Goal: Task Accomplishment & Management: Complete application form

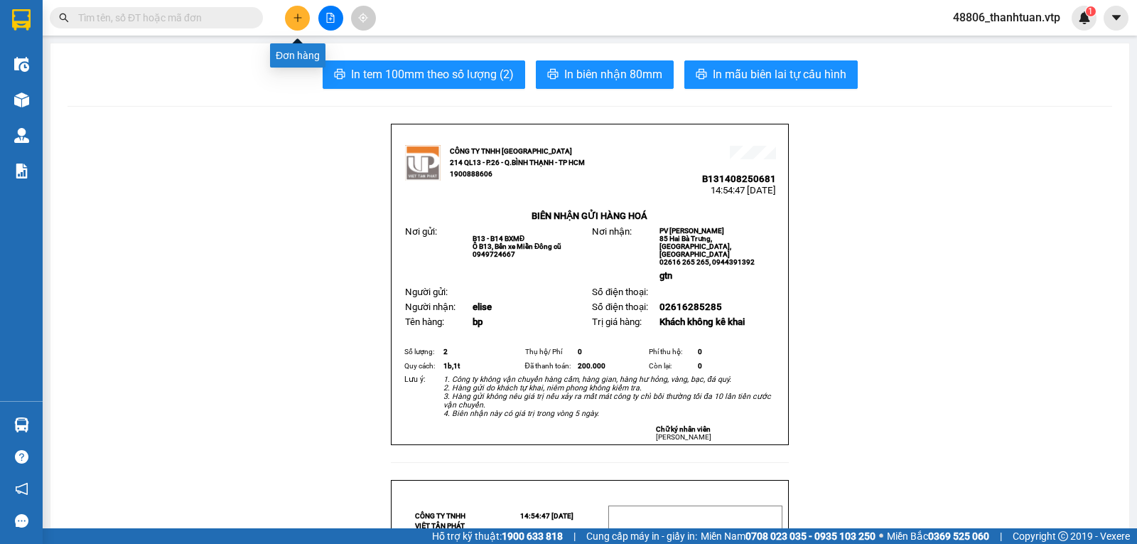
click at [297, 16] on icon "plus" at bounding box center [298, 18] width 10 height 10
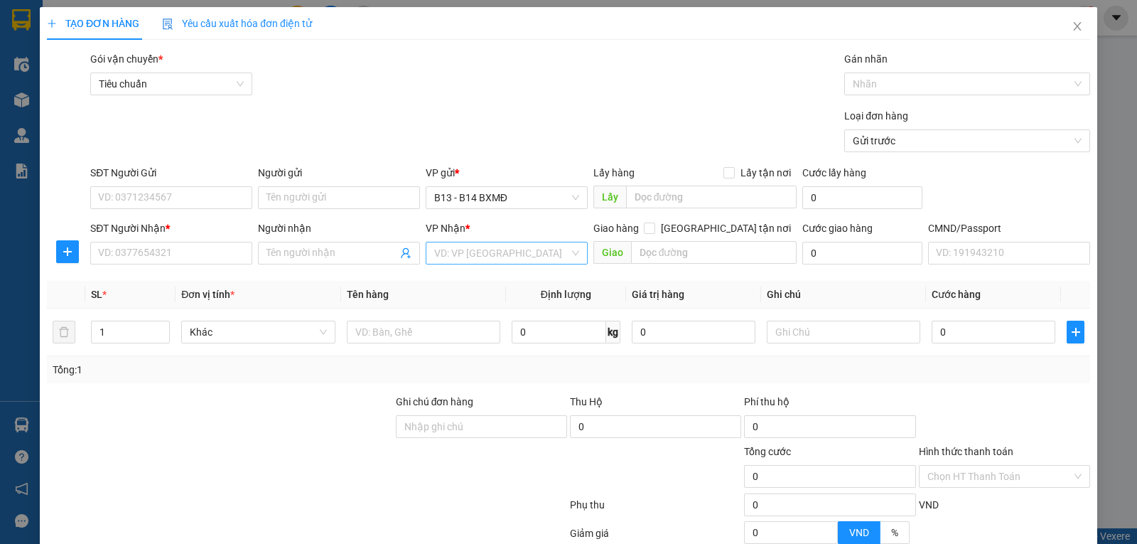
click at [446, 253] on input "search" at bounding box center [501, 252] width 135 height 21
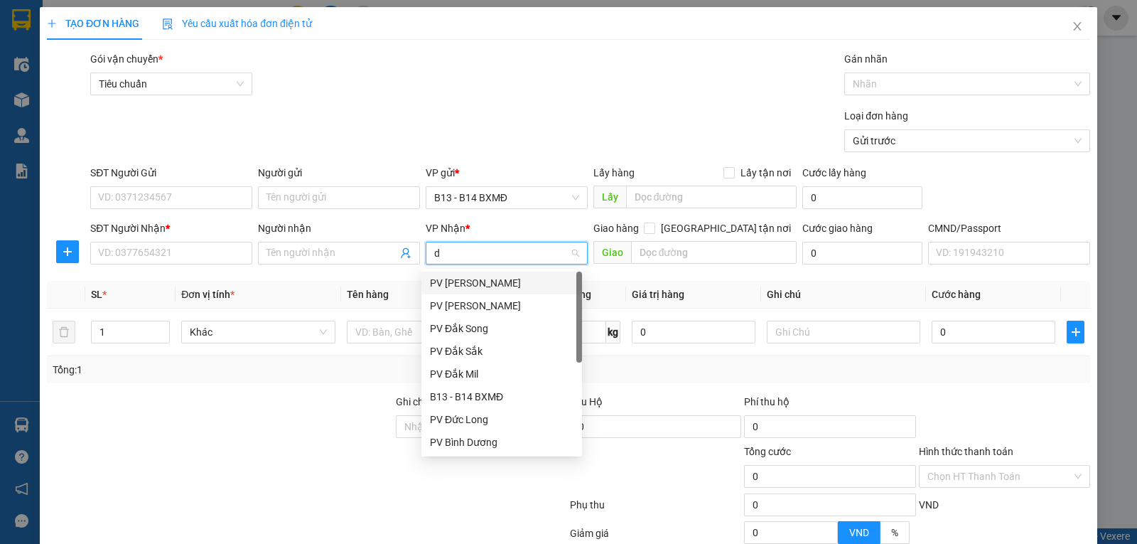
type input "dm"
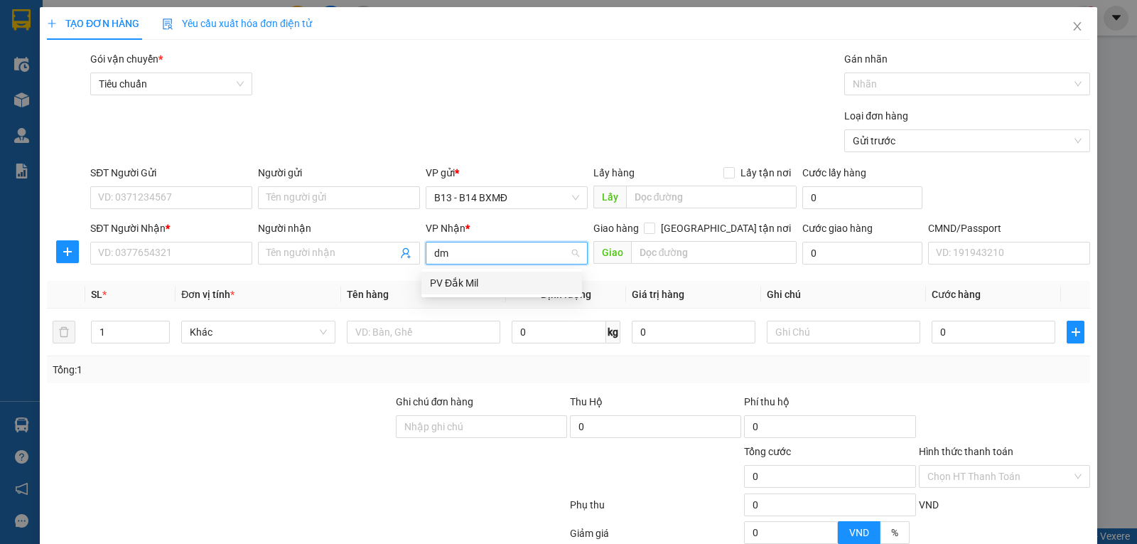
click at [440, 282] on div "PV Đắk Mil" at bounding box center [502, 283] width 144 height 16
click at [285, 257] on input "Người nhận" at bounding box center [332, 253] width 131 height 16
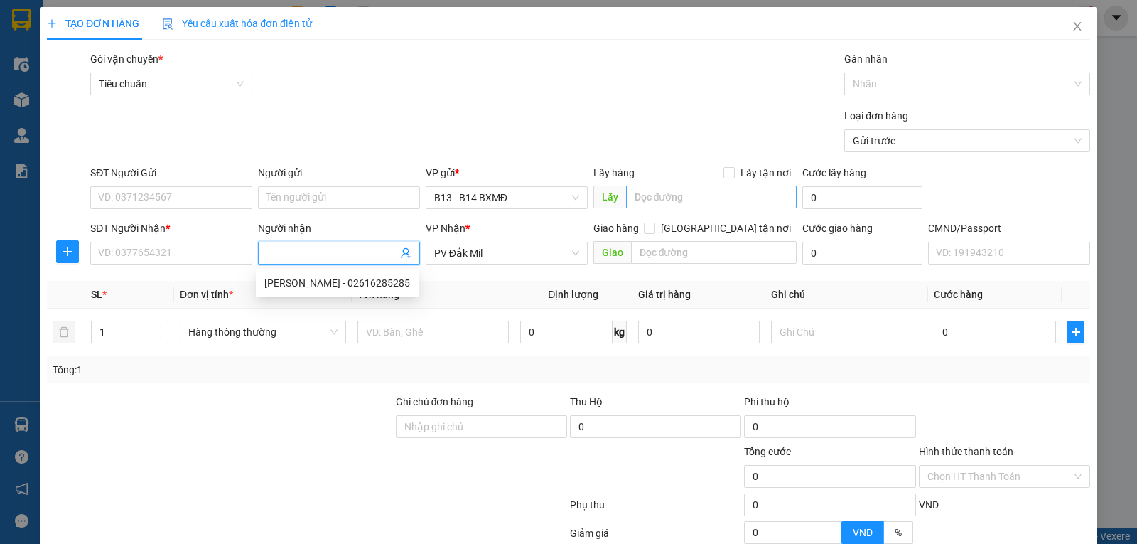
type input "d"
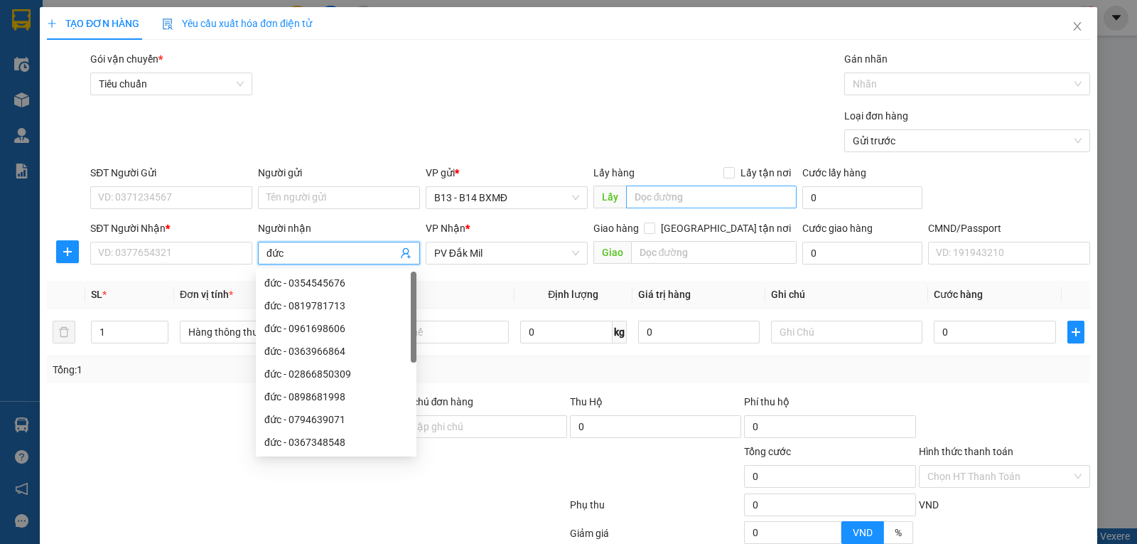
type input "đức"
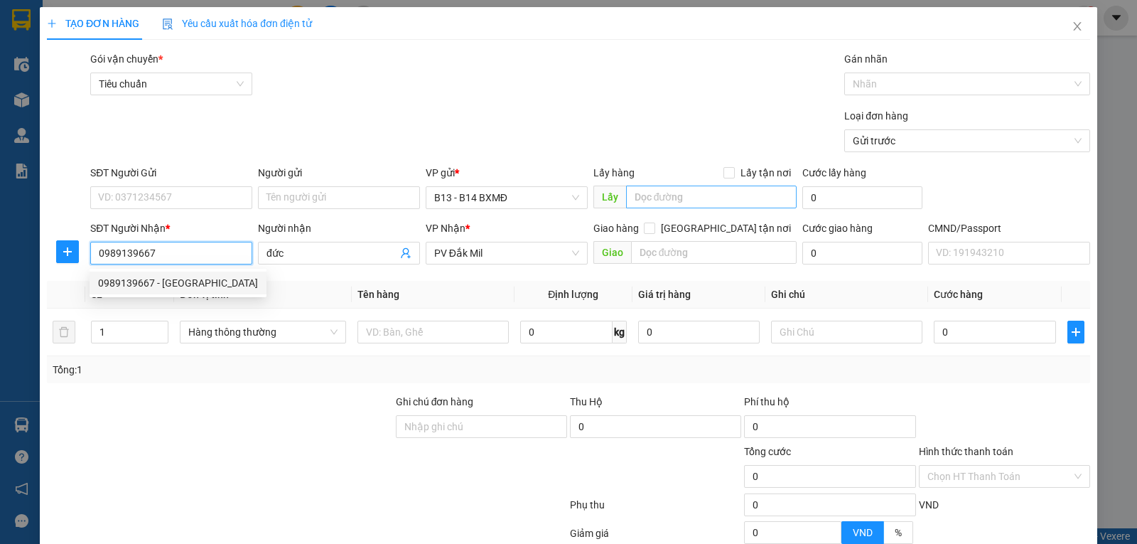
type input "0989139667"
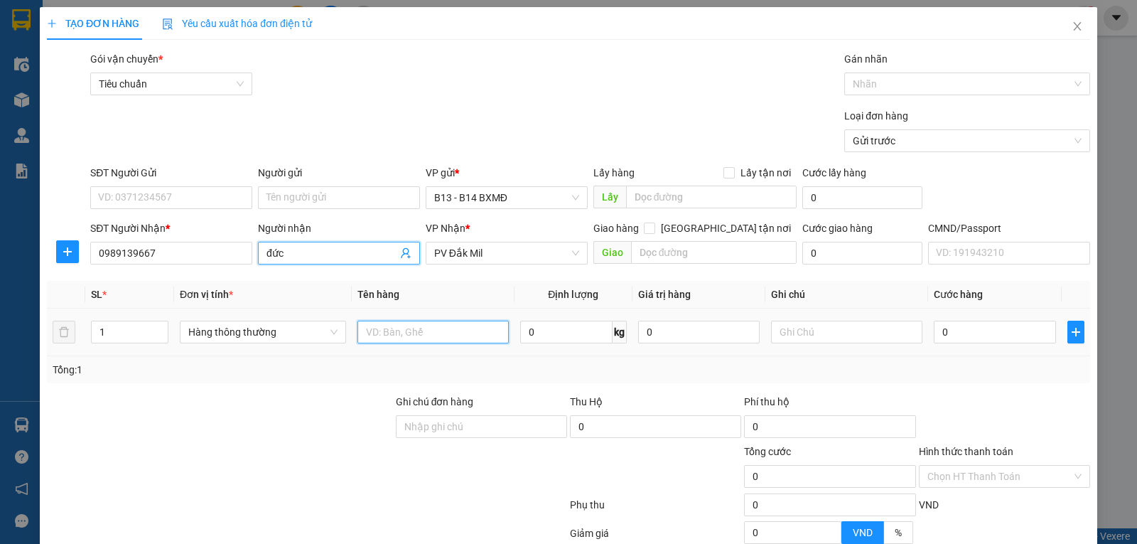
click at [466, 335] on input "text" at bounding box center [433, 332] width 151 height 23
type input "pt"
type input "p"
type input "c"
type input "3"
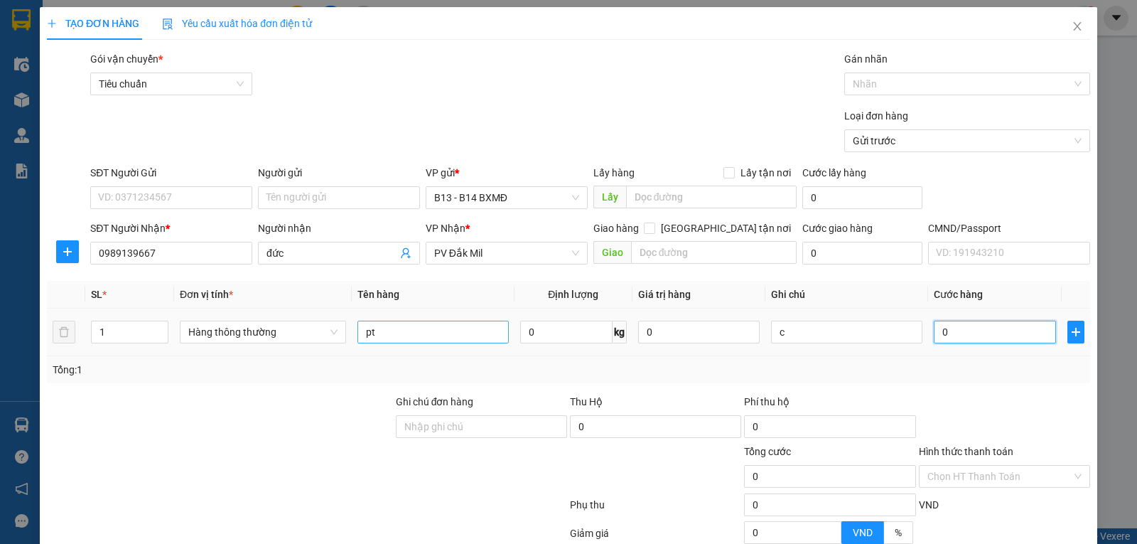
type input "3"
type input "30"
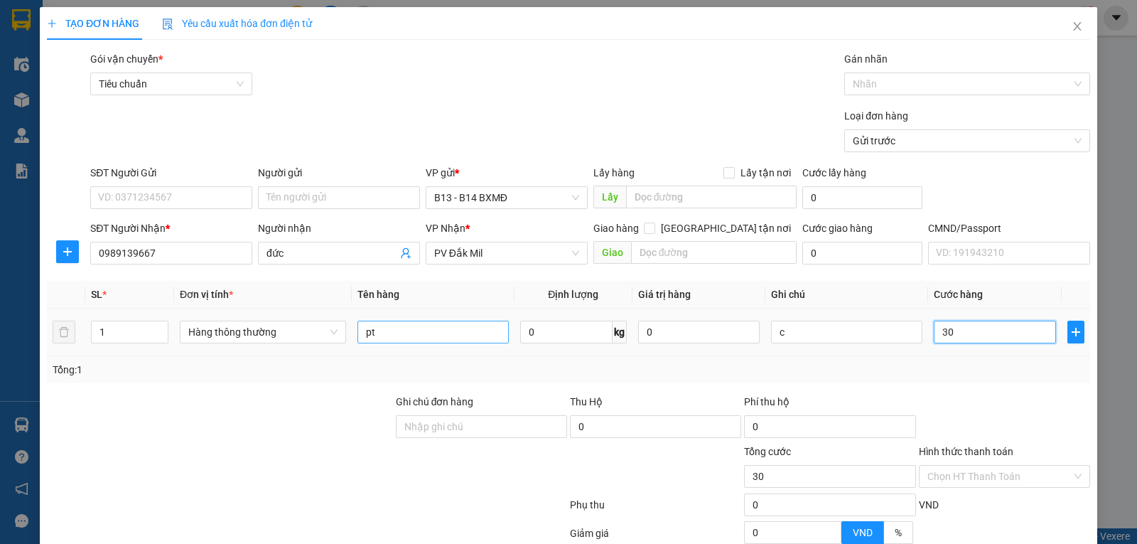
type input "300"
type input "3.000"
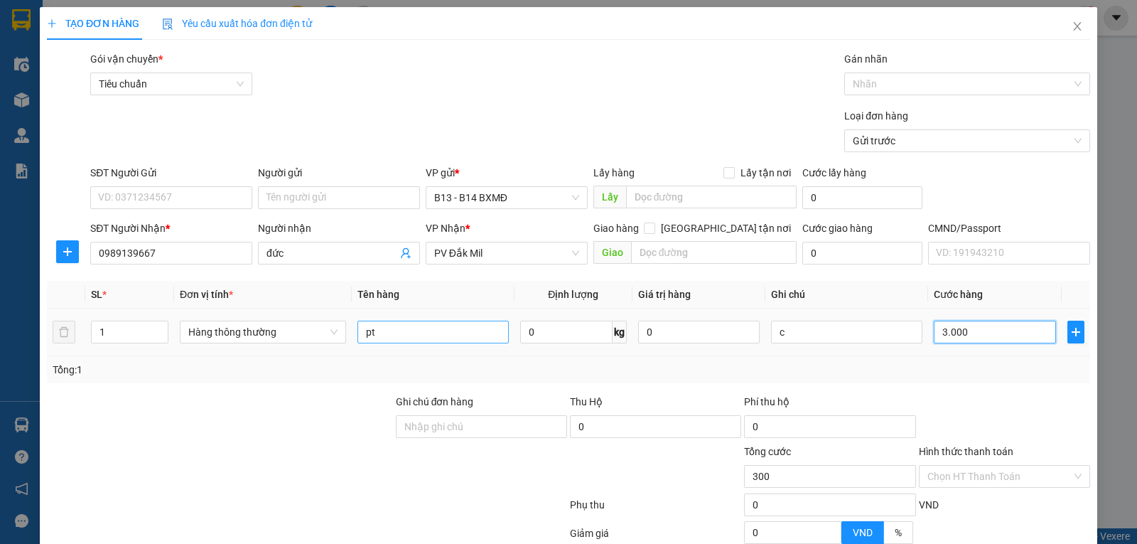
type input "3.000"
type input "30.000"
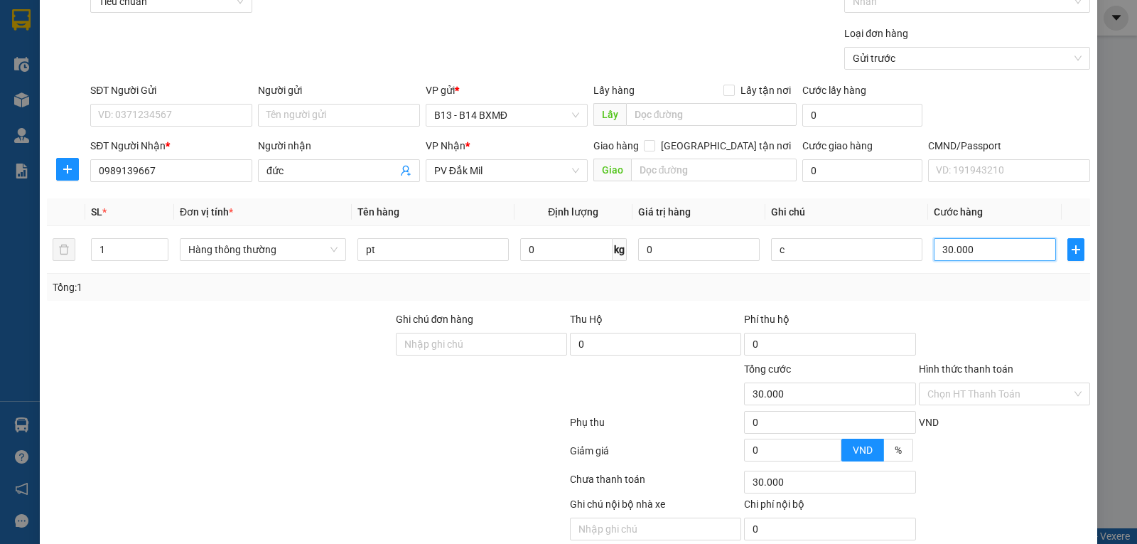
scroll to position [143, 0]
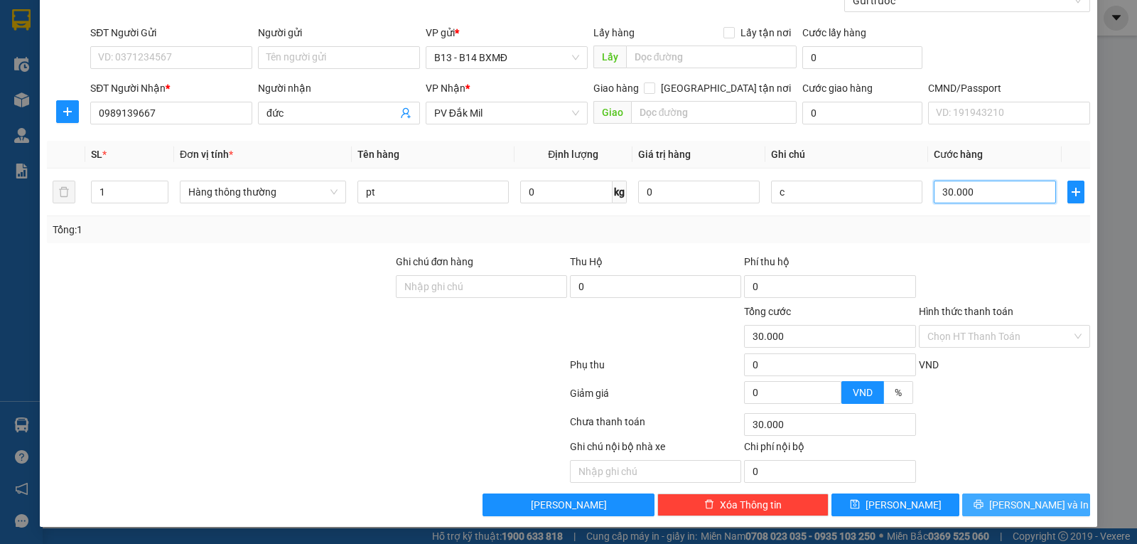
type input "30.000"
click at [1043, 505] on span "Lưu và In" at bounding box center [1039, 505] width 100 height 16
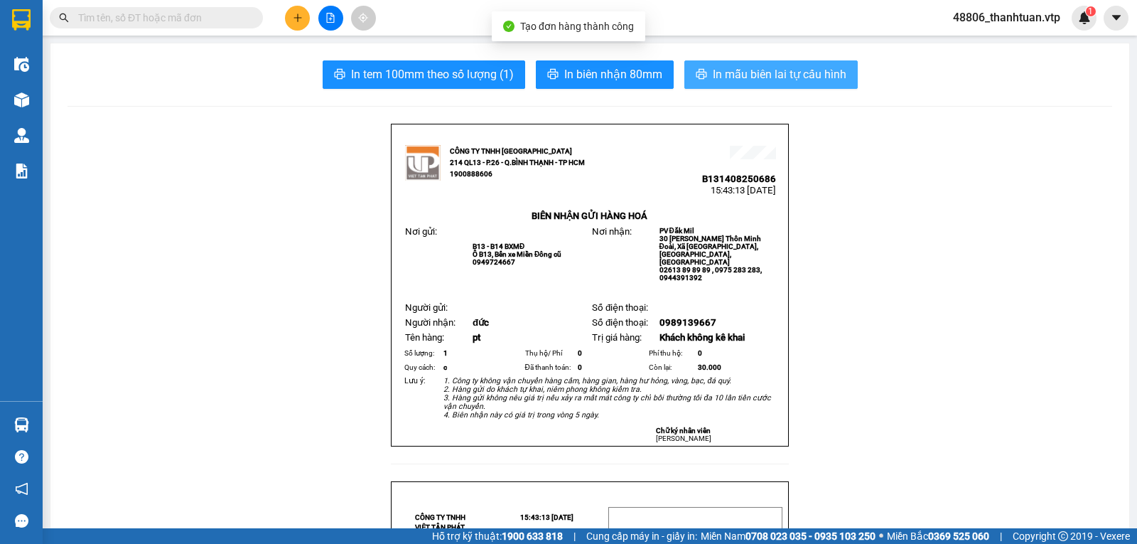
drag, startPoint x: 790, startPoint y: 77, endPoint x: 528, endPoint y: 31, distance: 265.5
click at [785, 76] on span "In mẫu biên lai tự cấu hình" at bounding box center [780, 74] width 134 height 18
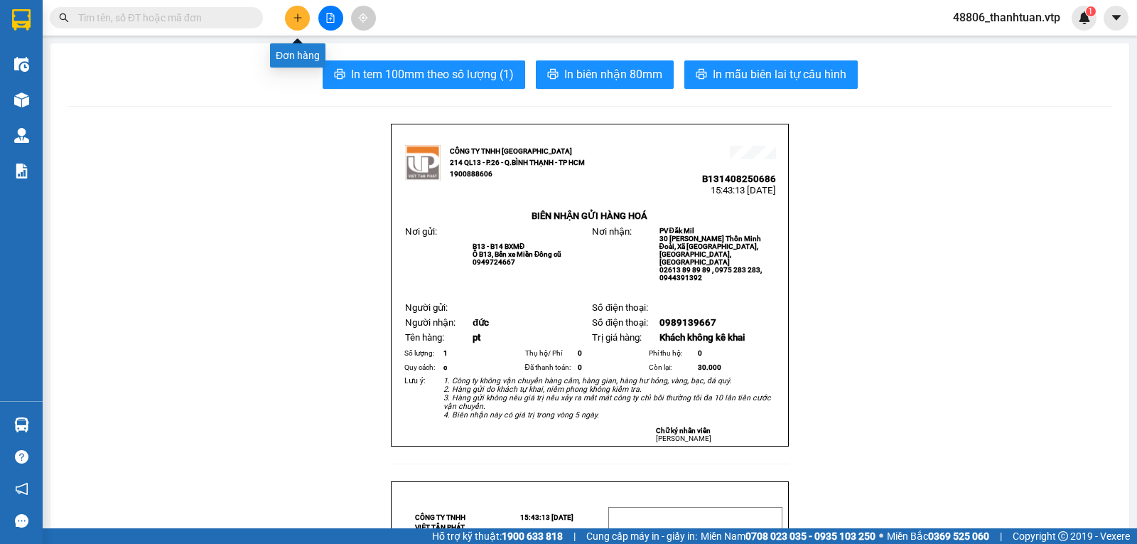
click at [293, 19] on icon "plus" at bounding box center [298, 18] width 10 height 10
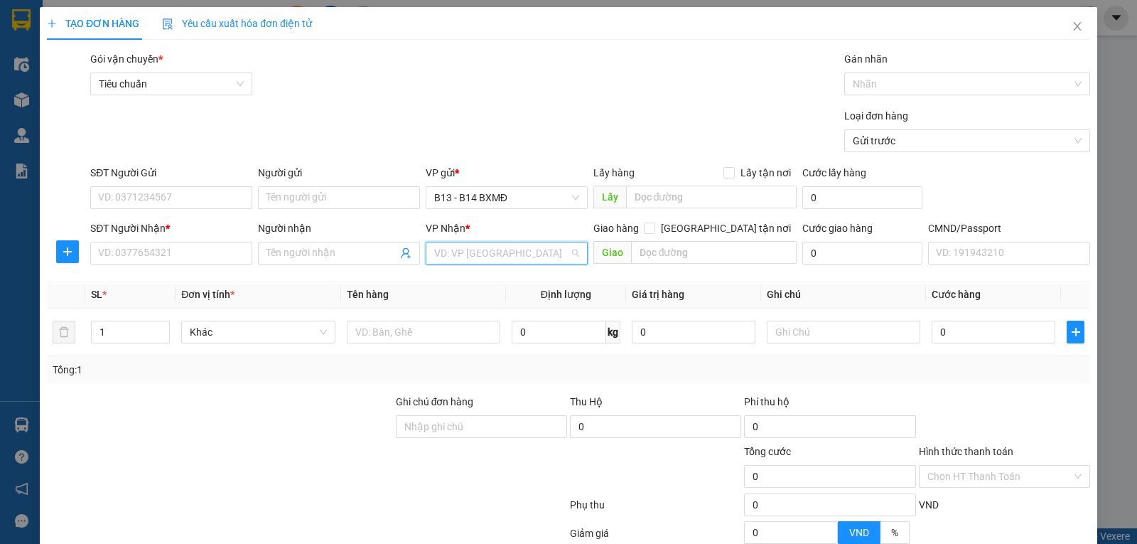
click at [485, 253] on input "search" at bounding box center [501, 252] width 135 height 21
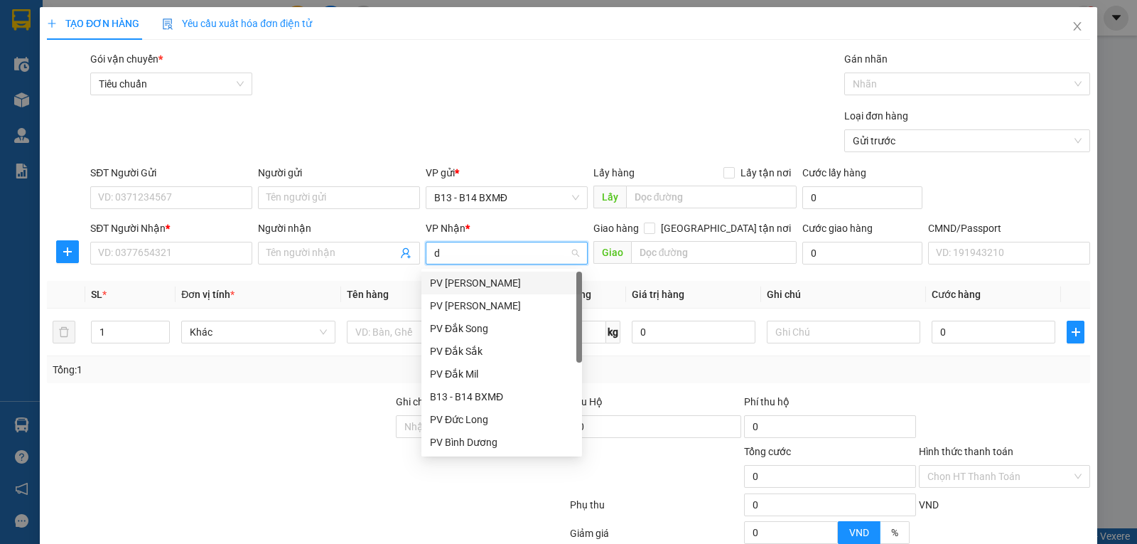
type input "dm"
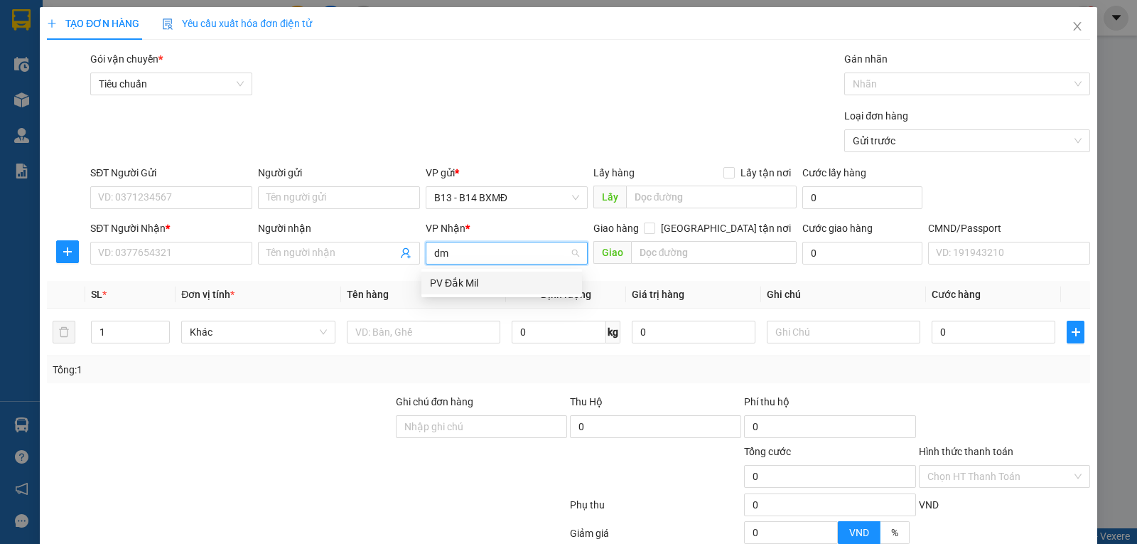
click at [468, 284] on div "PV Đắk Mil" at bounding box center [502, 283] width 144 height 16
click at [300, 254] on input "Người nhận" at bounding box center [332, 253] width 131 height 16
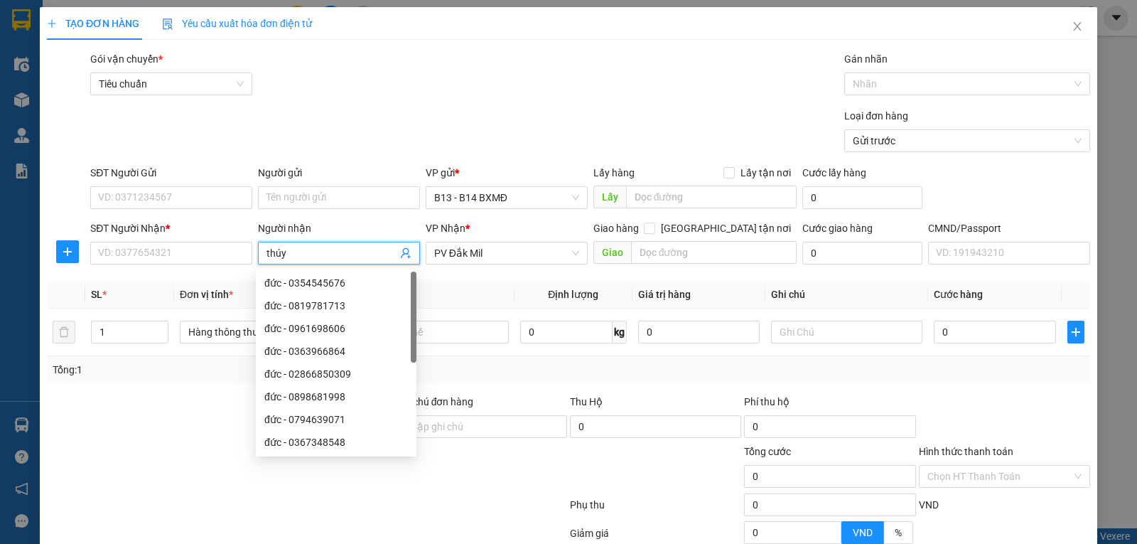
type input "thúy"
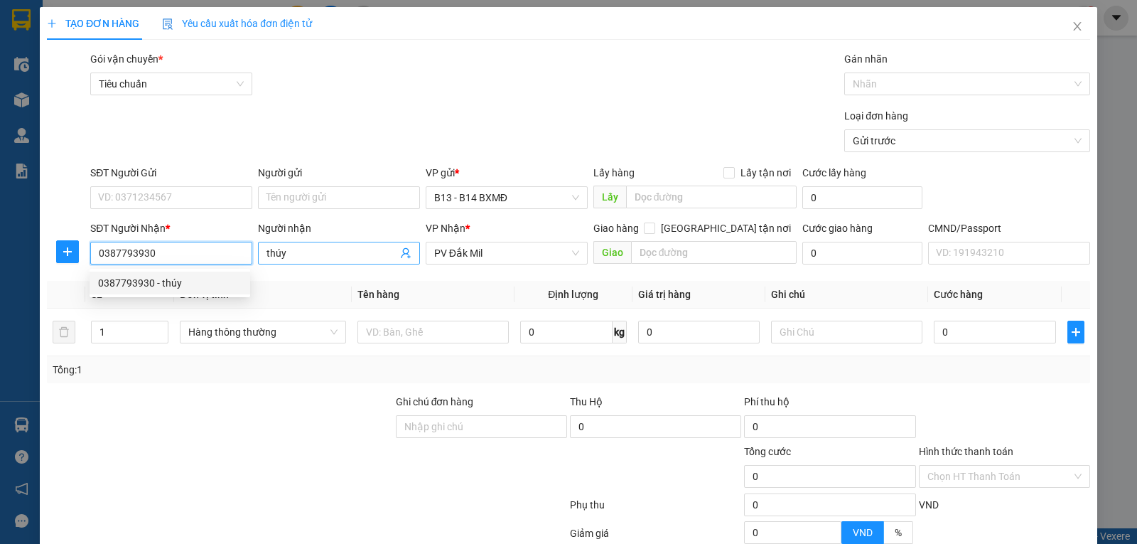
type input "0387793930"
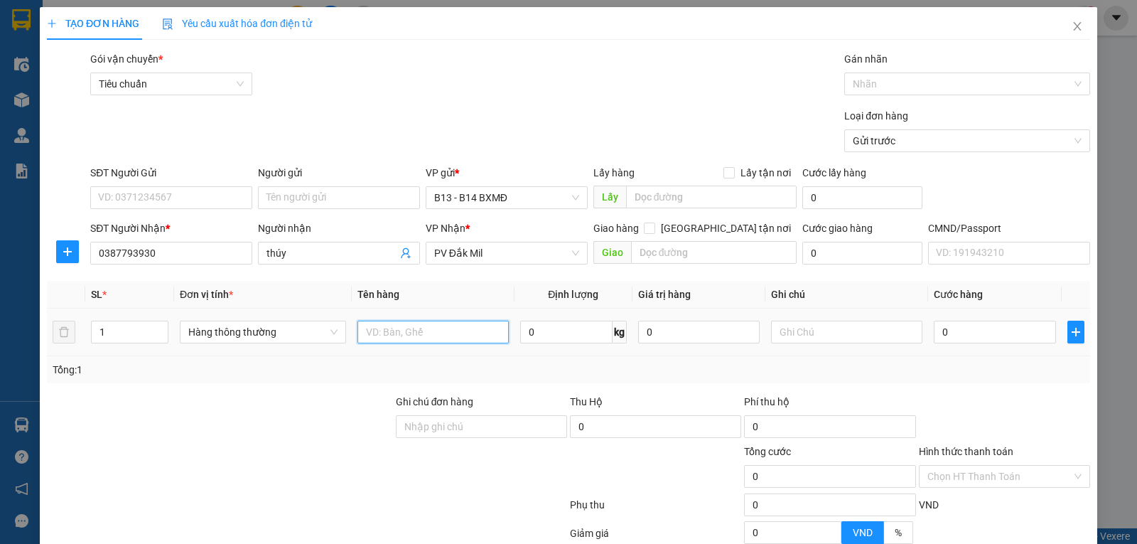
click at [384, 335] on input "text" at bounding box center [433, 332] width 151 height 23
type input "tc"
type input "t"
type input "8"
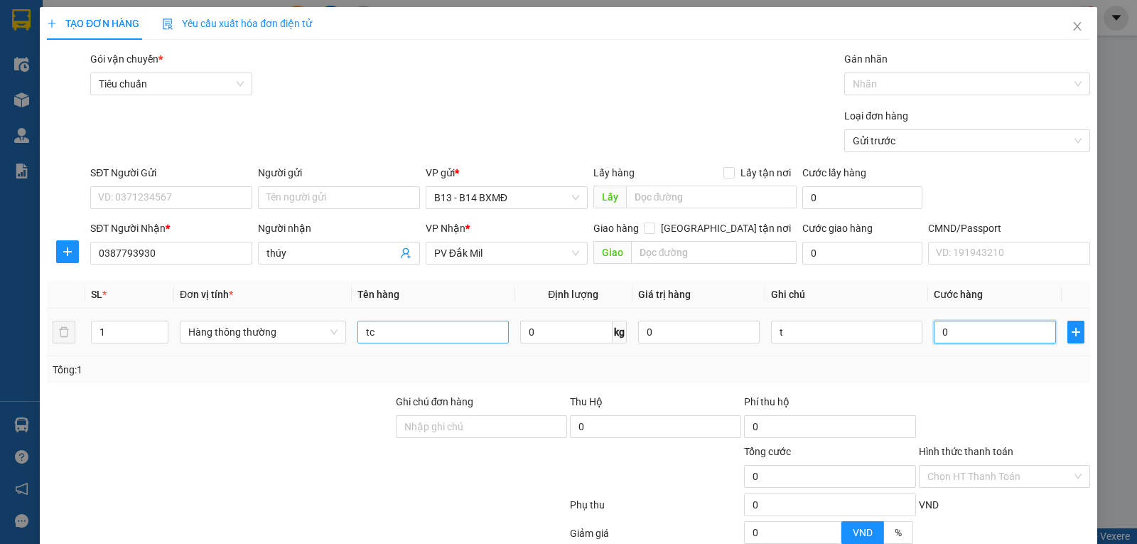
type input "8"
type input "80"
type input "800"
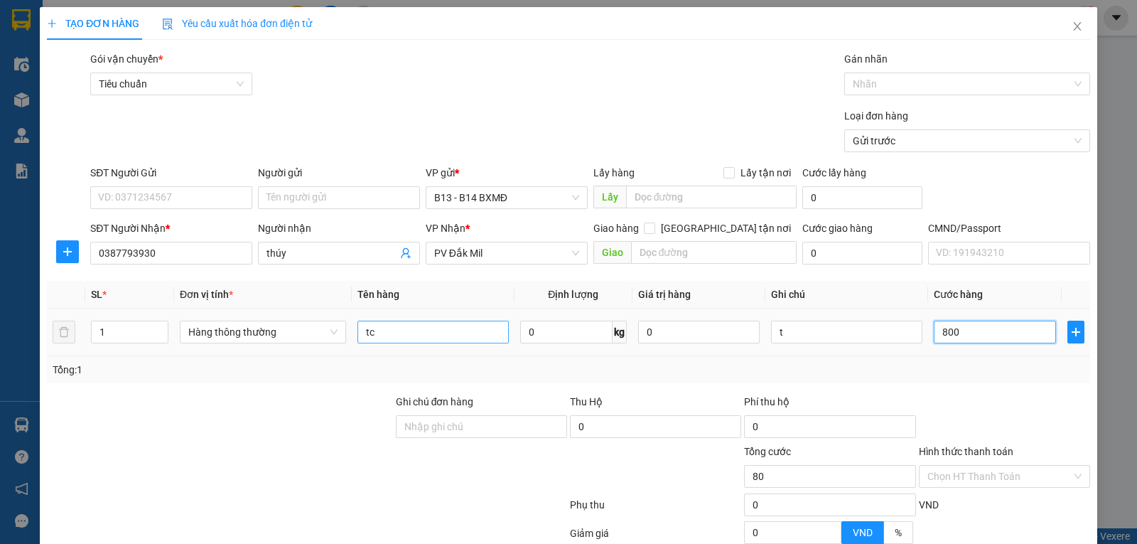
type input "800"
type input "8.000"
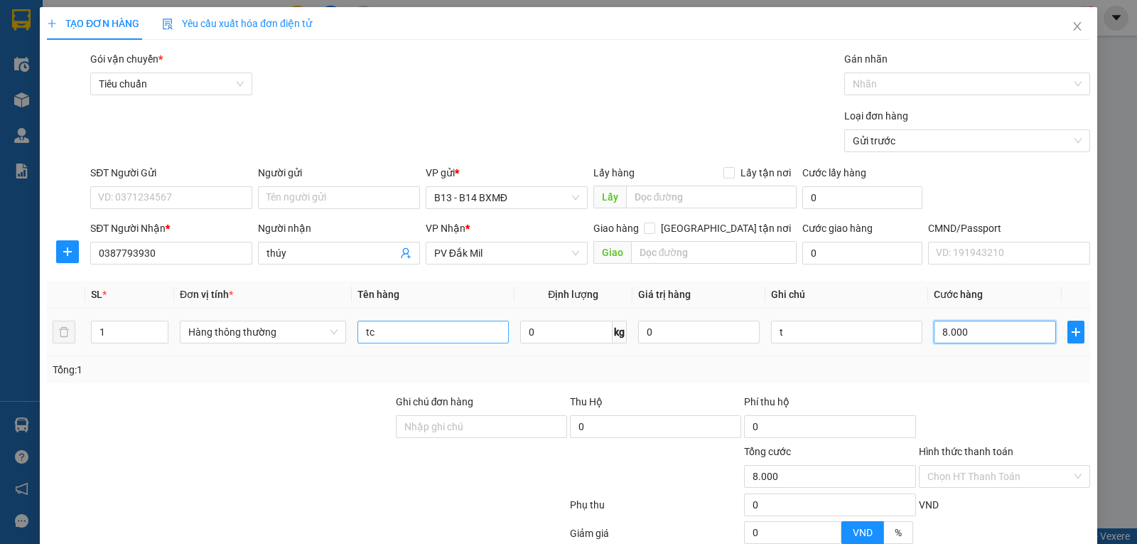
type input "80.000"
click at [139, 333] on input "1" at bounding box center [130, 331] width 76 height 21
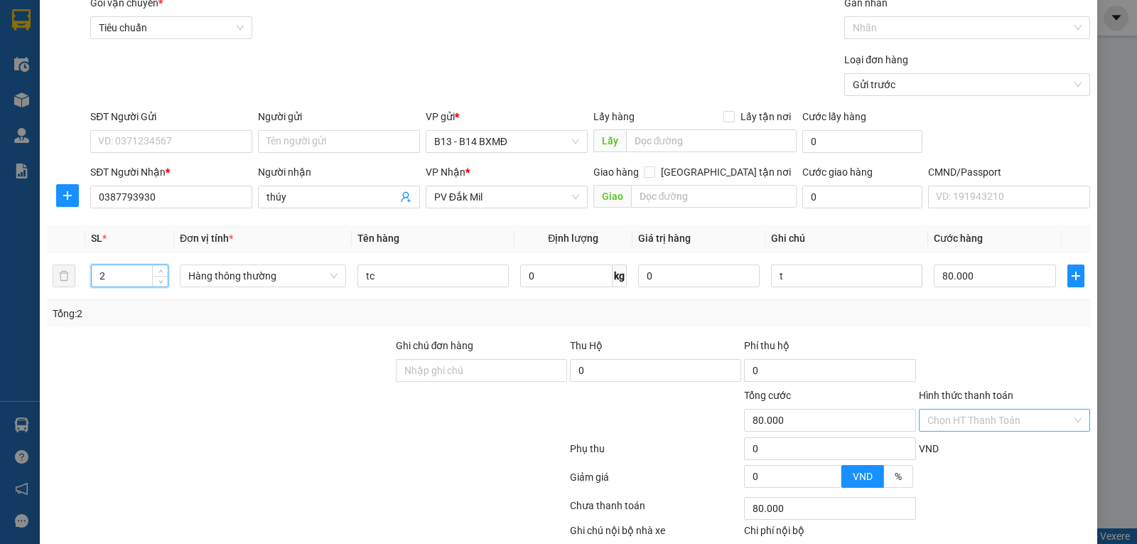
scroll to position [143, 0]
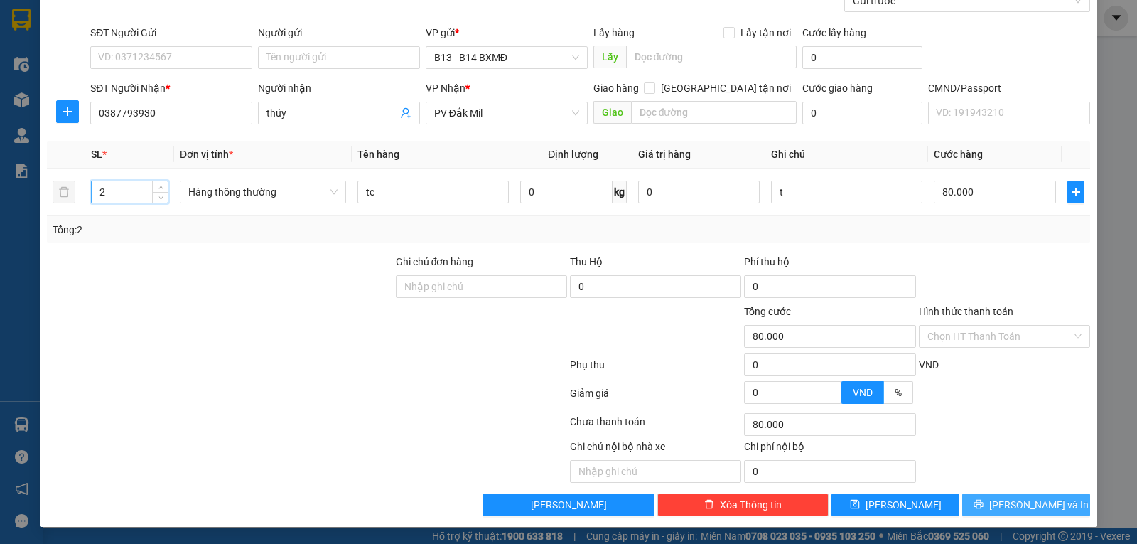
type input "2"
click at [1007, 506] on span "Lưu và In" at bounding box center [1039, 505] width 100 height 16
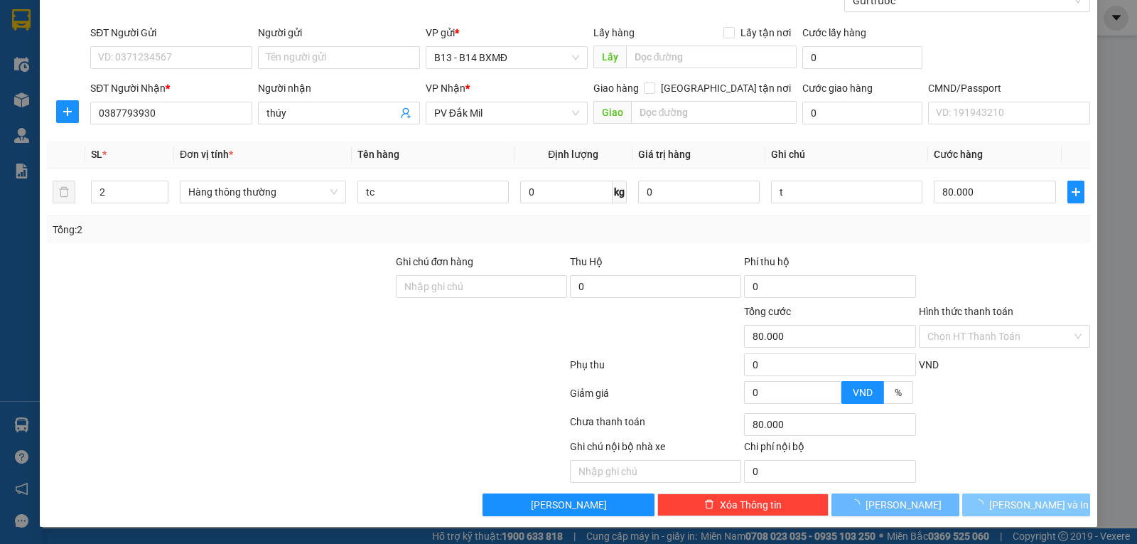
type input "0"
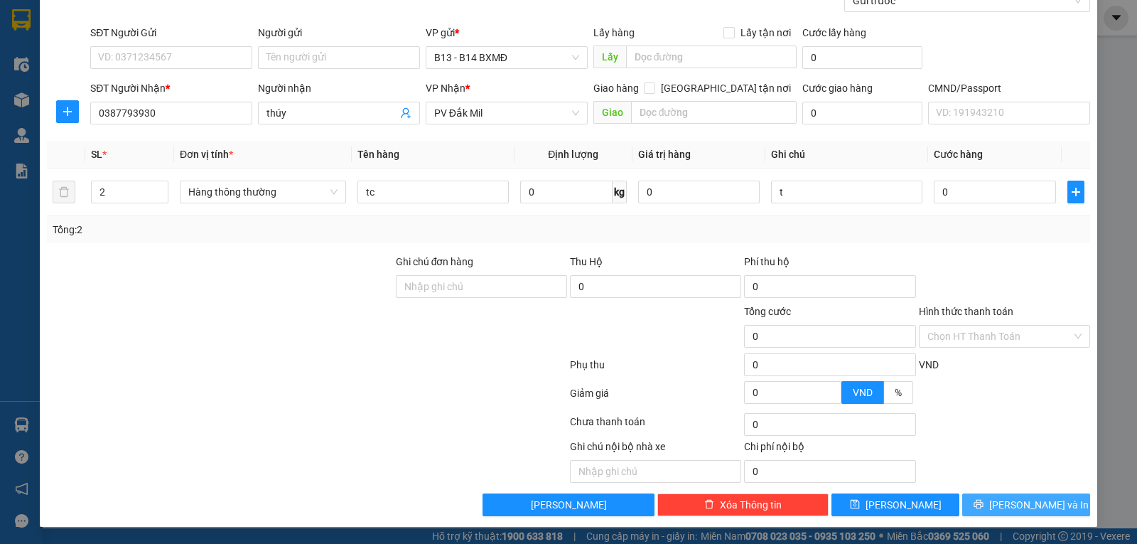
click at [1046, 508] on button "Lưu và In" at bounding box center [1026, 504] width 128 height 23
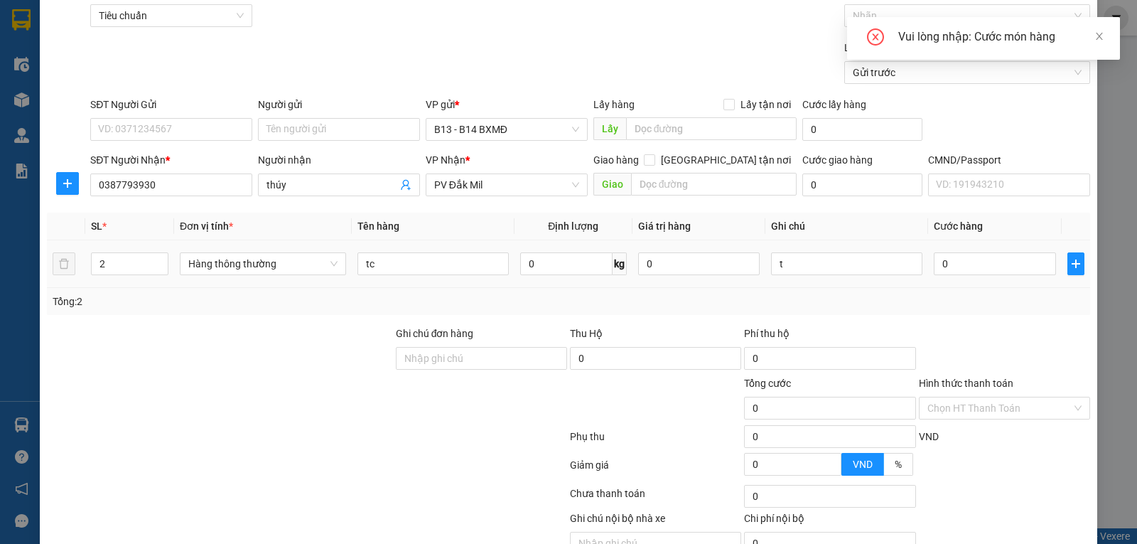
scroll to position [1, 0]
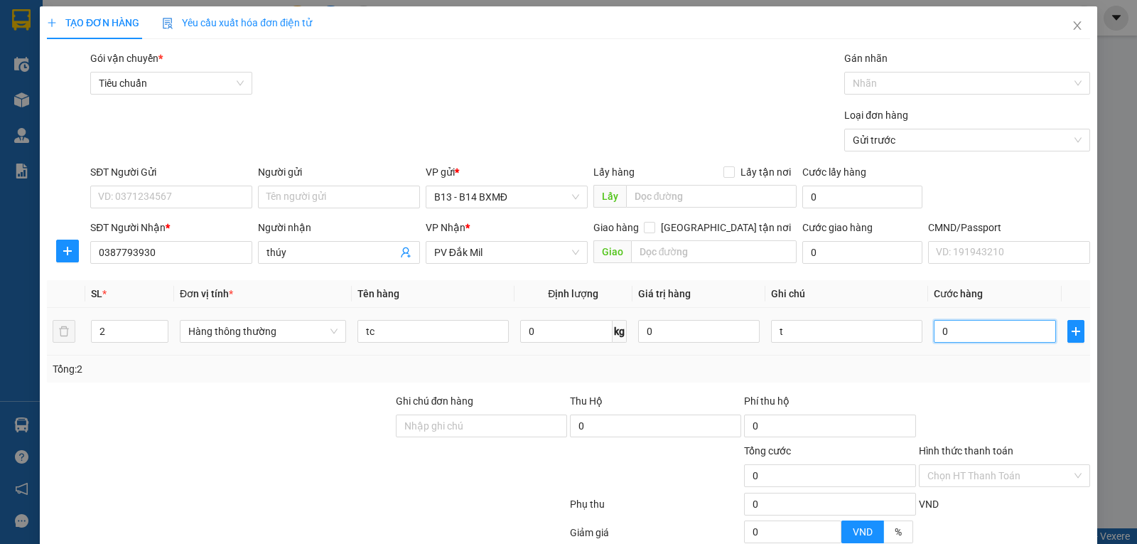
click at [958, 336] on input "0" at bounding box center [995, 331] width 122 height 23
type input "8"
type input "80"
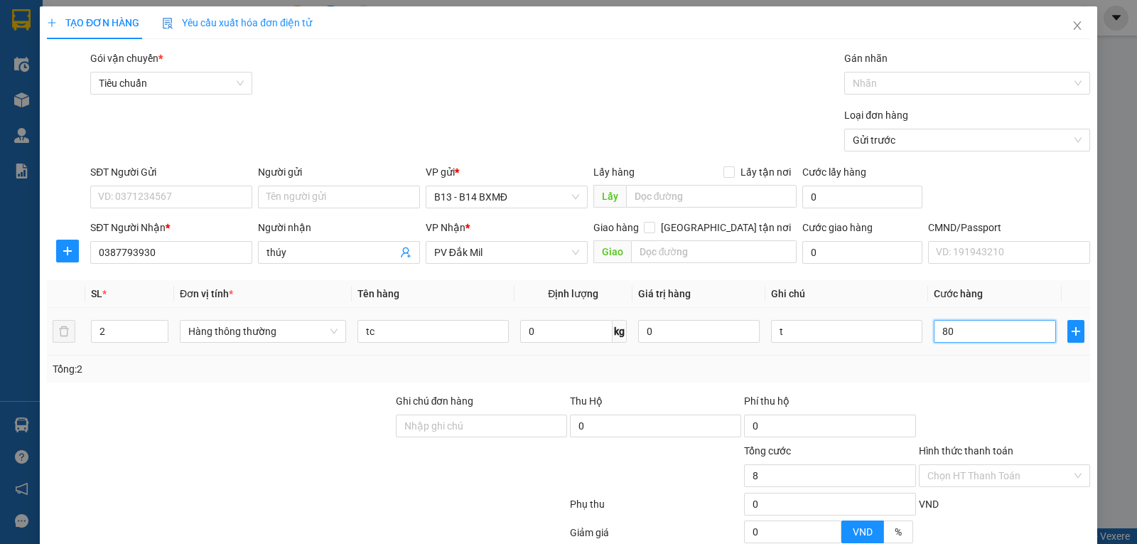
type input "80"
type input "800"
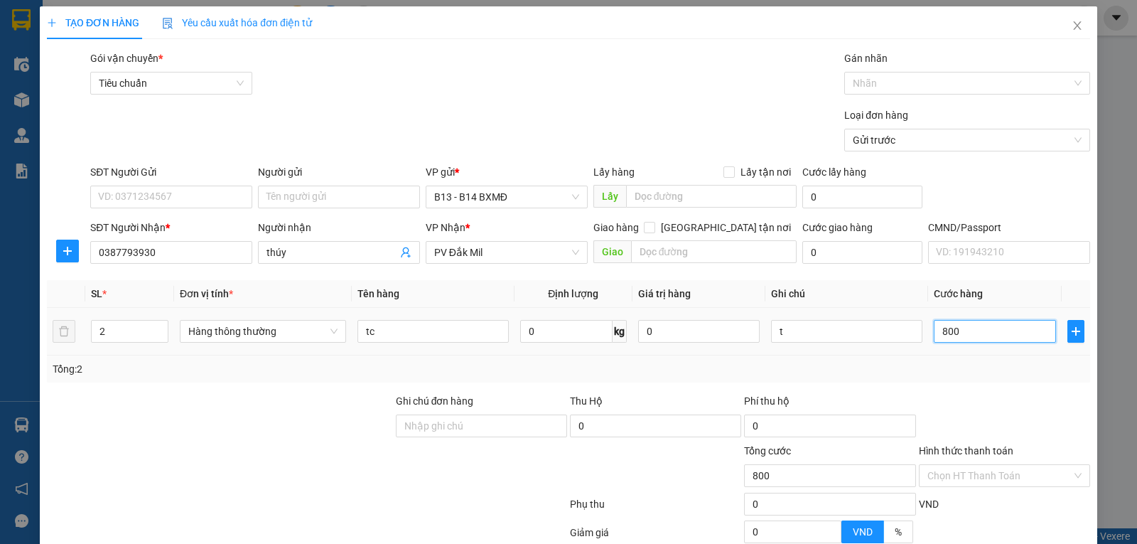
type input "8.000"
type input "80.000"
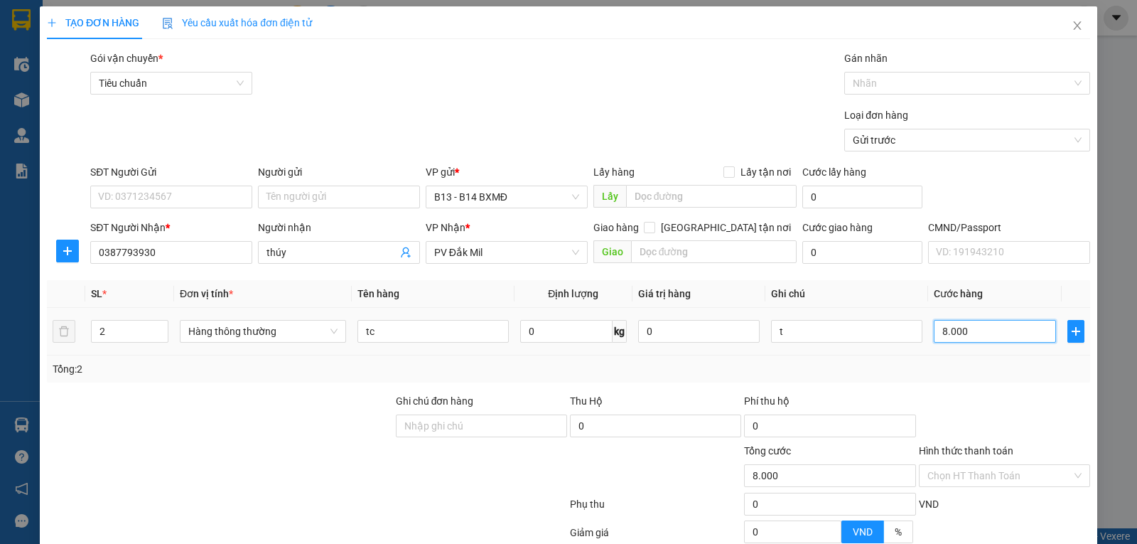
type input "80.000"
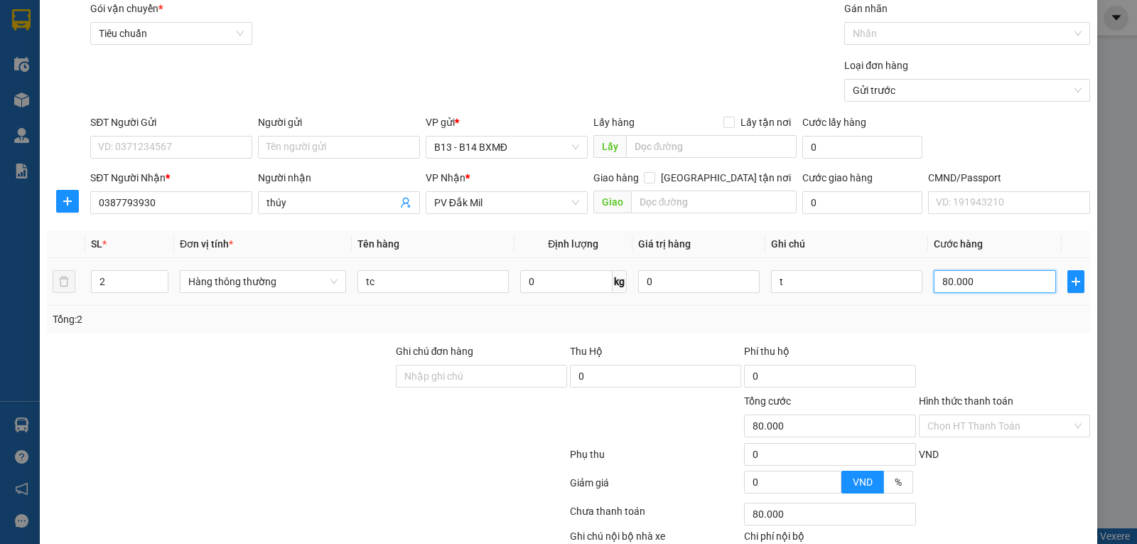
scroll to position [143, 0]
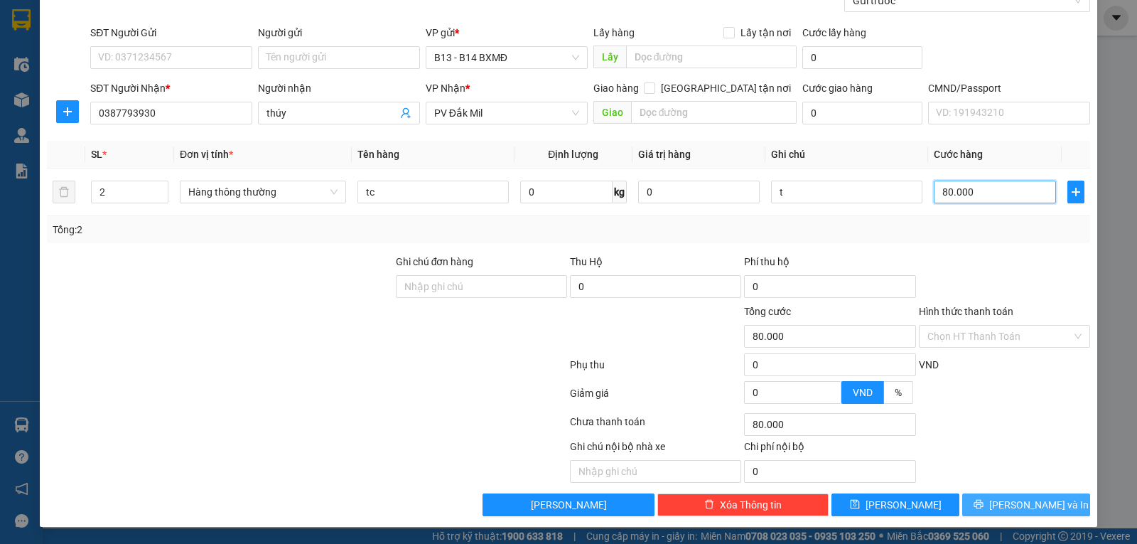
type input "80.000"
click at [1036, 505] on span "Lưu và In" at bounding box center [1039, 505] width 100 height 16
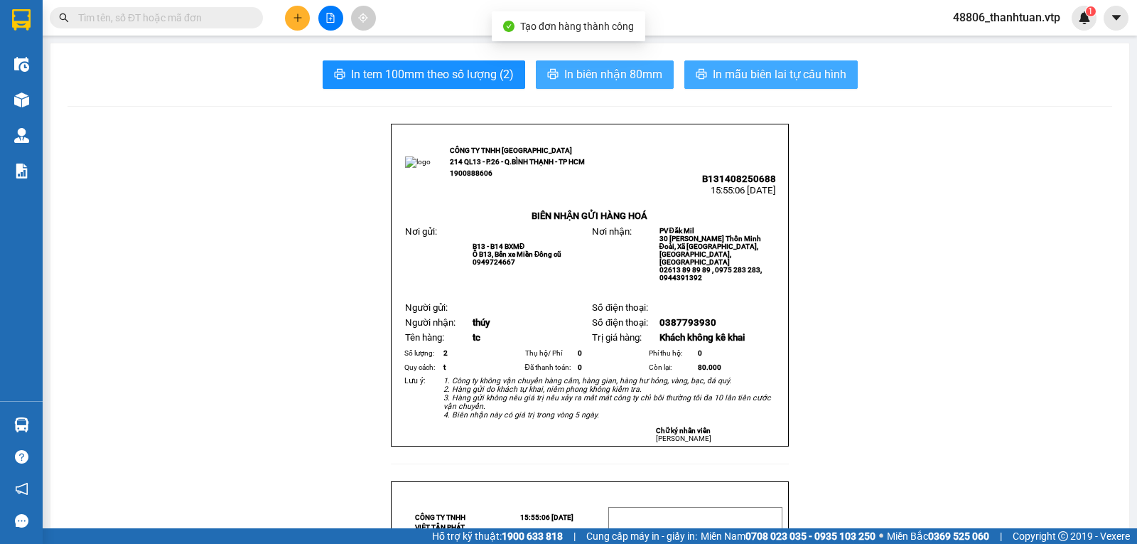
click at [731, 76] on span "In mẫu biên lai tự cấu hình" at bounding box center [780, 74] width 134 height 18
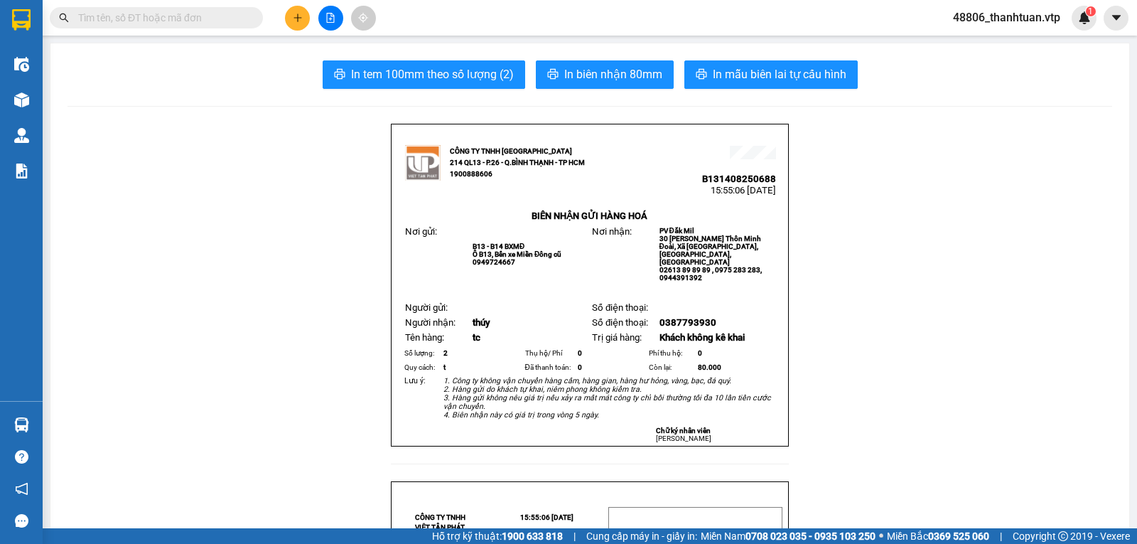
click at [293, 19] on icon "plus" at bounding box center [298, 18] width 10 height 10
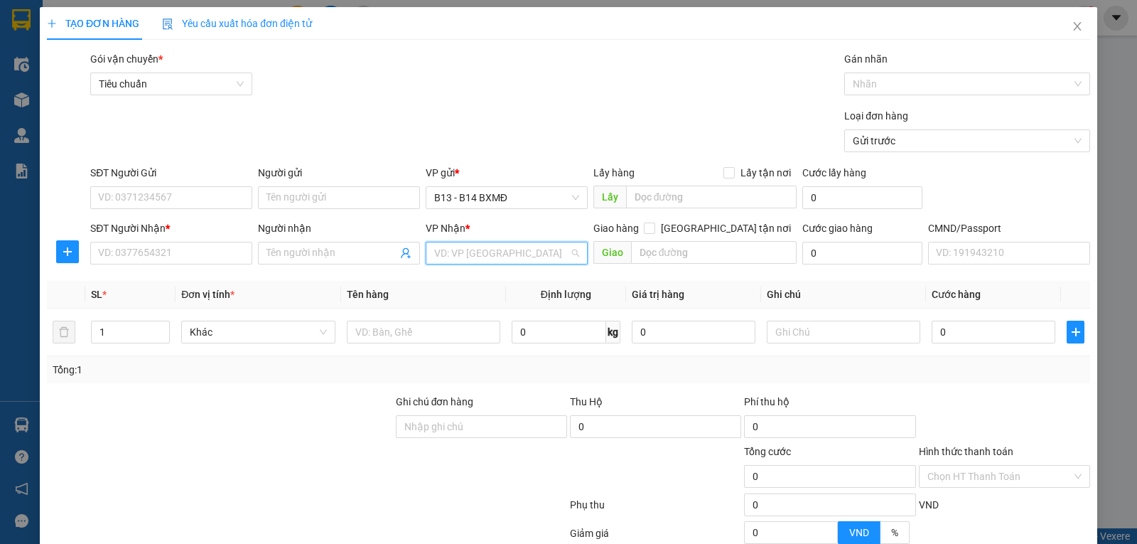
click at [530, 254] on input "search" at bounding box center [501, 252] width 135 height 21
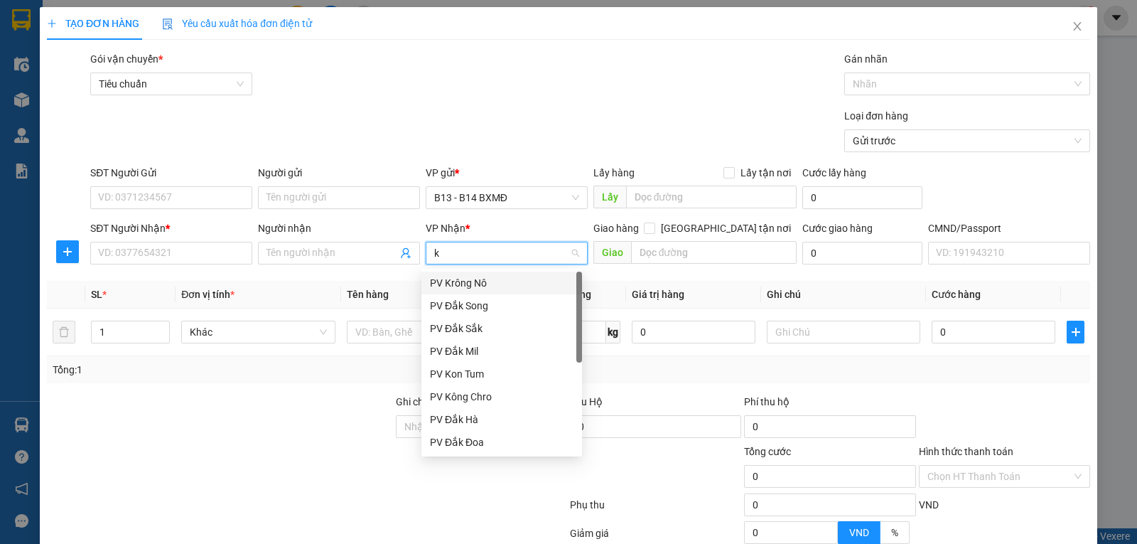
type input "kn"
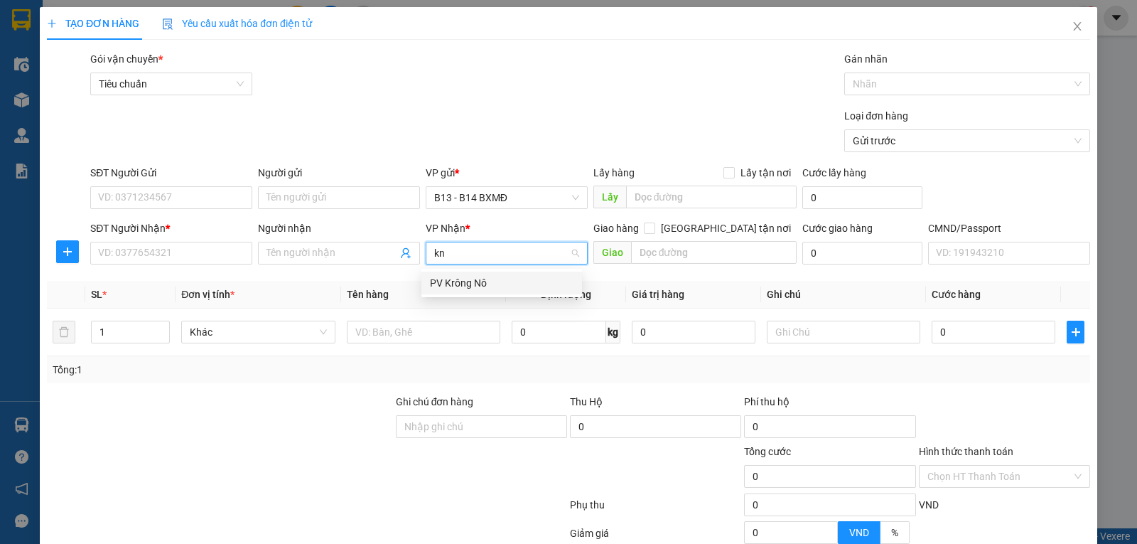
click at [480, 289] on div "PV Krông Nô" at bounding box center [502, 283] width 144 height 16
click at [348, 267] on div "Người nhận Tên người nhận" at bounding box center [339, 245] width 162 height 50
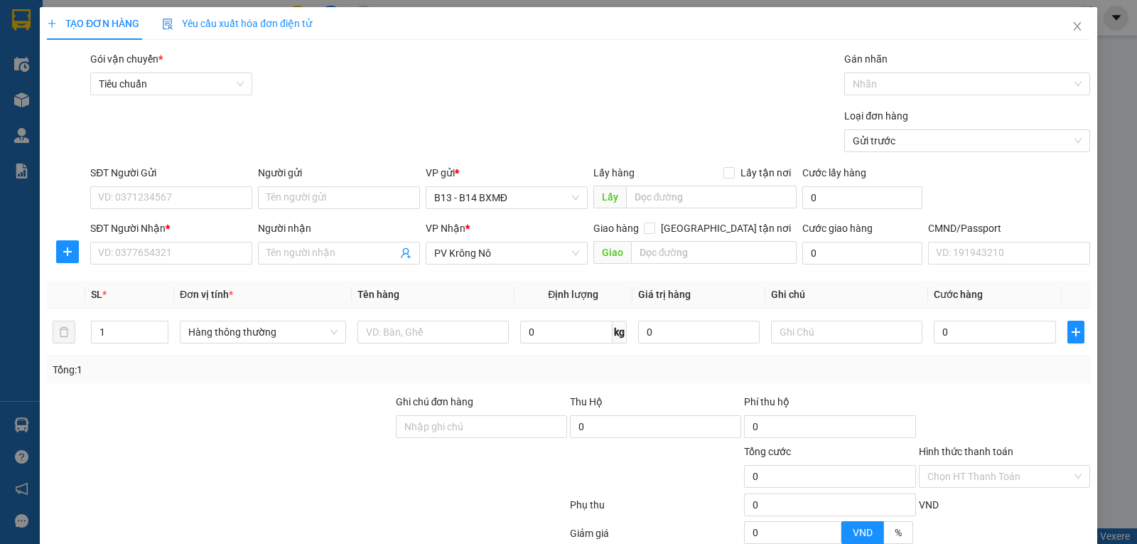
click at [342, 267] on div "Người nhận Tên người nhận" at bounding box center [339, 245] width 162 height 50
click at [345, 262] on span at bounding box center [339, 253] width 162 height 23
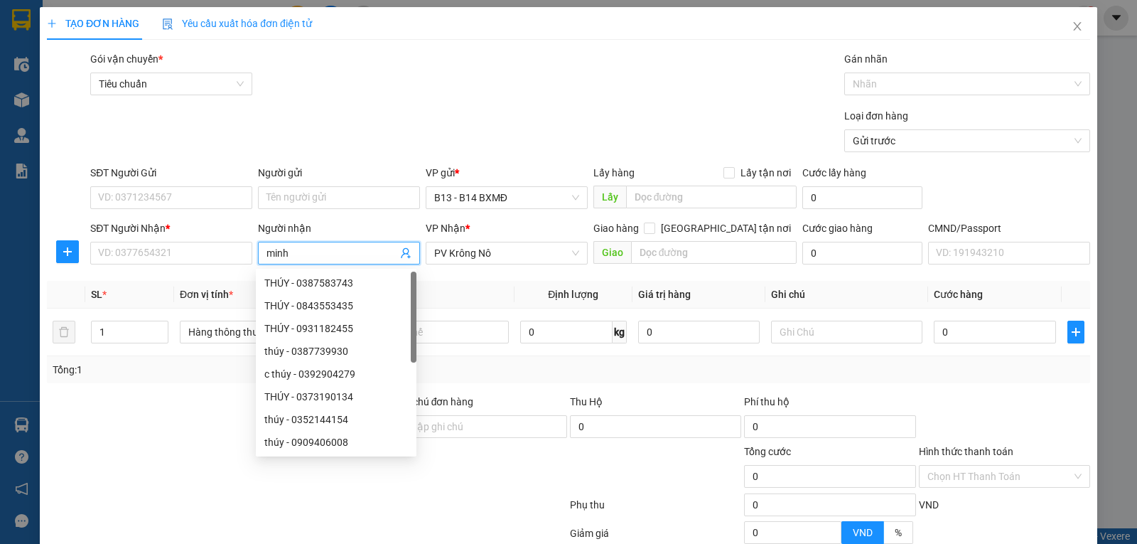
type input "minh"
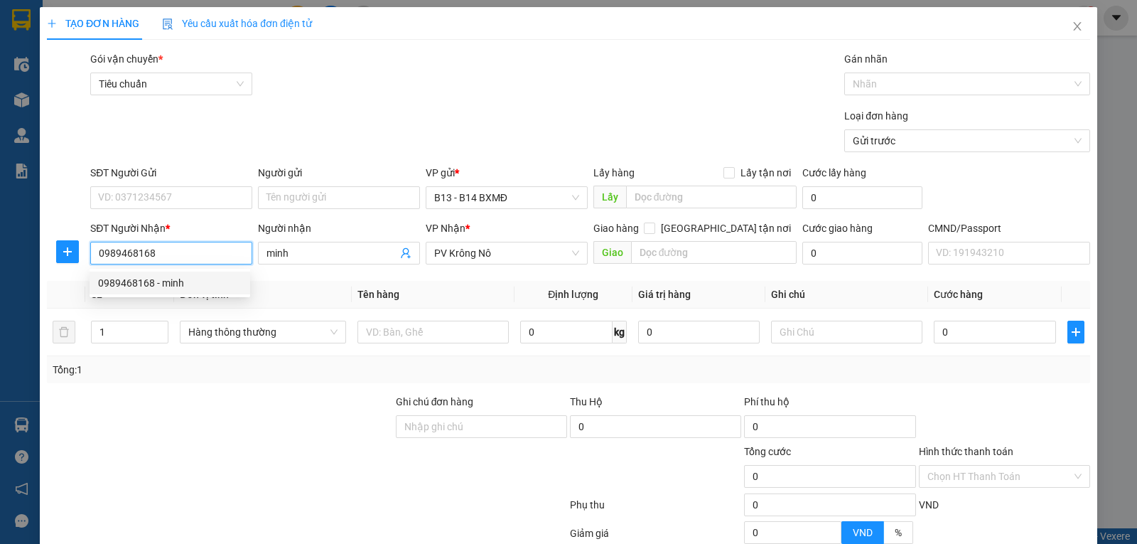
click at [177, 289] on div "0989468168 - minh" at bounding box center [170, 283] width 144 height 16
type input "0989468168"
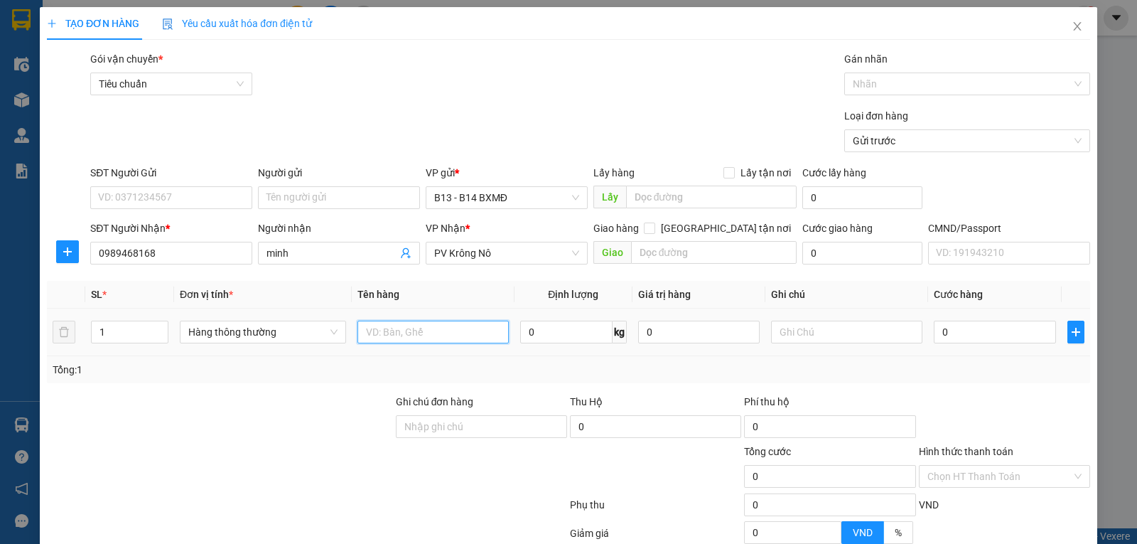
click at [378, 337] on input "text" at bounding box center [433, 332] width 151 height 23
type input "q a"
click at [796, 335] on input "text" at bounding box center [846, 332] width 151 height 23
type input "q a"
click at [987, 337] on input "0" at bounding box center [995, 332] width 122 height 23
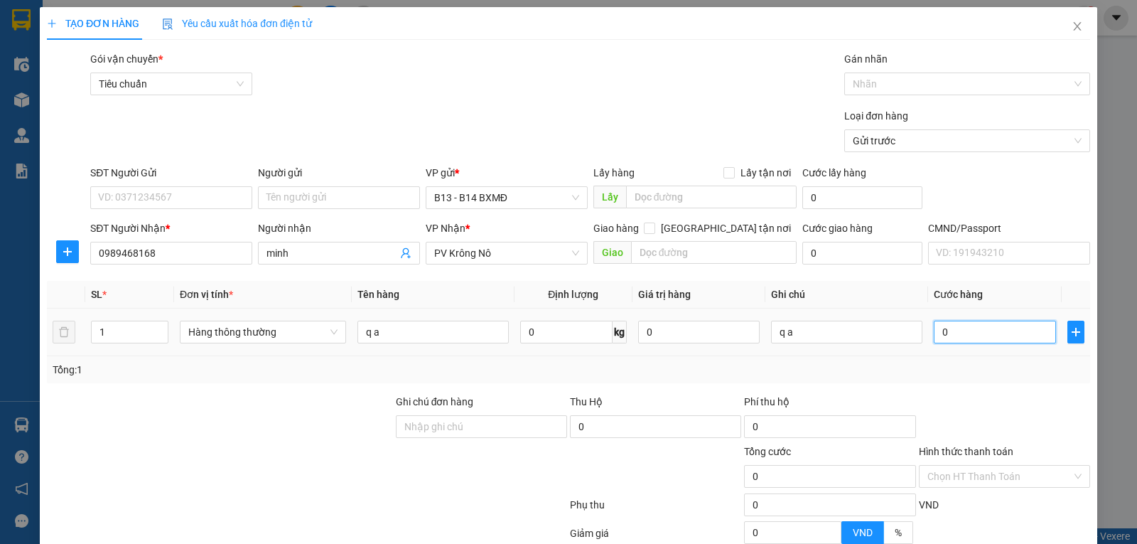
click at [987, 337] on input "0" at bounding box center [995, 332] width 122 height 23
type input "5"
type input "50"
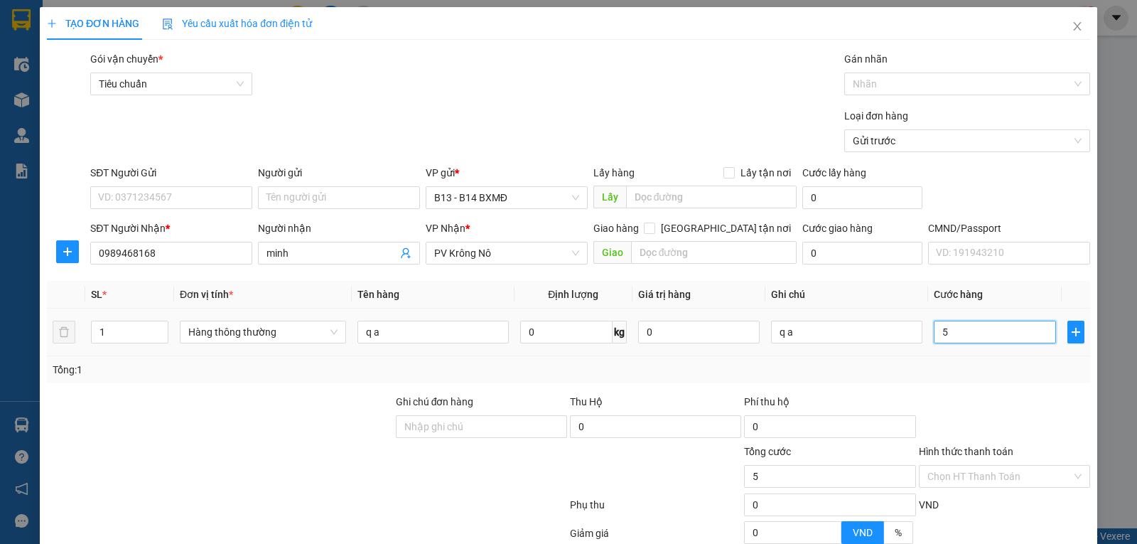
type input "50"
type input "500"
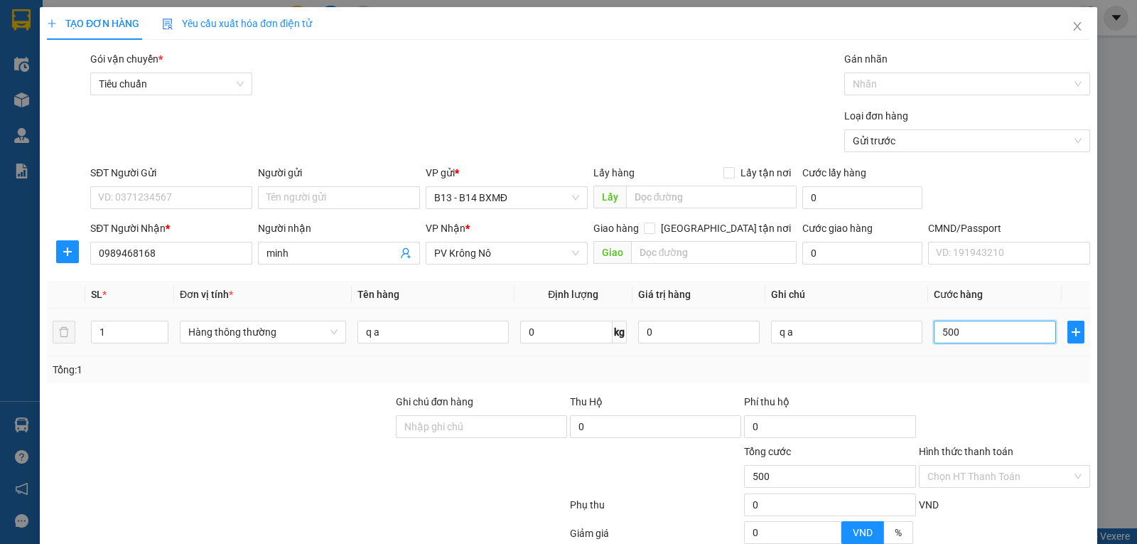
type input "5.000"
type input "50.000"
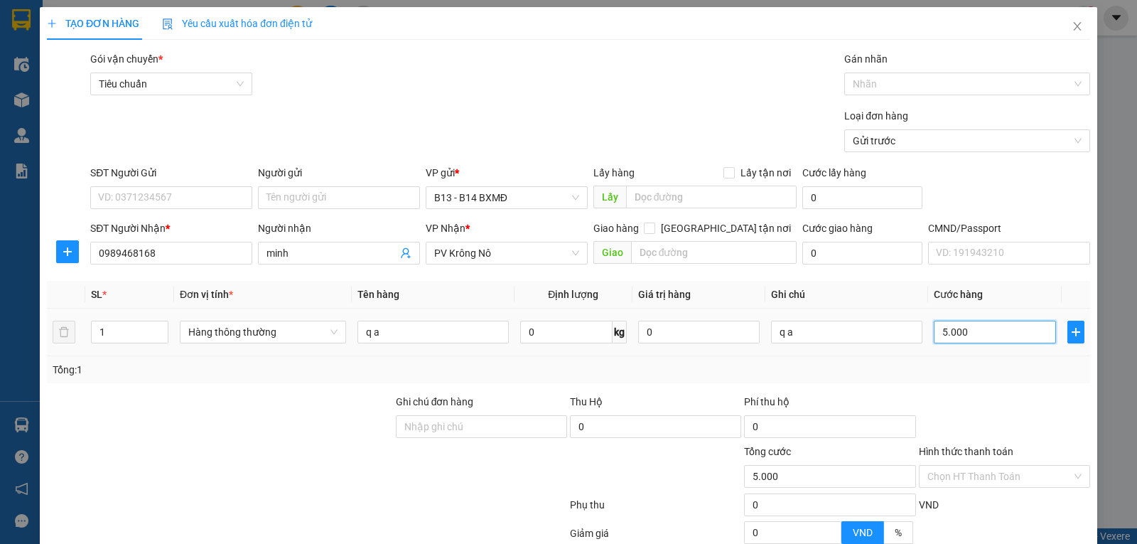
type input "50.000"
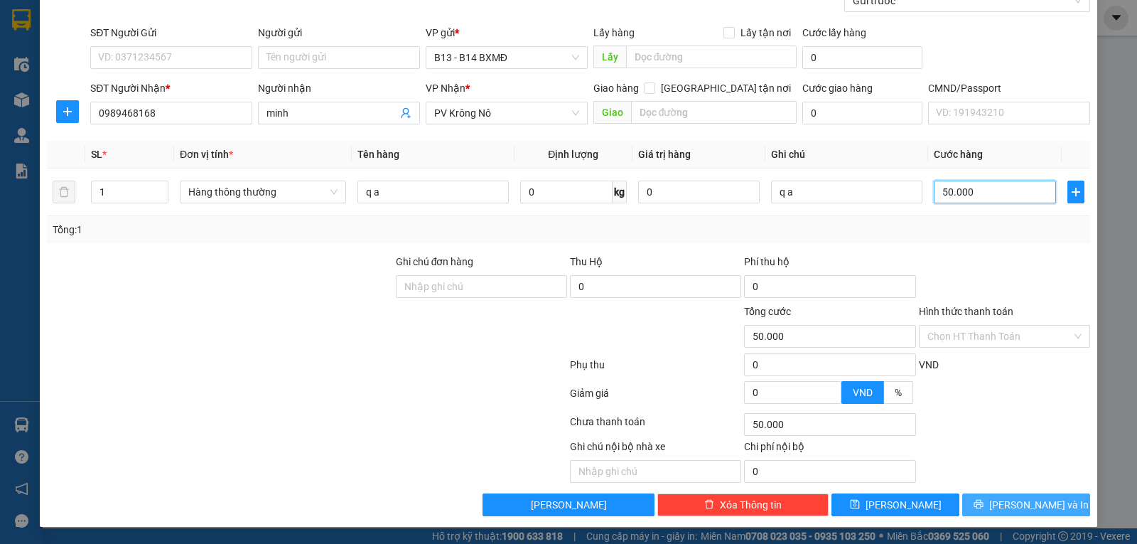
type input "50.000"
click at [1024, 499] on span "Lưu và In" at bounding box center [1039, 505] width 100 height 16
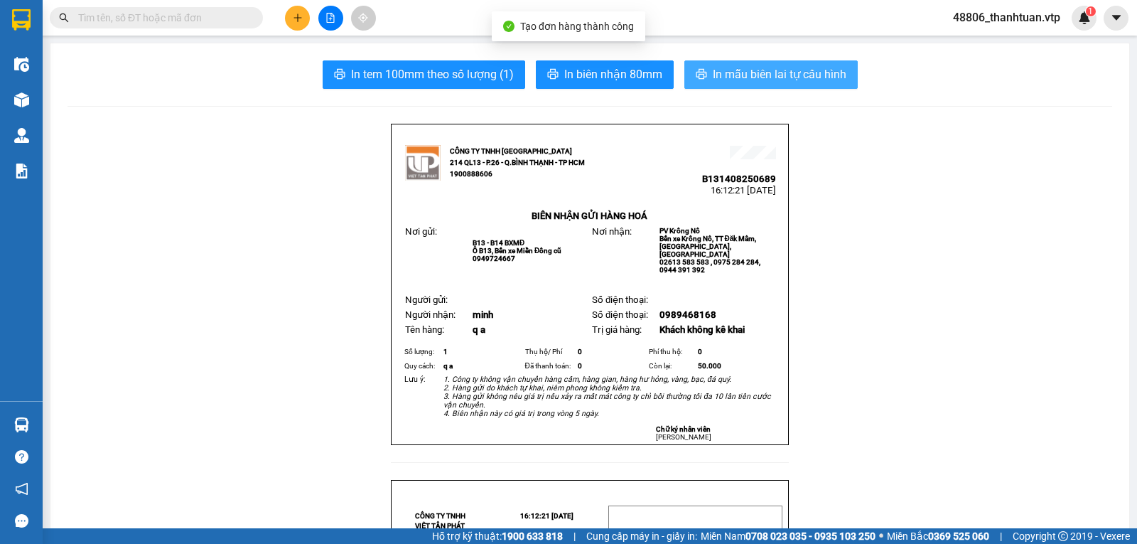
click at [739, 67] on span "In mẫu biên lai tự cấu hình" at bounding box center [780, 74] width 134 height 18
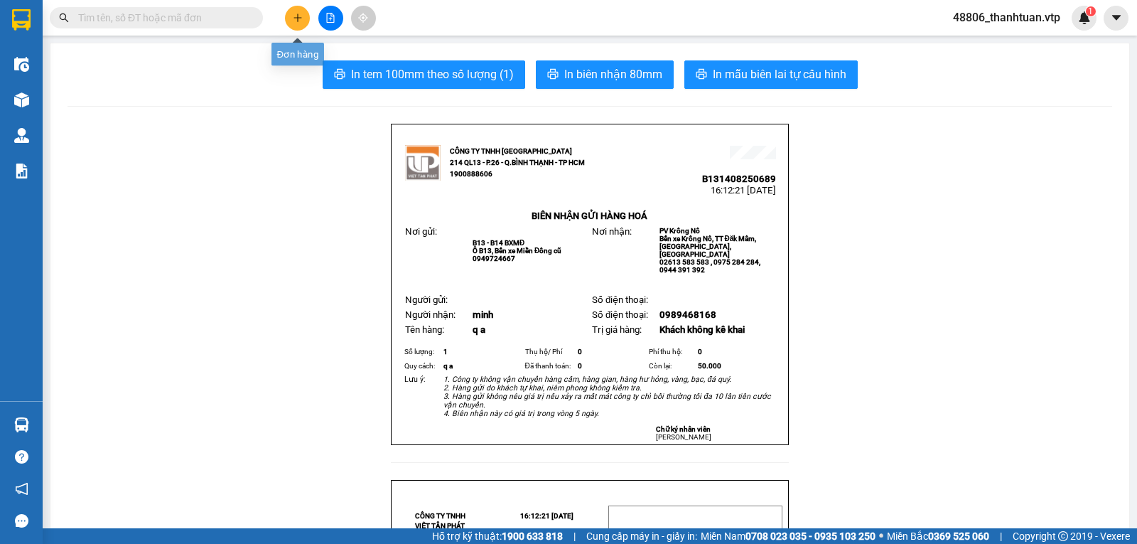
click at [299, 20] on icon "plus" at bounding box center [298, 18] width 10 height 10
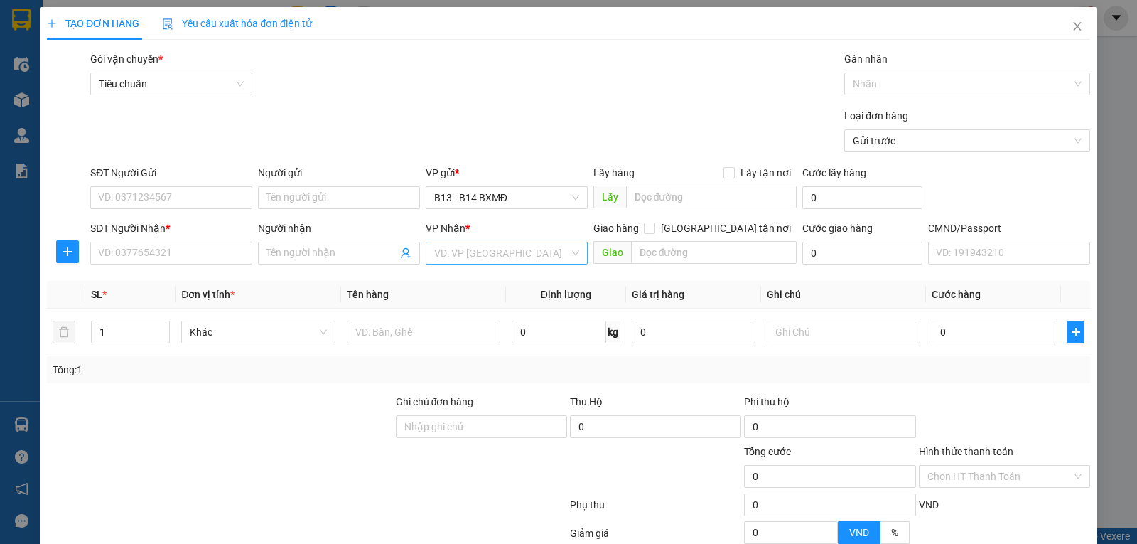
click at [437, 249] on input "search" at bounding box center [501, 252] width 135 height 21
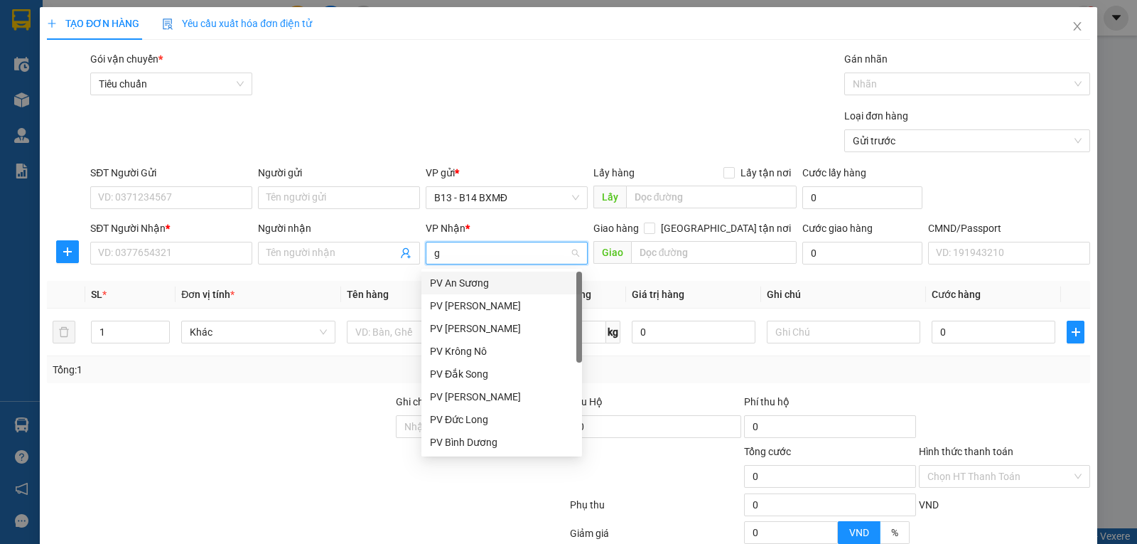
type input "gn"
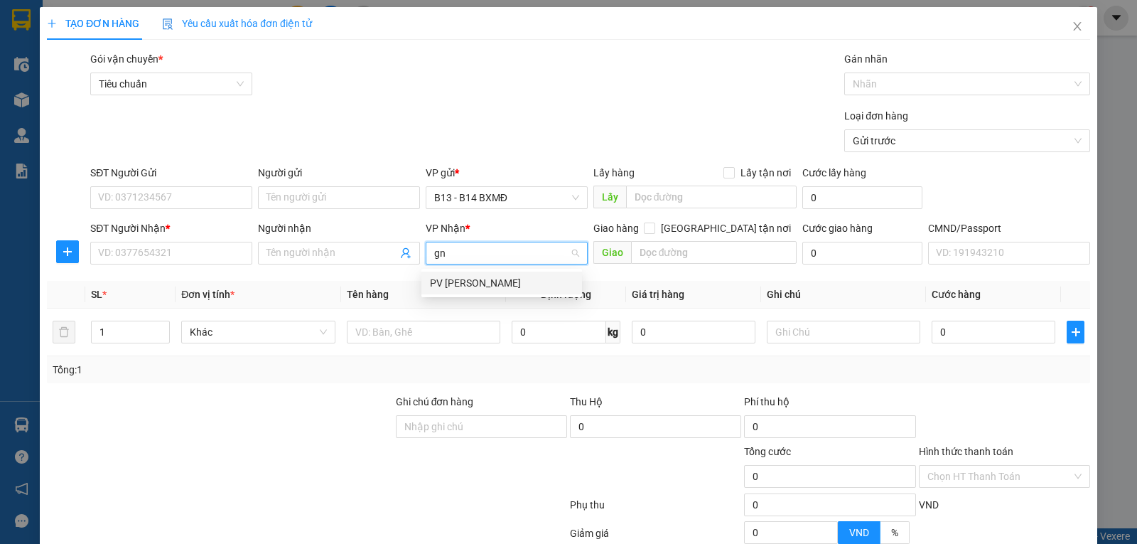
click at [446, 285] on div "PV Gia Nghĩa" at bounding box center [502, 283] width 144 height 16
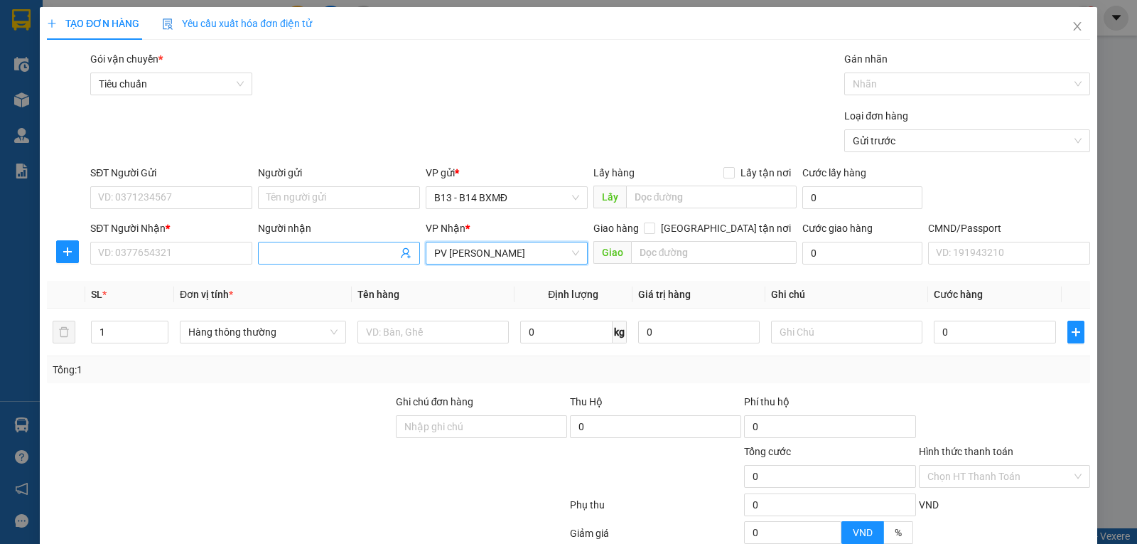
click at [306, 257] on input "Người nhận" at bounding box center [332, 253] width 131 height 16
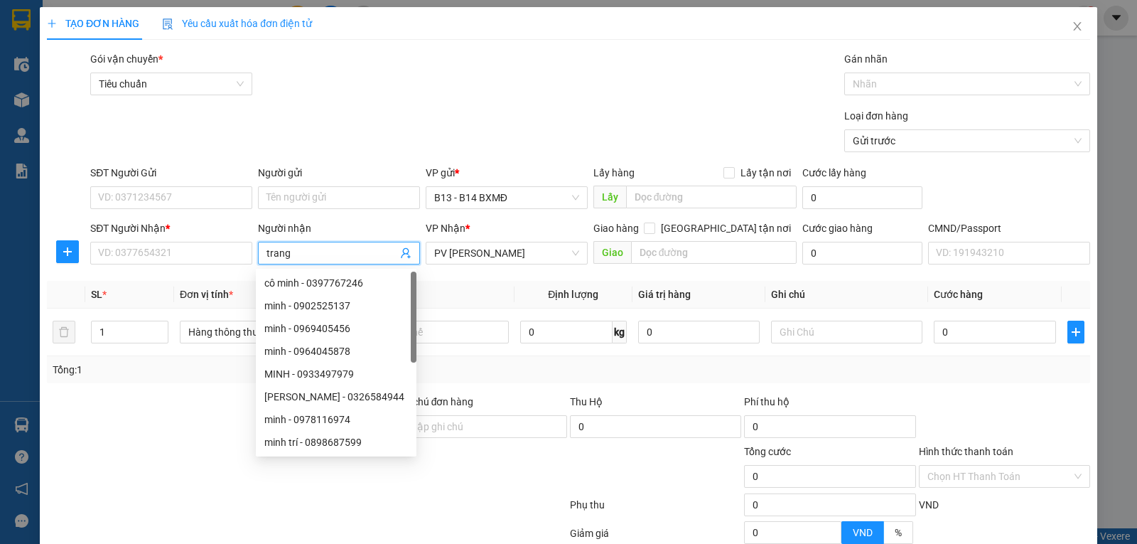
type input "trang"
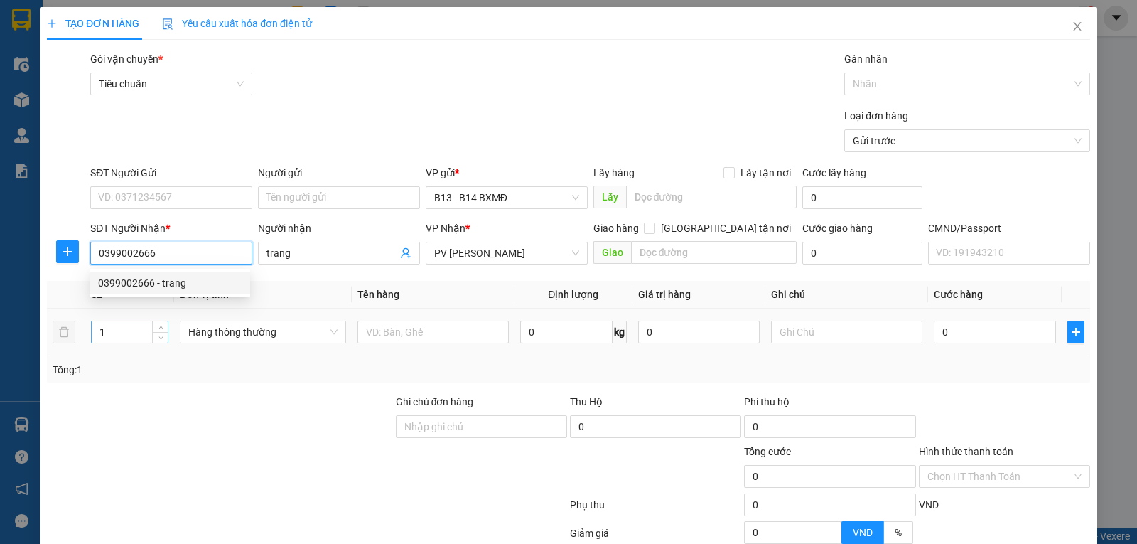
type input "0399002666"
drag, startPoint x: 150, startPoint y: 330, endPoint x: 0, endPoint y: 373, distance: 156.1
click at [0, 373] on div "TẠO ĐƠN HÀNG Yêu cầu xuất hóa đơn điện tử Transit Pickup Surcharge Ids Transit …" at bounding box center [568, 272] width 1137 height 544
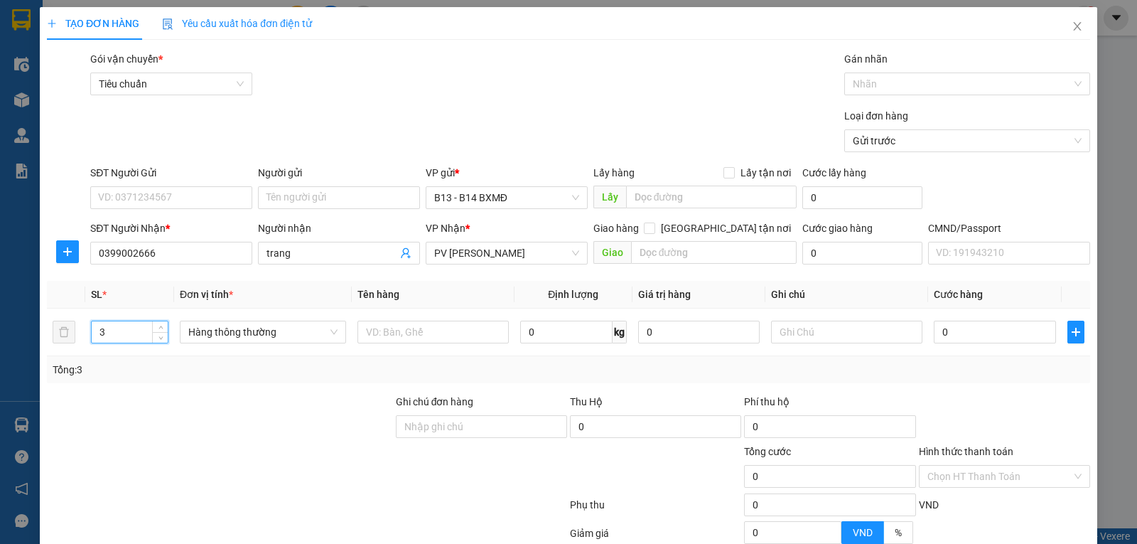
type input "3"
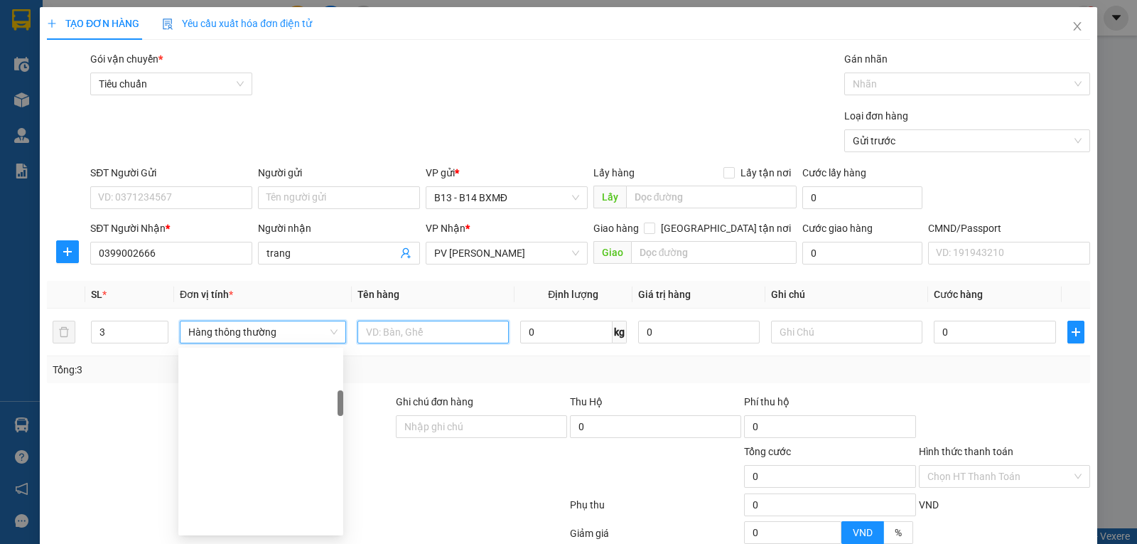
scroll to position [296, 0]
type input "mp"
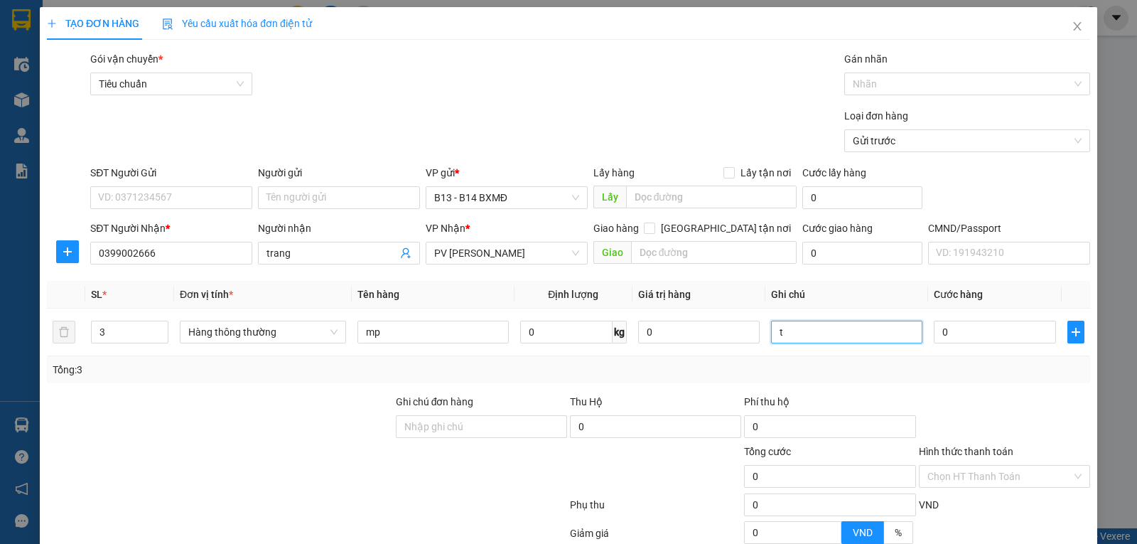
type input "t"
type input "1"
type input "14"
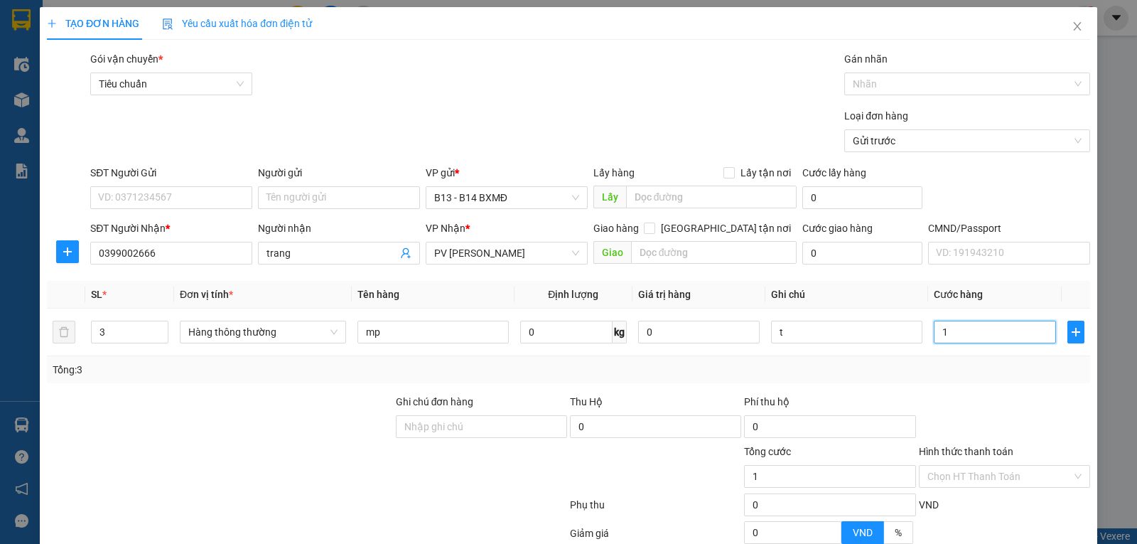
type input "14"
type input "140"
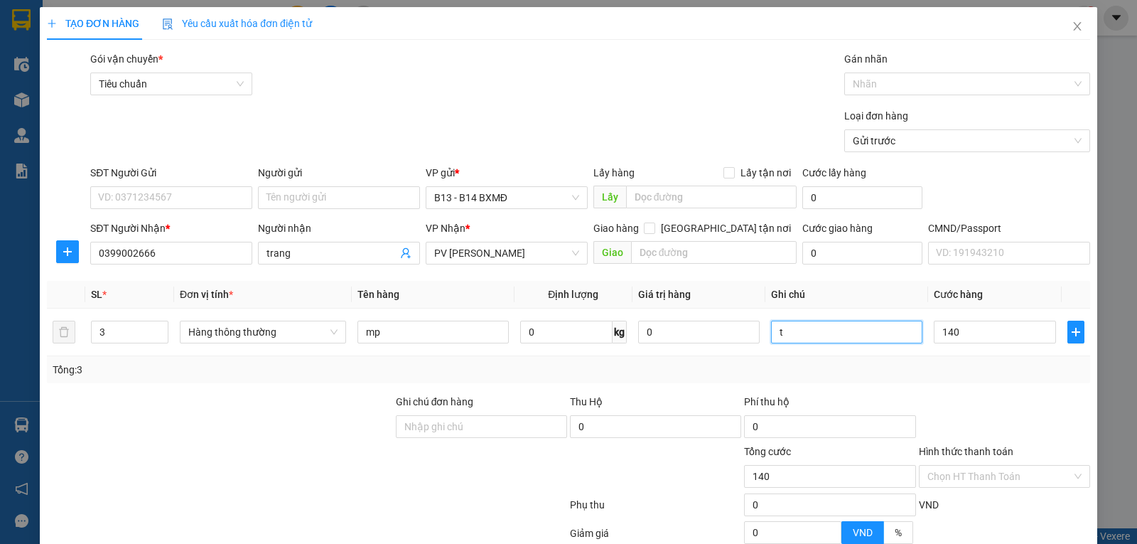
type input "140.000"
type input "1"
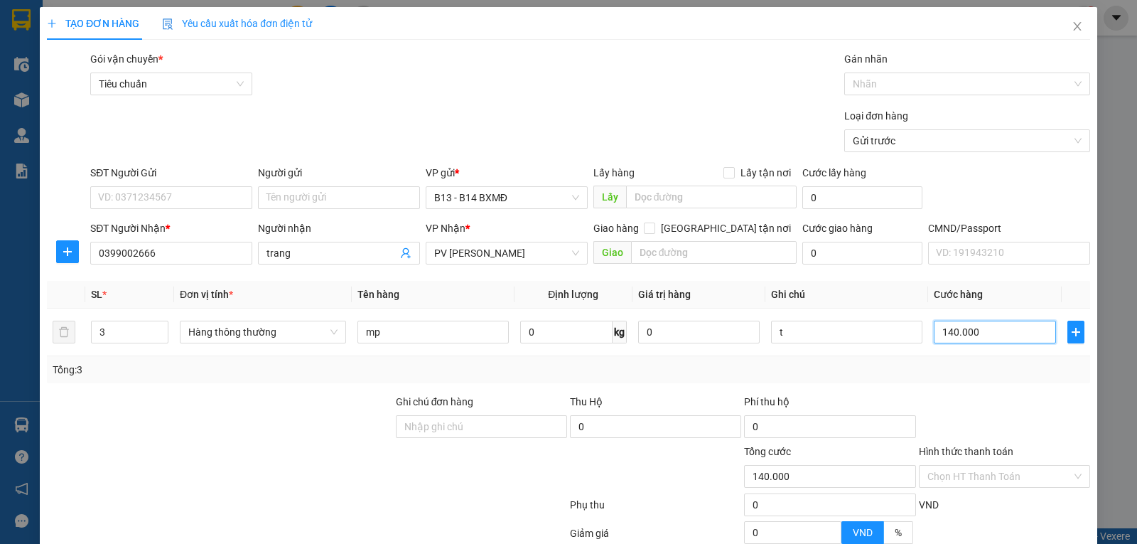
type input "1"
type input "13"
type input "130"
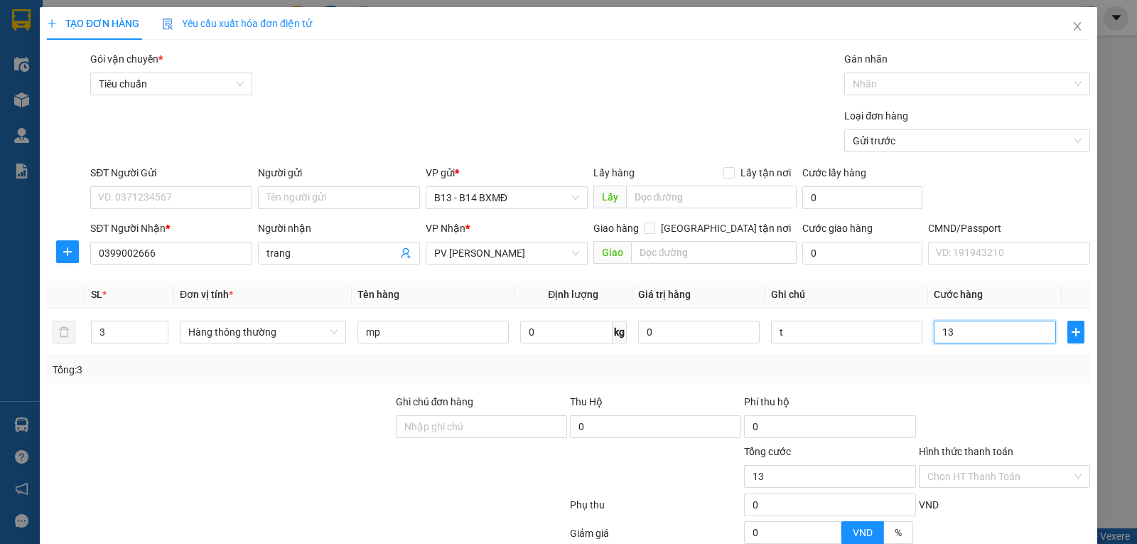
type input "130"
type input "1.300"
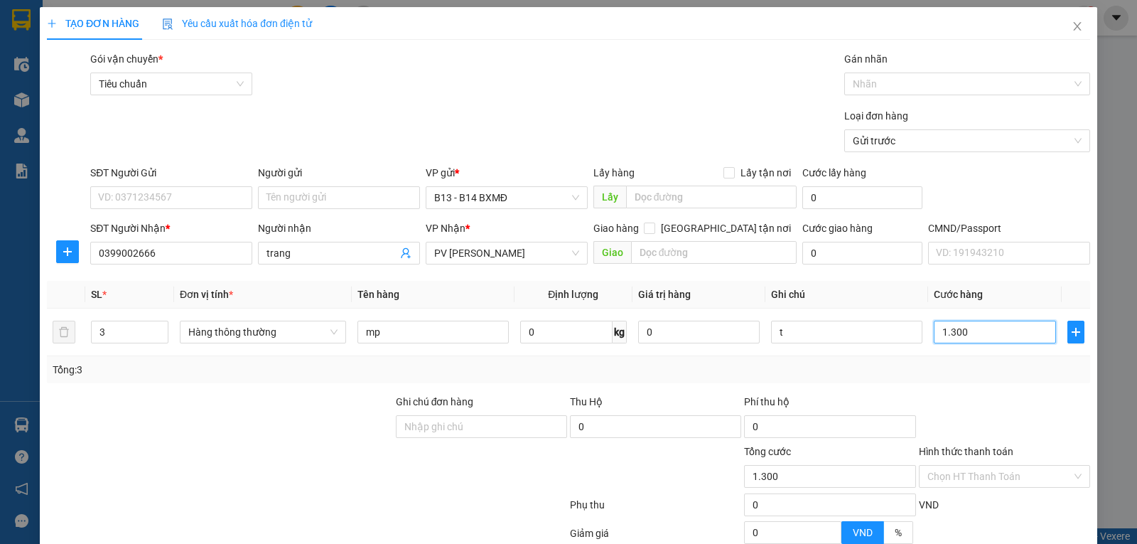
type input "13.000"
type input "130.000"
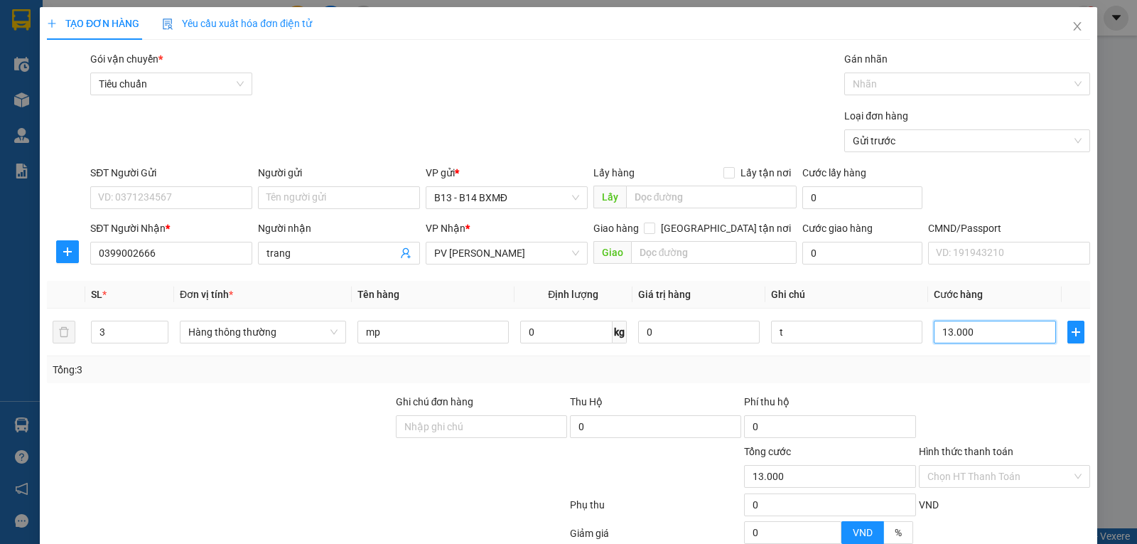
type input "130.000"
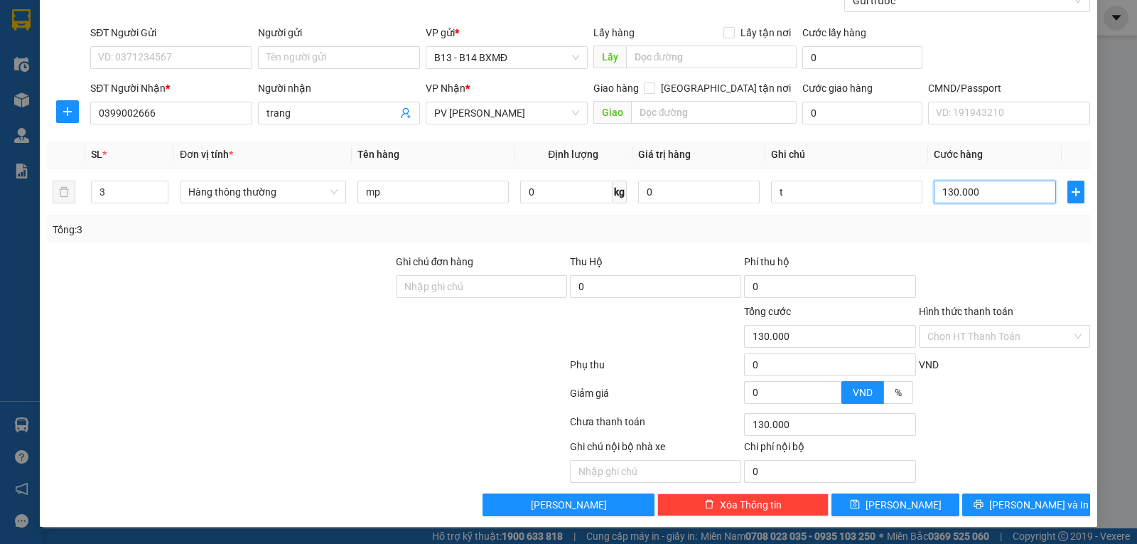
scroll to position [143, 0]
type input "130.000"
click at [1025, 496] on button "Lưu và In" at bounding box center [1026, 504] width 128 height 23
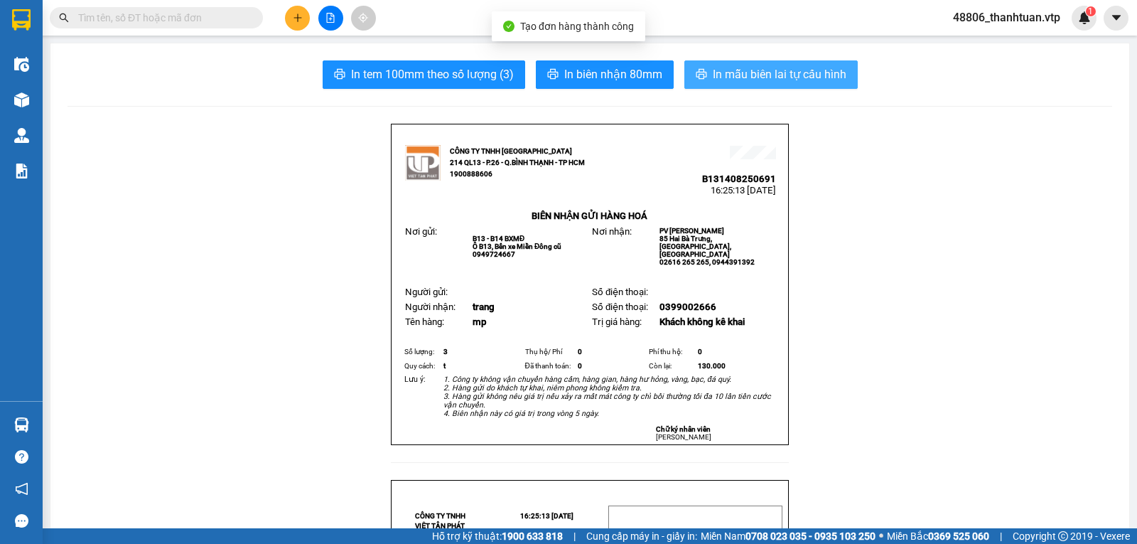
drag, startPoint x: 743, startPoint y: 71, endPoint x: 728, endPoint y: 65, distance: 16.9
click at [743, 71] on span "In mẫu biên lai tự cấu hình" at bounding box center [780, 74] width 134 height 18
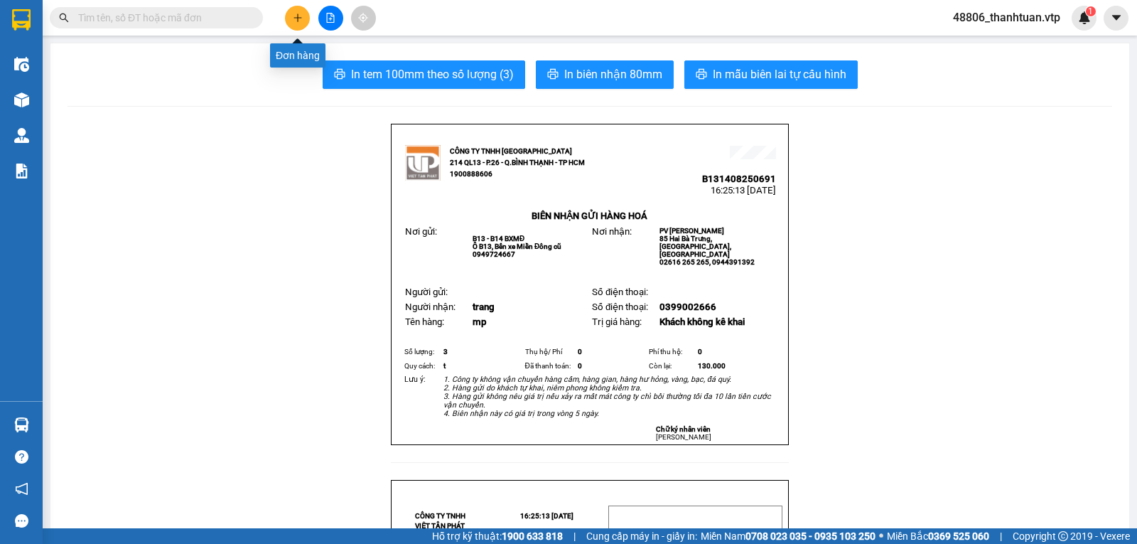
click at [297, 14] on icon "plus" at bounding box center [298, 18] width 10 height 10
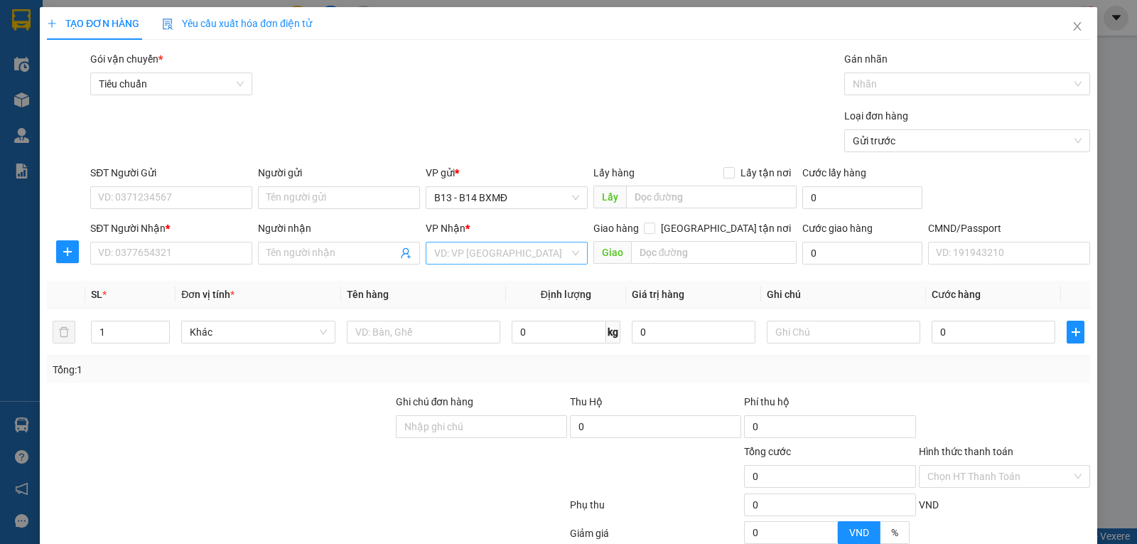
click at [495, 247] on input "search" at bounding box center [501, 252] width 135 height 21
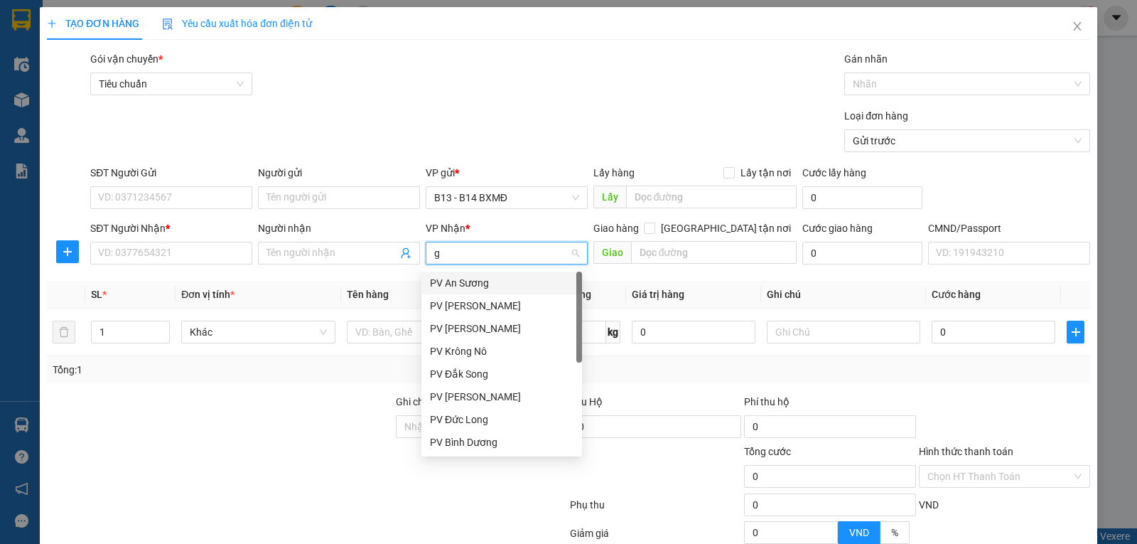
type input "gn"
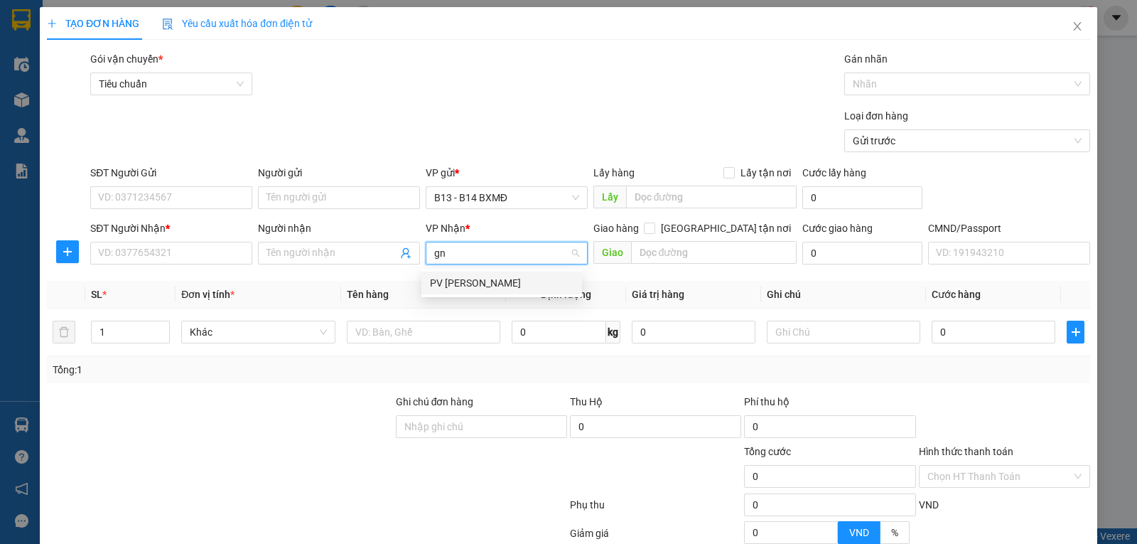
drag, startPoint x: 488, startPoint y: 285, endPoint x: 382, endPoint y: 273, distance: 105.9
click at [487, 285] on div "PV Gia Nghĩa" at bounding box center [502, 283] width 144 height 16
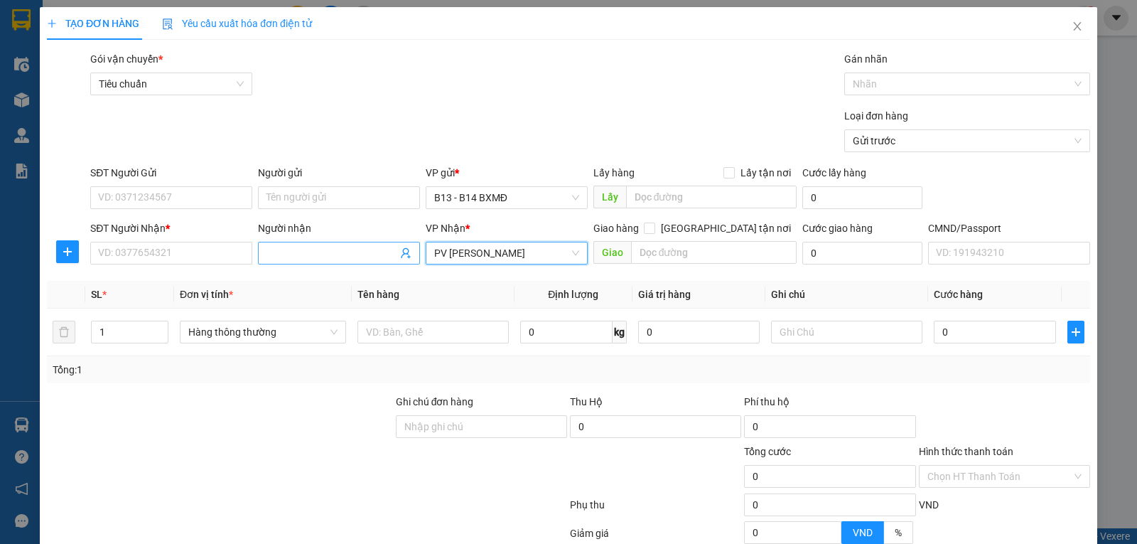
click at [273, 253] on input "Người nhận" at bounding box center [332, 253] width 131 height 16
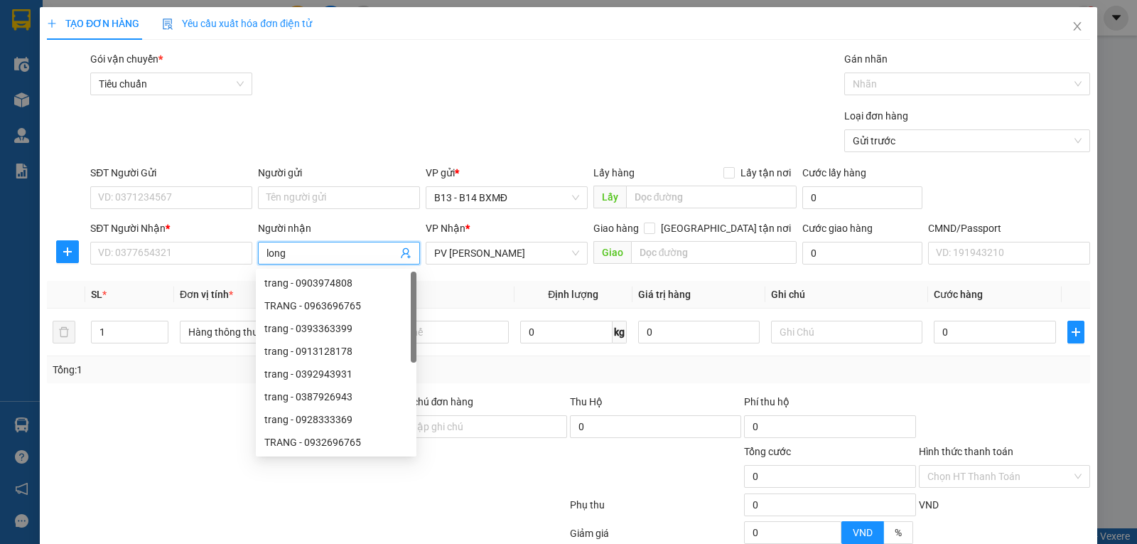
type input "long"
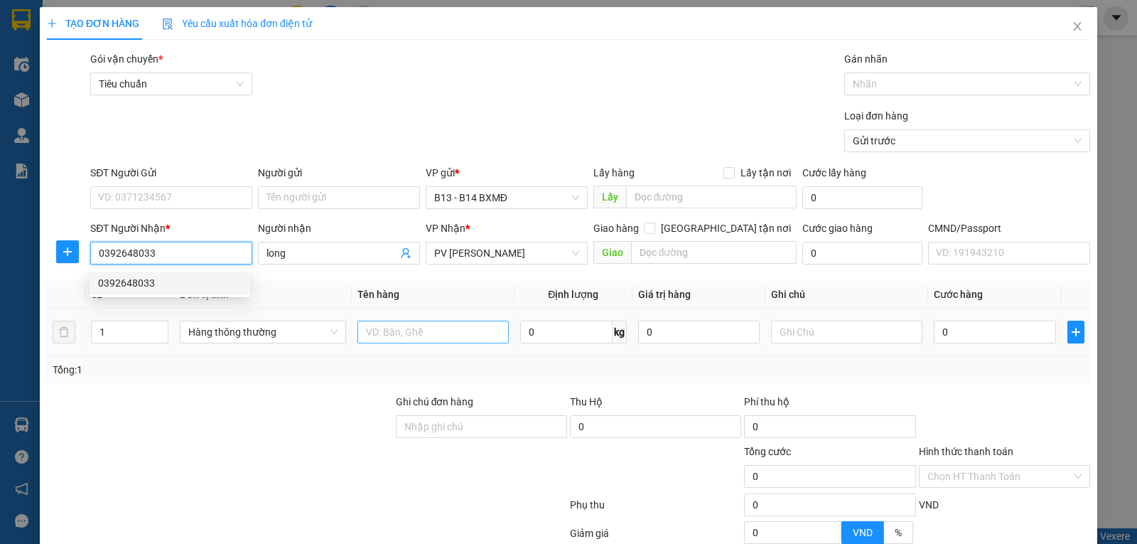
type input "0392648033"
click at [370, 332] on input "text" at bounding box center [433, 332] width 151 height 23
type input "pt"
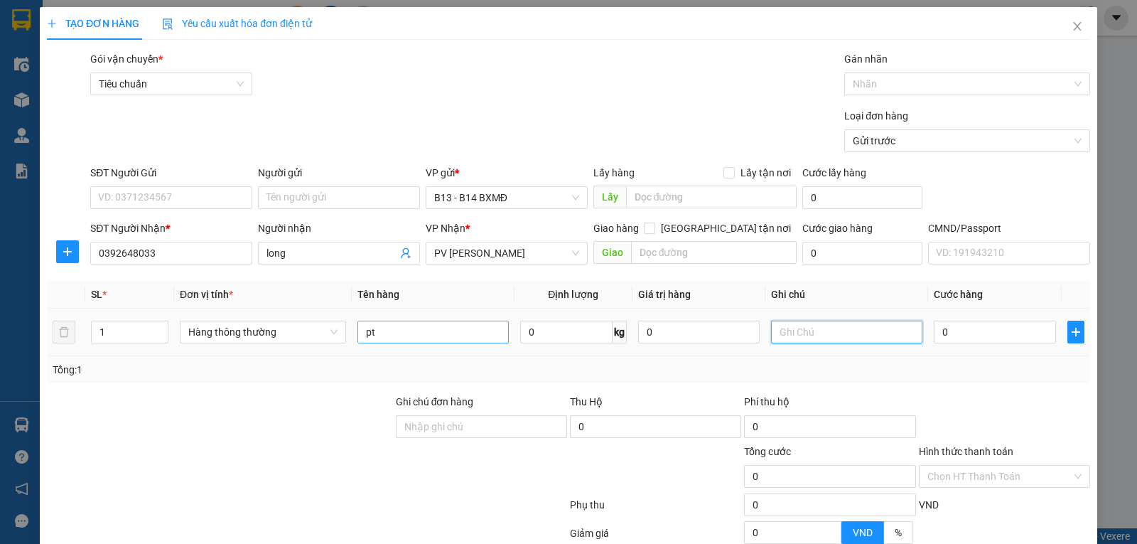
type input "a"
type input "â"
type input "cây"
type input "1"
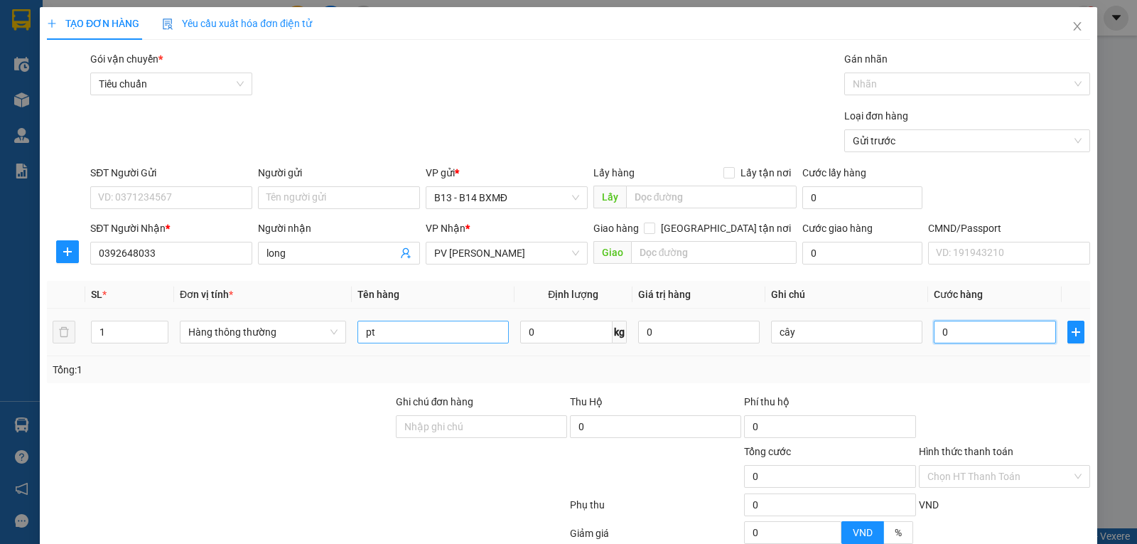
type input "1"
type input "12"
type input "120"
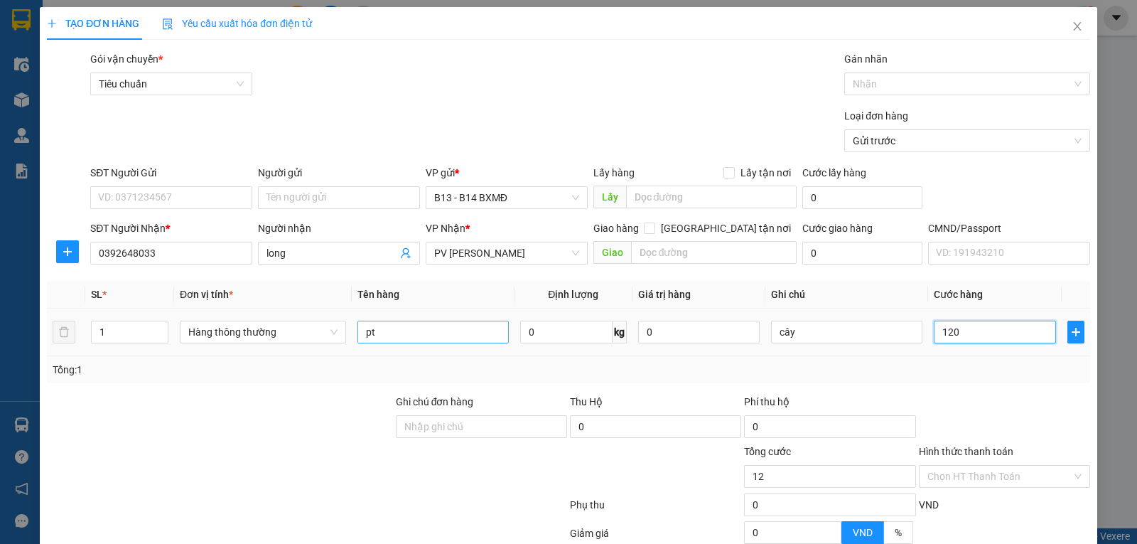
type input "120"
type input "1.200"
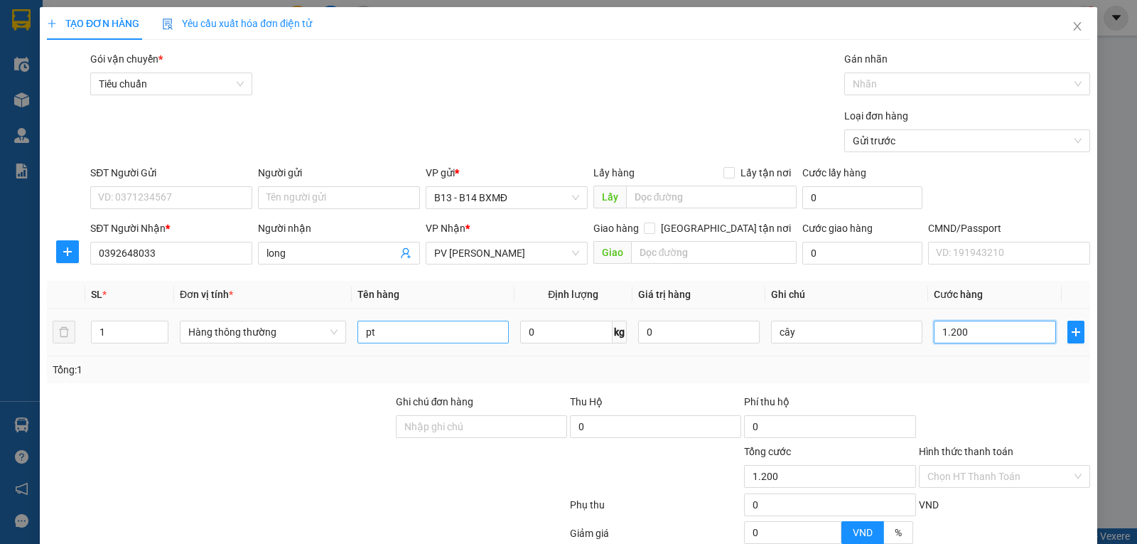
type input "12.000"
type input "120.000"
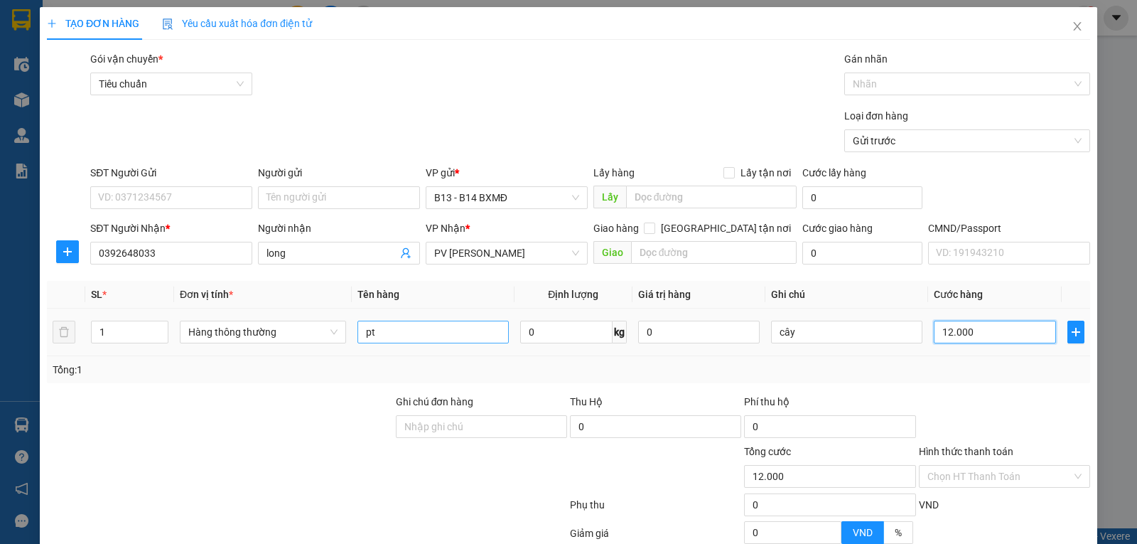
type input "120.000"
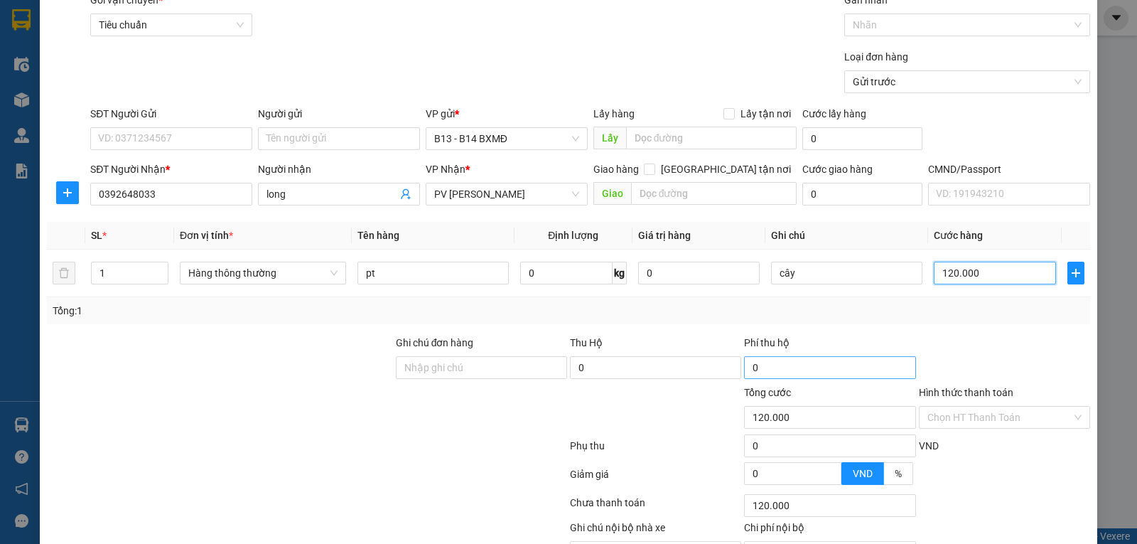
scroll to position [143, 0]
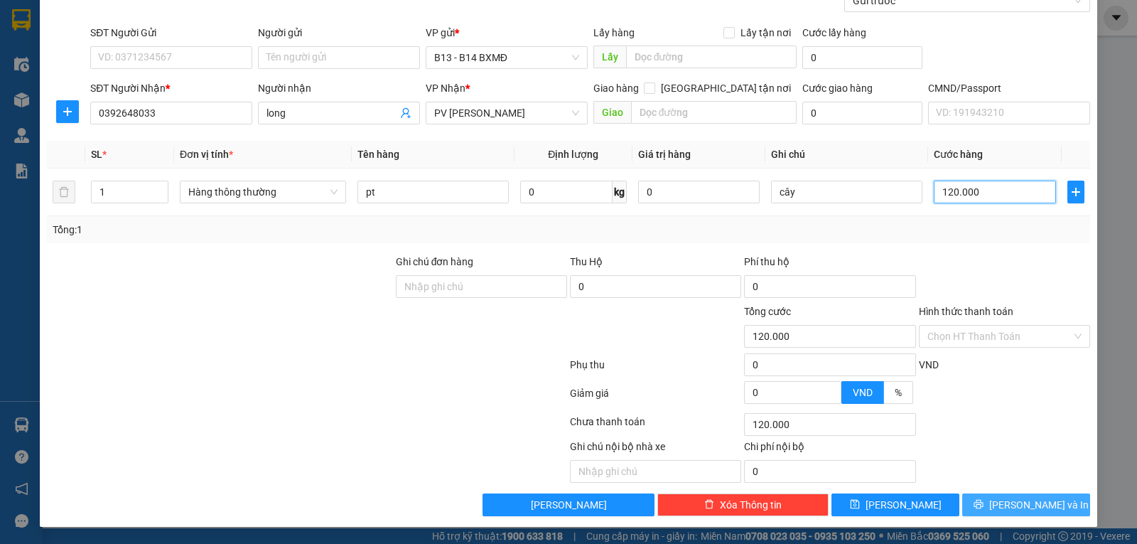
type input "120.000"
drag, startPoint x: 1000, startPoint y: 503, endPoint x: 997, endPoint y: 474, distance: 28.7
click at [1001, 502] on button "Lưu và In" at bounding box center [1026, 504] width 128 height 23
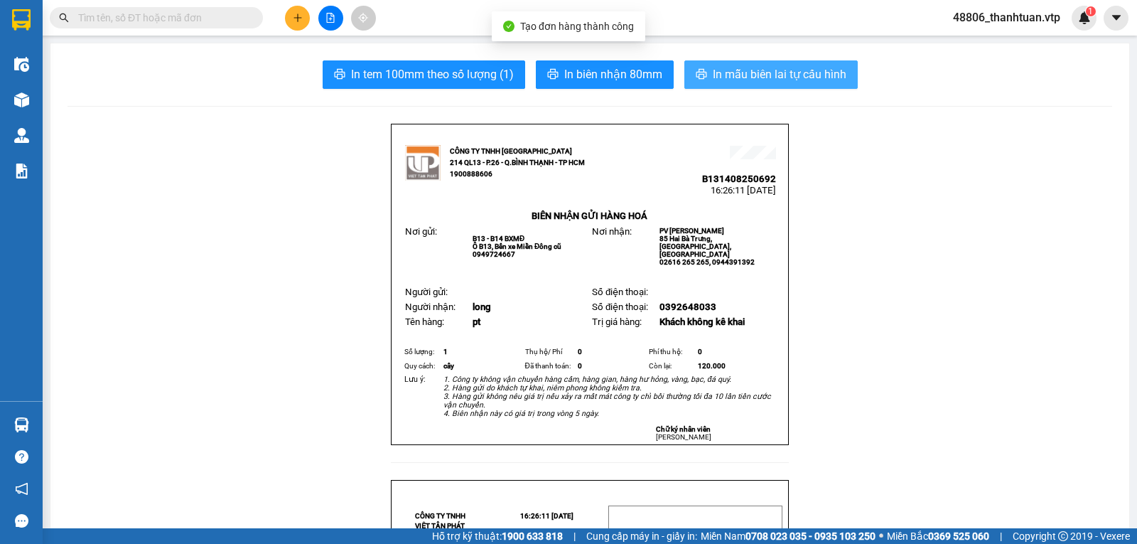
click at [725, 71] on span "In mẫu biên lai tự cấu hình" at bounding box center [780, 74] width 134 height 18
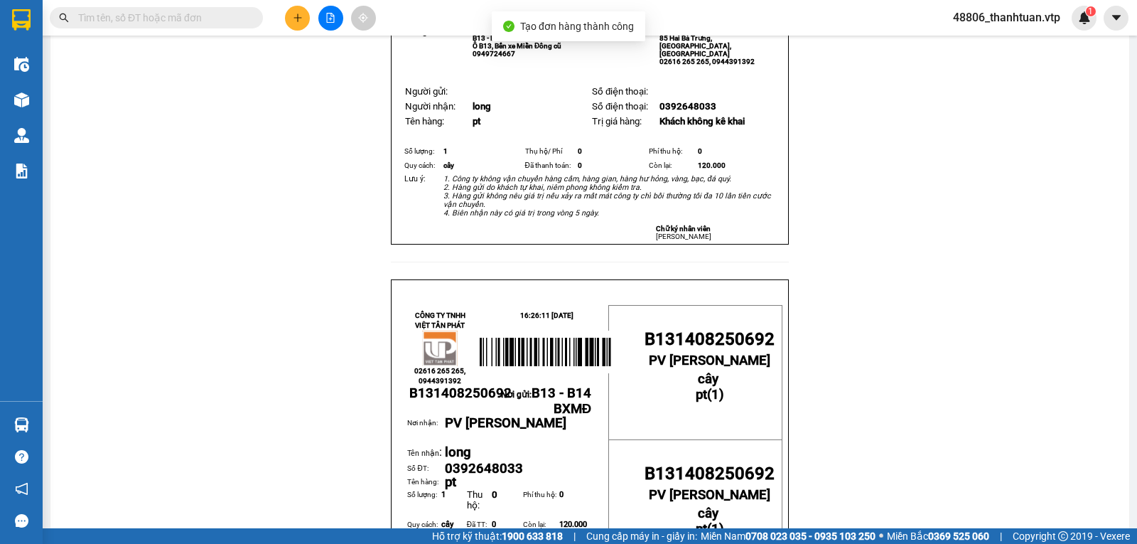
scroll to position [426, 0]
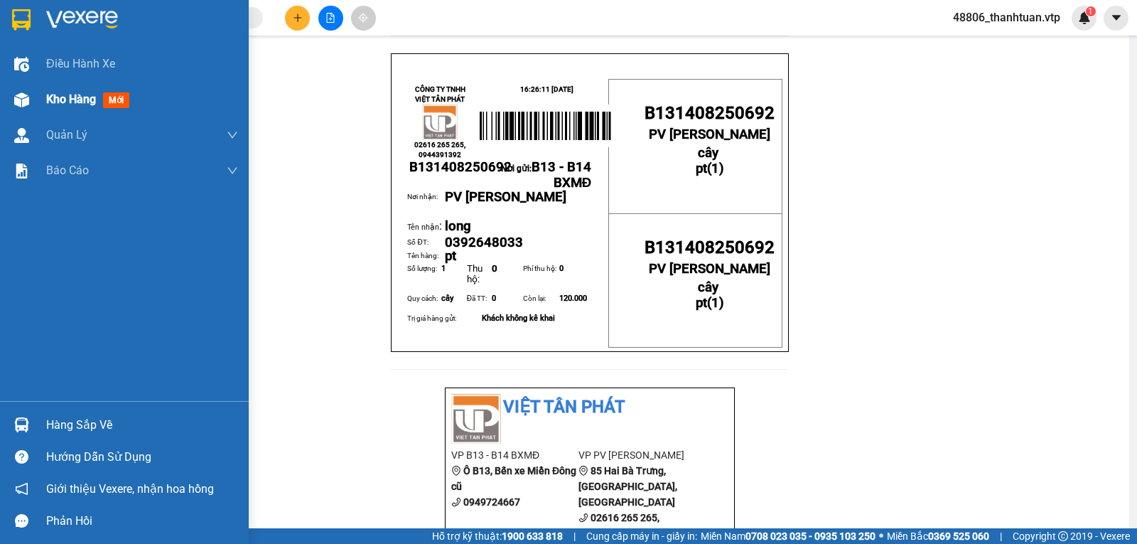
click at [77, 104] on span "Kho hàng" at bounding box center [71, 99] width 50 height 14
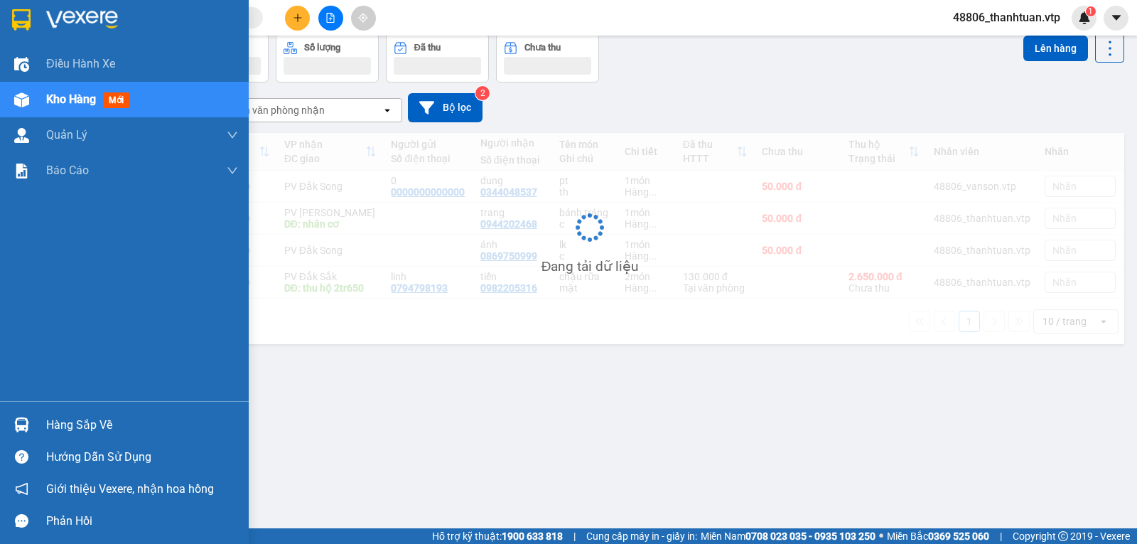
scroll to position [65, 0]
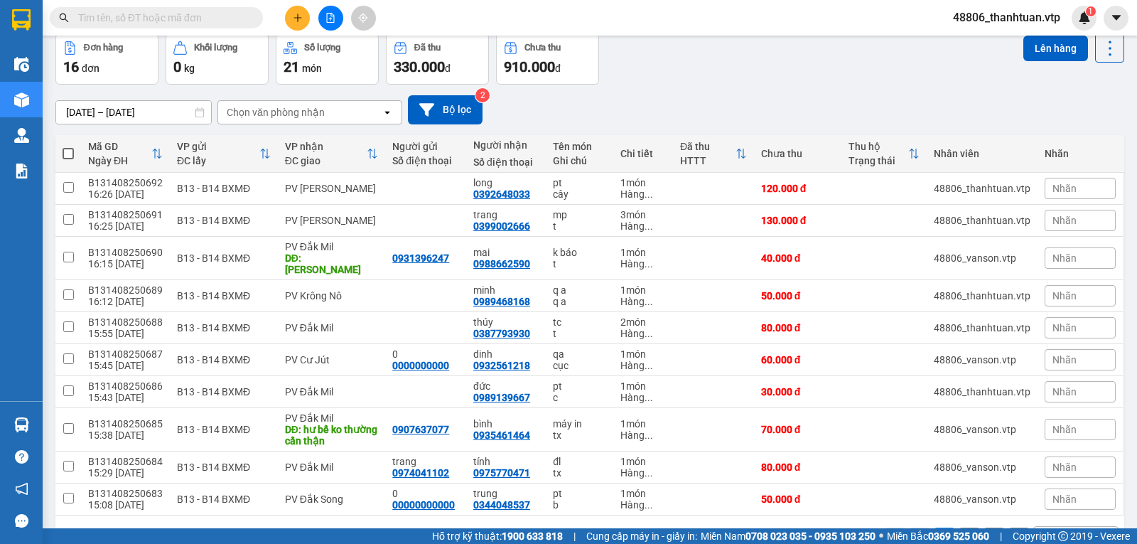
click at [127, 25] on input "text" at bounding box center [162, 18] width 168 height 16
click at [175, 17] on input "text" at bounding box center [162, 18] width 168 height 16
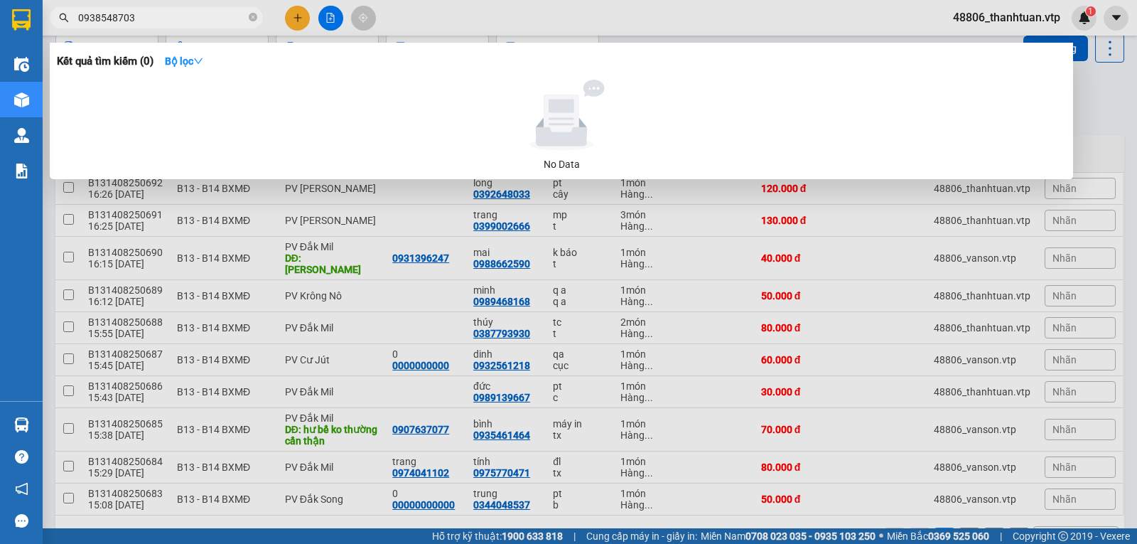
type input "0938548703"
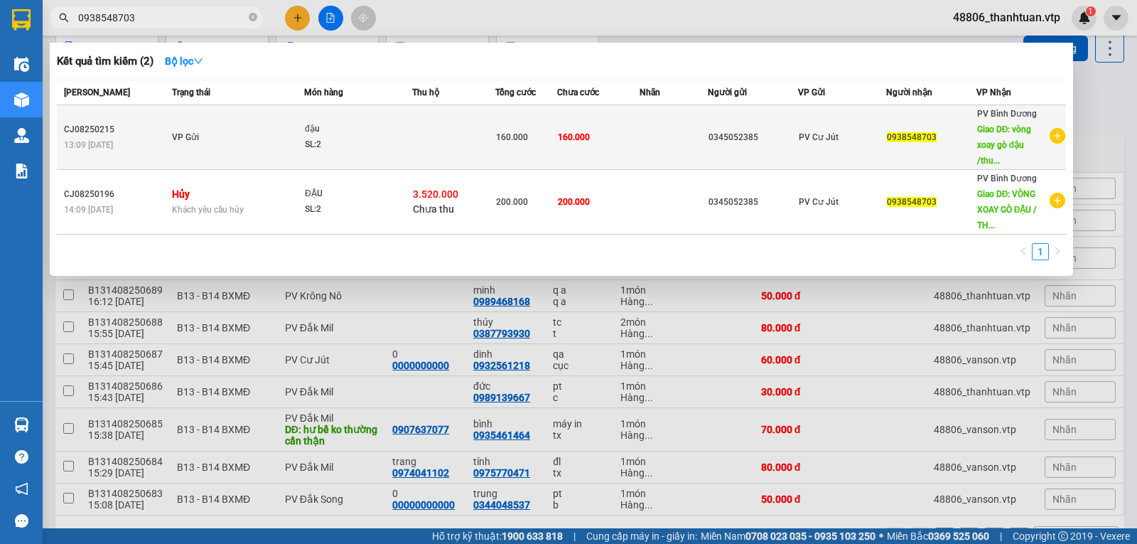
click at [210, 134] on td "VP Gửi" at bounding box center [236, 137] width 136 height 65
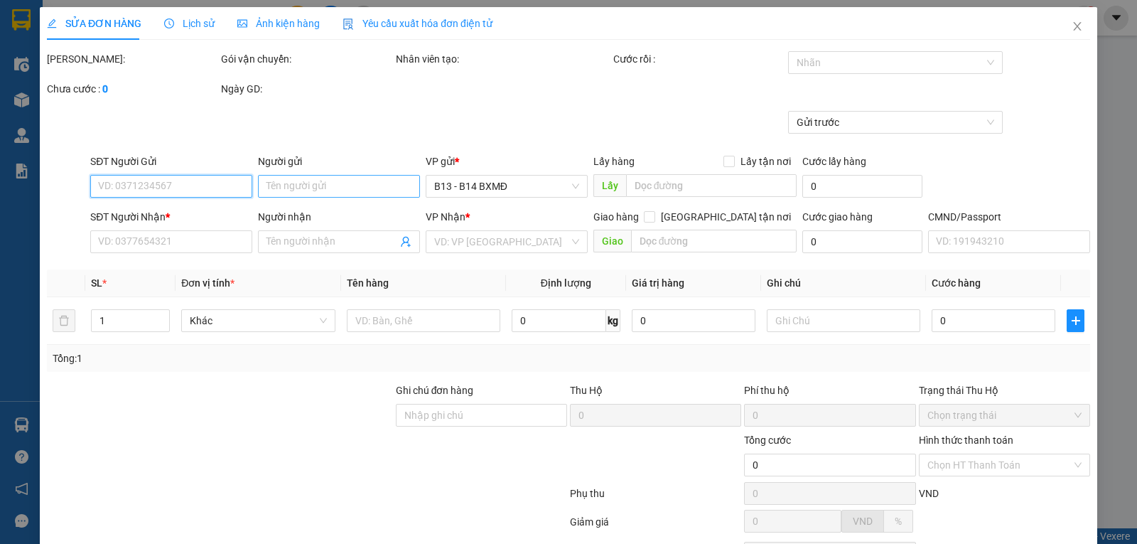
type input "0345052385"
type input "0938548703"
type input "vòng xoay gò đậu /thu hộ 3tr520k"
type input "thu hộ 3tr520k"
type input "160.000"
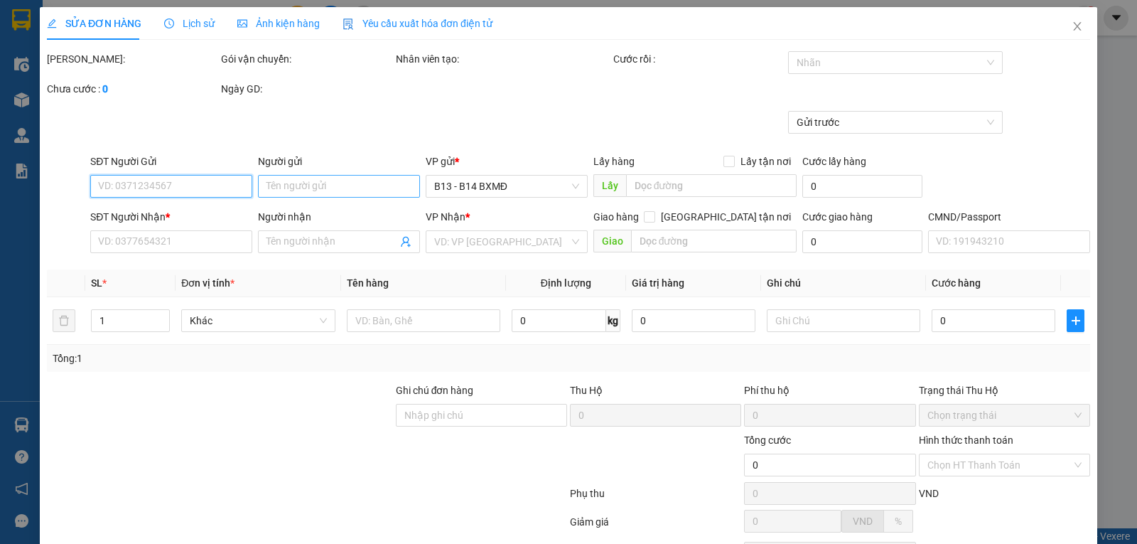
type input "160.000"
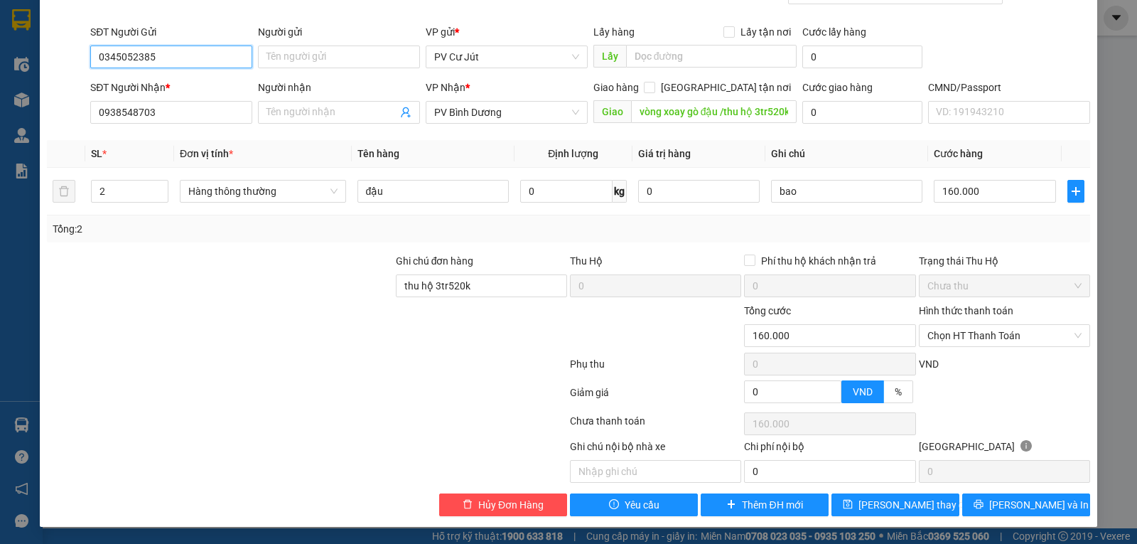
scroll to position [134, 0]
drag, startPoint x: 1007, startPoint y: 505, endPoint x: 960, endPoint y: 488, distance: 50.6
click at [1006, 505] on span "Lưu và In" at bounding box center [1039, 505] width 100 height 16
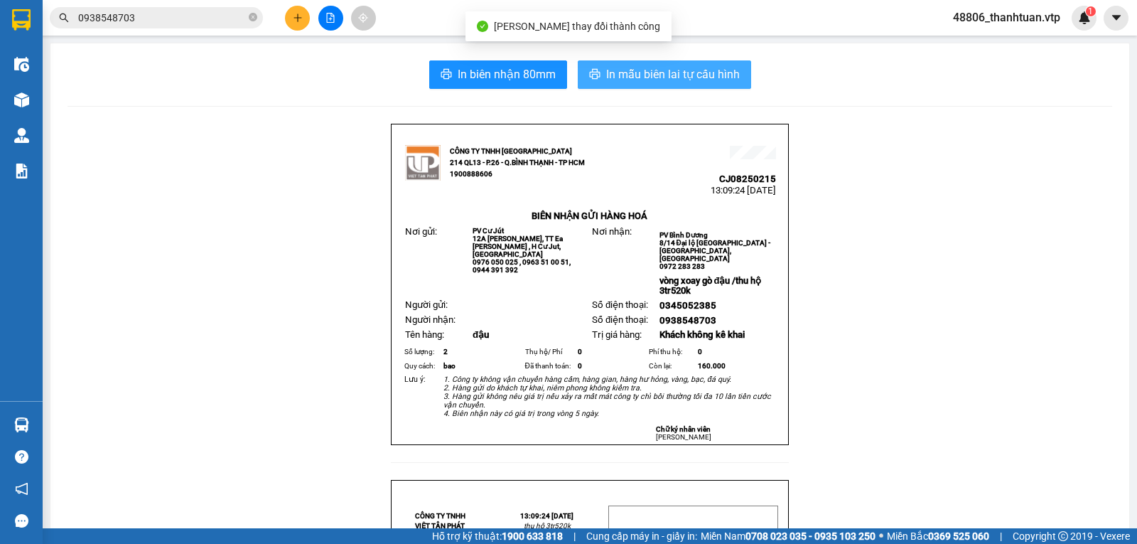
drag, startPoint x: 660, startPoint y: 72, endPoint x: 602, endPoint y: 101, distance: 65.2
click at [660, 71] on span "In mẫu biên lai tự cấu hình" at bounding box center [673, 74] width 134 height 18
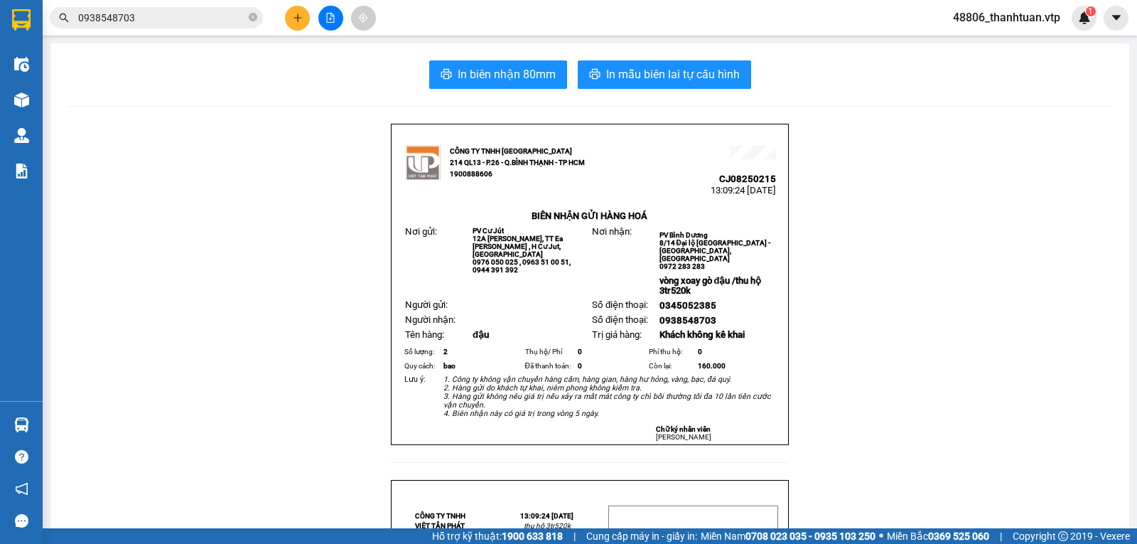
drag, startPoint x: 278, startPoint y: 103, endPoint x: 198, endPoint y: 61, distance: 90.0
click at [193, 19] on input "0938548703" at bounding box center [162, 18] width 168 height 16
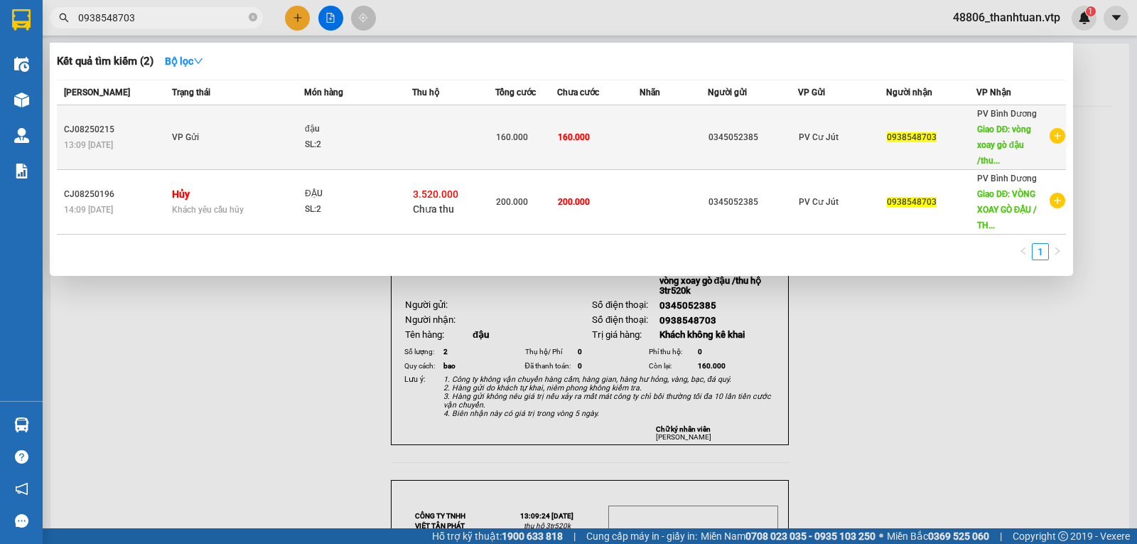
click at [456, 140] on td at bounding box center [453, 137] width 83 height 65
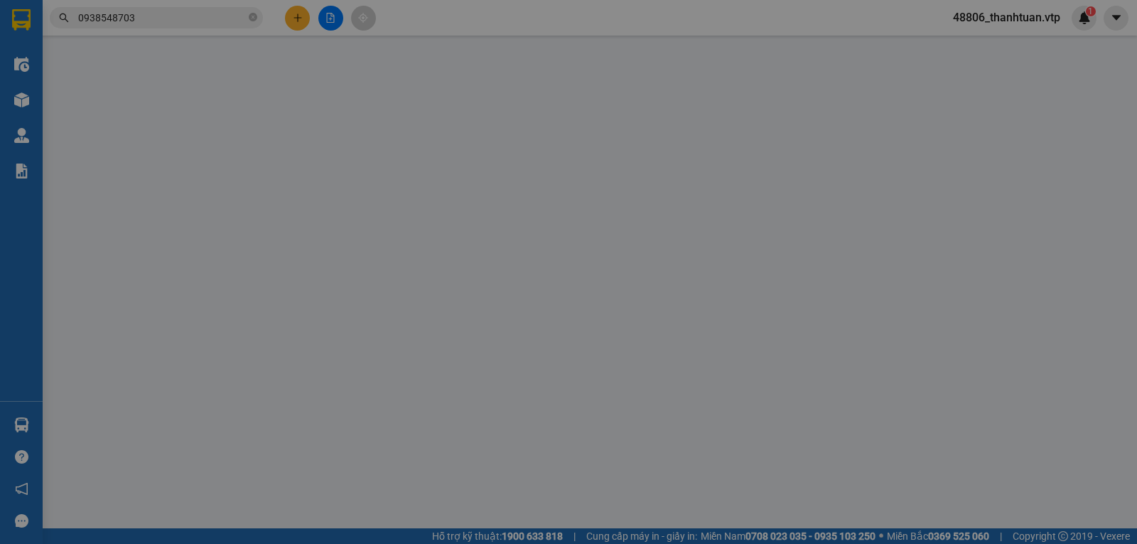
type input "0345052385"
type input "0938548703"
type input "vòng xoay gò đậu /thu hộ 3tr520k"
type input "thu hộ 3tr520k"
type input "160.000"
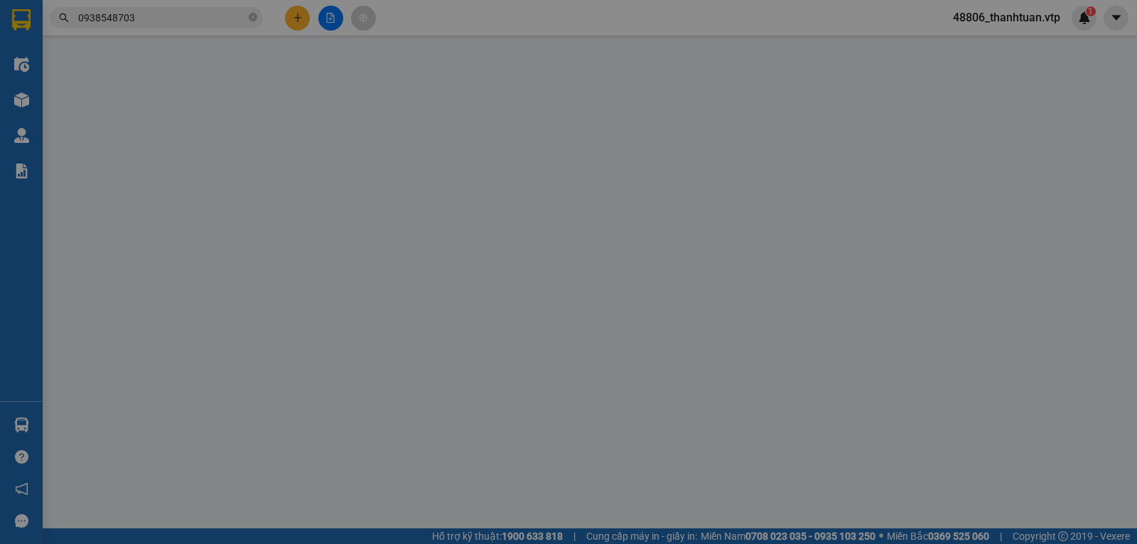
type input "160.000"
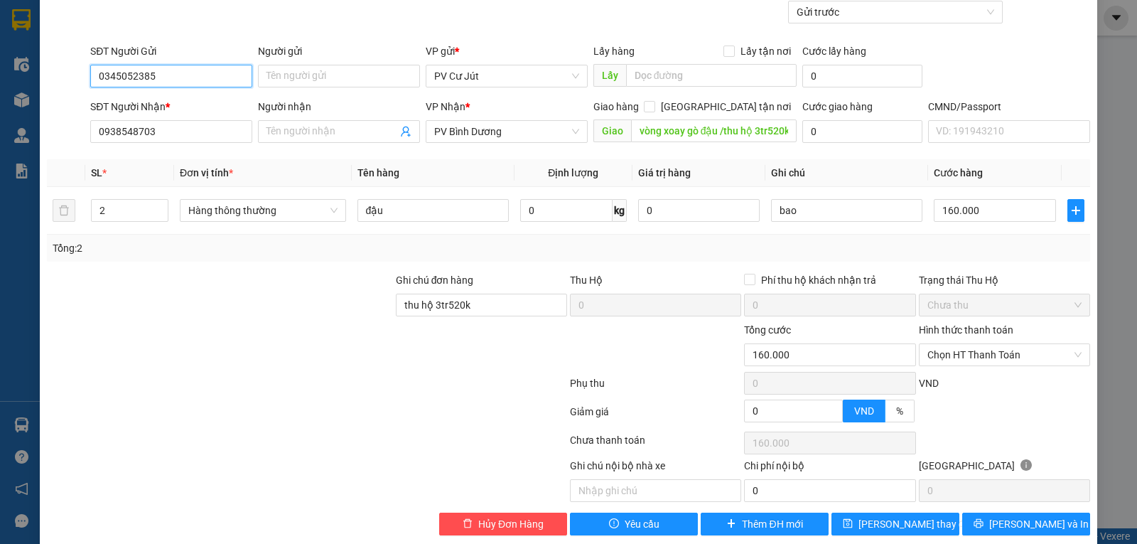
scroll to position [85, 0]
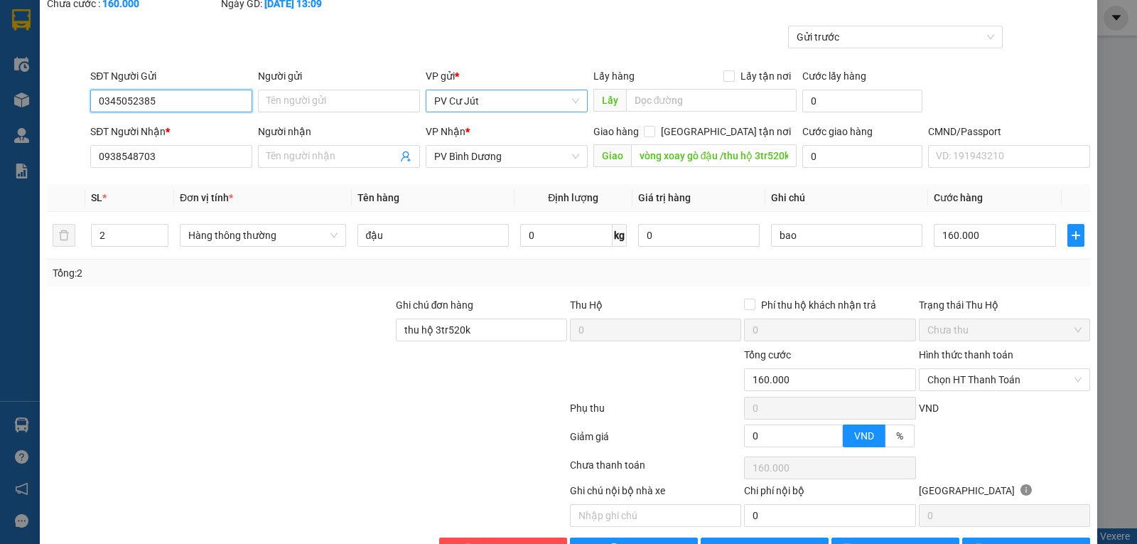
click at [480, 107] on span "PV Cư Jút" at bounding box center [506, 100] width 145 height 21
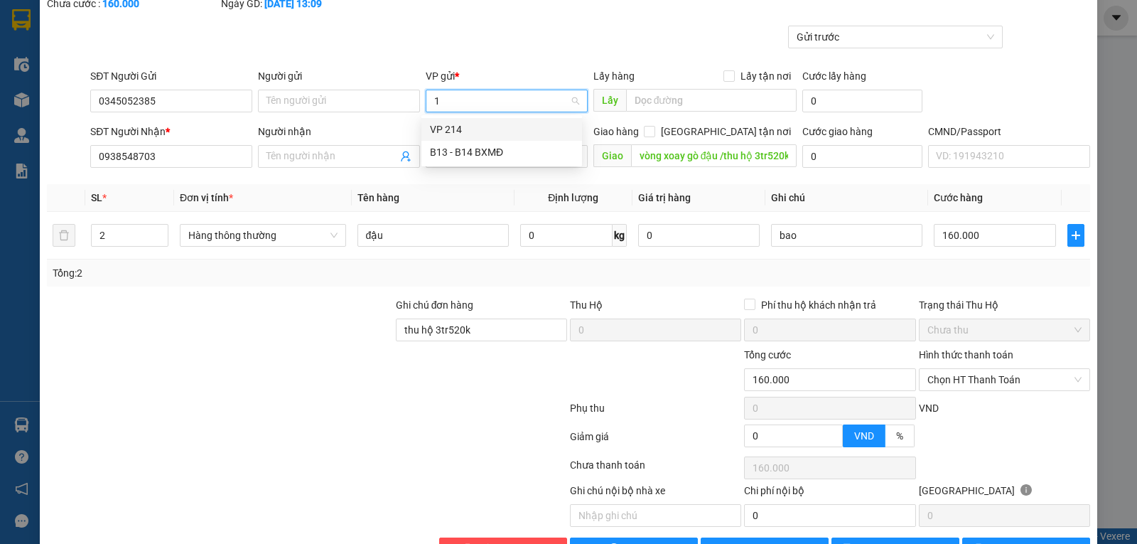
type input "13"
click at [478, 131] on div "B13 - B14 BXMĐ" at bounding box center [502, 130] width 144 height 16
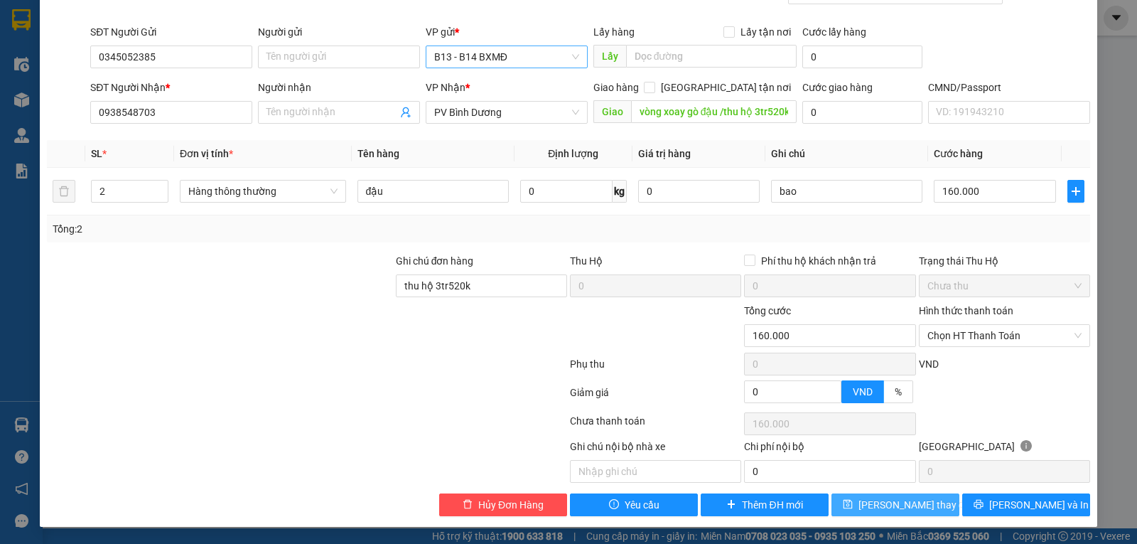
click at [873, 503] on span "Lưu thay đổi" at bounding box center [916, 505] width 114 height 16
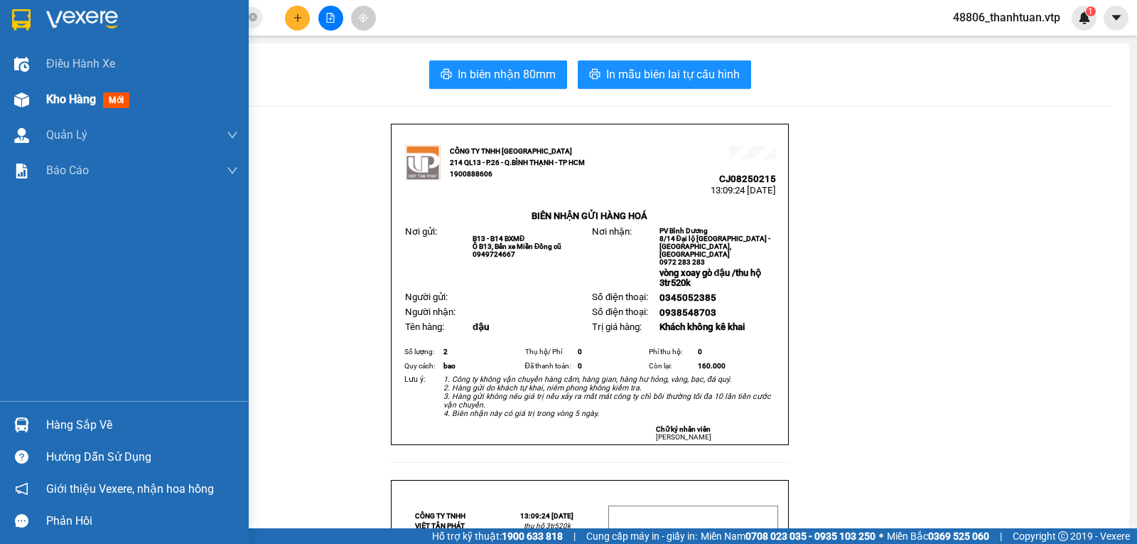
click at [73, 102] on span "Kho hàng" at bounding box center [71, 99] width 50 height 14
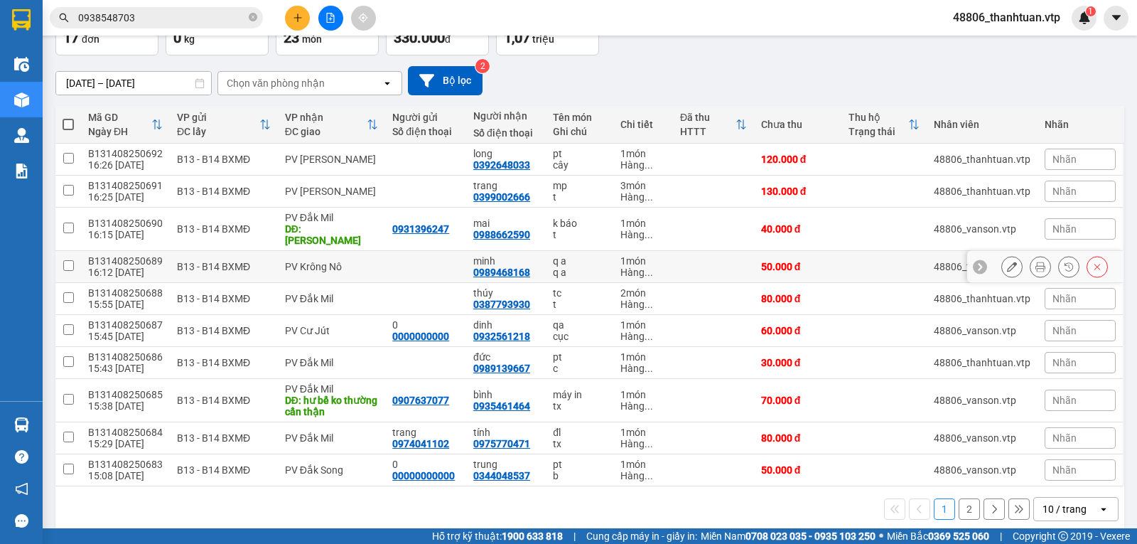
scroll to position [106, 0]
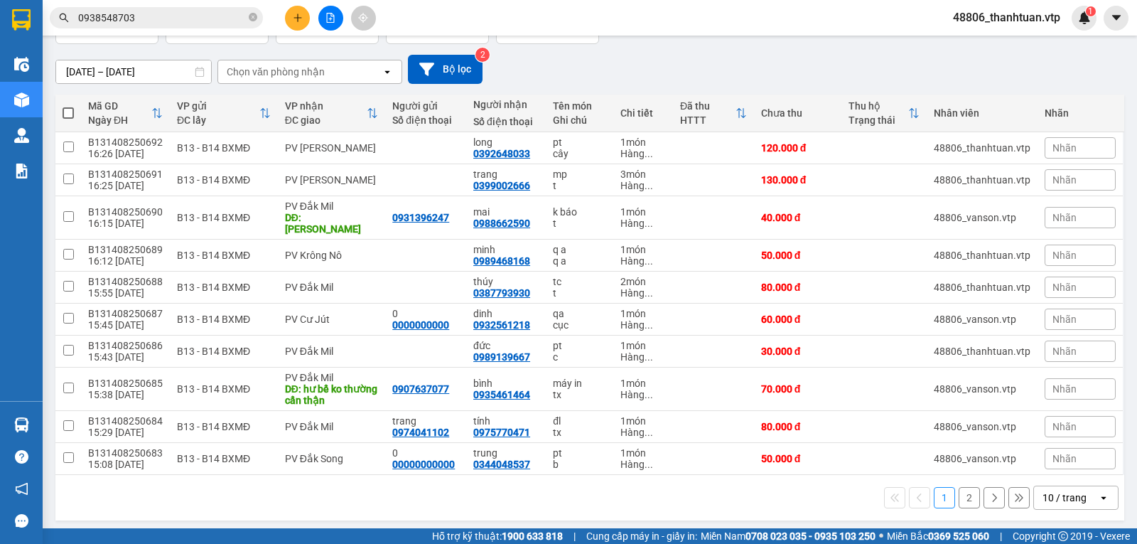
click at [962, 494] on button "2" at bounding box center [969, 497] width 21 height 21
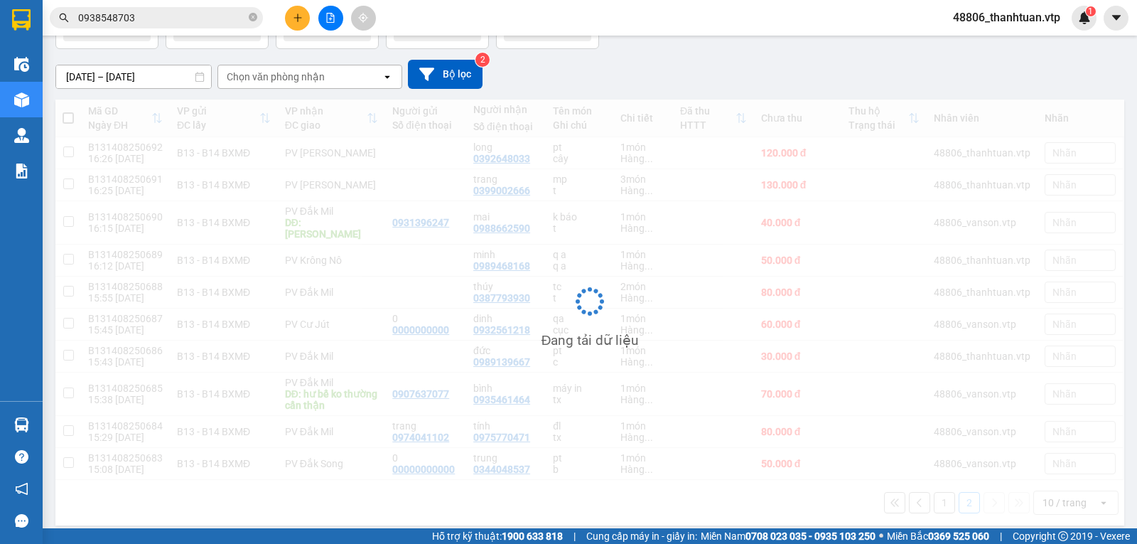
scroll to position [65, 0]
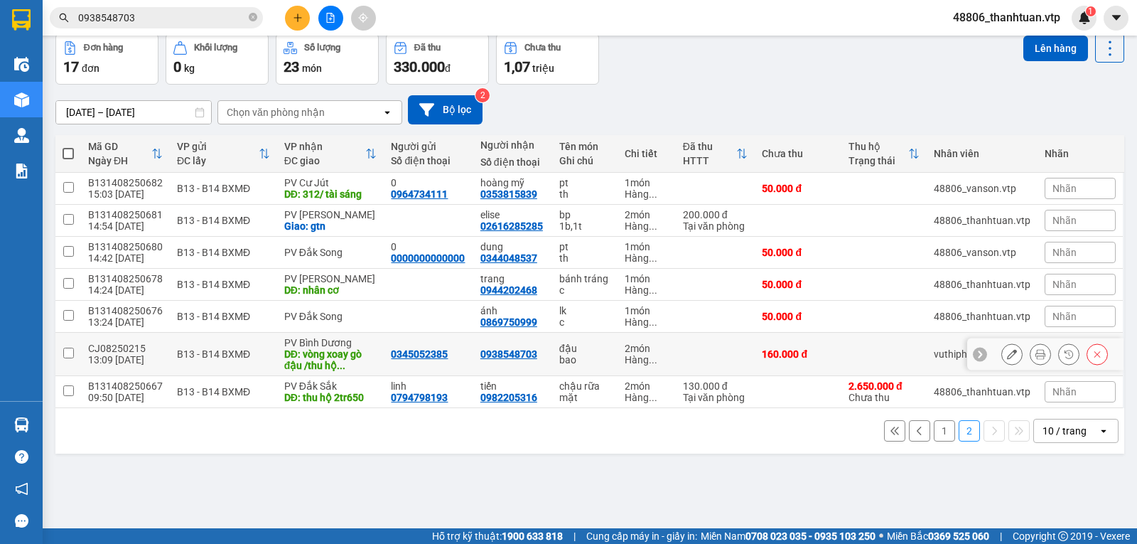
click at [210, 358] on div "B13 - B14 BXMĐ" at bounding box center [223, 353] width 93 height 11
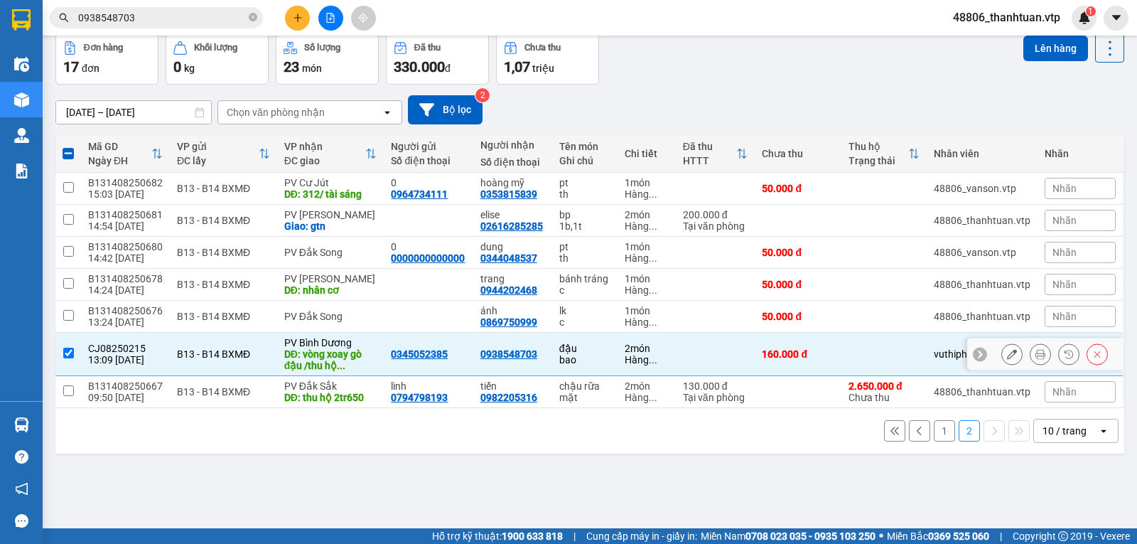
click at [335, 363] on div "DĐ: vòng xoay gò đậu /thu hộ ..." at bounding box center [330, 359] width 93 height 23
click at [730, 365] on td at bounding box center [716, 354] width 80 height 43
click at [210, 357] on div "B13 - B14 BXMĐ" at bounding box center [223, 353] width 93 height 11
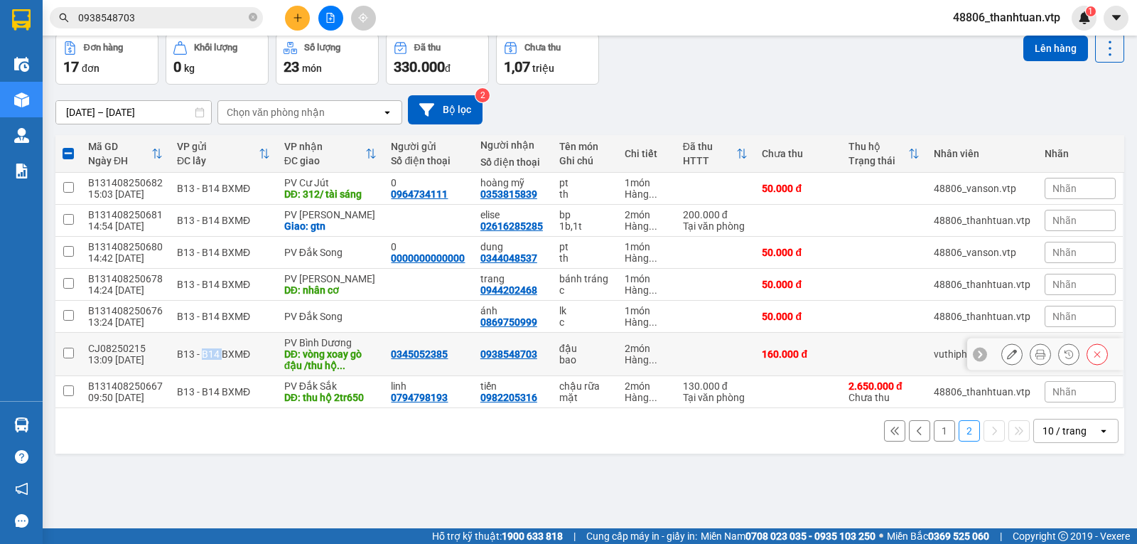
click at [210, 357] on div "B13 - B14 BXMĐ" at bounding box center [223, 353] width 93 height 11
checkbox input "true"
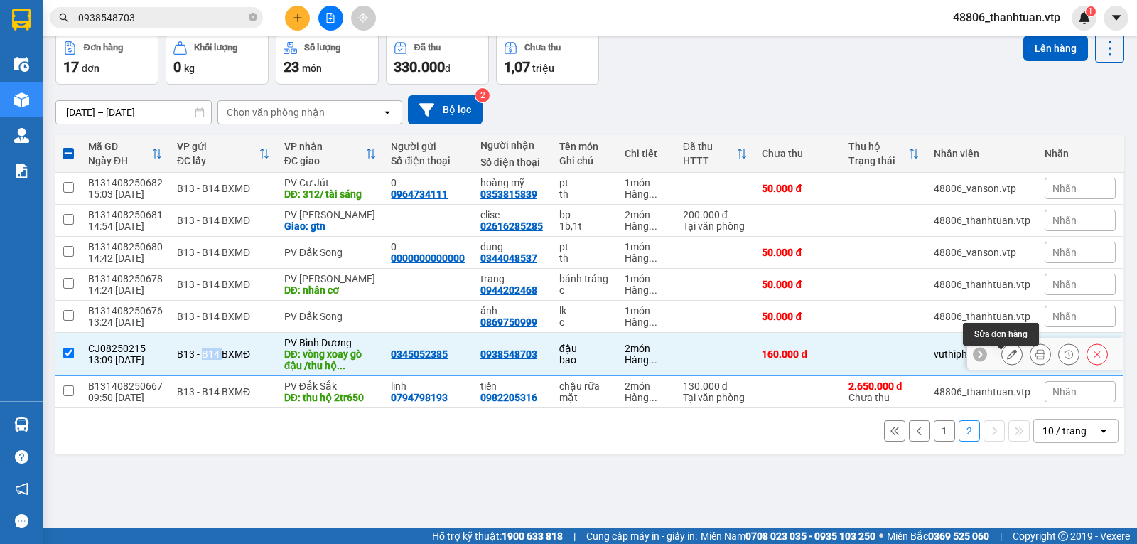
click at [1007, 359] on icon at bounding box center [1012, 354] width 10 height 10
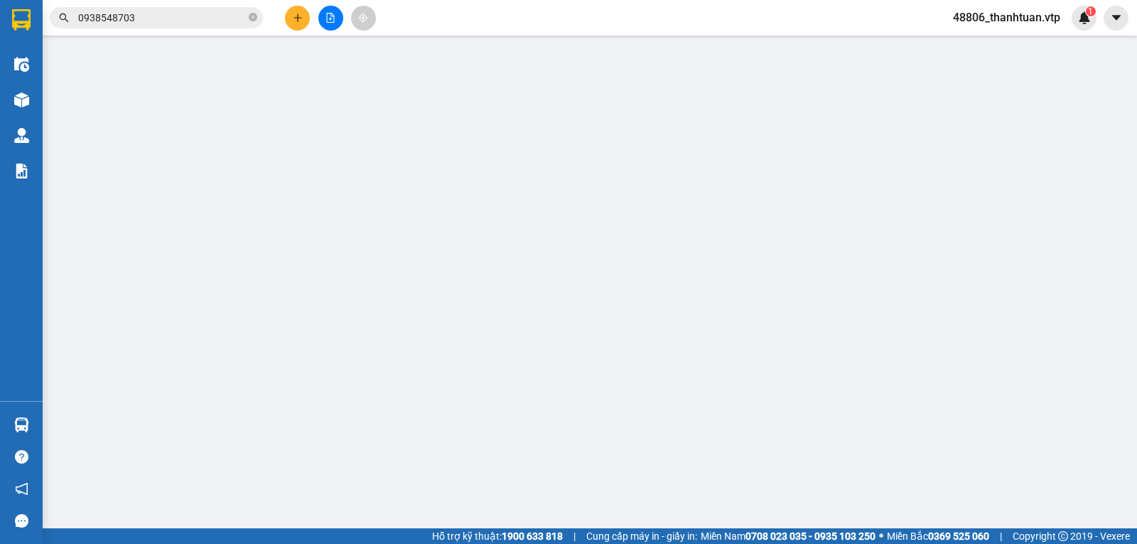
type input "0345052385"
type input "0938548703"
type input "vòng xoay gò đậu /thu hộ 3tr520k"
type input "thu hộ 3tr520k"
type input "160.000"
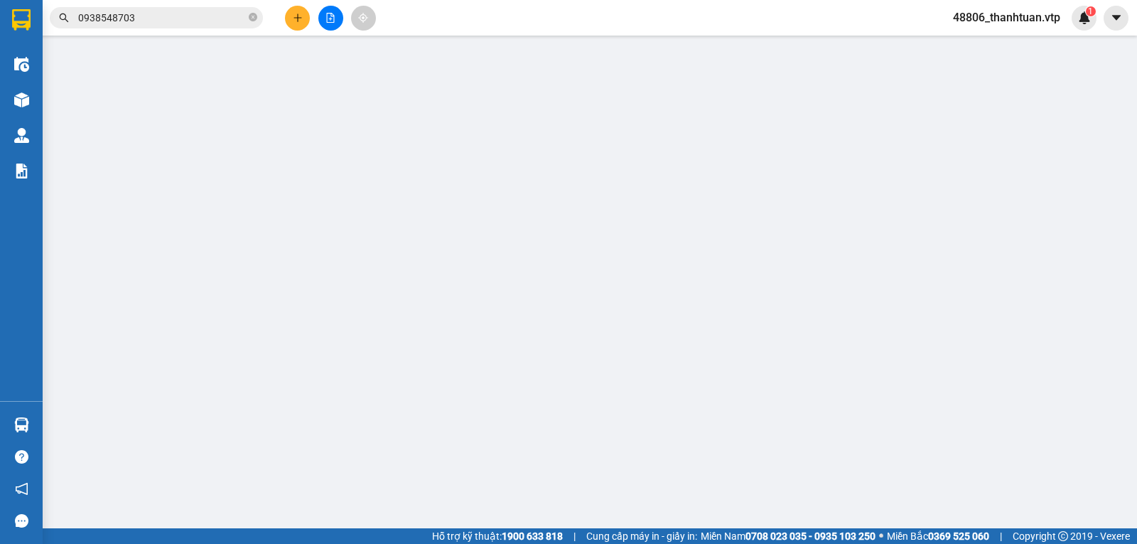
type input "160.000"
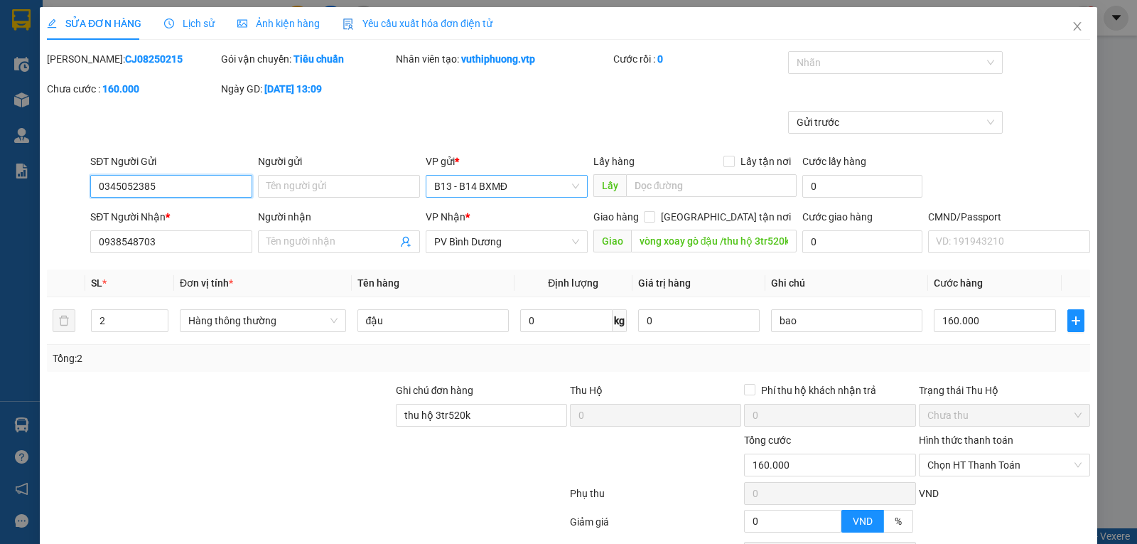
click at [464, 186] on span "B13 - B14 BXMĐ" at bounding box center [506, 186] width 145 height 21
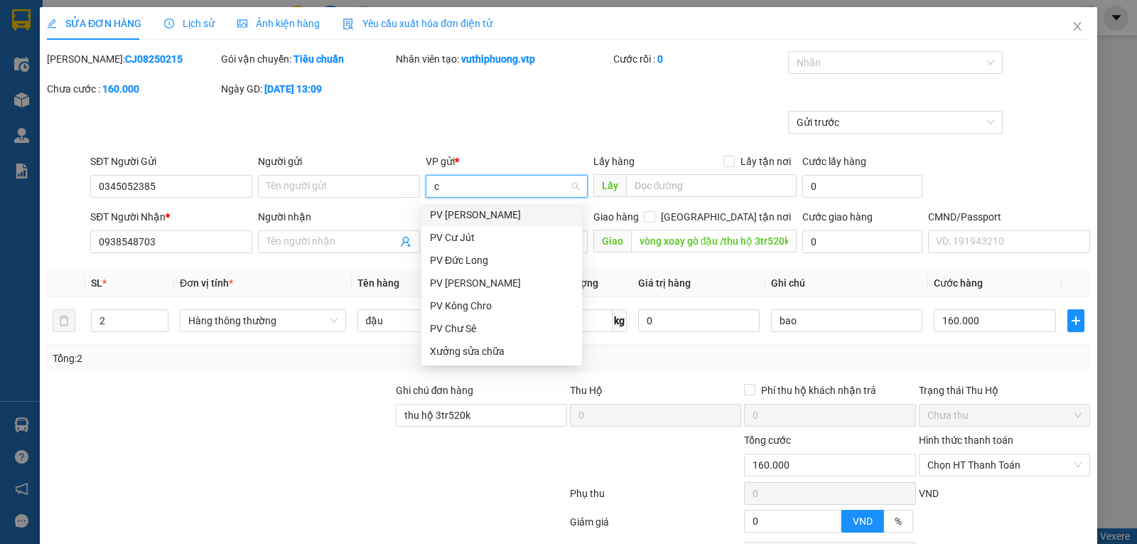
type input "cj"
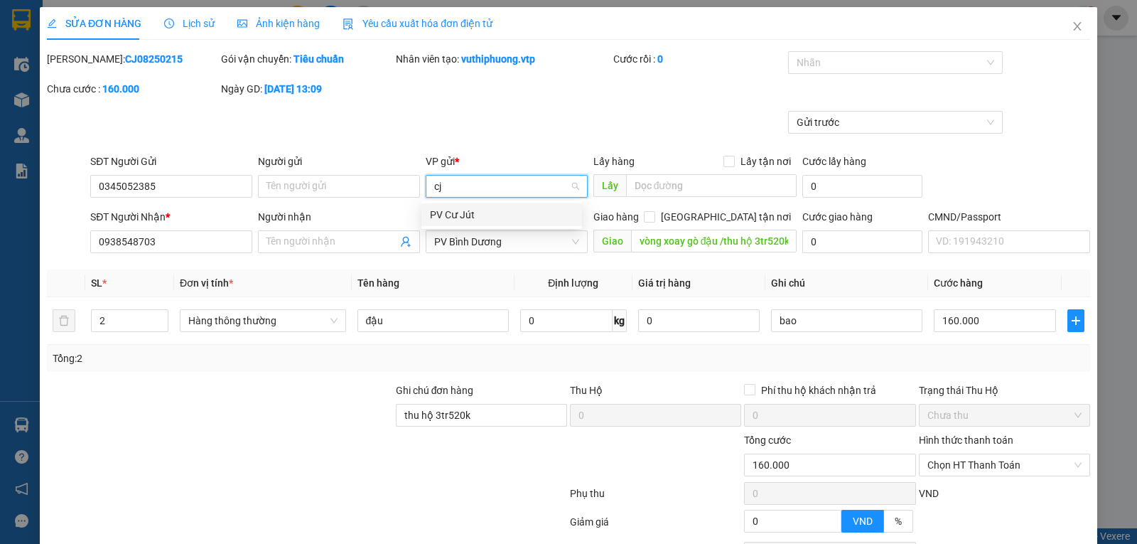
click at [478, 220] on div "PV Cư Jút" at bounding box center [502, 215] width 144 height 16
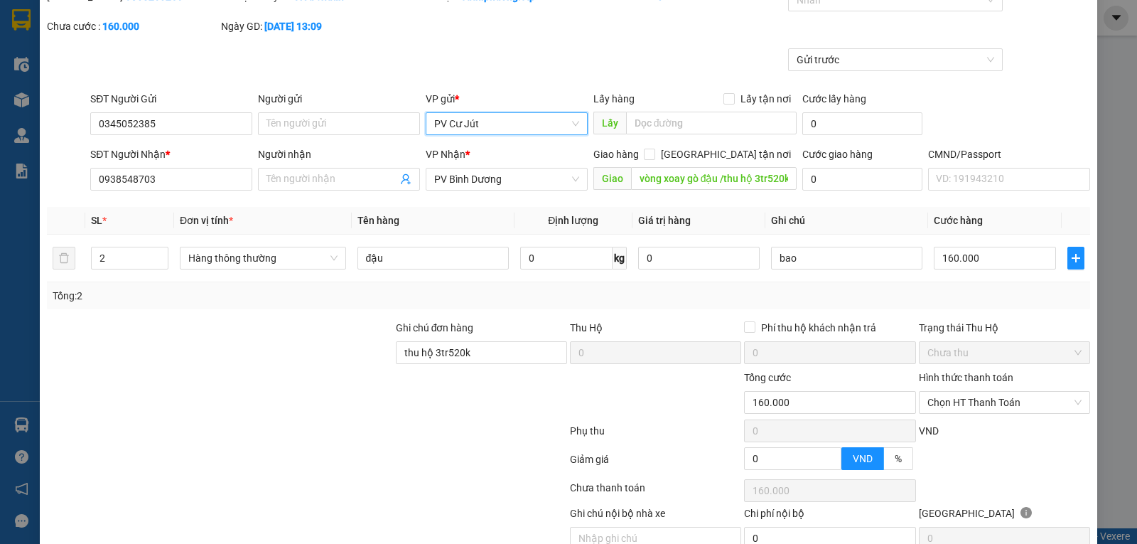
scroll to position [134, 0]
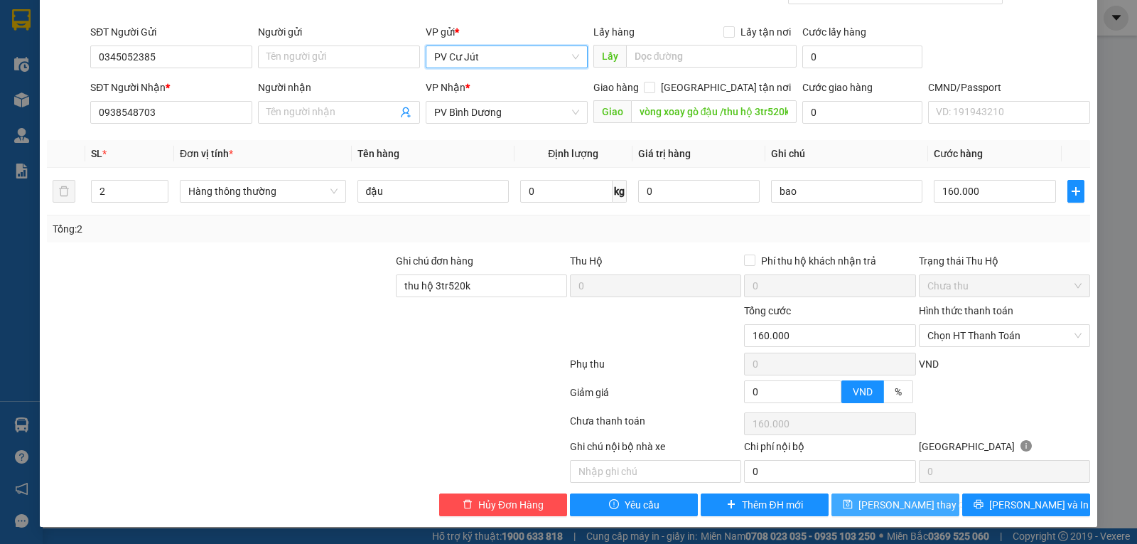
click at [884, 500] on span "Lưu thay đổi" at bounding box center [916, 505] width 114 height 16
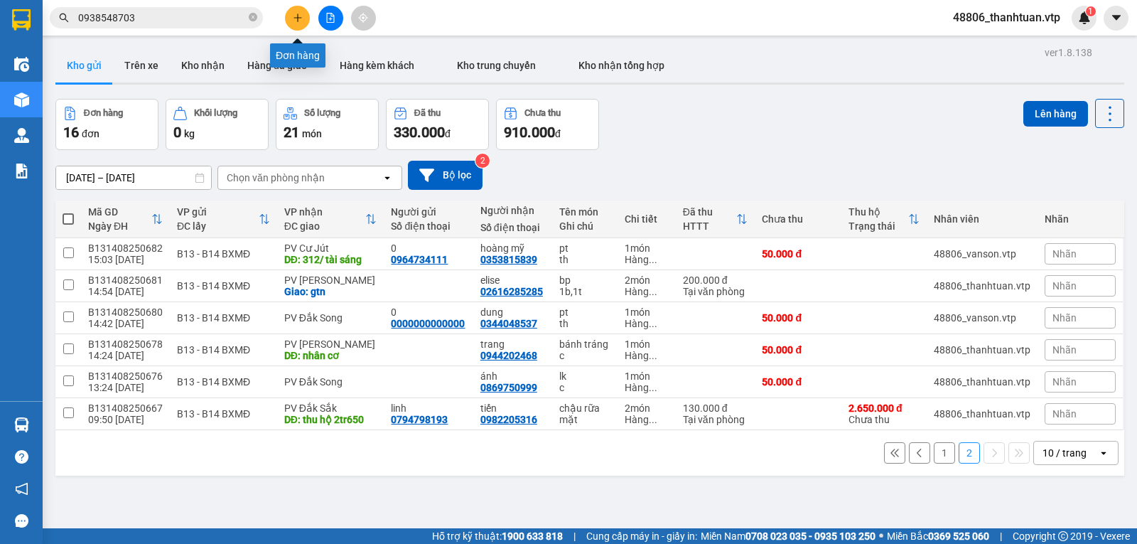
click at [293, 18] on icon "plus" at bounding box center [298, 18] width 10 height 10
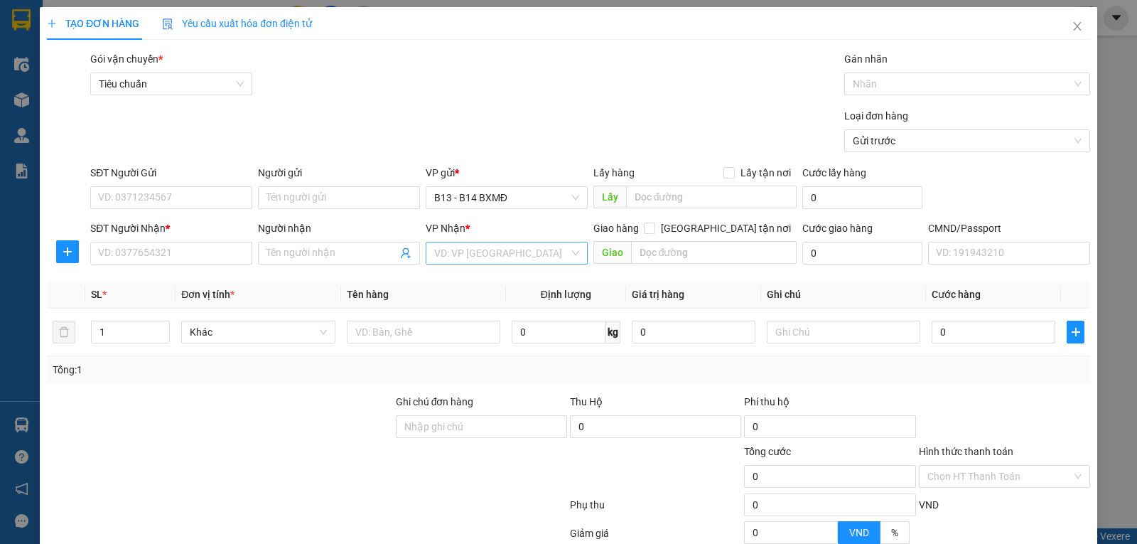
click at [461, 260] on input "search" at bounding box center [501, 252] width 135 height 21
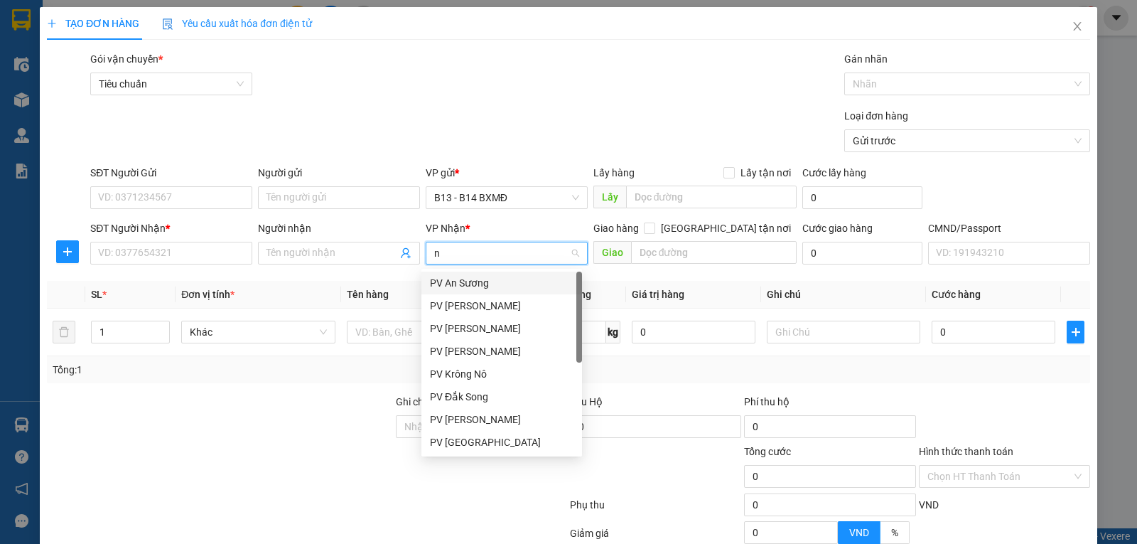
type input "nd"
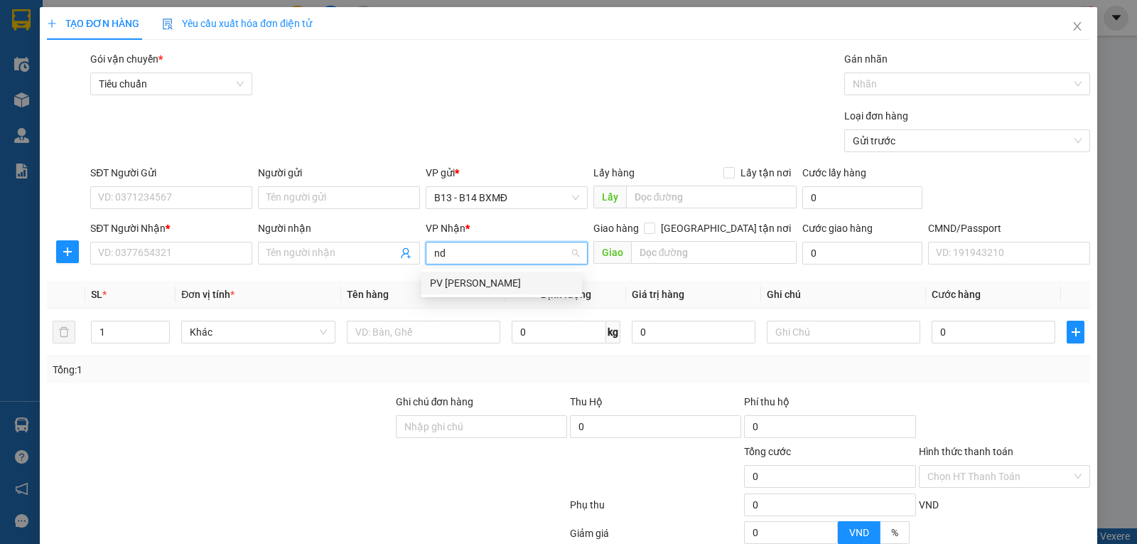
click at [452, 277] on div "PV Nam Đong" at bounding box center [502, 283] width 144 height 16
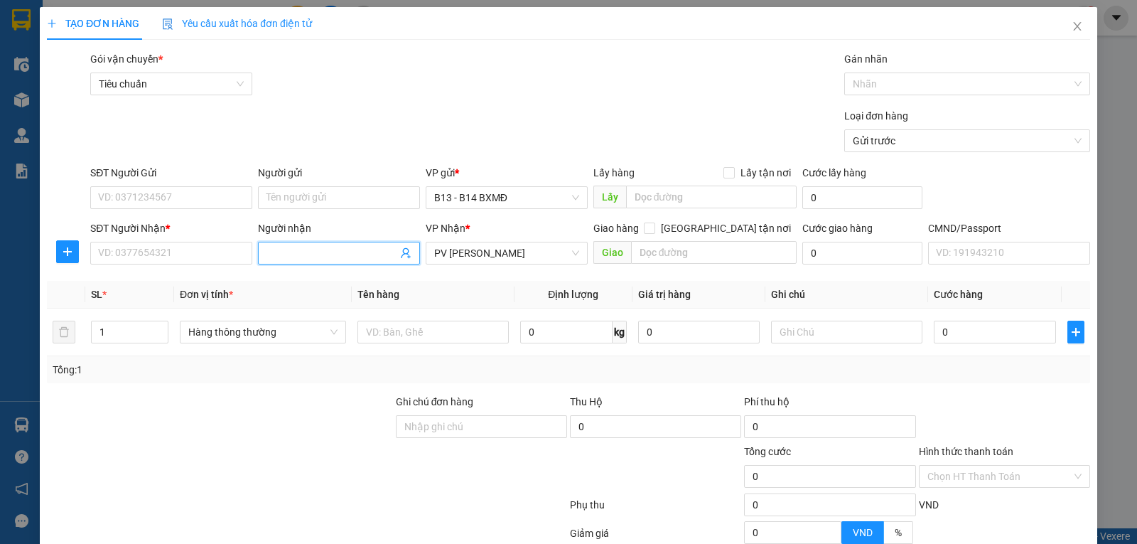
click at [348, 259] on input "Người nhận" at bounding box center [332, 253] width 131 height 16
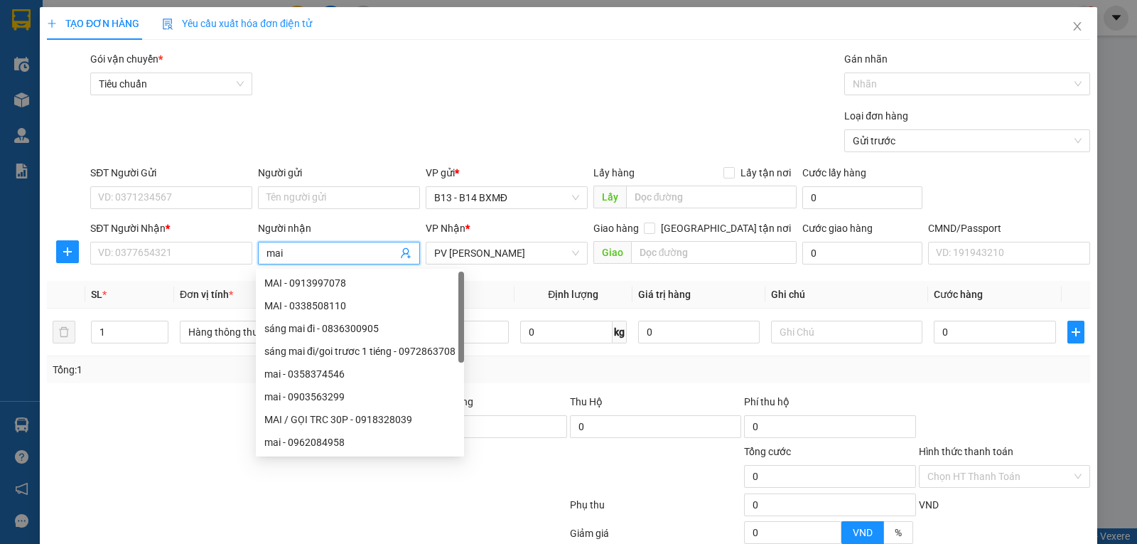
type input "mai"
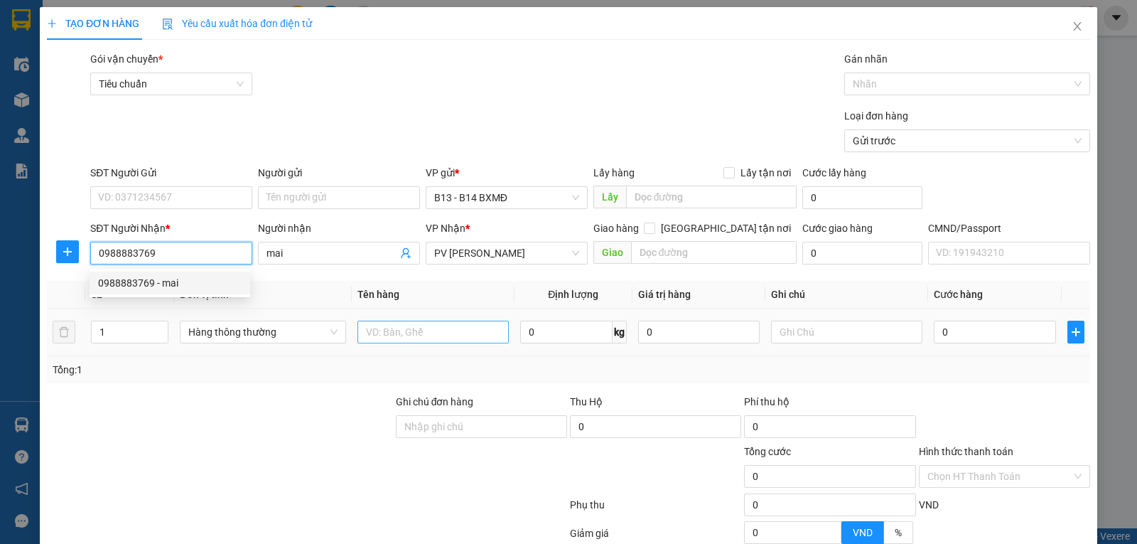
type input "0988883769"
click at [380, 331] on input "text" at bounding box center [433, 332] width 151 height 23
type input "lk"
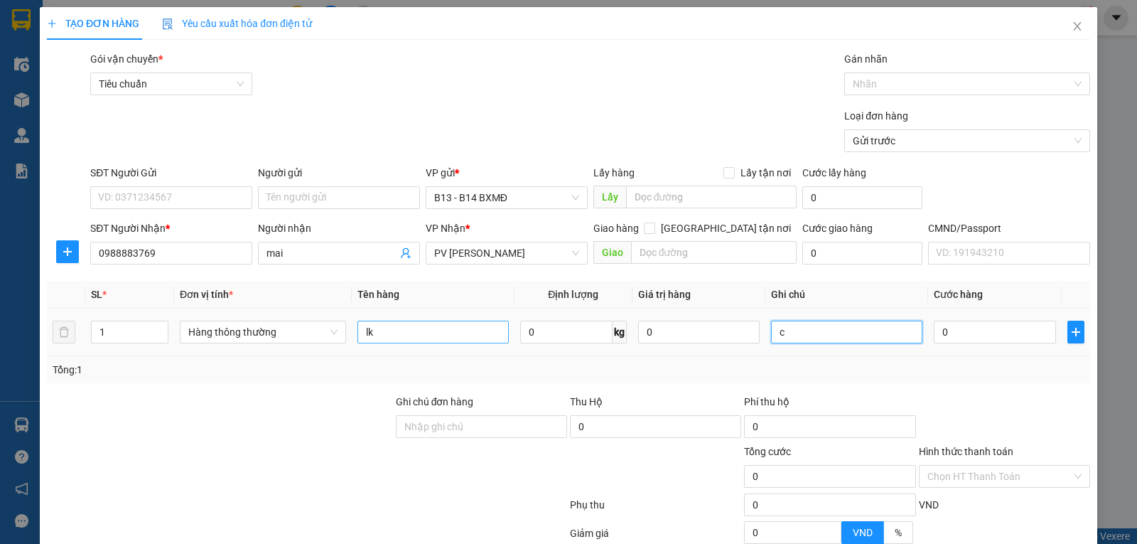
type input "c"
type input "5"
type input "50"
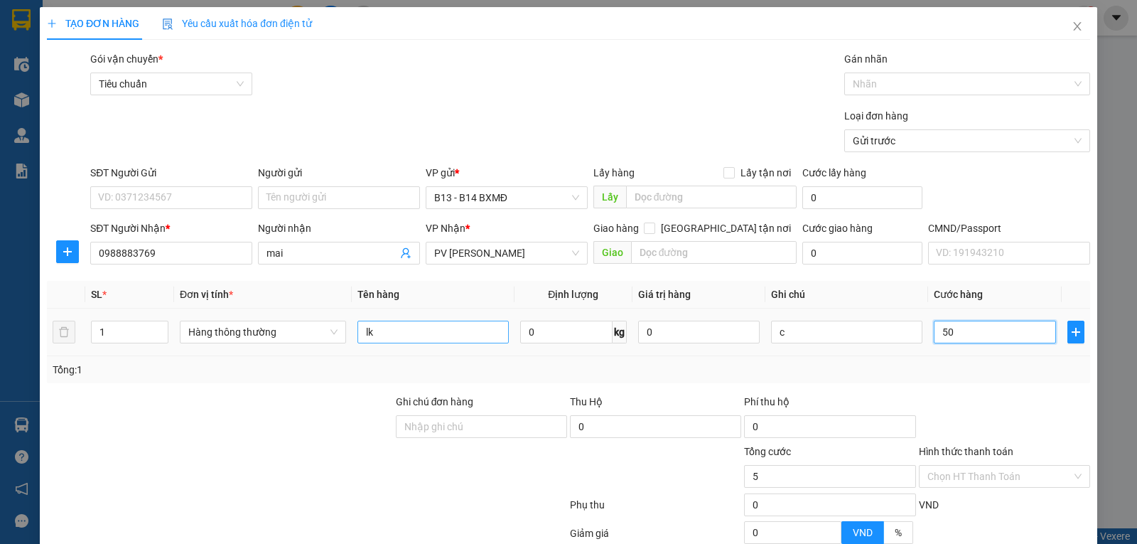
type input "50"
type input "500"
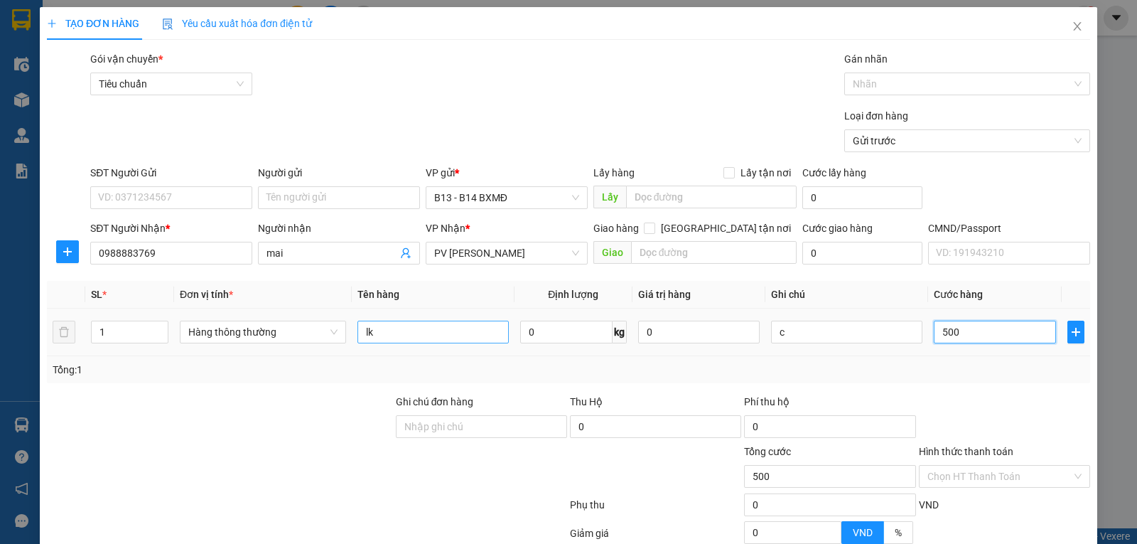
type input "5.000"
type input "50.000"
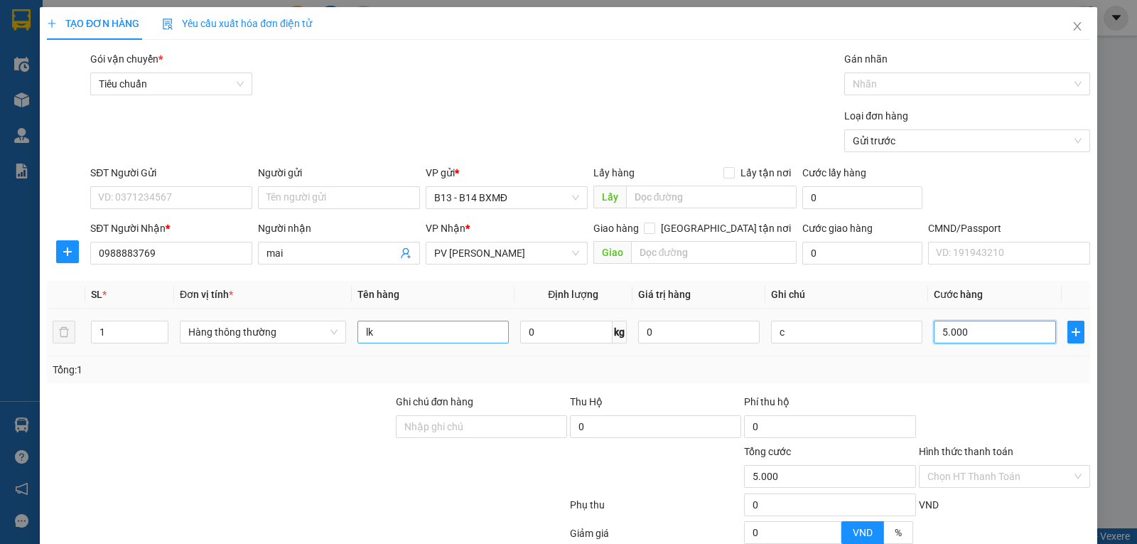
type input "50.000"
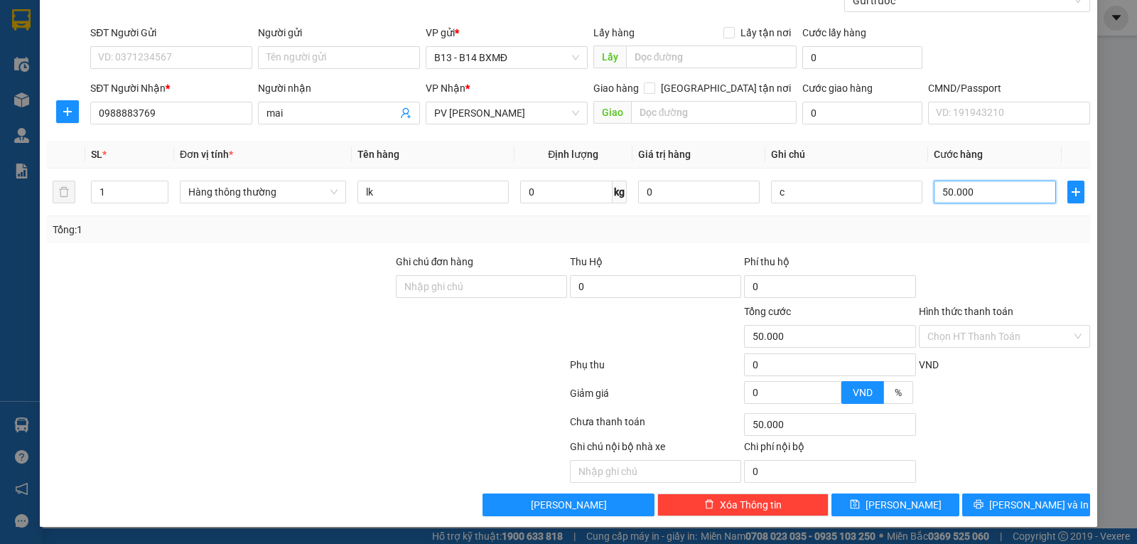
scroll to position [143, 0]
type input "50.000"
click at [1038, 505] on span "Lưu và In" at bounding box center [1039, 505] width 100 height 16
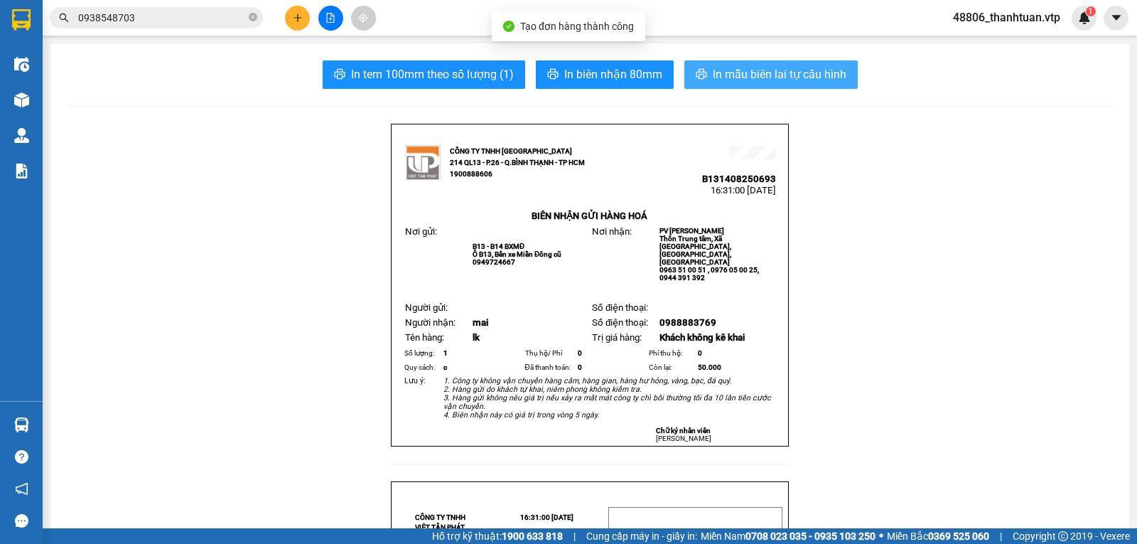
click at [716, 60] on button "In mẫu biên lai tự cấu hình" at bounding box center [770, 74] width 173 height 28
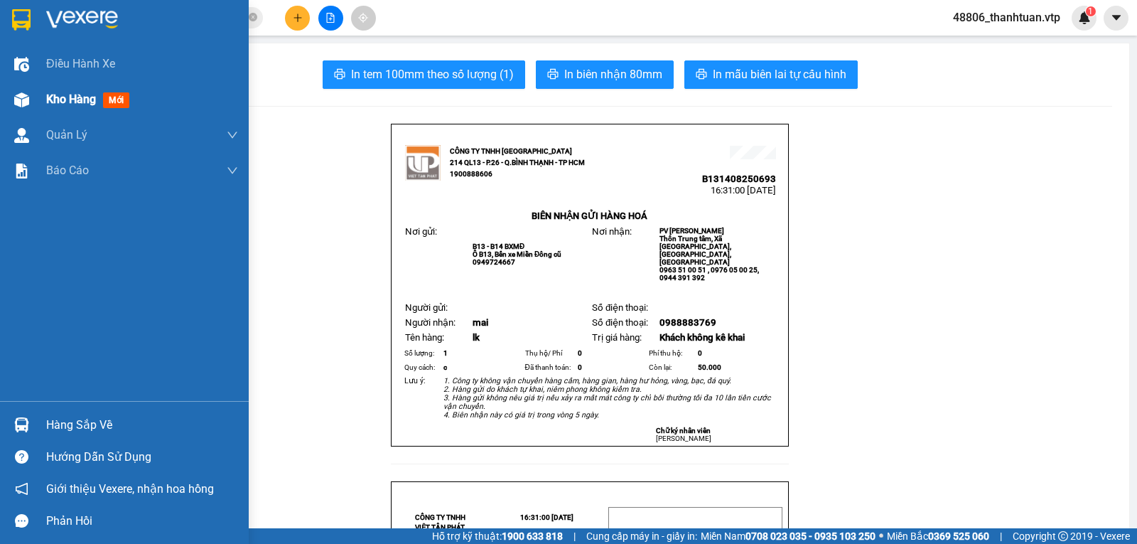
click at [75, 99] on span "Kho hàng" at bounding box center [71, 99] width 50 height 14
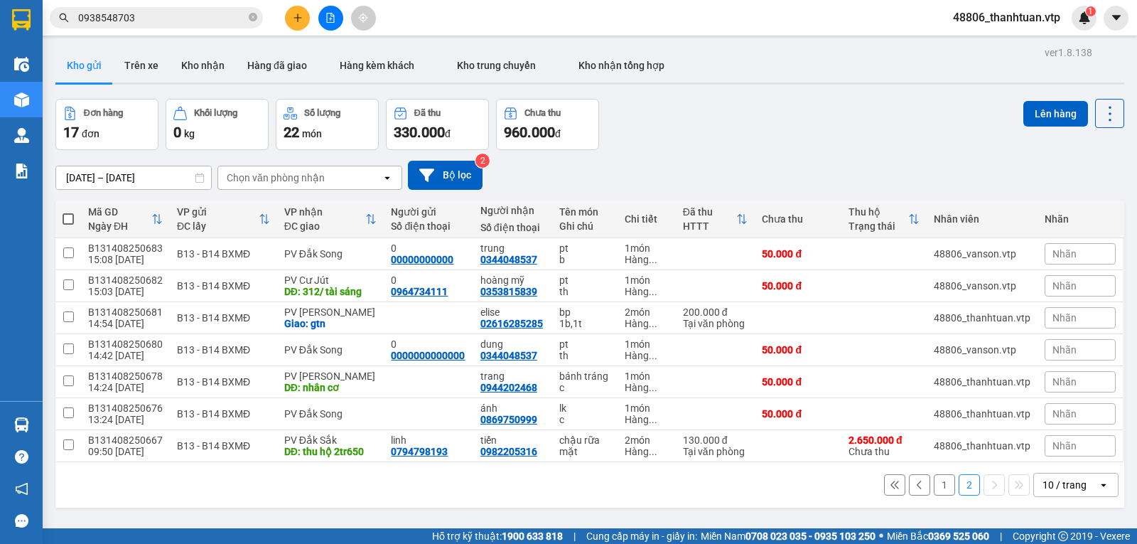
click at [294, 12] on button at bounding box center [297, 18] width 25 height 25
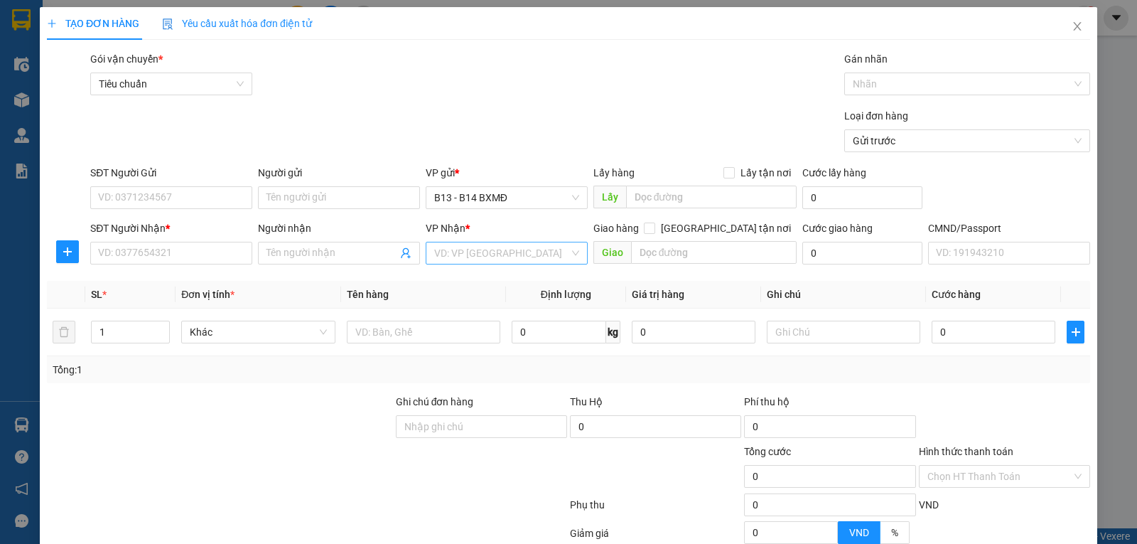
click at [452, 256] on input "search" at bounding box center [501, 252] width 135 height 21
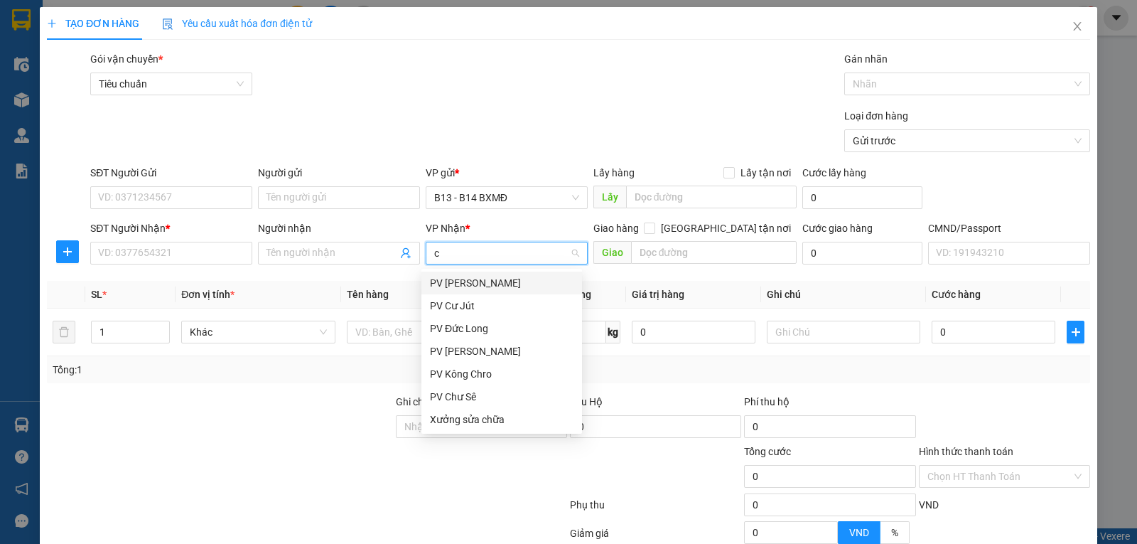
type input "cj"
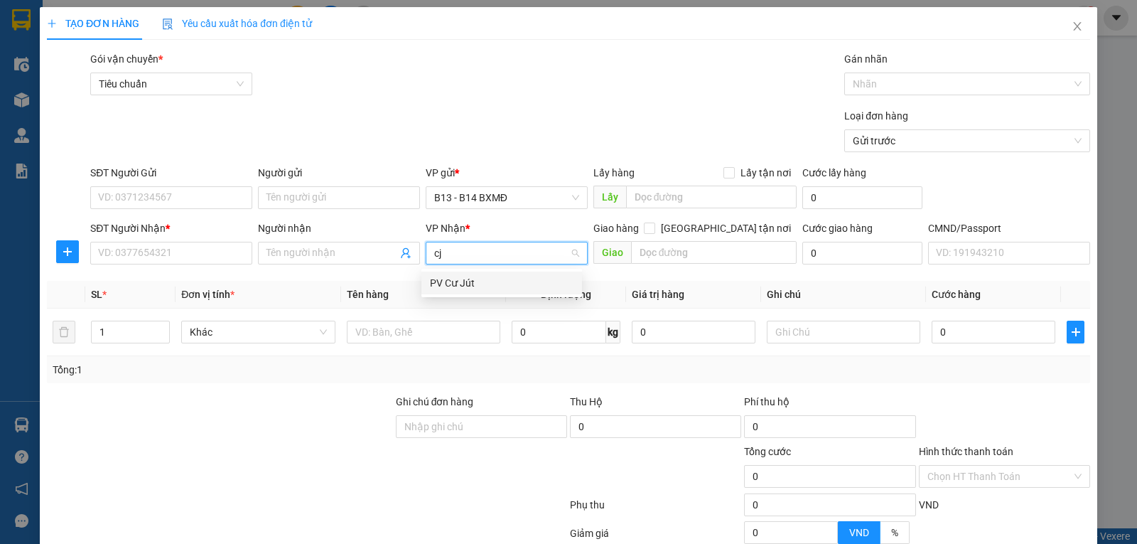
click at [458, 280] on div "PV Cư Jút" at bounding box center [502, 283] width 144 height 16
drag, startPoint x: 485, startPoint y: 257, endPoint x: 328, endPoint y: 270, distance: 157.0
click at [350, 270] on div "SĐT Người Nhận * VD: 0377654321 Người nhận Tên người nhận VP Nhận * PV Cư Jút P…" at bounding box center [590, 245] width 1006 height 50
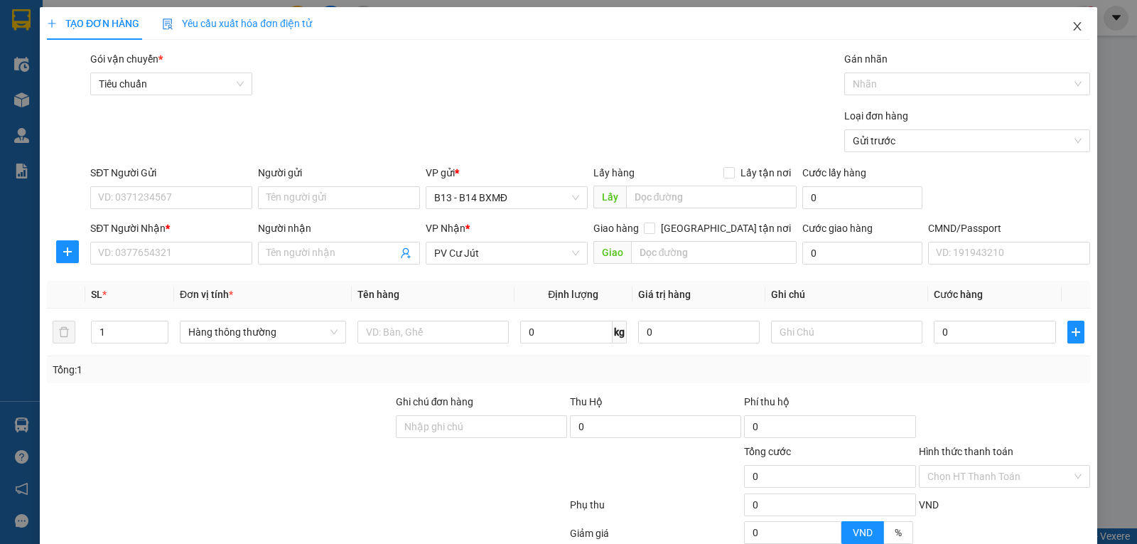
click at [1072, 28] on icon "close" at bounding box center [1077, 26] width 11 height 11
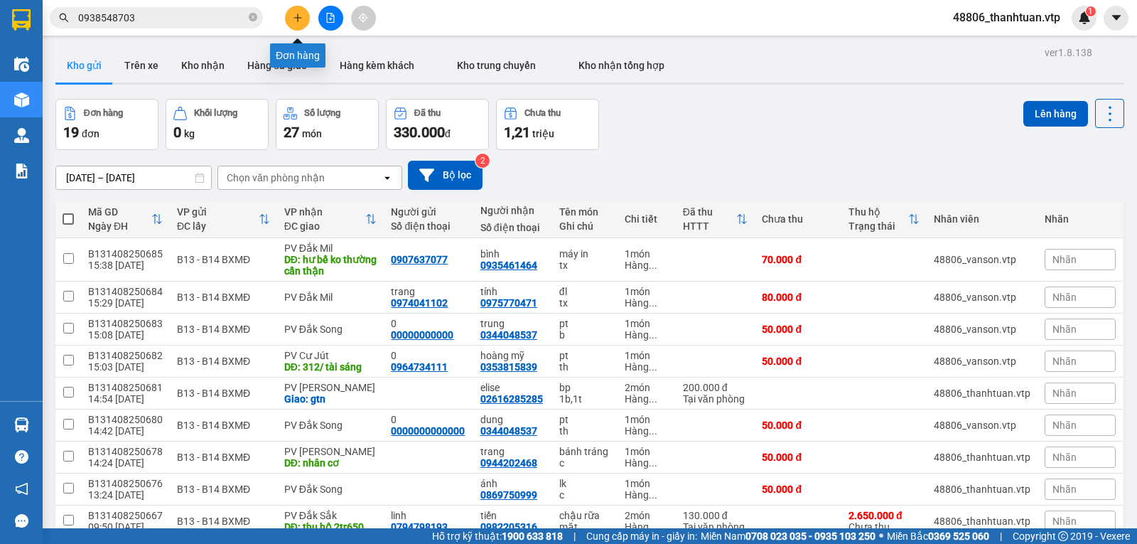
click at [298, 16] on icon "plus" at bounding box center [298, 18] width 10 height 10
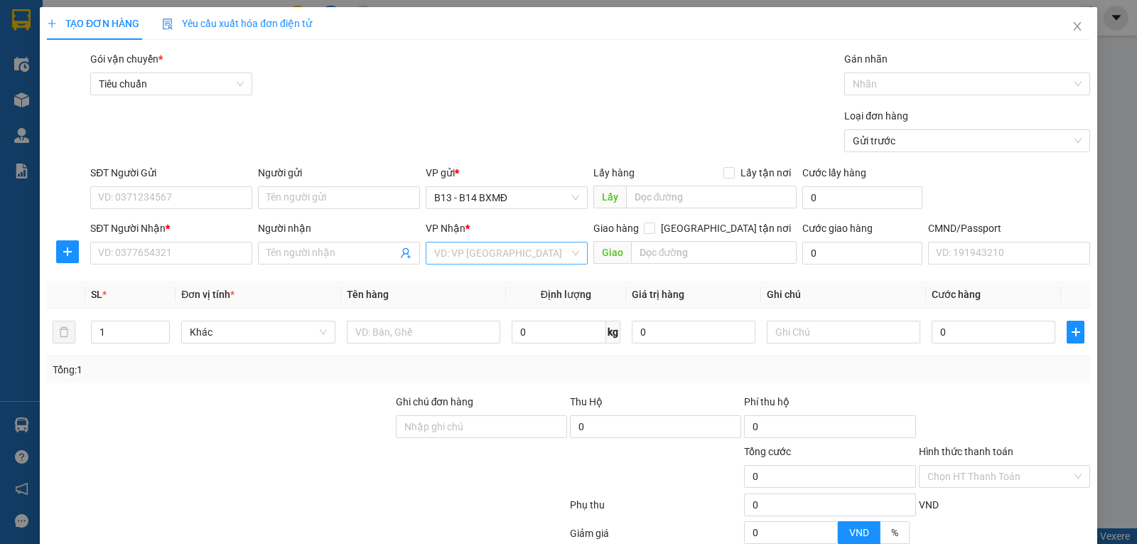
click at [444, 256] on input "search" at bounding box center [501, 252] width 135 height 21
click at [439, 280] on div "PV Đắk Mil" at bounding box center [502, 283] width 144 height 16
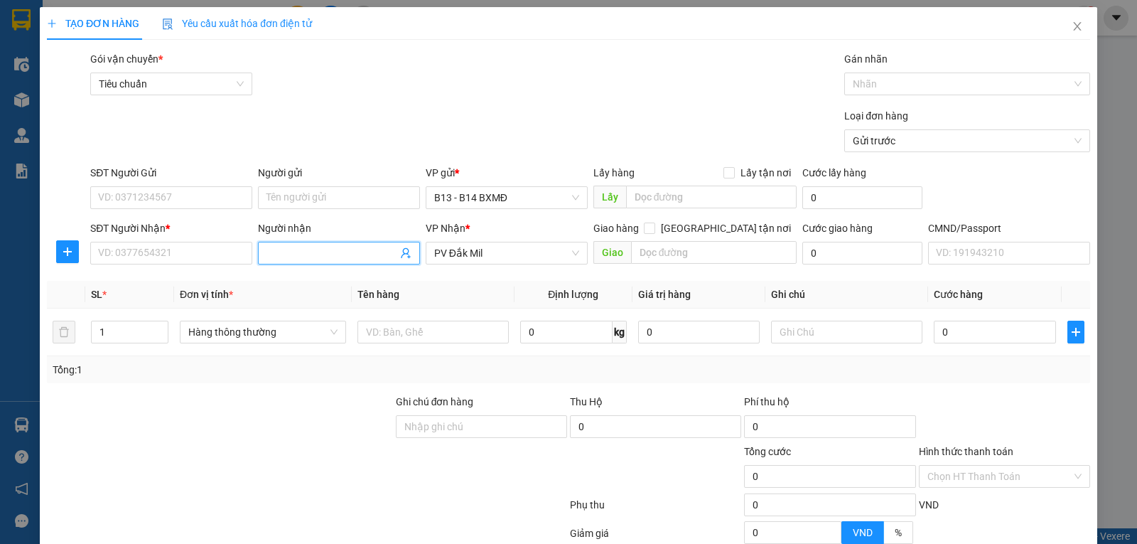
click at [314, 252] on input "Người nhận" at bounding box center [332, 253] width 131 height 16
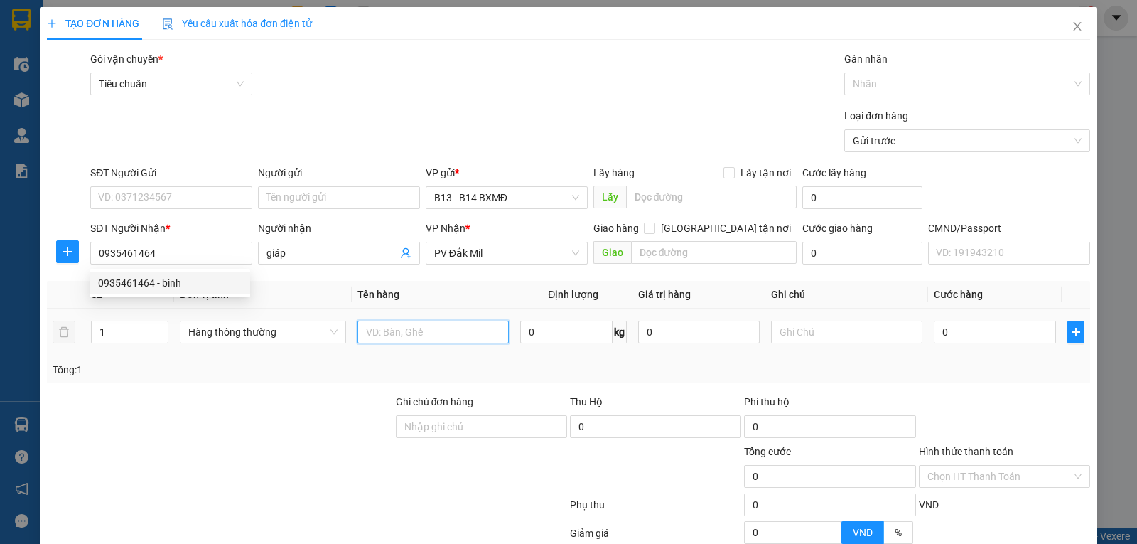
click at [399, 334] on input "text" at bounding box center [433, 332] width 151 height 23
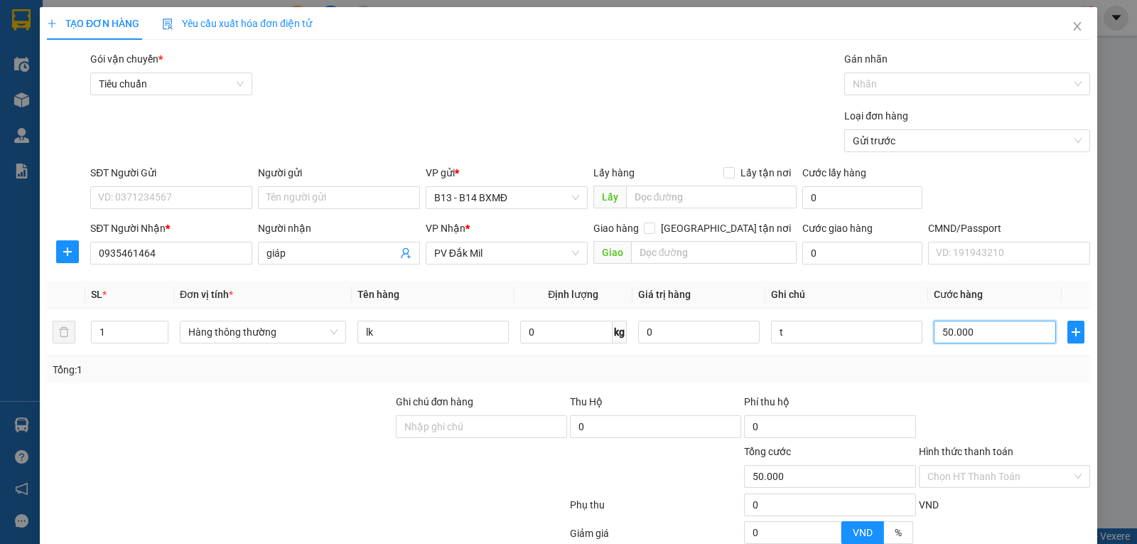
scroll to position [143, 0]
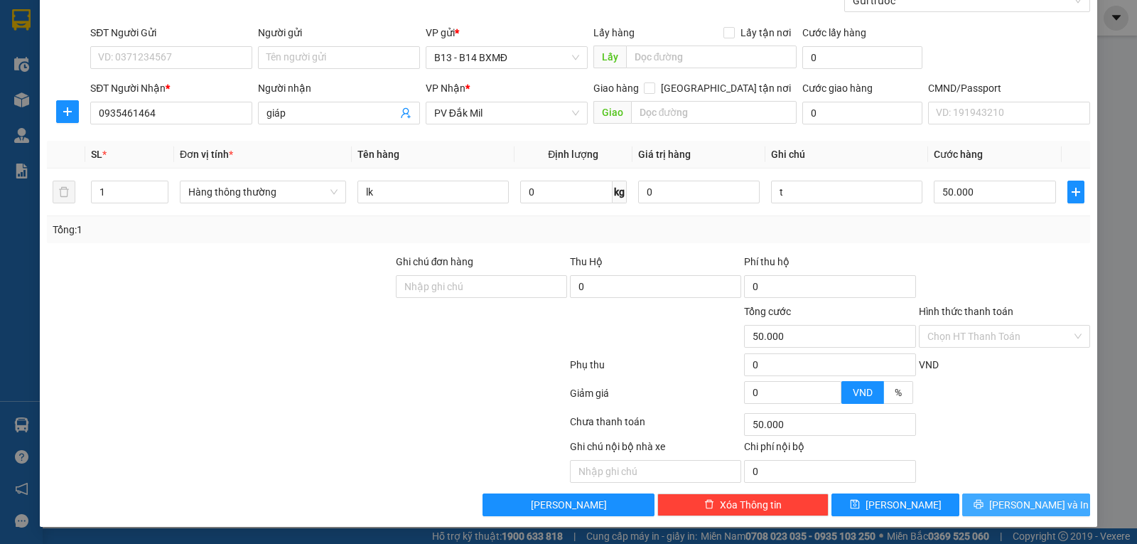
click at [1058, 510] on button "Lưu và In" at bounding box center [1026, 504] width 128 height 23
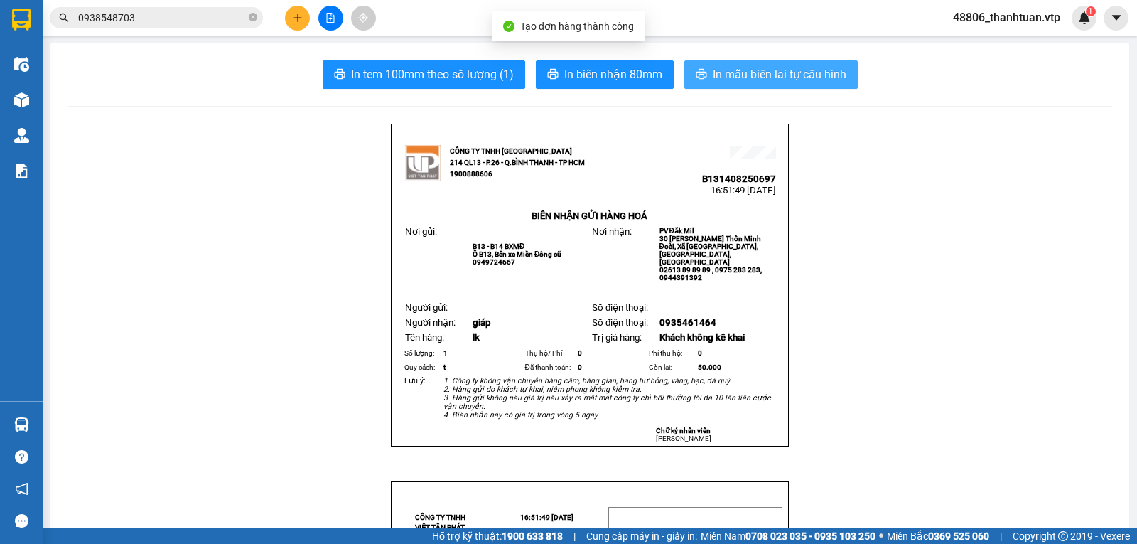
click at [769, 79] on span "In mẫu biên lai tự cấu hình" at bounding box center [780, 74] width 134 height 18
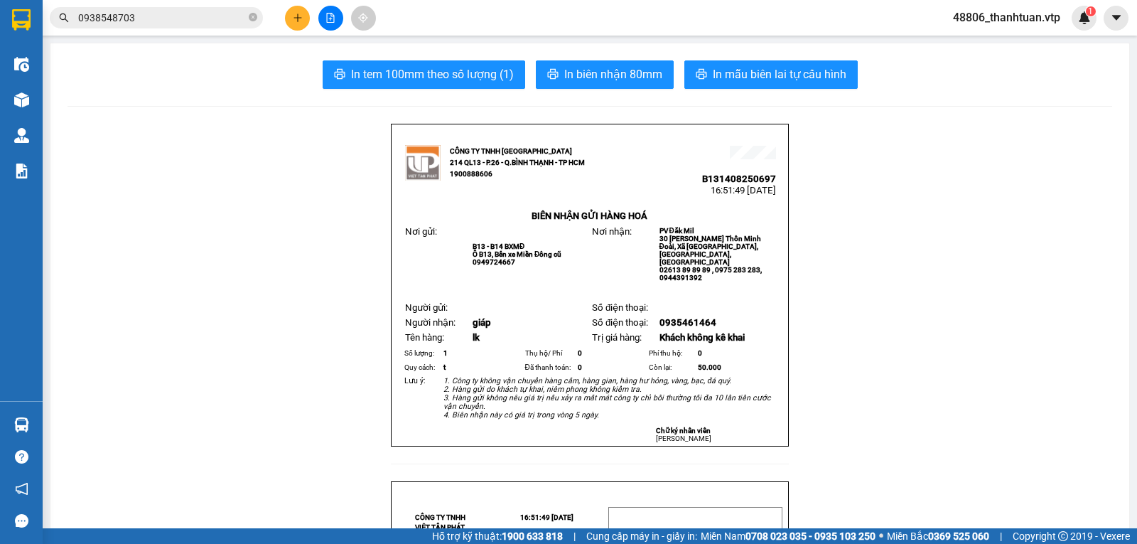
click at [288, 18] on button at bounding box center [297, 18] width 25 height 25
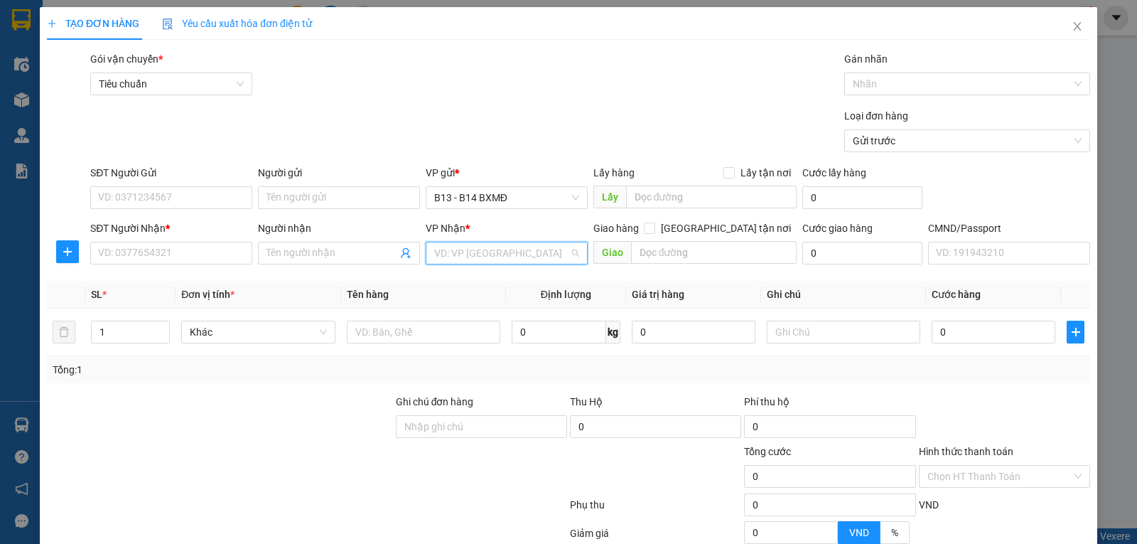
click at [460, 249] on input "search" at bounding box center [501, 252] width 135 height 21
click at [463, 282] on div "PV Đắk Song" at bounding box center [502, 283] width 144 height 16
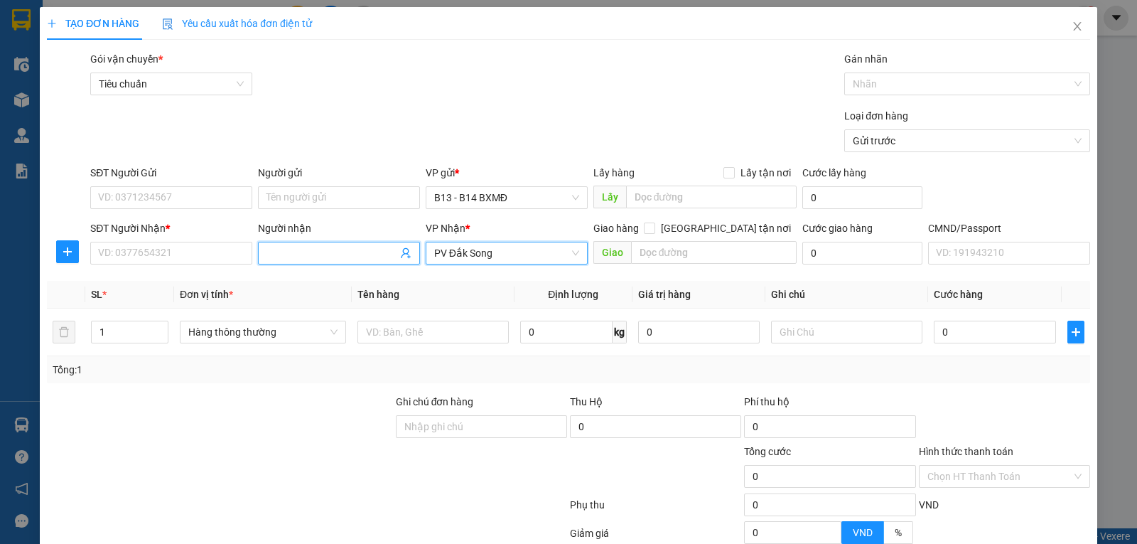
click at [327, 245] on span at bounding box center [339, 253] width 162 height 23
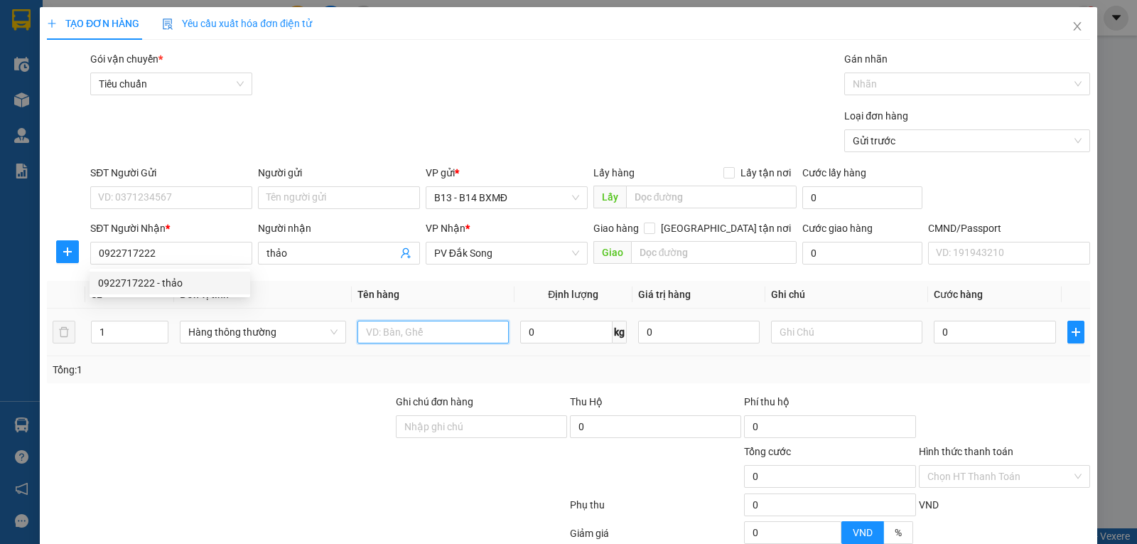
click at [379, 331] on input "text" at bounding box center [433, 332] width 151 height 23
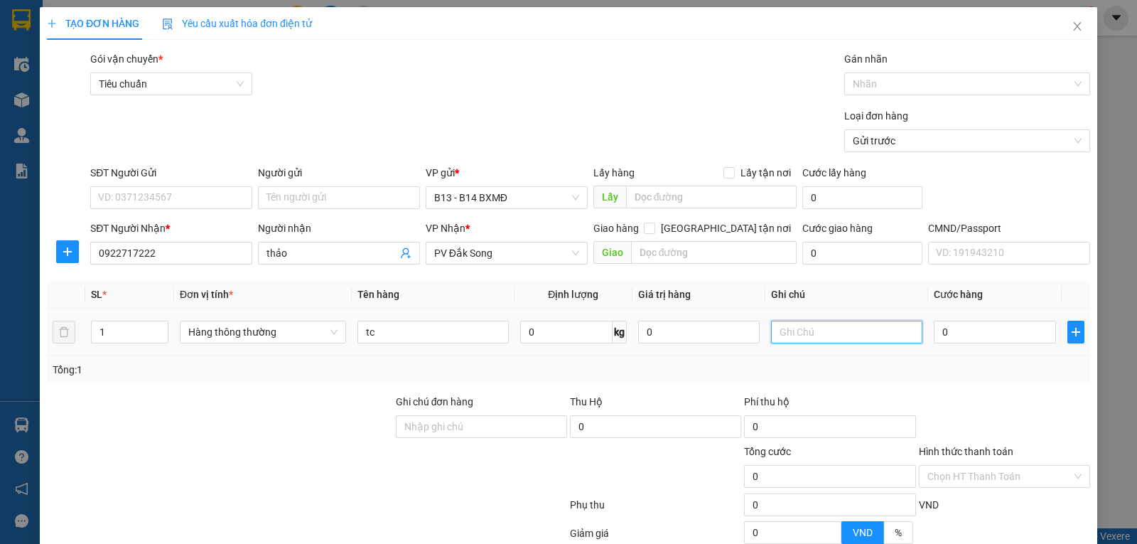
click at [849, 330] on input "text" at bounding box center [846, 332] width 151 height 23
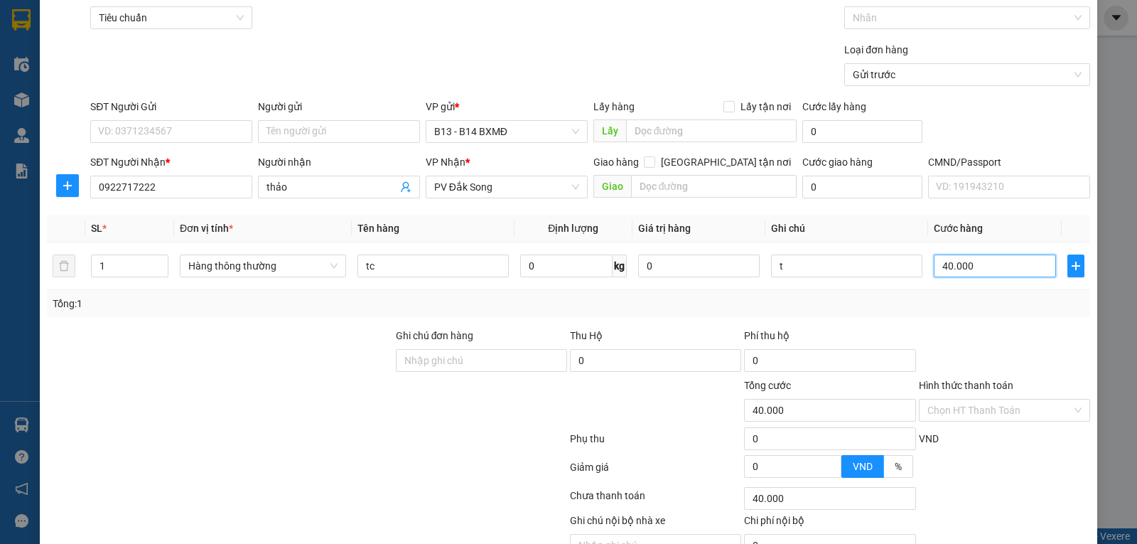
scroll to position [143, 0]
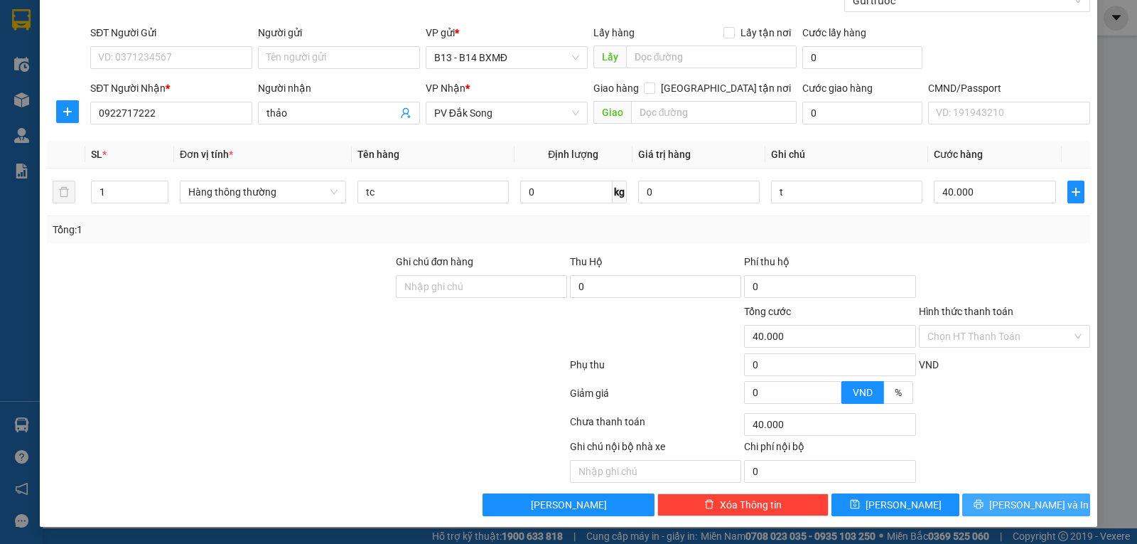
click at [1026, 500] on span "Lưu và In" at bounding box center [1039, 505] width 100 height 16
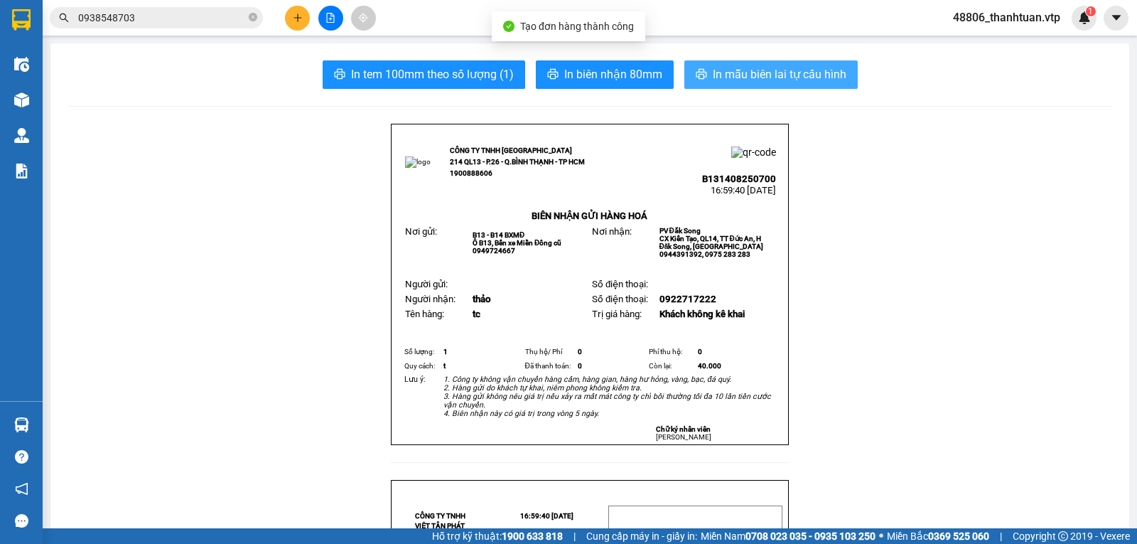
click at [756, 77] on span "In mẫu biên lai tự cấu hình" at bounding box center [780, 74] width 134 height 18
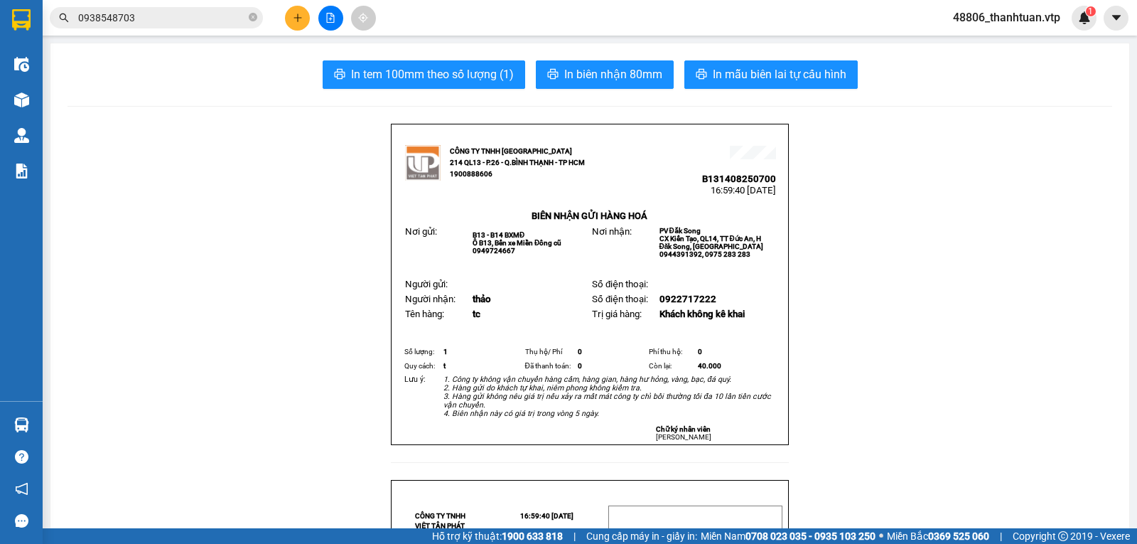
click at [301, 13] on icon "plus" at bounding box center [298, 18] width 10 height 10
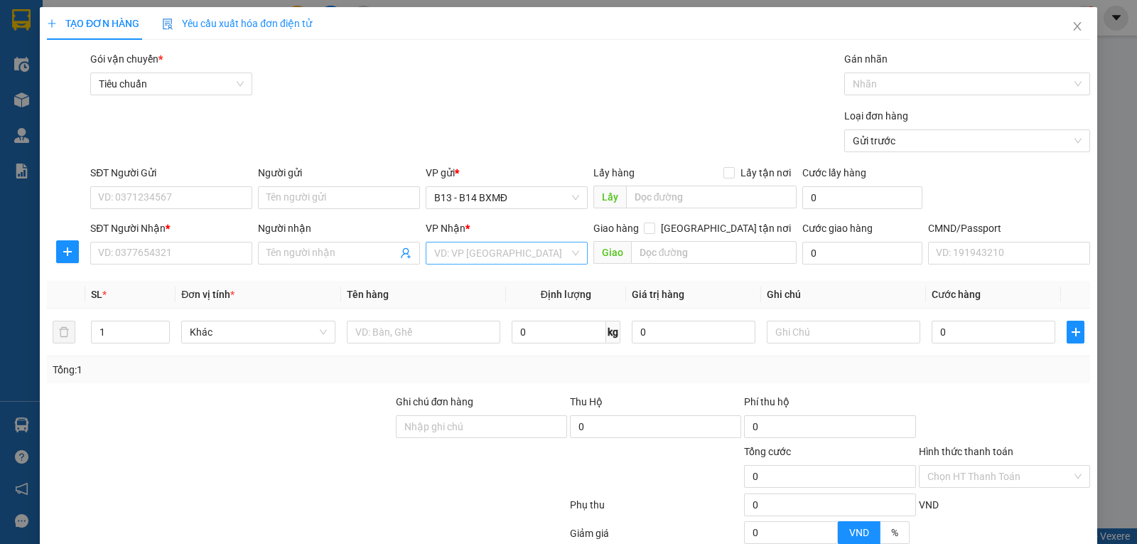
click at [480, 253] on input "search" at bounding box center [501, 252] width 135 height 21
click at [463, 283] on div "PV Gia Nghĩa" at bounding box center [502, 283] width 144 height 16
click at [292, 253] on input "Người nhận" at bounding box center [332, 253] width 131 height 16
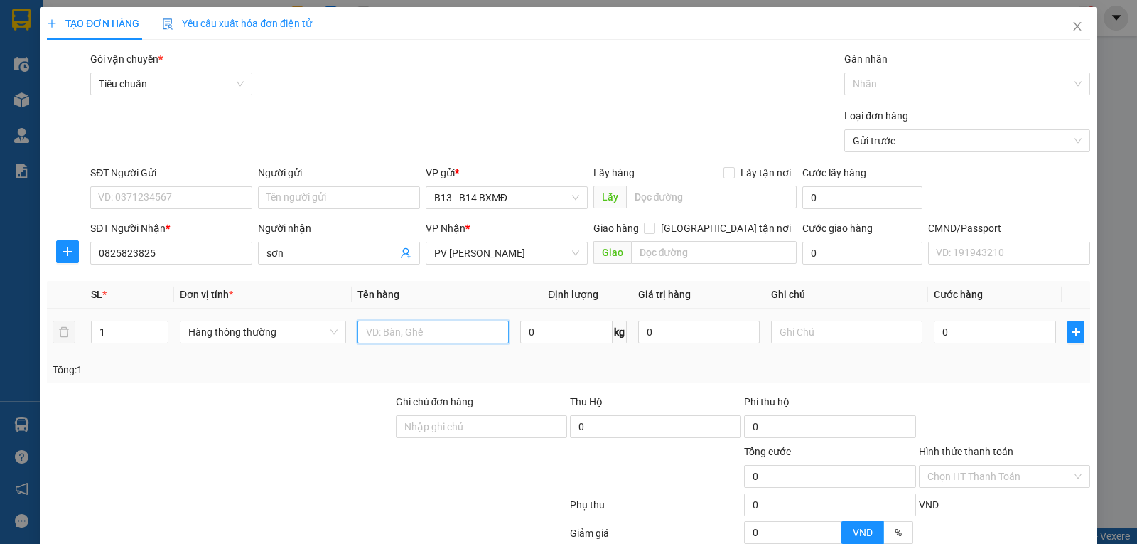
click at [424, 338] on input "text" at bounding box center [433, 332] width 151 height 23
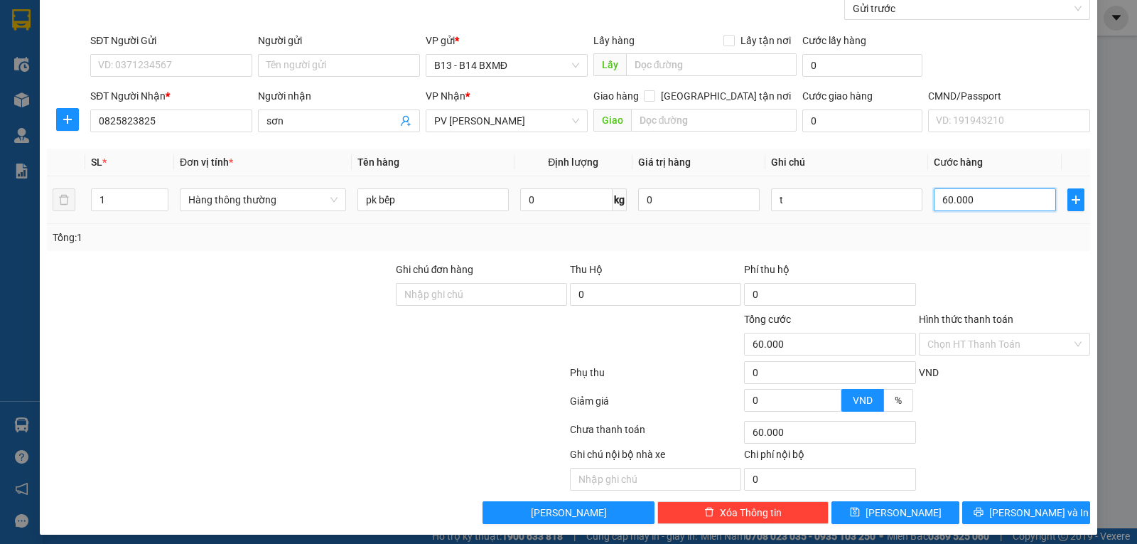
scroll to position [143, 0]
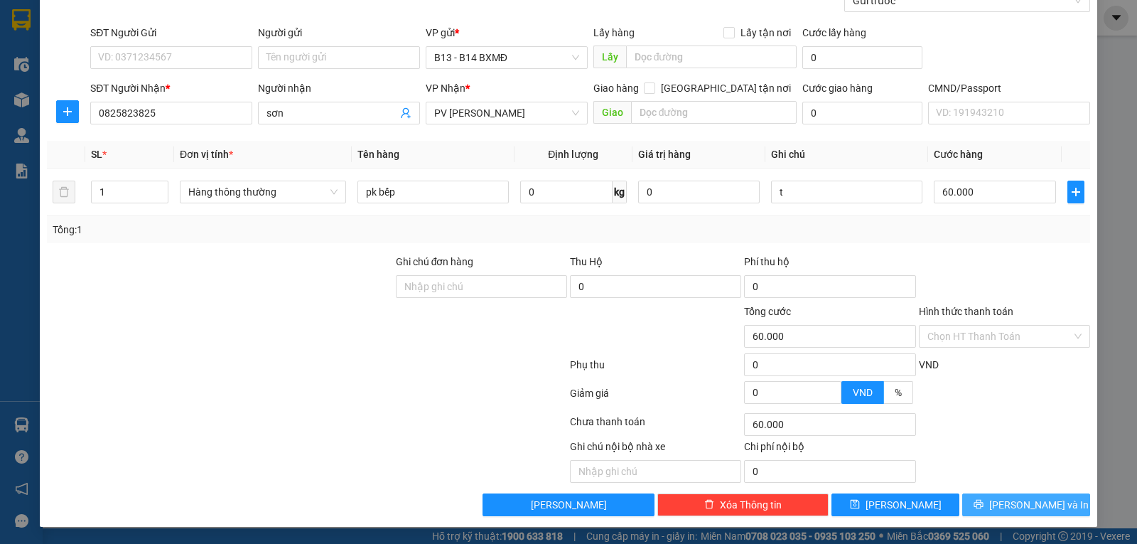
click at [986, 503] on button "Lưu và In" at bounding box center [1026, 504] width 128 height 23
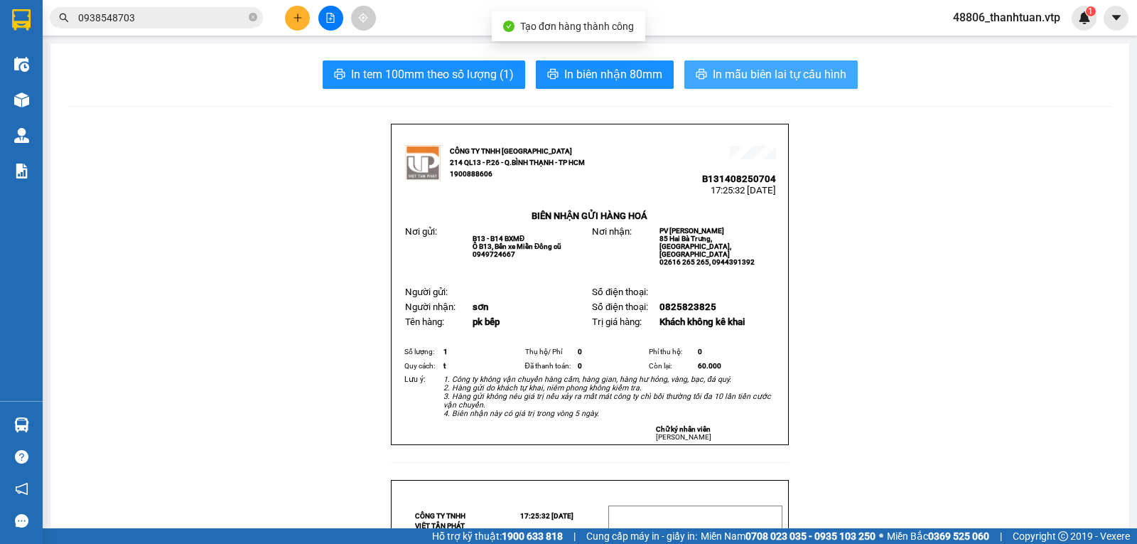
click at [715, 66] on span "In mẫu biên lai tự cấu hình" at bounding box center [780, 74] width 134 height 18
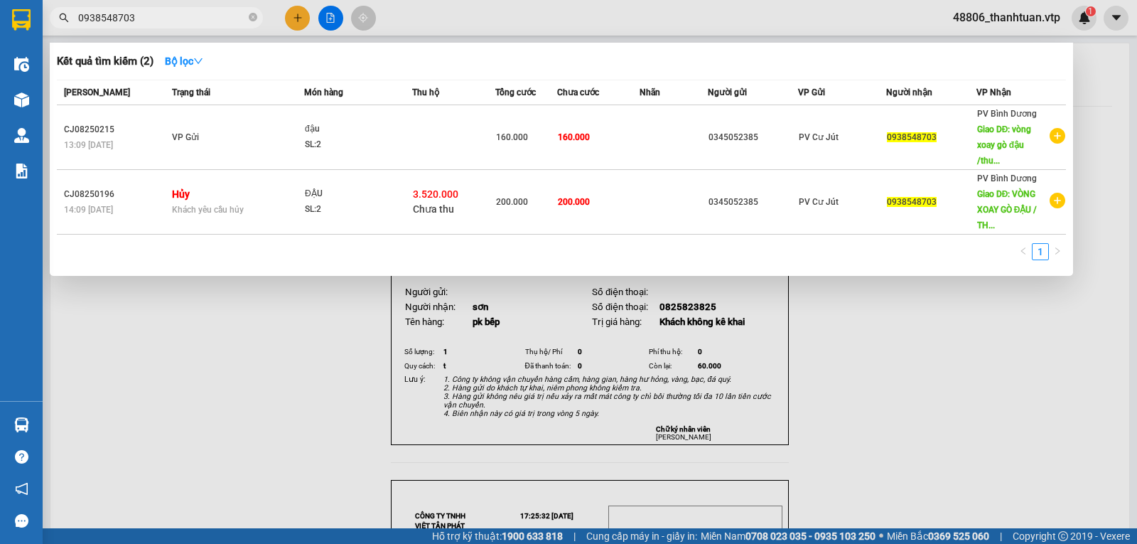
drag, startPoint x: 134, startPoint y: 20, endPoint x: 0, endPoint y: 36, distance: 134.6
click at [0, 36] on section "Kết quả tìm kiếm ( 2 ) Bộ lọc Mã ĐH Trạng thái Món hàng Thu hộ Tổng cước Chưa c…" at bounding box center [568, 272] width 1137 height 544
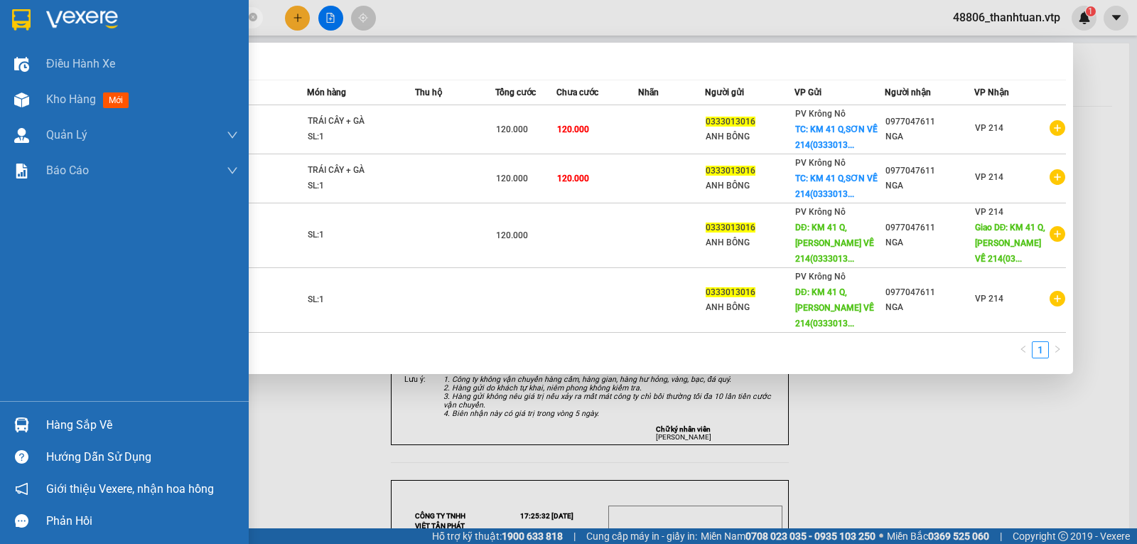
drag, startPoint x: 149, startPoint y: 23, endPoint x: 19, endPoint y: 62, distance: 135.8
click at [4, 33] on section "Kết quả tìm kiếm ( 4 ) Bộ lọc Mã ĐH Trạng thái Món hàng Thu hộ Tổng cước Chưa c…" at bounding box center [568, 272] width 1137 height 544
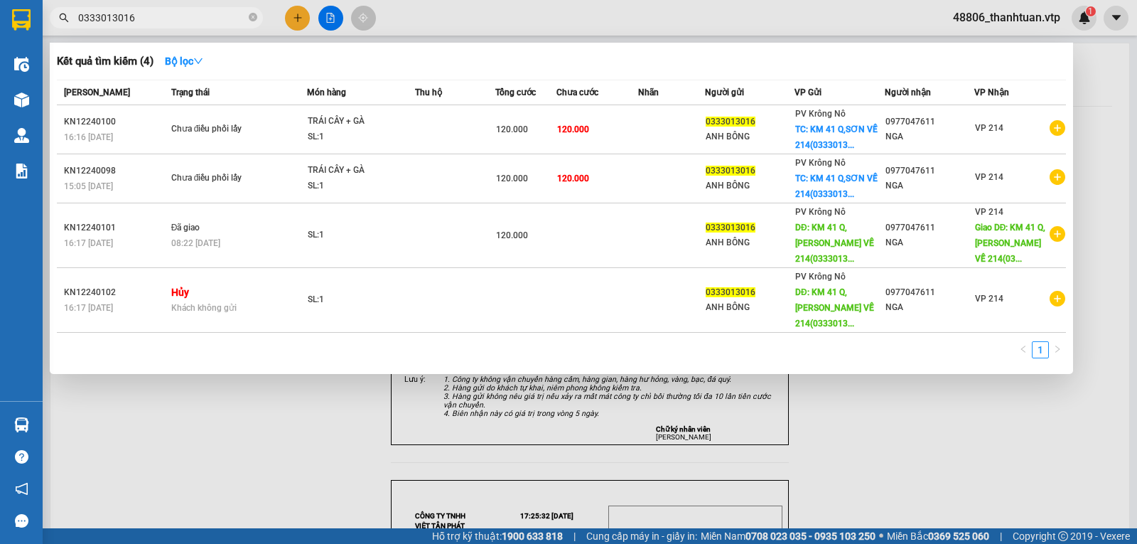
click at [301, 18] on div at bounding box center [568, 272] width 1137 height 544
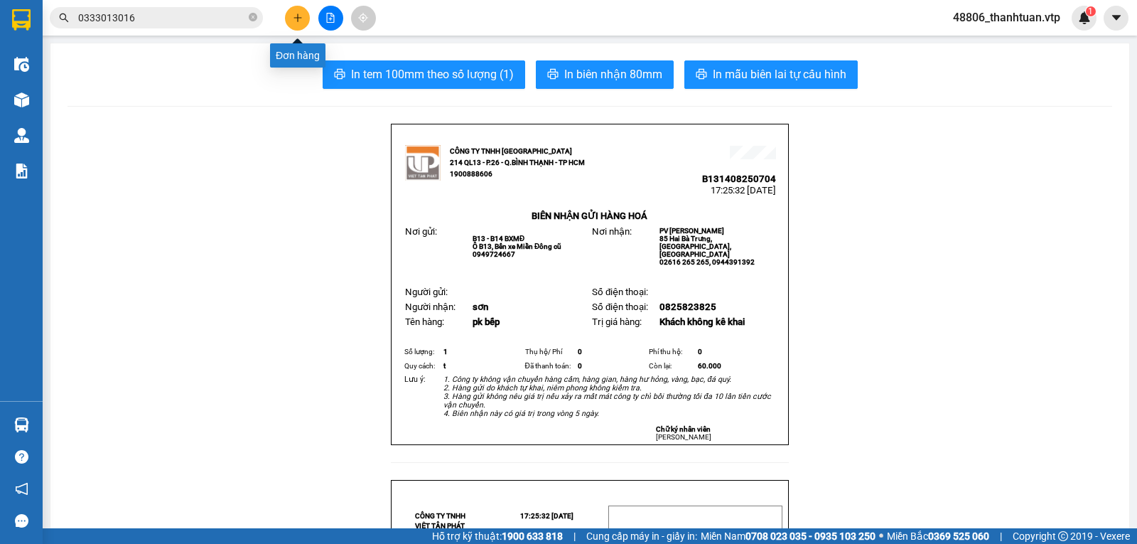
click at [295, 21] on icon "plus" at bounding box center [298, 18] width 10 height 10
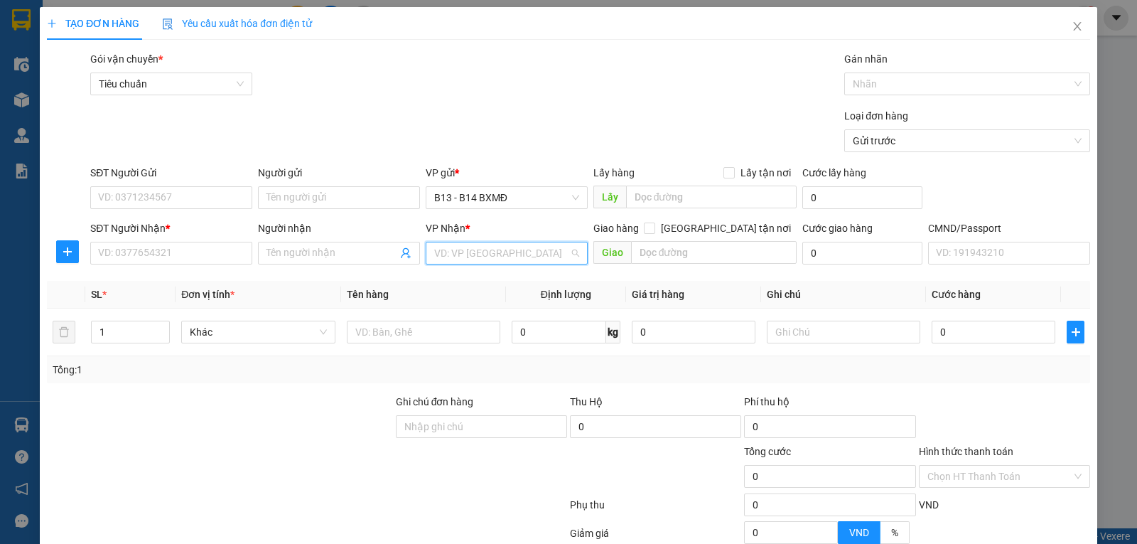
click at [469, 252] on input "search" at bounding box center [501, 252] width 135 height 21
click at [468, 286] on div "PV Đức Xuyên" at bounding box center [502, 283] width 144 height 16
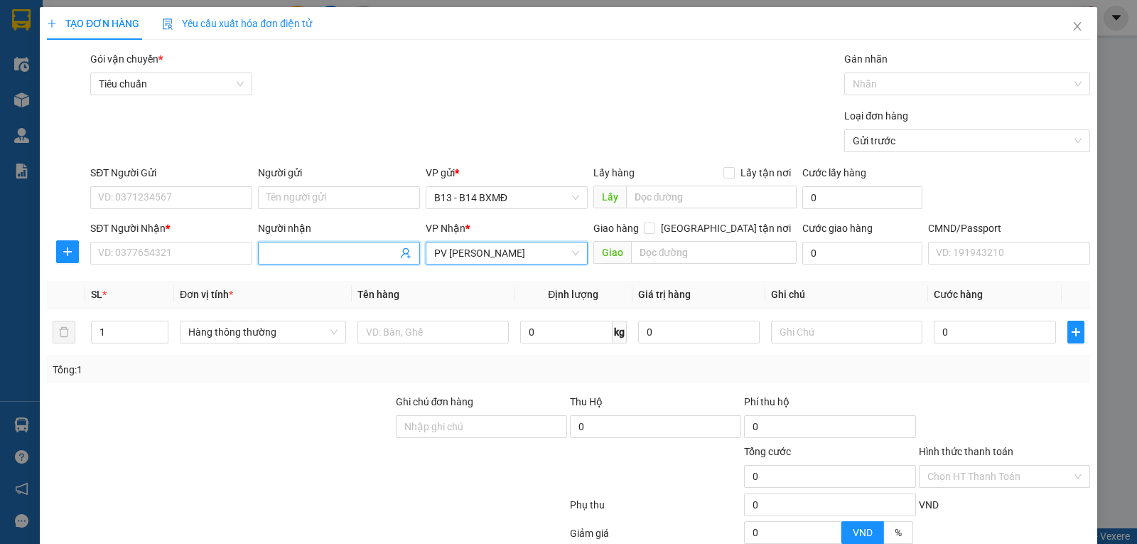
drag, startPoint x: 285, startPoint y: 258, endPoint x: 535, endPoint y: 304, distance: 253.6
click at [286, 258] on input "Người nhận" at bounding box center [332, 253] width 131 height 16
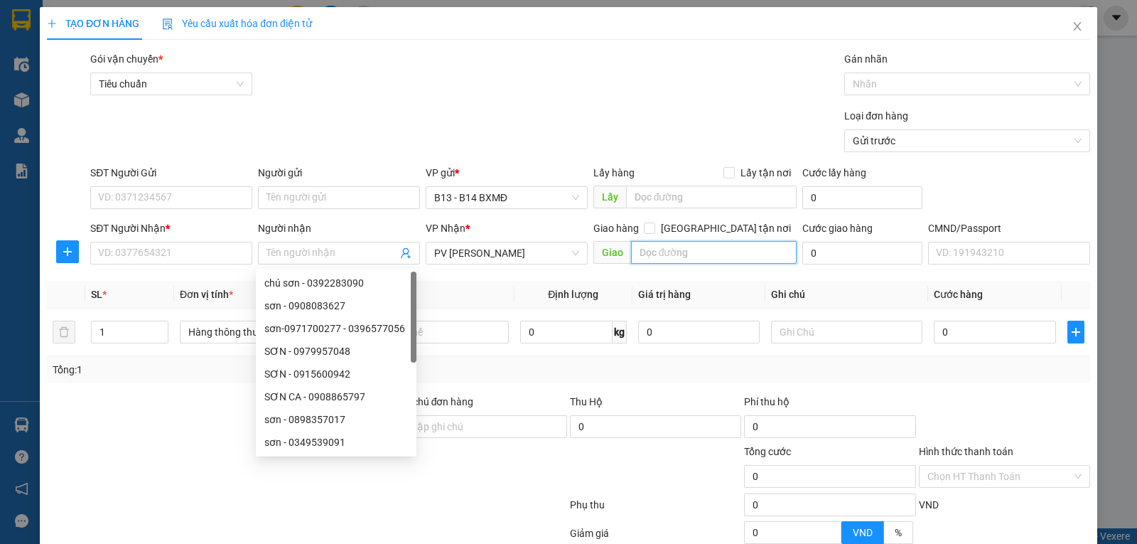
click at [662, 254] on input "text" at bounding box center [714, 252] width 166 height 23
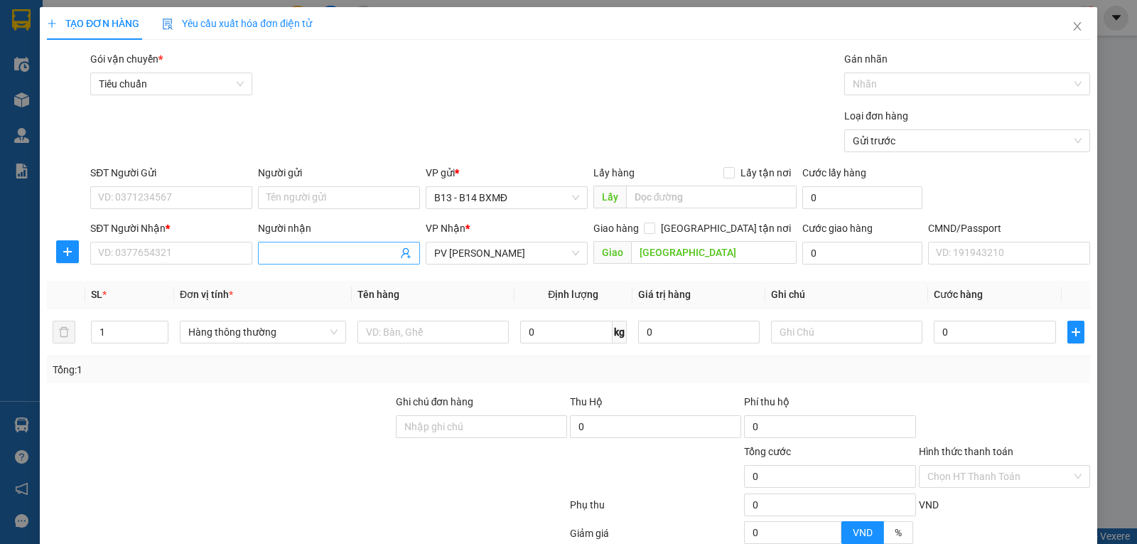
click at [308, 257] on input "Người nhận" at bounding box center [332, 253] width 131 height 16
paste input "0333013016"
drag, startPoint x: 119, startPoint y: 343, endPoint x: 41, endPoint y: 348, distance: 79.1
click at [38, 343] on div "TẠO ĐƠN HÀNG Yêu cầu xuất hóa đơn điện tử Transit Pickup Surcharge Ids Transit …" at bounding box center [568, 272] width 1137 height 544
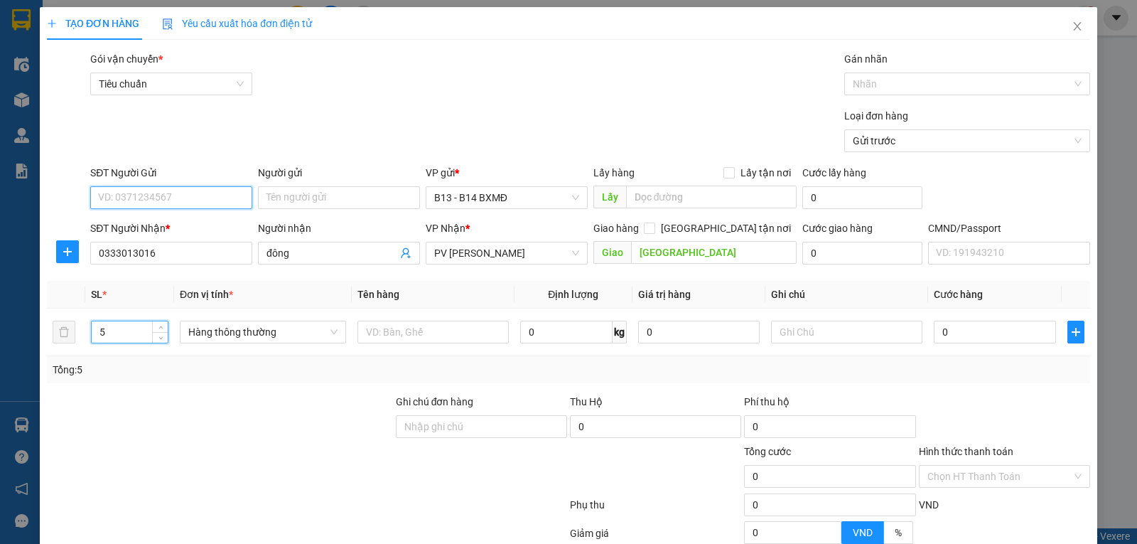
click at [179, 202] on input "SĐT Người Gửi" at bounding box center [171, 197] width 162 height 23
drag, startPoint x: 114, startPoint y: 333, endPoint x: 12, endPoint y: 348, distance: 103.4
click at [3, 340] on div "TẠO ĐƠN HÀNG Yêu cầu xuất hóa đơn điện tử Transit Pickup Surcharge Ids Transit …" at bounding box center [568, 272] width 1137 height 544
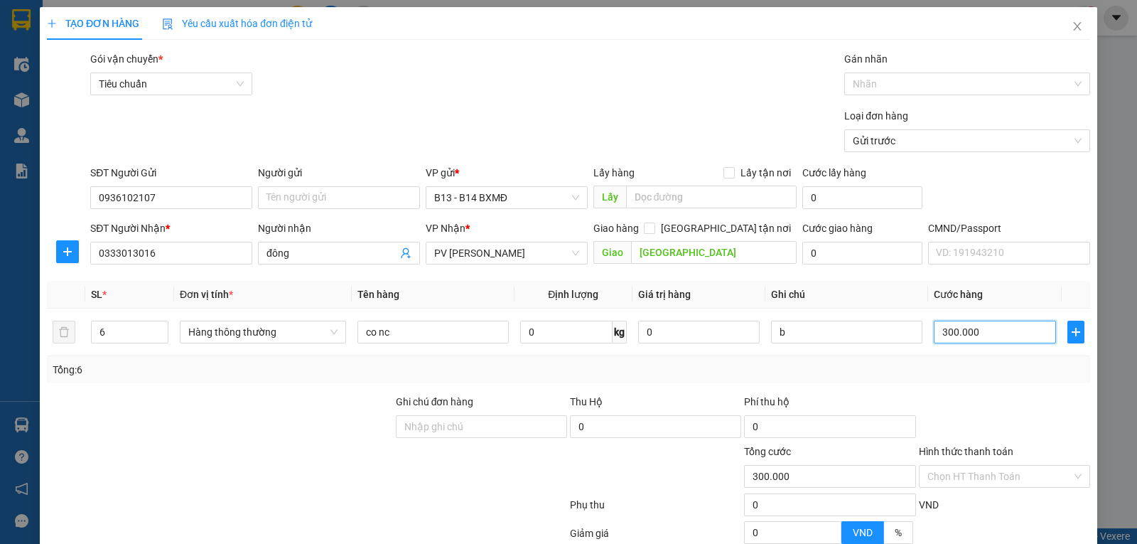
scroll to position [143, 0]
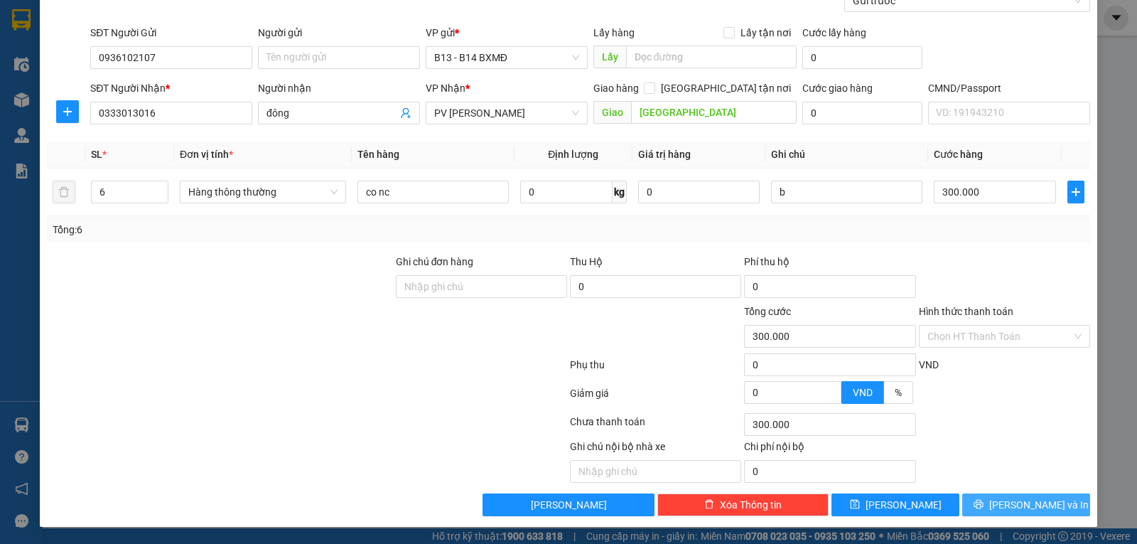
click at [1006, 501] on span "Lưu và In" at bounding box center [1039, 505] width 100 height 16
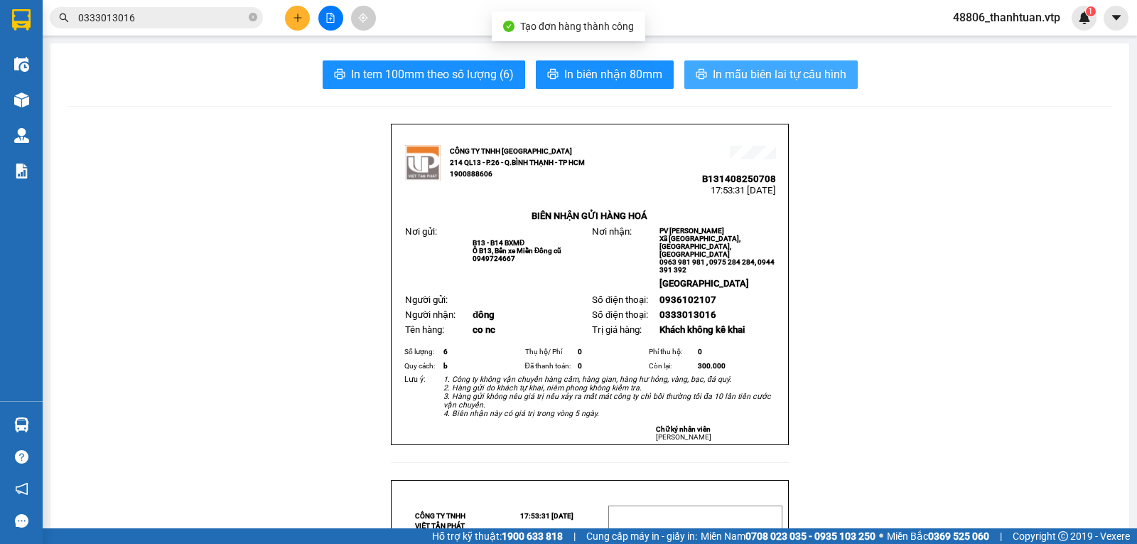
drag, startPoint x: 730, startPoint y: 75, endPoint x: 643, endPoint y: 87, distance: 87.5
click at [729, 75] on span "In mẫu biên lai tự cấu hình" at bounding box center [780, 74] width 134 height 18
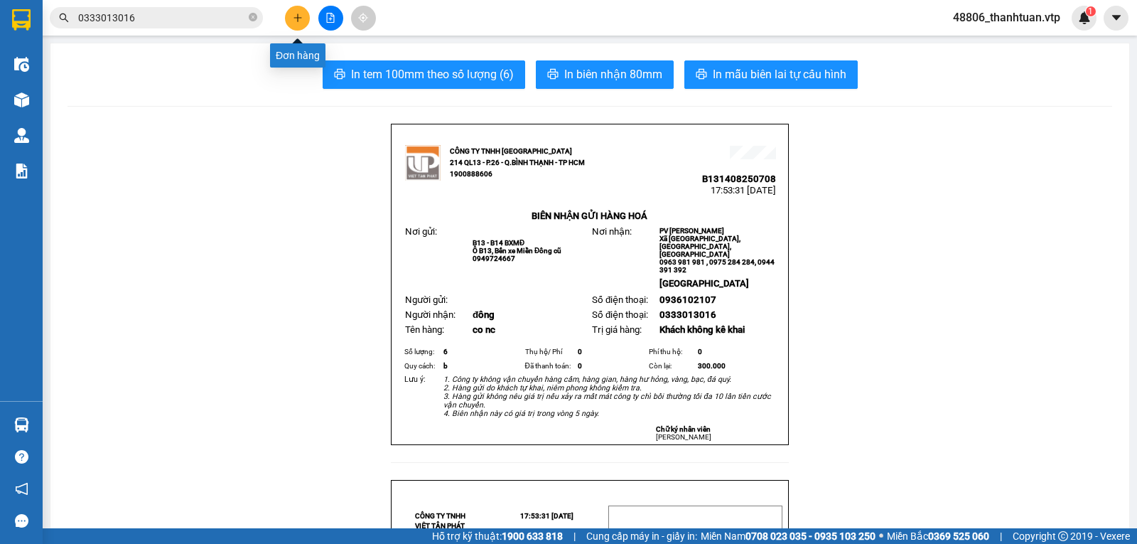
click at [294, 12] on button at bounding box center [297, 18] width 25 height 25
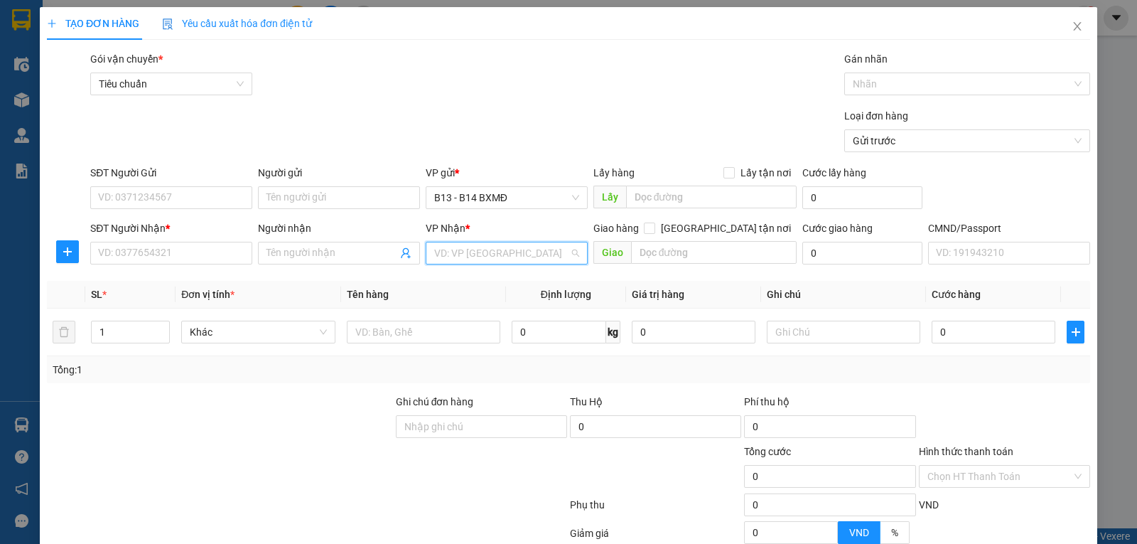
click at [466, 251] on input "search" at bounding box center [501, 252] width 135 height 21
click at [451, 279] on div "PV Đắk Song" at bounding box center [502, 283] width 144 height 16
click at [324, 257] on input "Người nhận" at bounding box center [332, 253] width 131 height 16
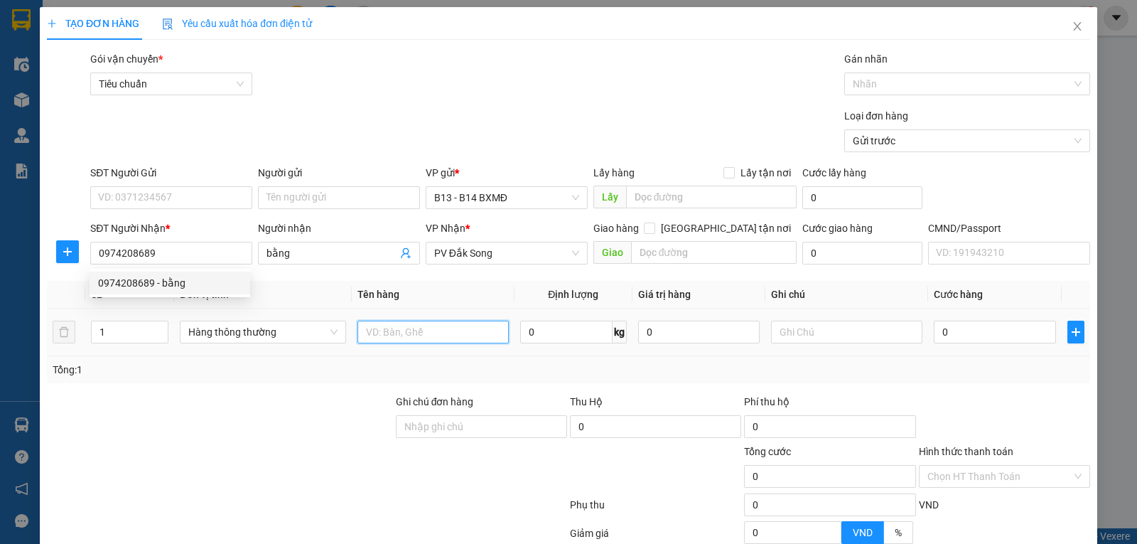
click at [421, 333] on input "text" at bounding box center [433, 332] width 151 height 23
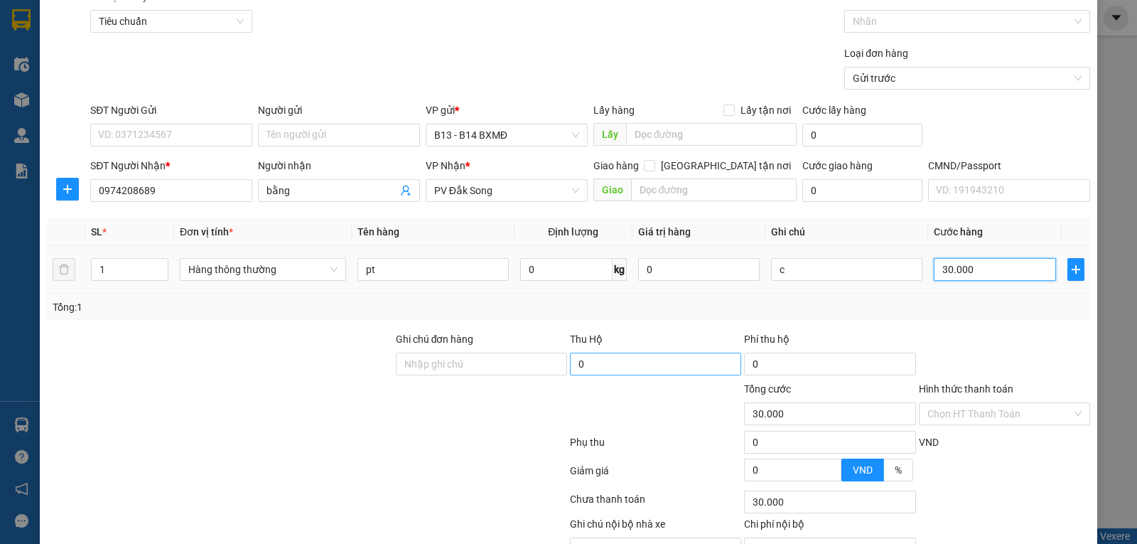
scroll to position [143, 0]
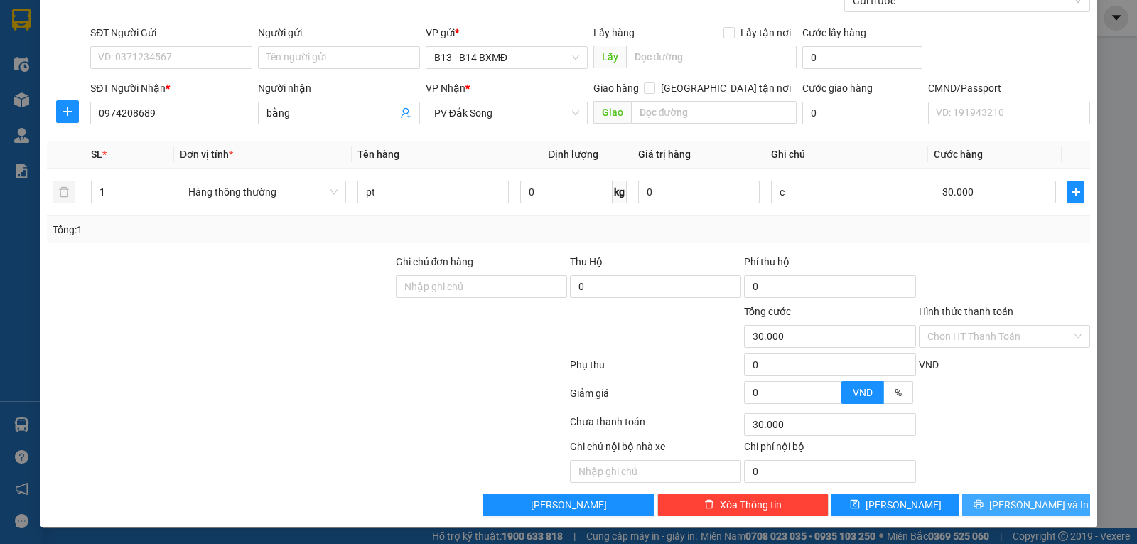
click at [1019, 500] on span "Lưu và In" at bounding box center [1039, 505] width 100 height 16
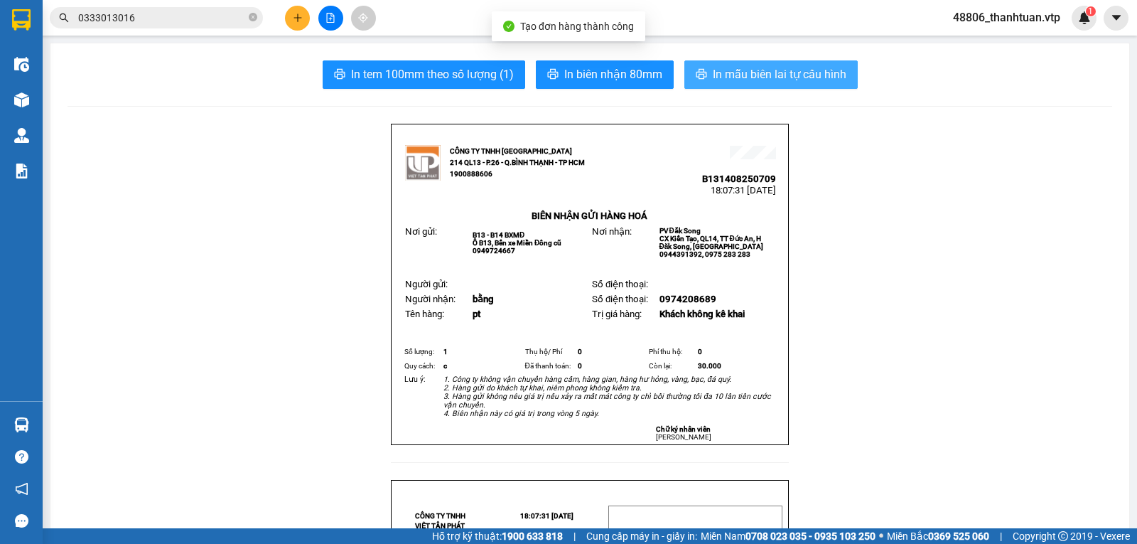
click at [760, 79] on span "In mẫu biên lai tự cấu hình" at bounding box center [780, 74] width 134 height 18
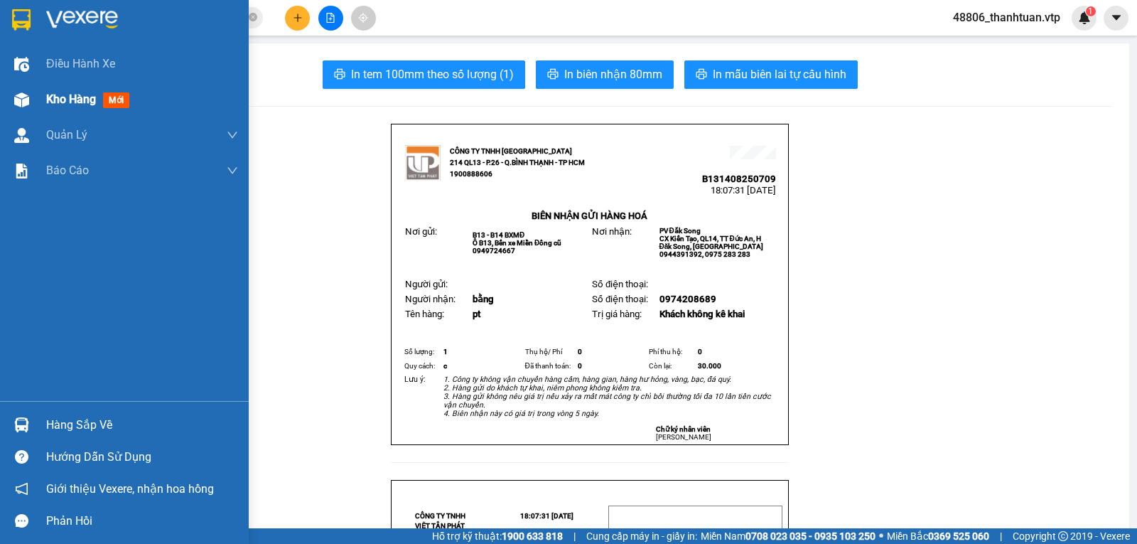
click at [87, 102] on span "Kho hàng" at bounding box center [71, 99] width 50 height 14
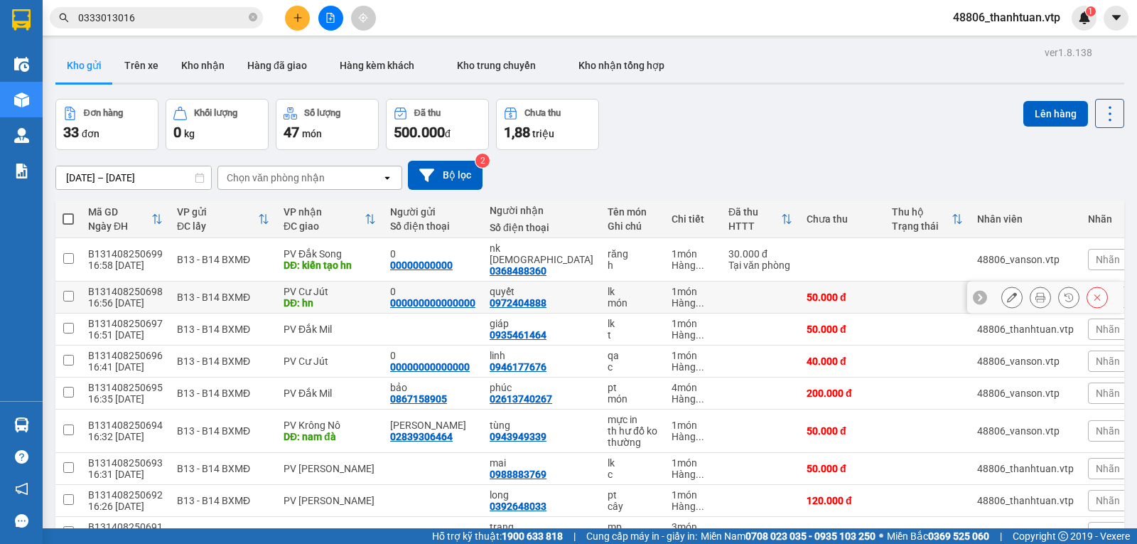
click at [82, 281] on td "B131408250698 16:56 14/08" at bounding box center [125, 297] width 89 height 32
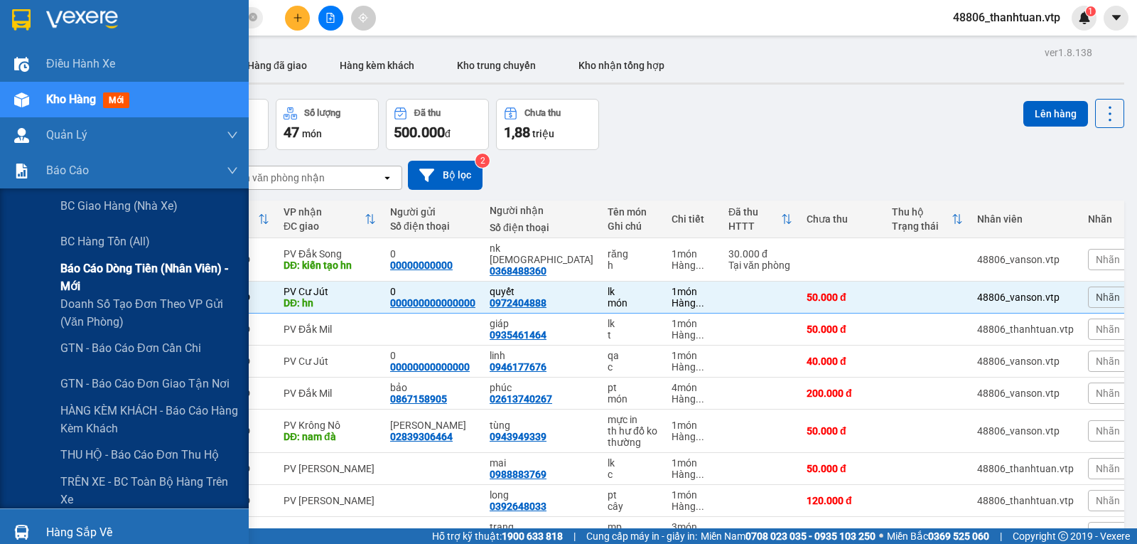
click at [85, 272] on span "Báo cáo dòng tiền (nhân viên) - mới" at bounding box center [149, 277] width 178 height 36
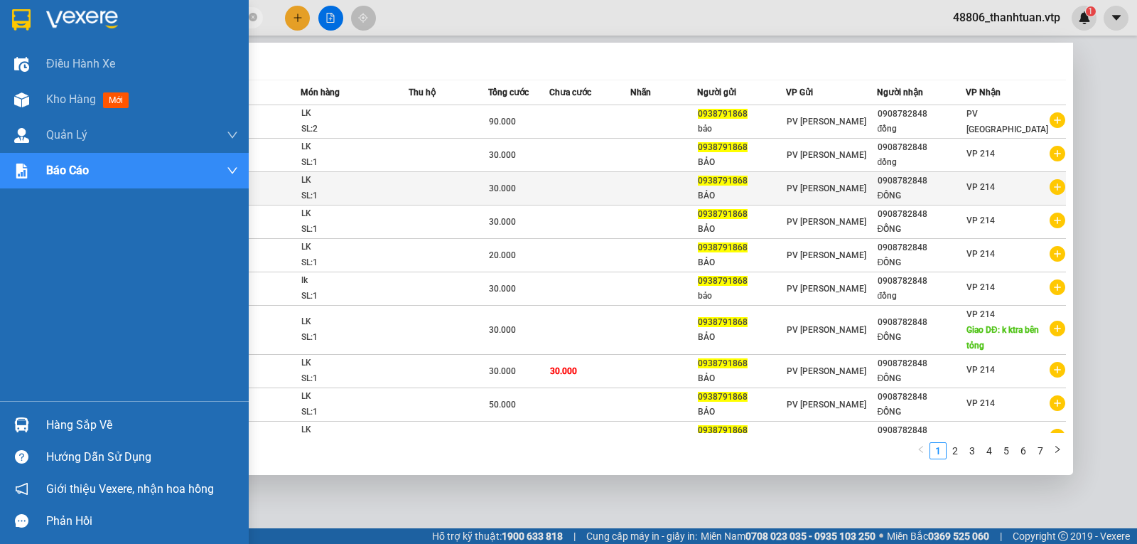
drag, startPoint x: 136, startPoint y: 19, endPoint x: 386, endPoint y: 190, distance: 302.6
click at [28, 58] on section "Kết quả tìm kiếm ( 63 ) Bộ lọc Mã ĐH Trạng thái Món hàng Thu hộ Tổng cước Chưa …" at bounding box center [568, 272] width 1137 height 544
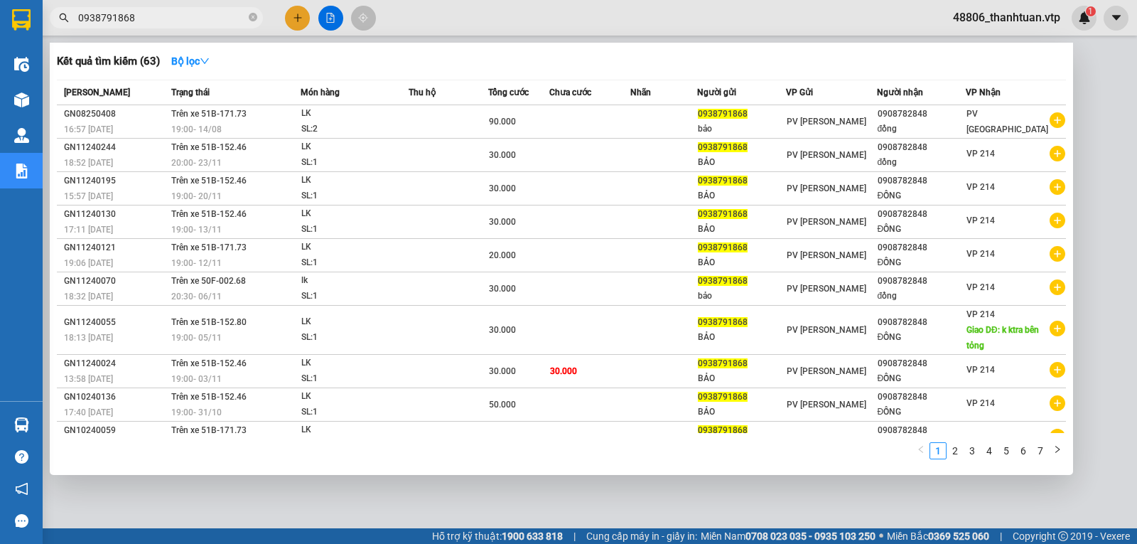
click at [295, 16] on div at bounding box center [568, 272] width 1137 height 544
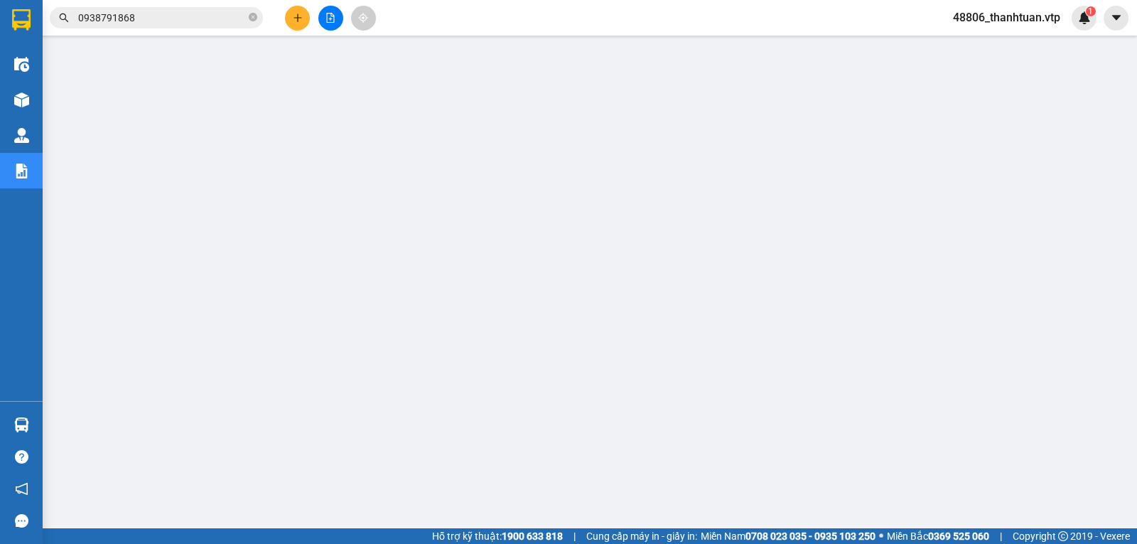
click at [296, 15] on icon "plus" at bounding box center [298, 18] width 10 height 10
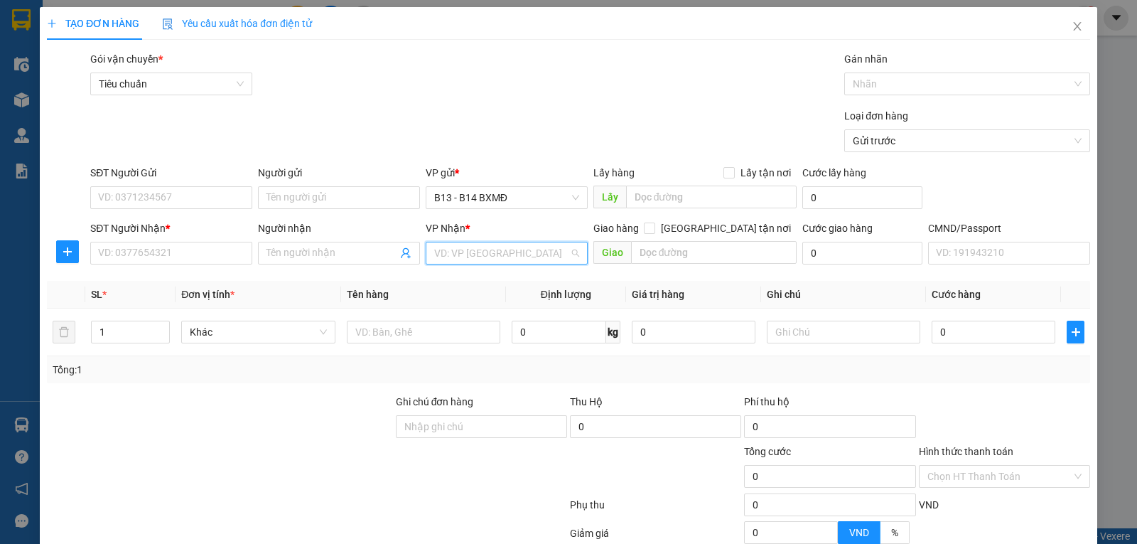
click at [457, 257] on input "search" at bounding box center [501, 252] width 135 height 21
drag, startPoint x: 456, startPoint y: 293, endPoint x: 401, endPoint y: 274, distance: 58.4
click at [456, 292] on div "PV Gia Nghĩa" at bounding box center [501, 283] width 161 height 23
click at [315, 254] on input "Người nhận" at bounding box center [332, 253] width 131 height 16
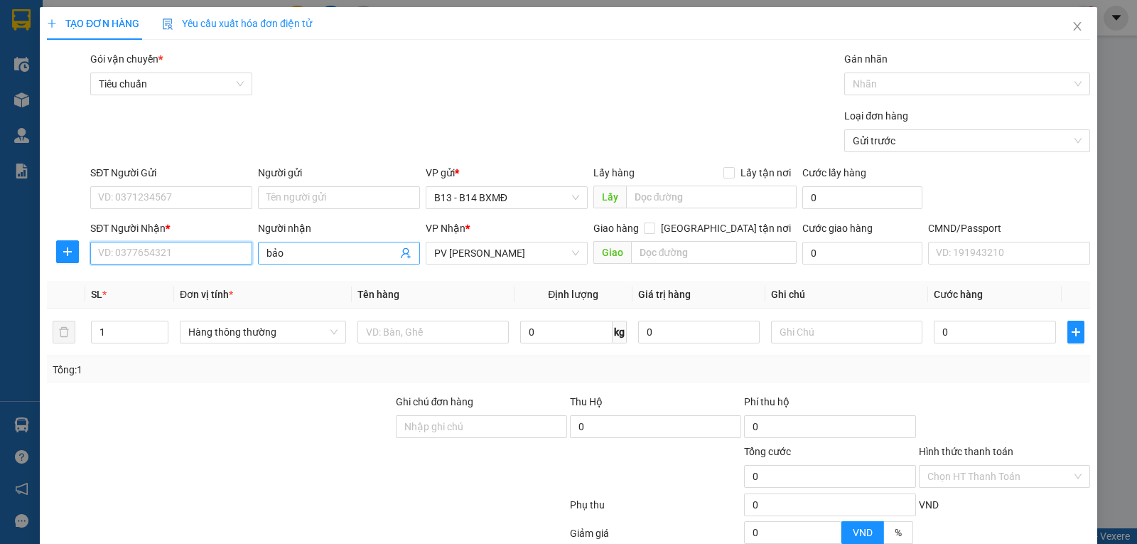
paste input "0938791868"
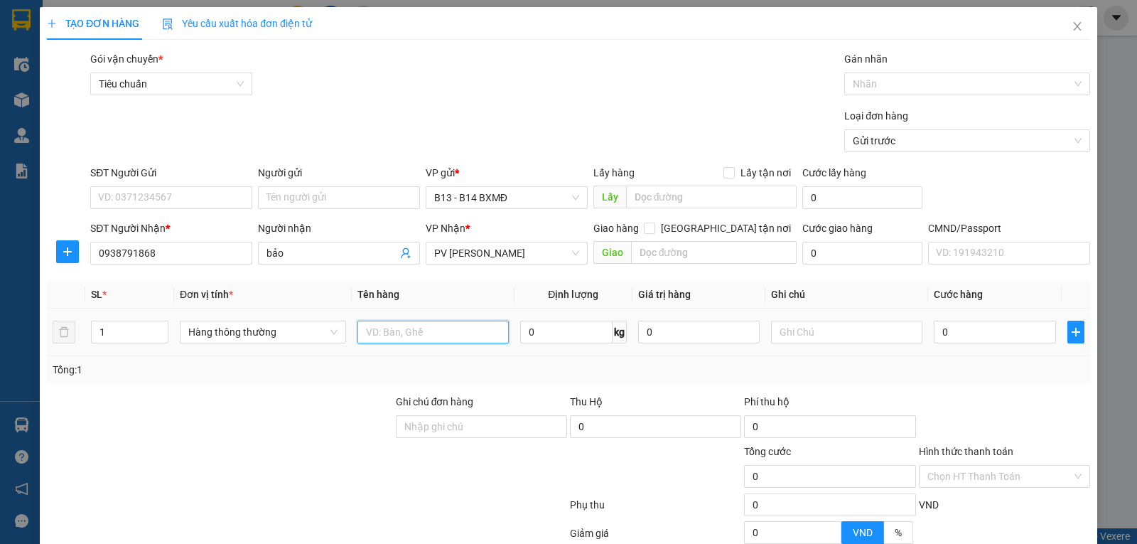
click at [381, 335] on input "text" at bounding box center [433, 332] width 151 height 23
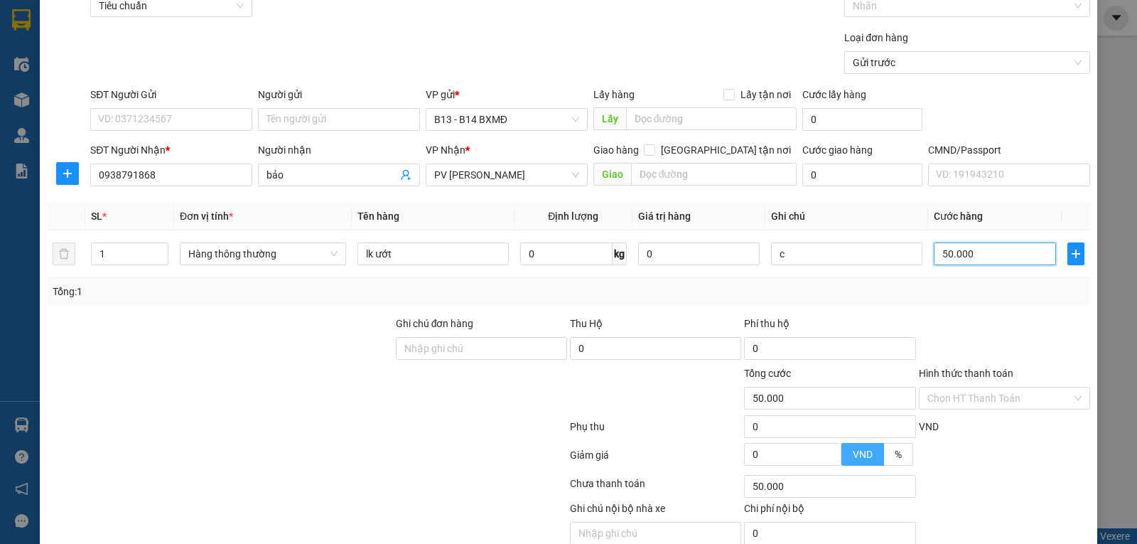
scroll to position [143, 0]
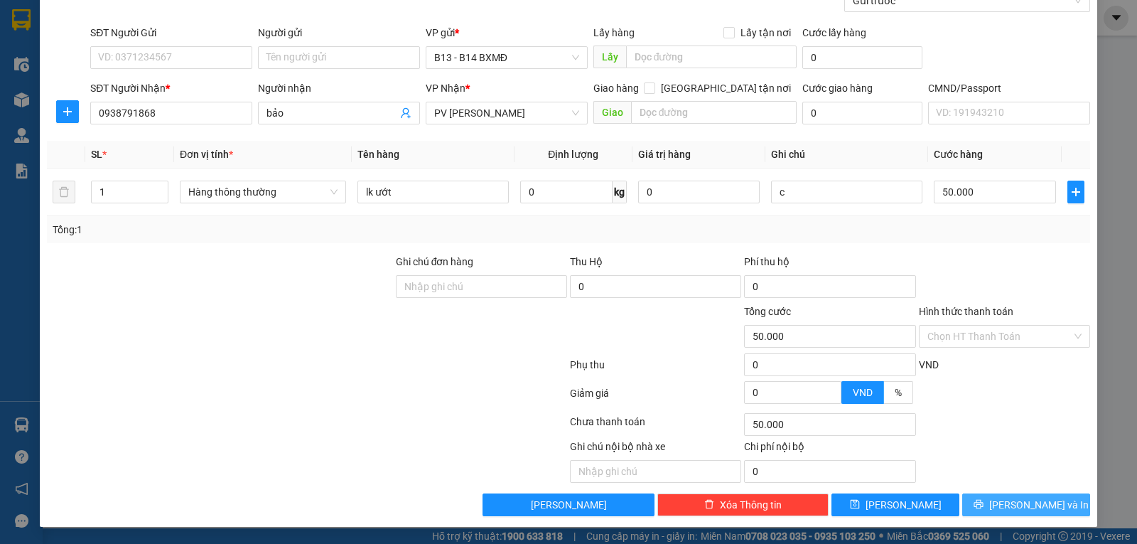
drag, startPoint x: 1013, startPoint y: 502, endPoint x: 1003, endPoint y: 501, distance: 10.0
click at [1011, 501] on span "Lưu và In" at bounding box center [1039, 505] width 100 height 16
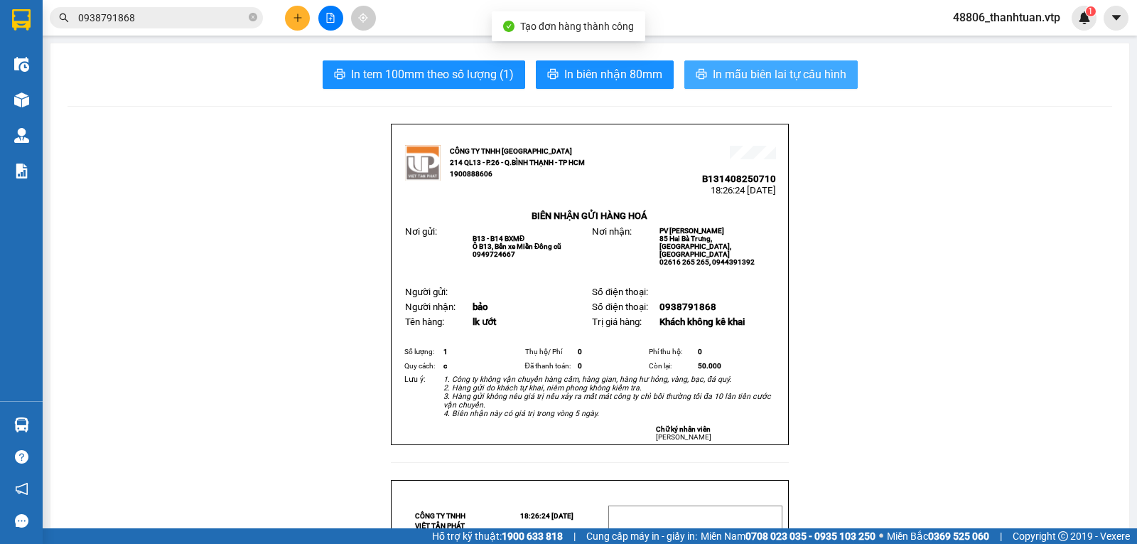
click at [743, 74] on span "In mẫu biên lai tự cấu hình" at bounding box center [780, 74] width 134 height 18
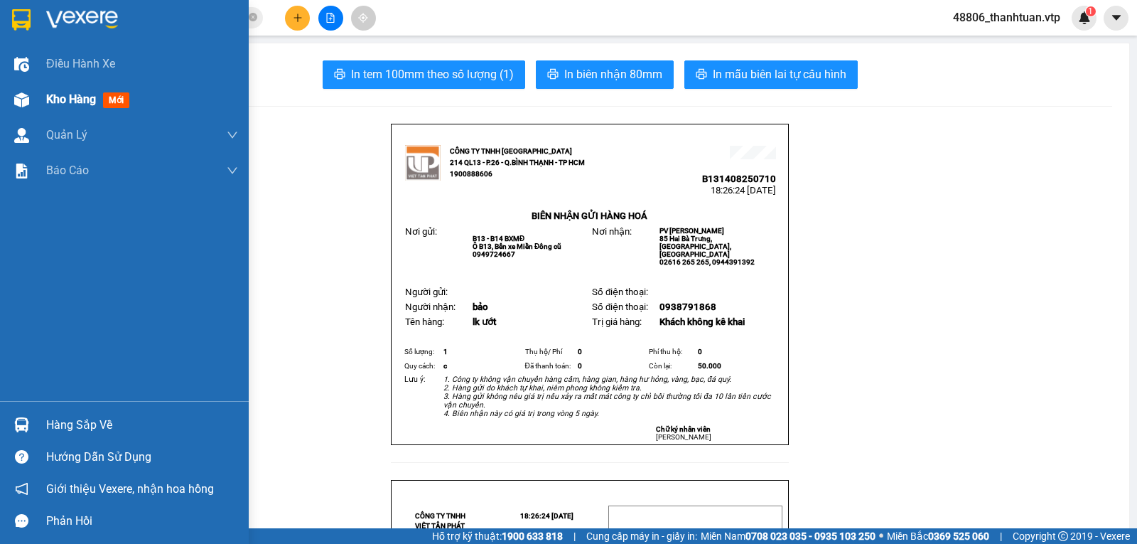
click at [68, 102] on span "Kho hàng" at bounding box center [71, 99] width 50 height 14
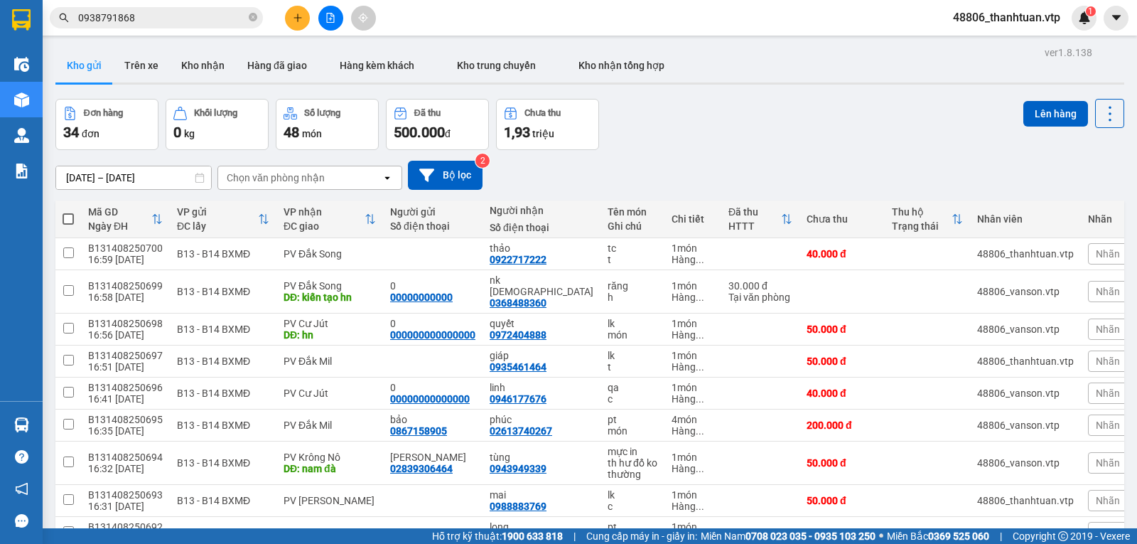
click at [332, 20] on icon "file-add" at bounding box center [331, 18] width 10 height 10
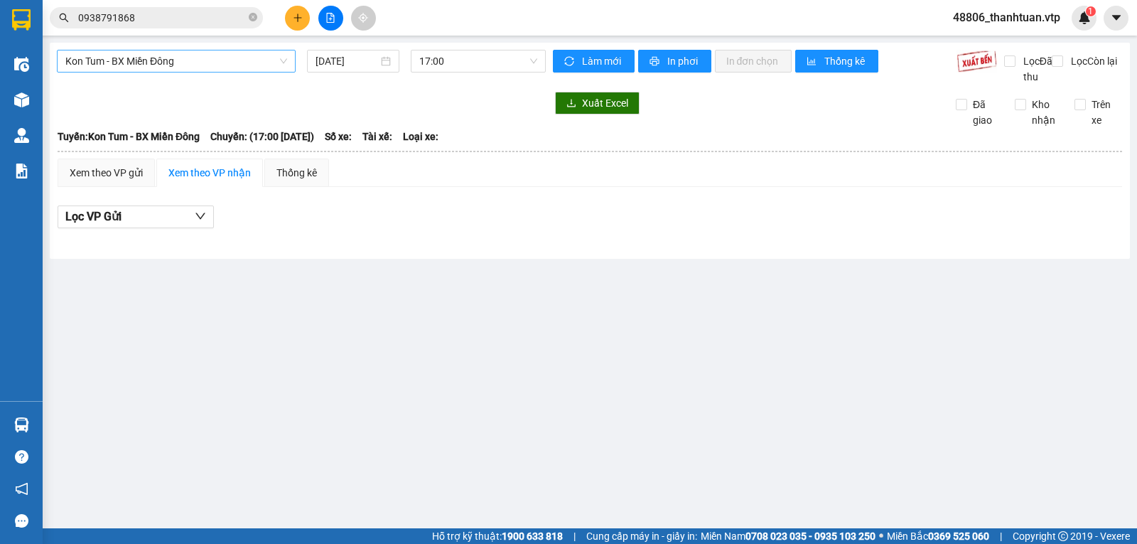
click at [254, 65] on span "Kon Tum - BX Miền Đông" at bounding box center [176, 60] width 222 height 21
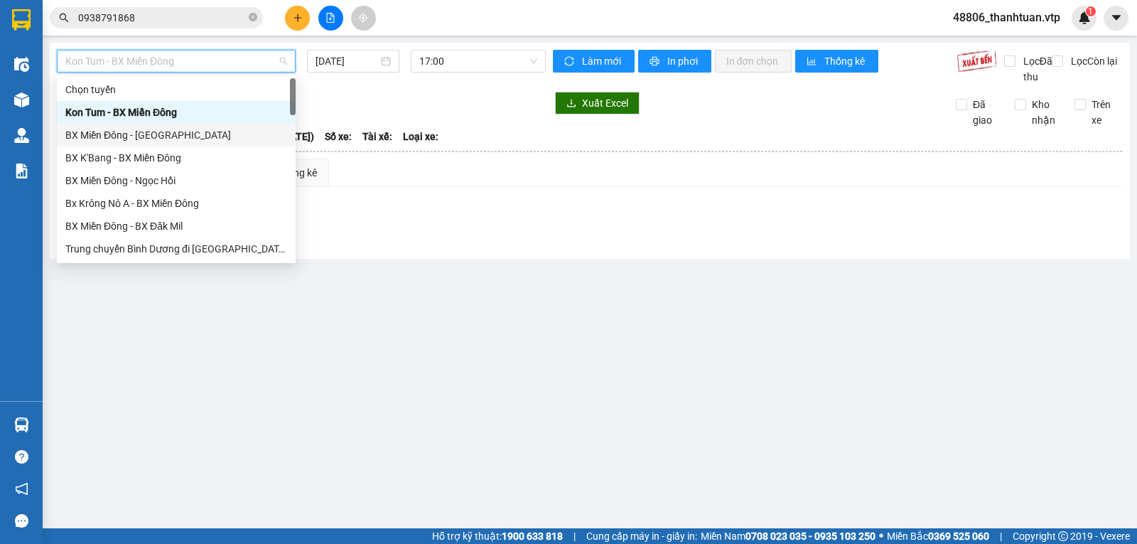
scroll to position [142, 0]
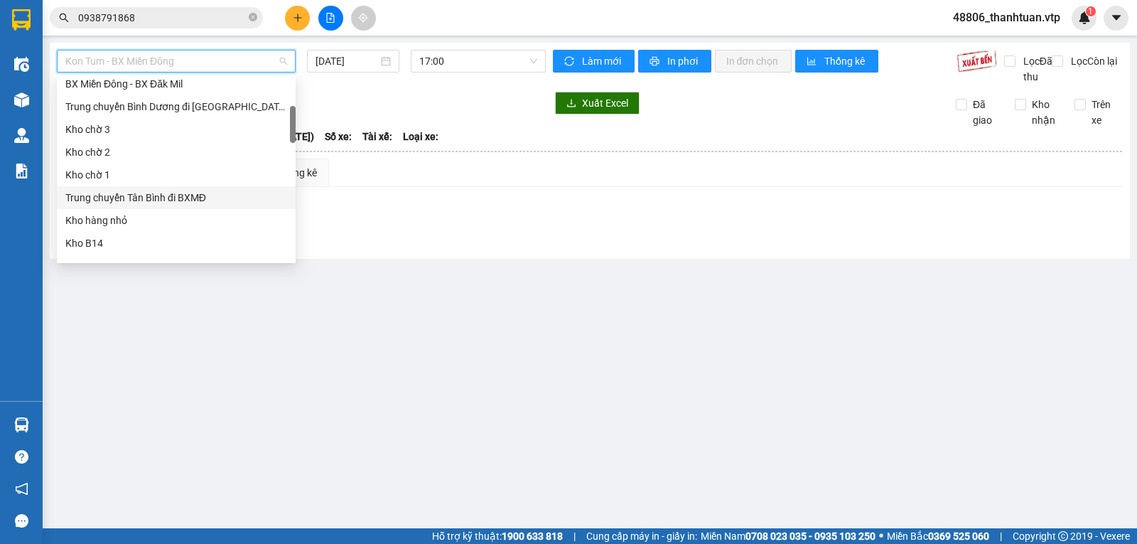
click at [173, 198] on div "Trung chuyển Tân Bình đi BXMĐ" at bounding box center [176, 198] width 222 height 16
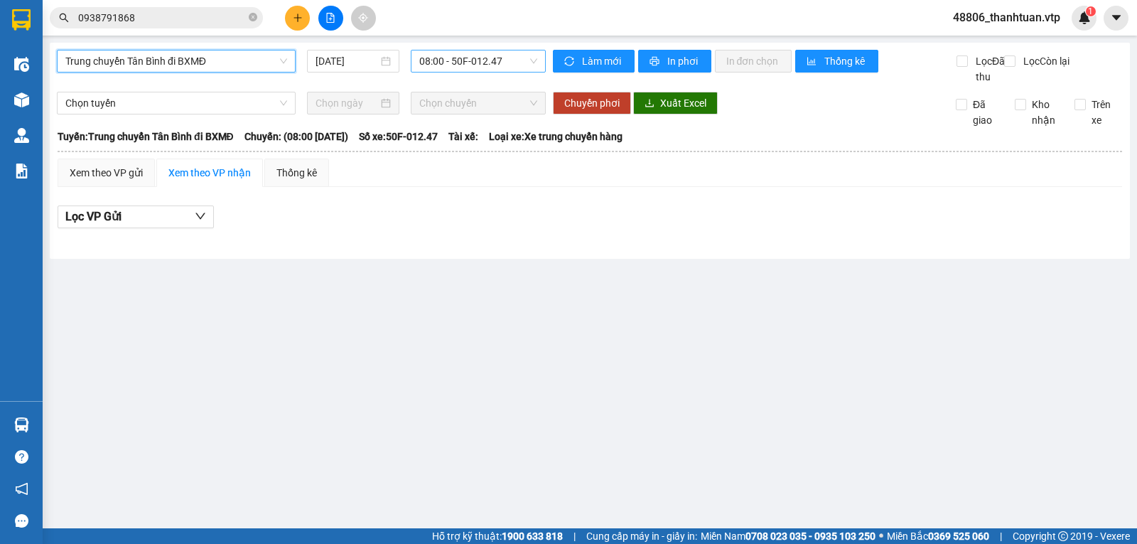
click at [459, 66] on span "08:00 - 50F-012.47" at bounding box center [477, 60] width 117 height 21
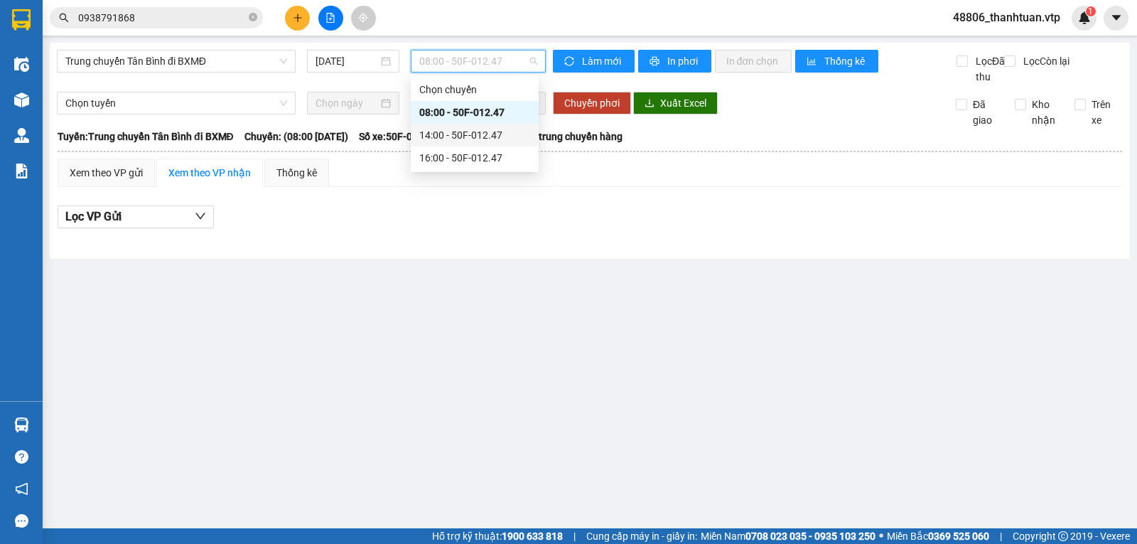
click at [460, 132] on div "14:00 - 50F-012.47" at bounding box center [474, 135] width 111 height 16
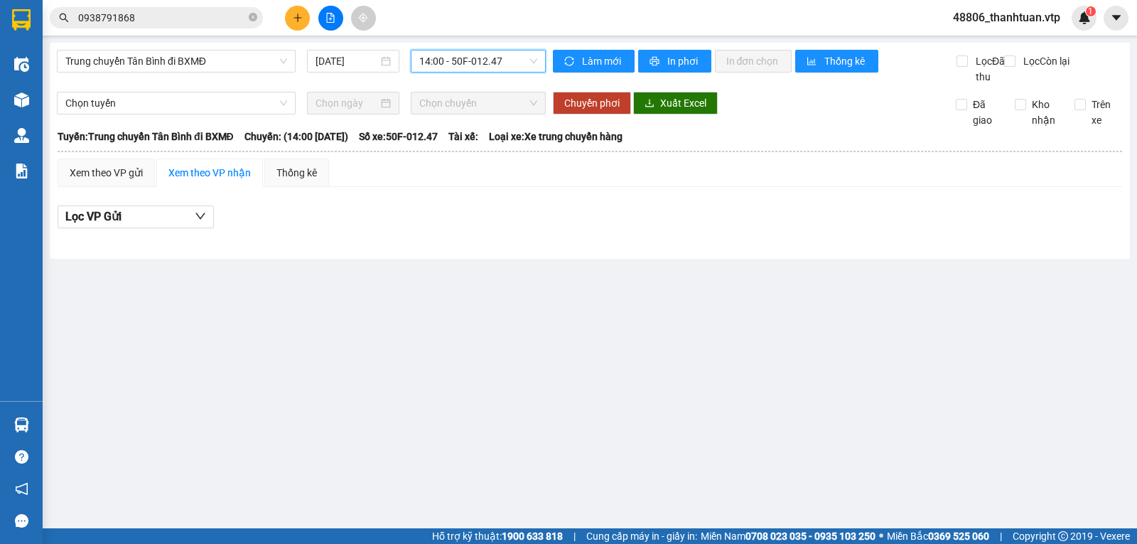
click at [456, 64] on span "14:00 - 50F-012.47" at bounding box center [477, 60] width 117 height 21
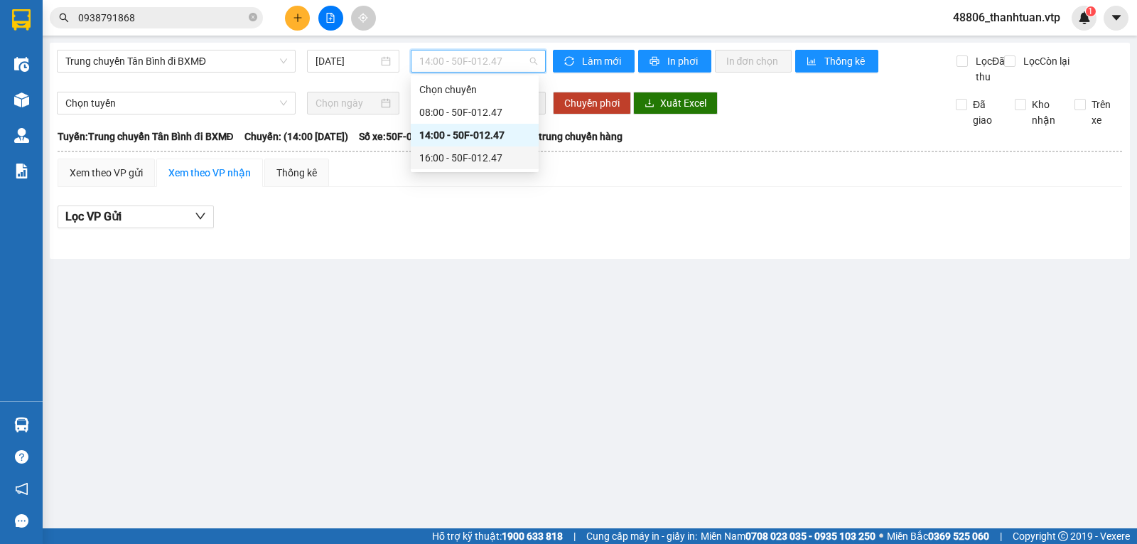
click at [464, 156] on div "16:00 - 50F-012.47" at bounding box center [474, 158] width 111 height 16
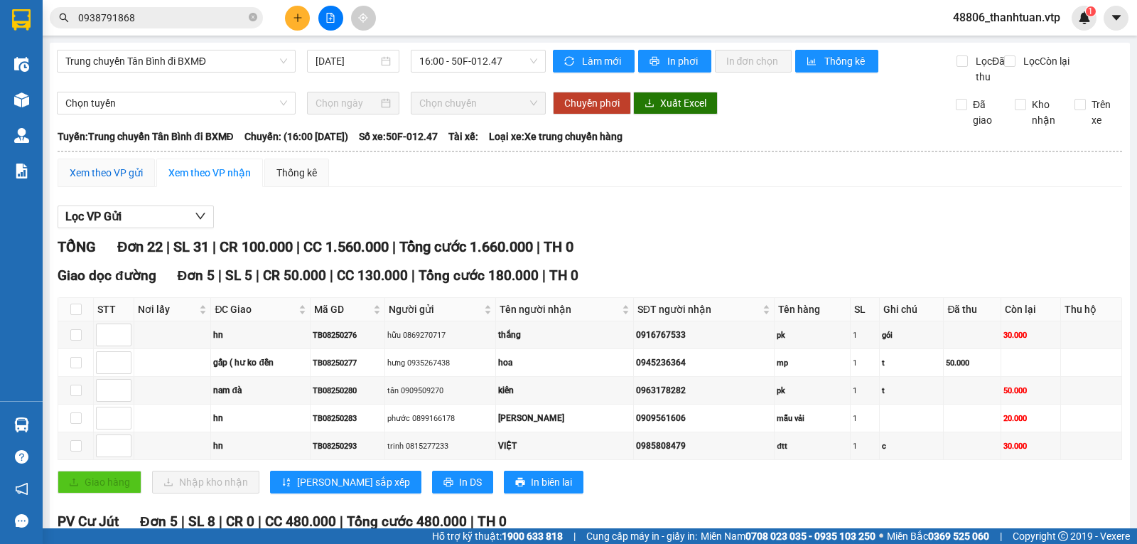
click at [102, 181] on div "Xem theo VP gửi" at bounding box center [106, 173] width 73 height 16
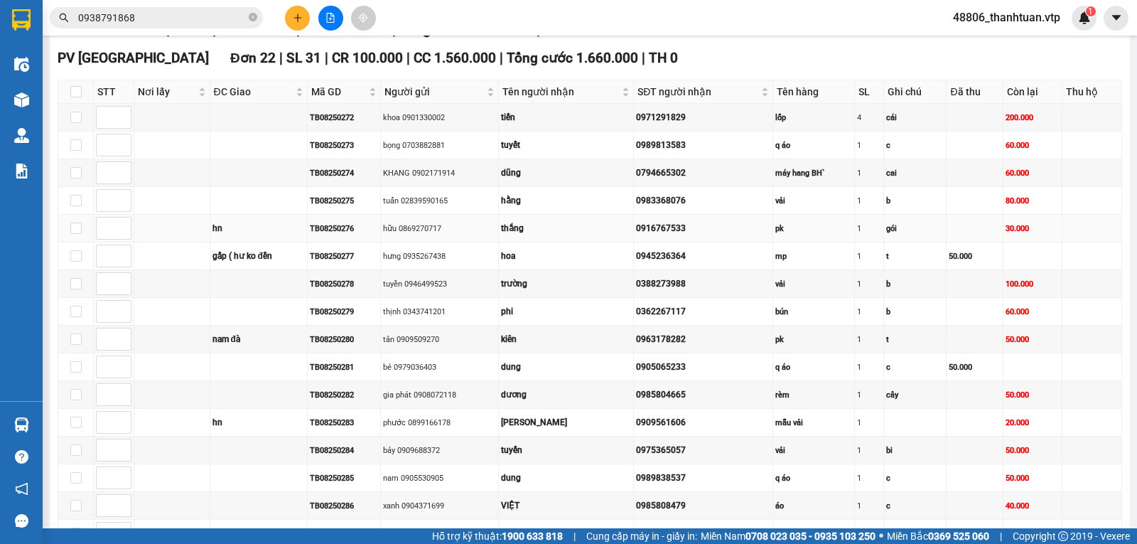
scroll to position [142, 0]
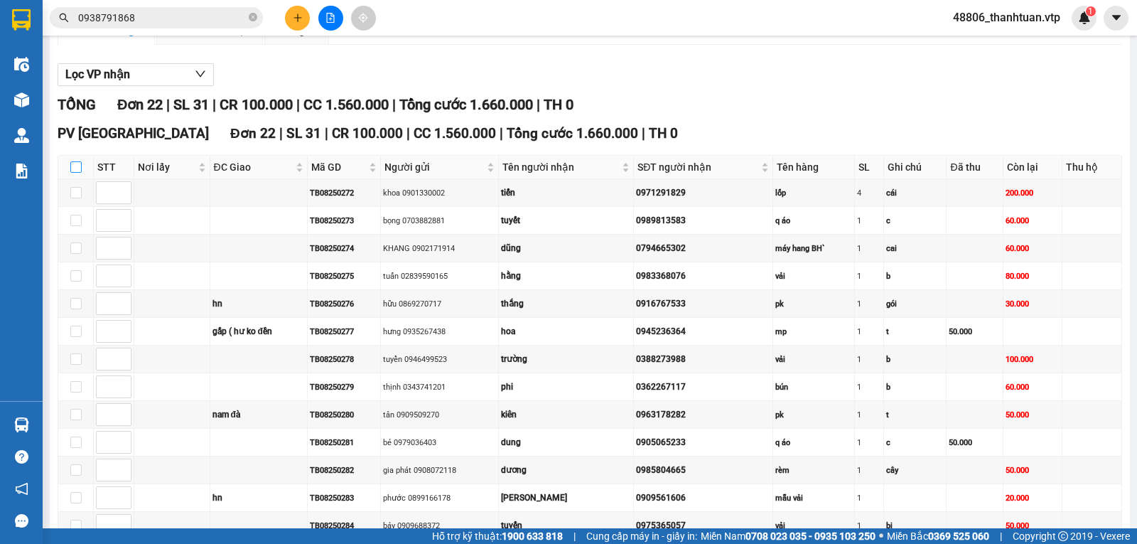
click at [77, 173] on input "checkbox" at bounding box center [75, 166] width 11 height 11
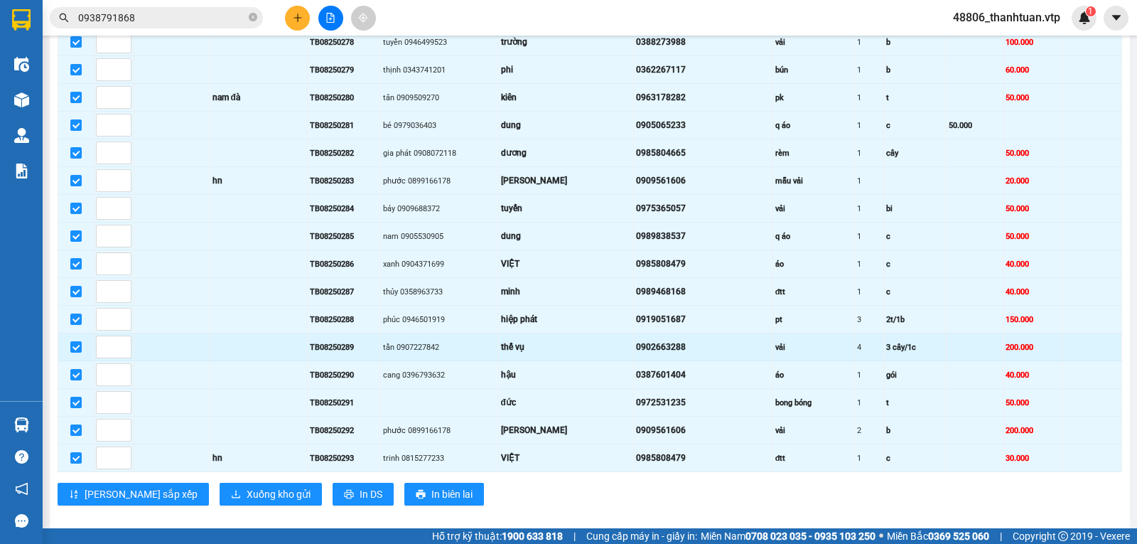
scroll to position [492, 0]
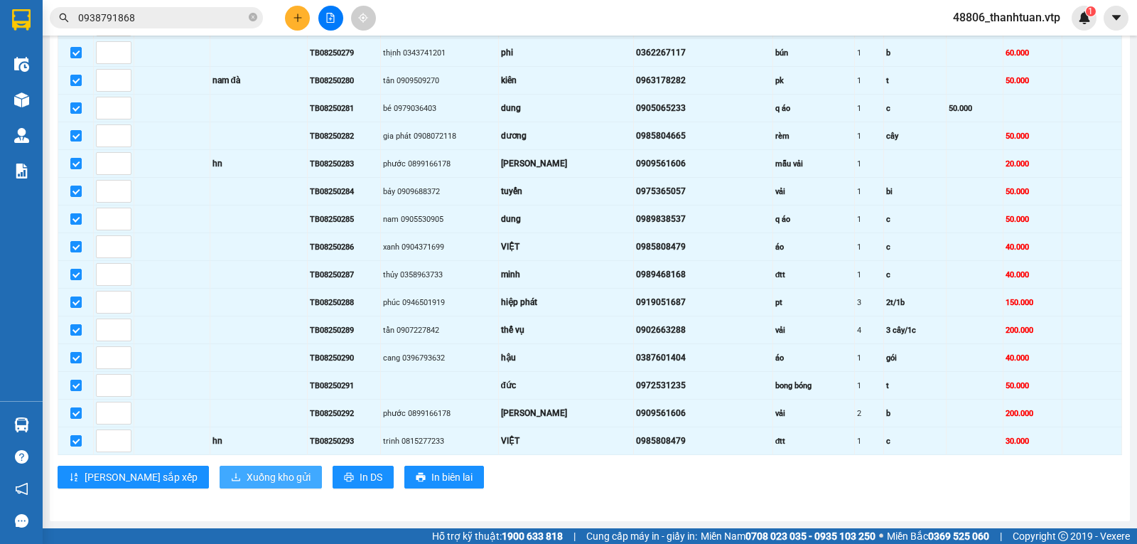
click at [247, 483] on span "Xuống kho gửi" at bounding box center [279, 477] width 64 height 16
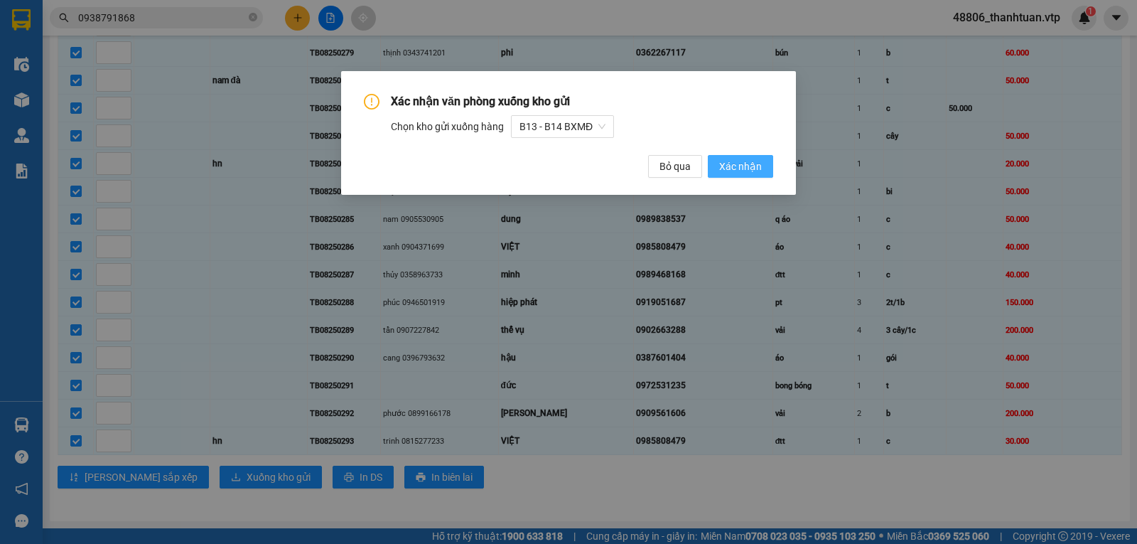
click at [756, 161] on span "Xác nhận" at bounding box center [740, 167] width 43 height 16
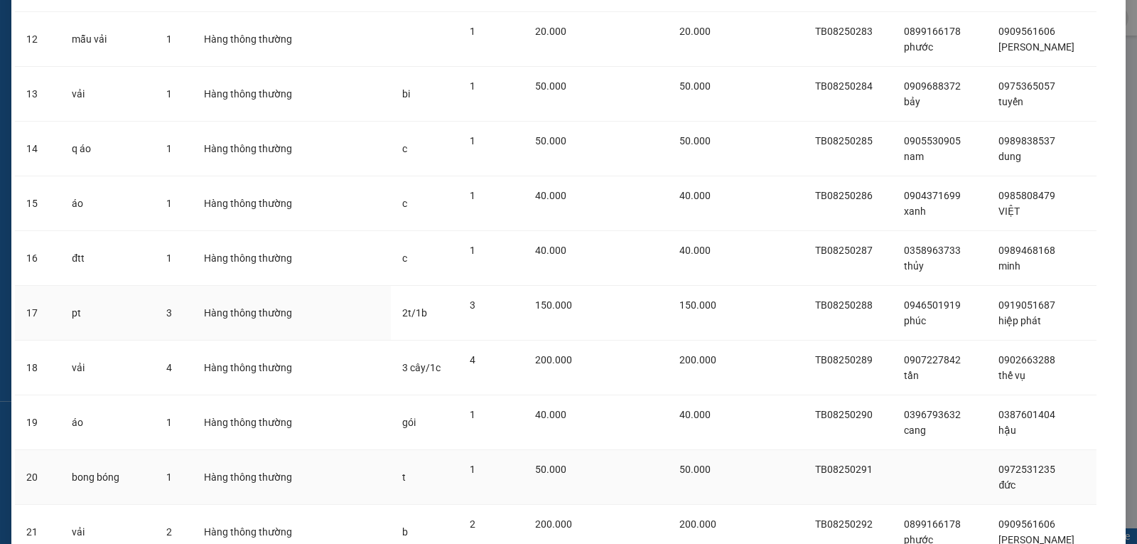
scroll to position [884, 0]
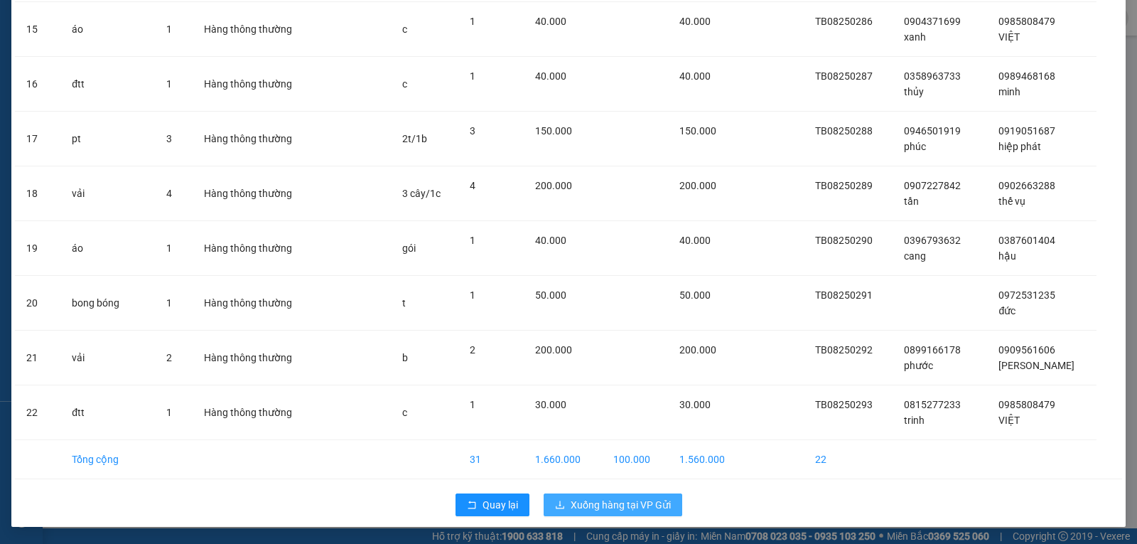
drag, startPoint x: 647, startPoint y: 511, endPoint x: 648, endPoint y: 504, distance: 7.2
click at [648, 511] on span "Xuống hàng tại VP Gửi" at bounding box center [621, 505] width 100 height 16
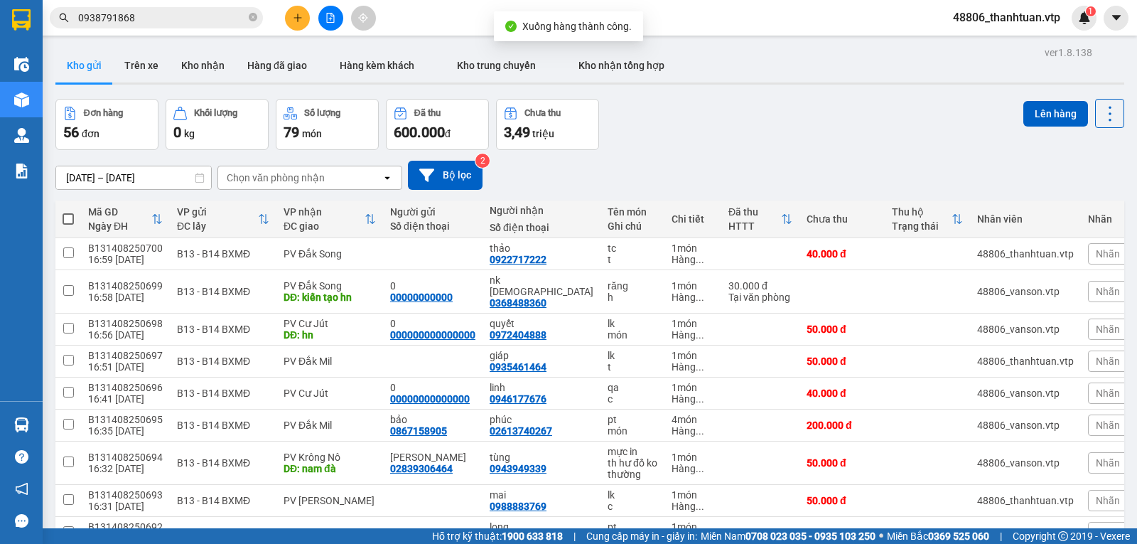
click at [313, 181] on div "Chọn văn phòng nhận" at bounding box center [276, 178] width 98 height 14
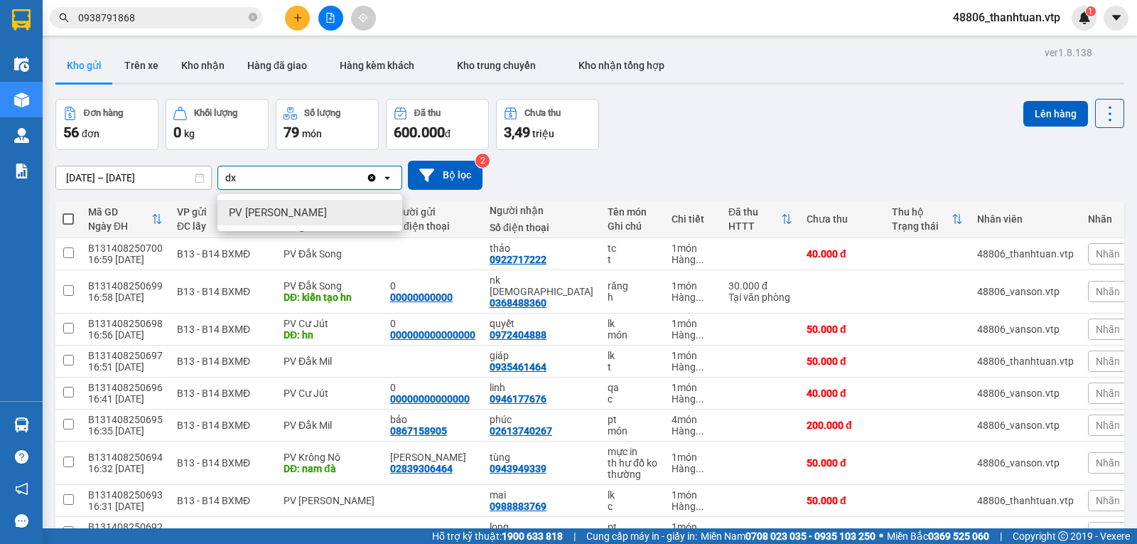
click at [286, 214] on span "PV Đức Xuyên" at bounding box center [278, 212] width 98 height 14
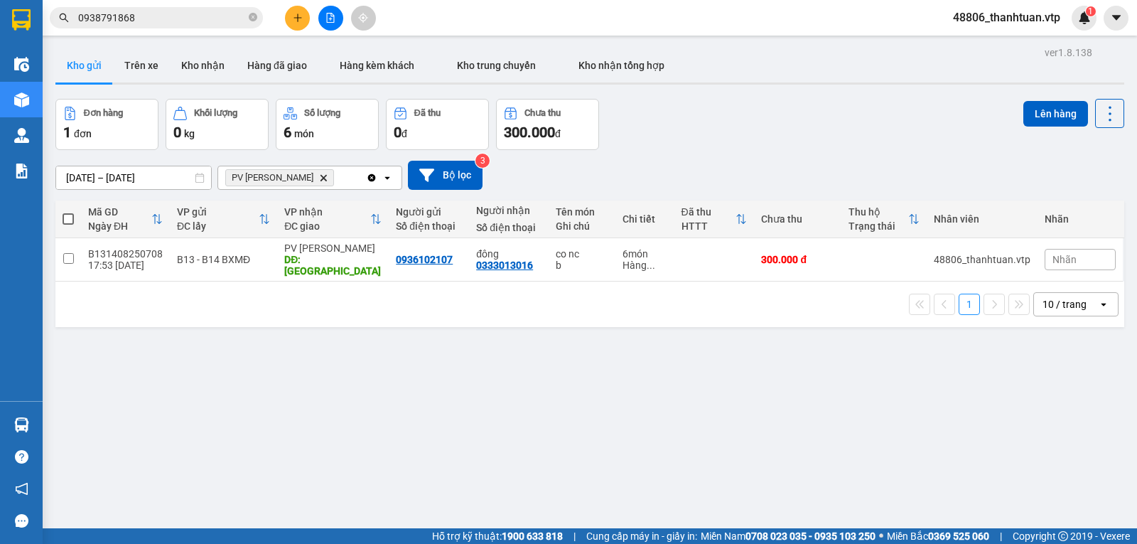
click at [328, 181] on div "PV Đức Xuyên Delete" at bounding box center [292, 177] width 148 height 23
click at [293, 215] on div "PV Gia Nghĩa" at bounding box center [310, 213] width 185 height 26
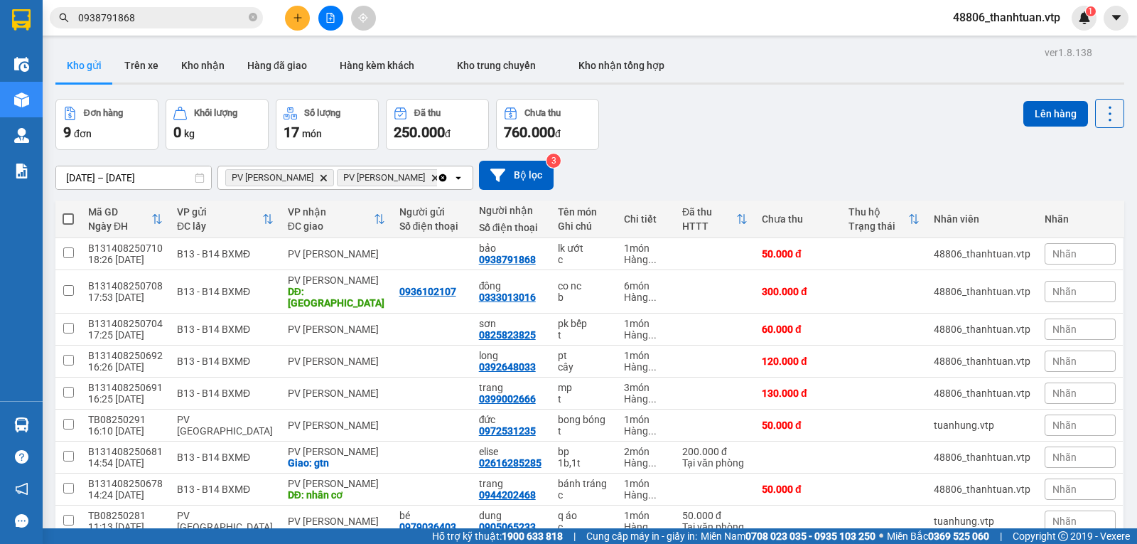
click at [67, 225] on span at bounding box center [68, 218] width 11 height 11
click at [68, 212] on input "checkbox" at bounding box center [68, 212] width 0 height 0
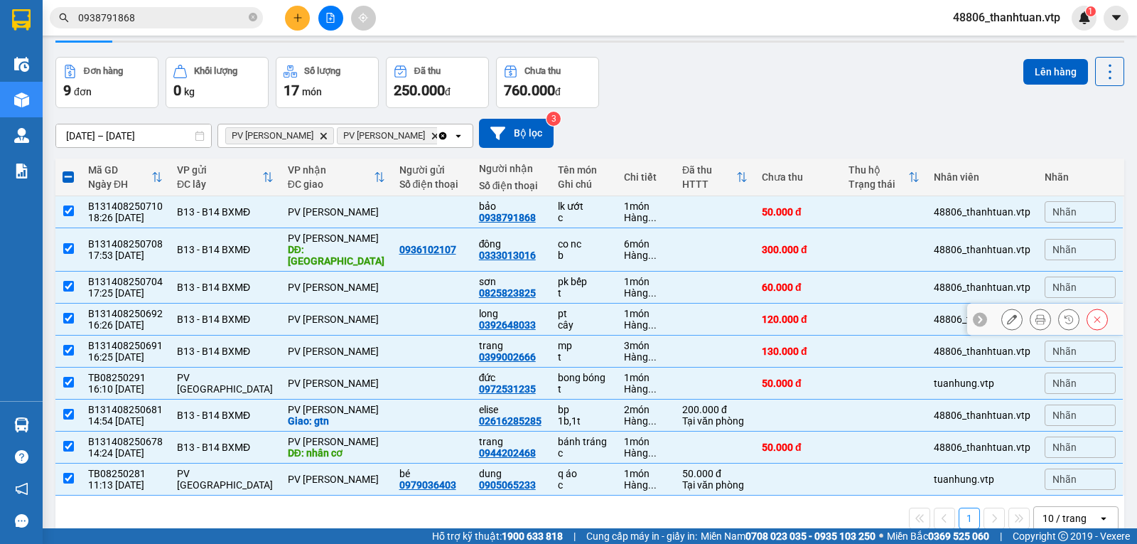
scroll to position [65, 0]
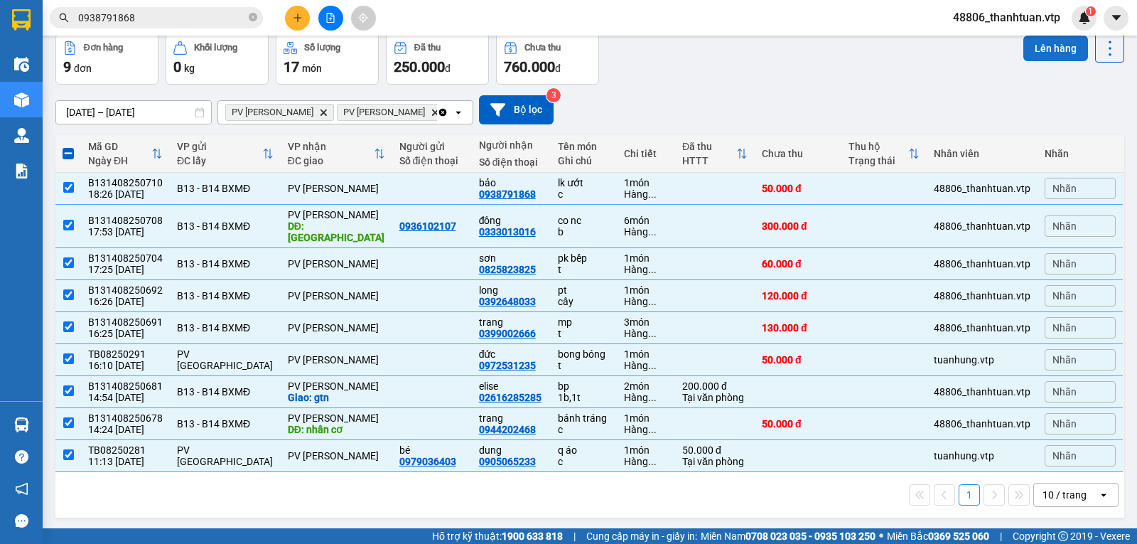
click at [1049, 46] on button "Lên hàng" at bounding box center [1056, 49] width 65 height 26
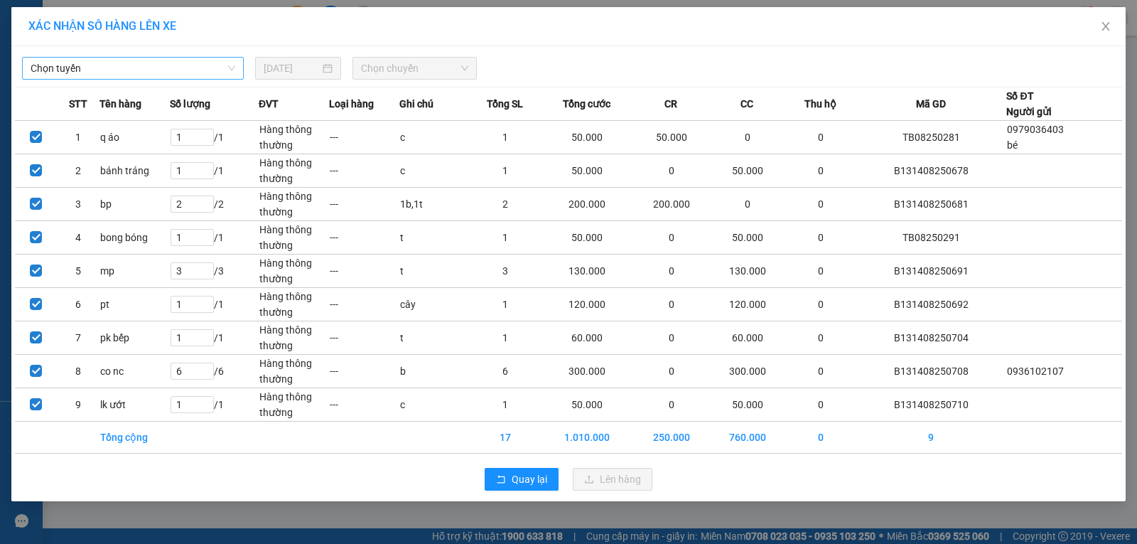
click at [205, 73] on span "Chọn tuyến" at bounding box center [133, 68] width 205 height 21
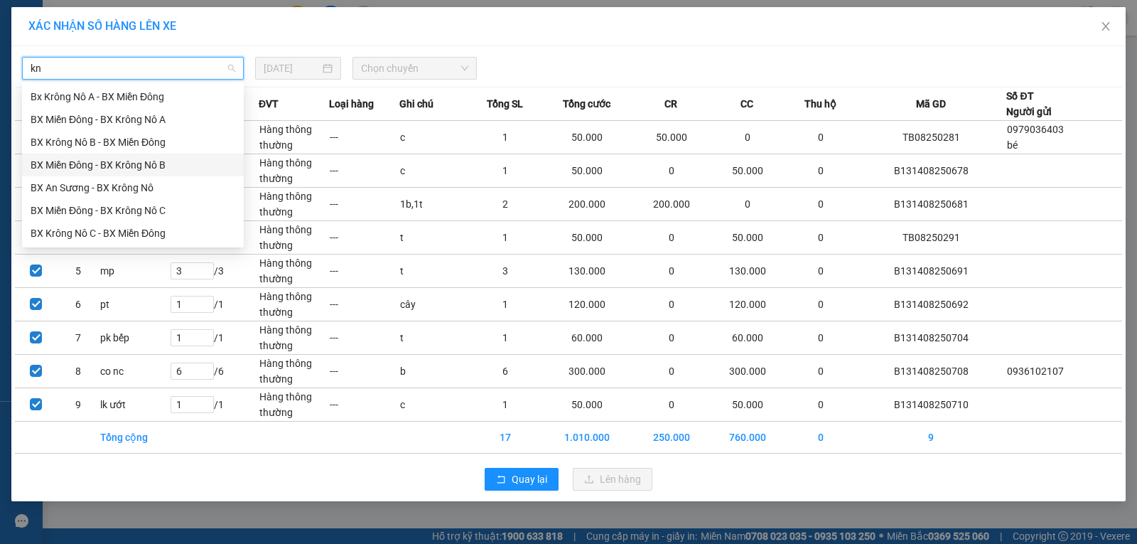
click at [173, 161] on div "BX Miền Đông - BX Krông Nô B" at bounding box center [133, 165] width 205 height 16
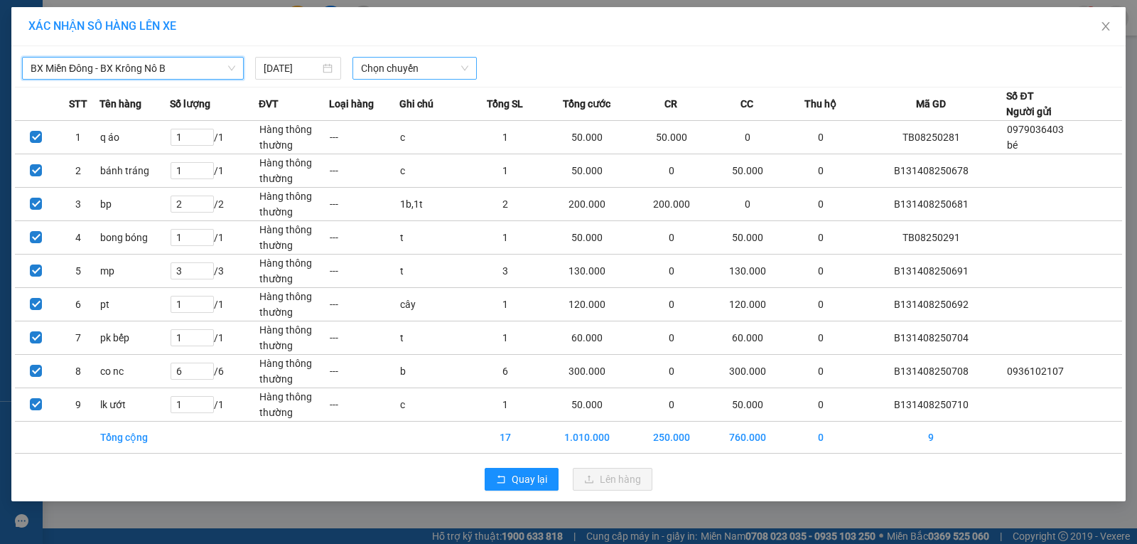
click at [367, 73] on span "Chọn chuyến" at bounding box center [414, 68] width 107 height 21
click at [367, 117] on div "20:30 - 51B-191.55" at bounding box center [416, 120] width 111 height 16
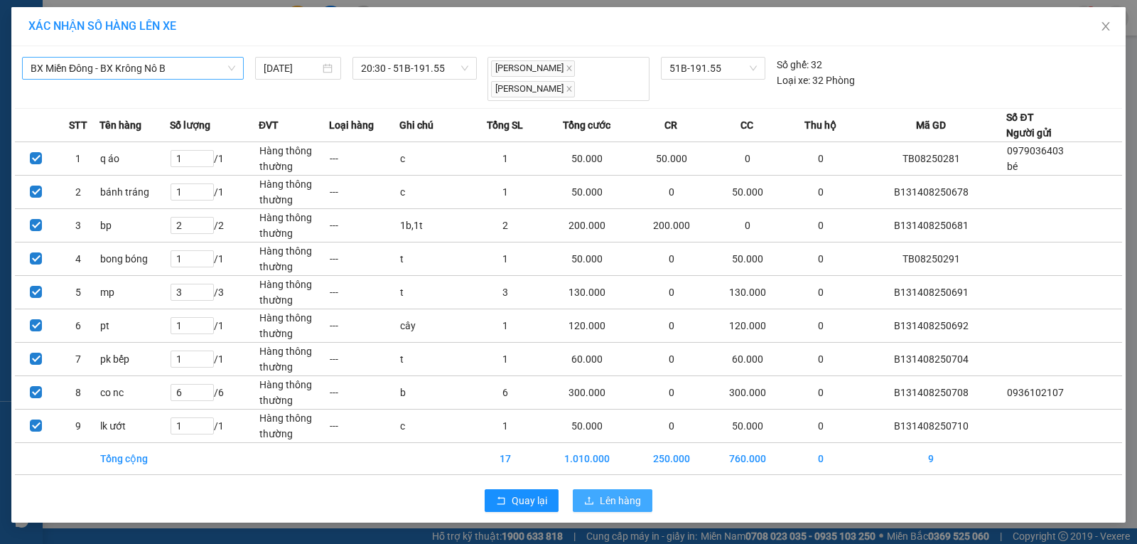
click at [616, 493] on span "Lên hàng" at bounding box center [620, 501] width 41 height 16
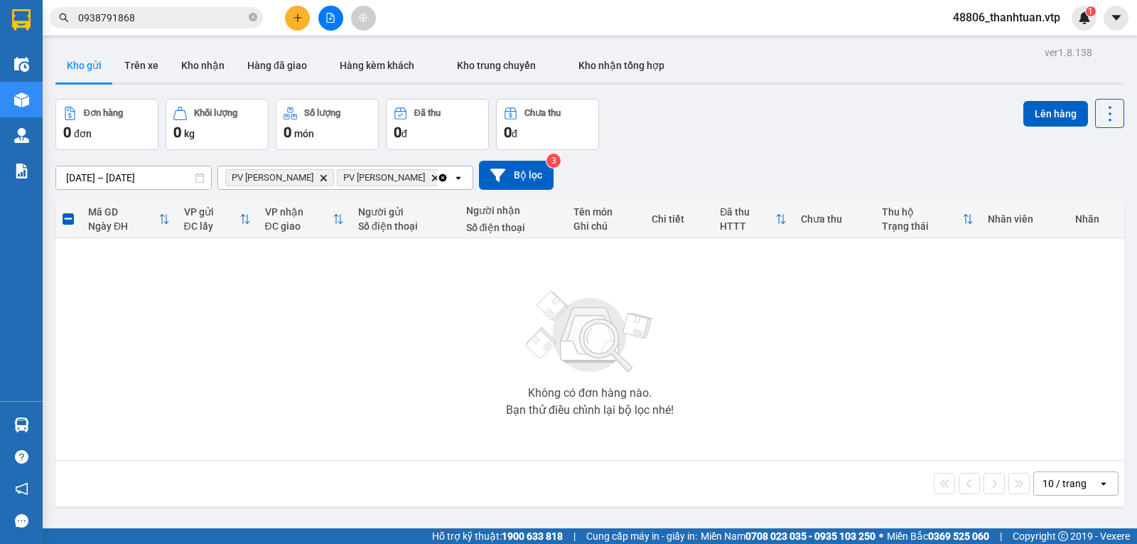
click at [437, 182] on icon "Clear all" at bounding box center [442, 177] width 11 height 11
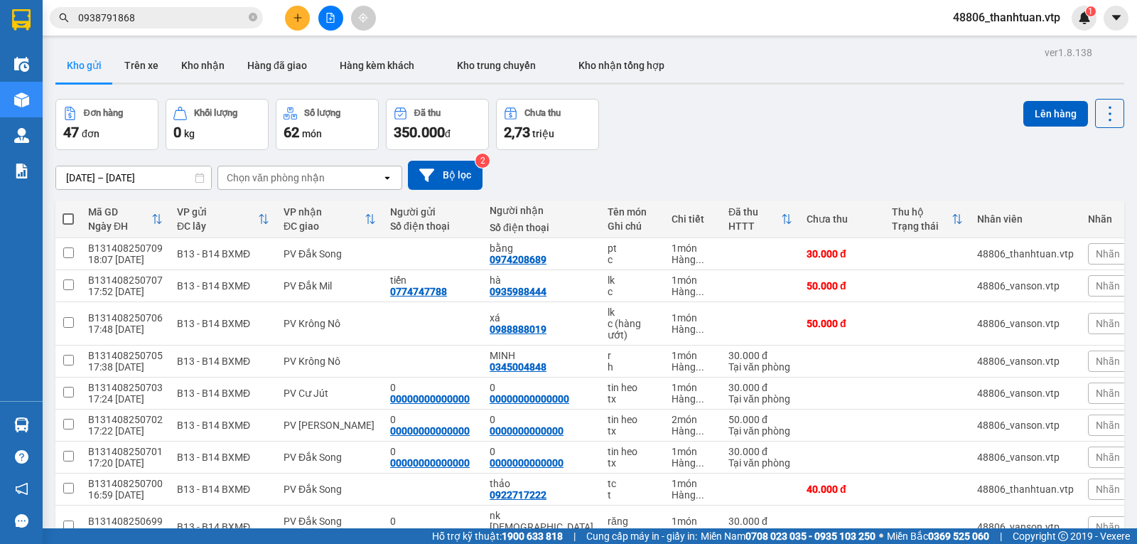
drag, startPoint x: 332, startPoint y: 155, endPoint x: 329, endPoint y: 169, distance: 14.5
click at [332, 156] on div "12/08/2025 – 14/08/2025 Press the down arrow key to interact with the calendar …" at bounding box center [589, 175] width 1069 height 50
click at [329, 178] on div "Chọn văn phòng nhận" at bounding box center [299, 177] width 163 height 23
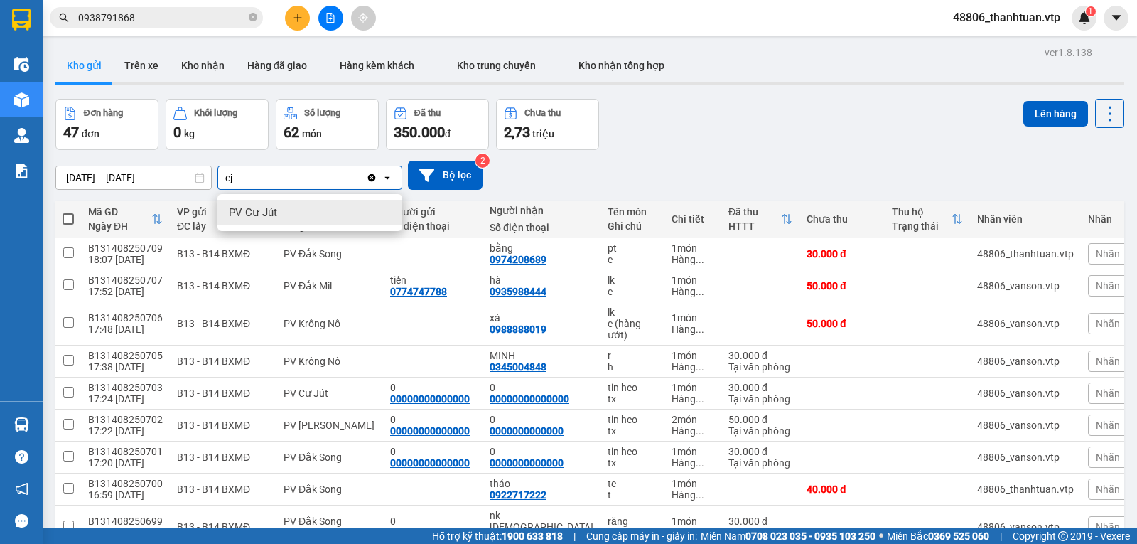
drag, startPoint x: 276, startPoint y: 212, endPoint x: 291, endPoint y: 200, distance: 19.2
click at [276, 211] on span "PV Cư Jút" at bounding box center [253, 212] width 48 height 14
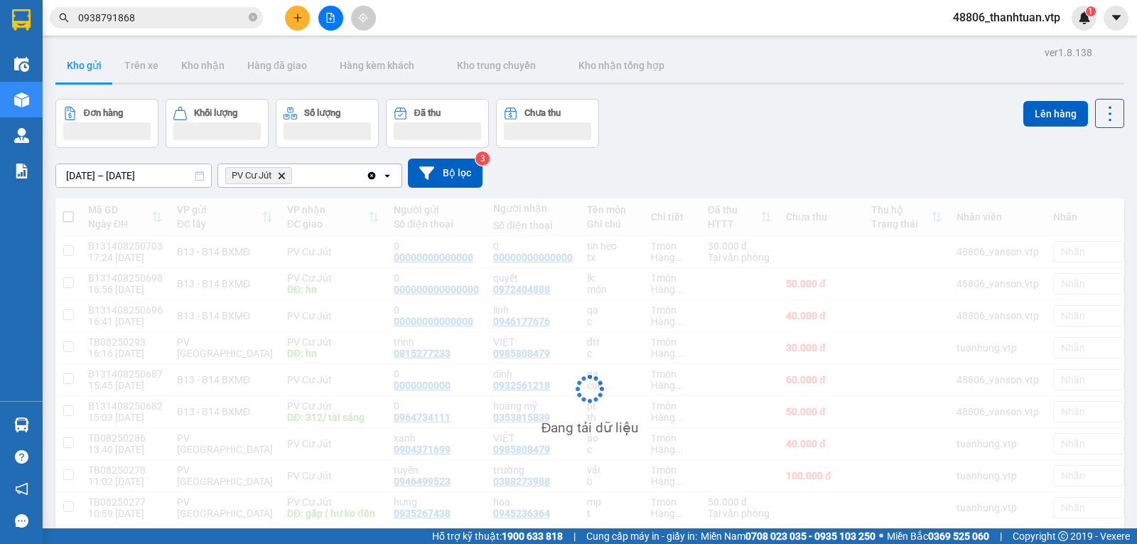
click at [305, 183] on div "PV Cư Jút Delete" at bounding box center [292, 175] width 148 height 23
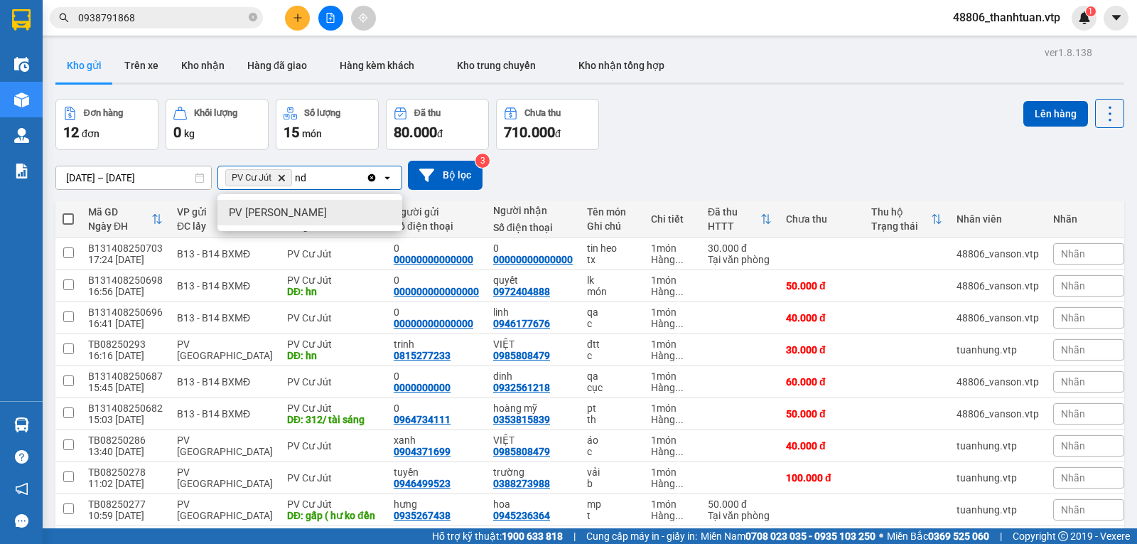
click at [291, 209] on span "PV Nam Đong" at bounding box center [278, 212] width 98 height 14
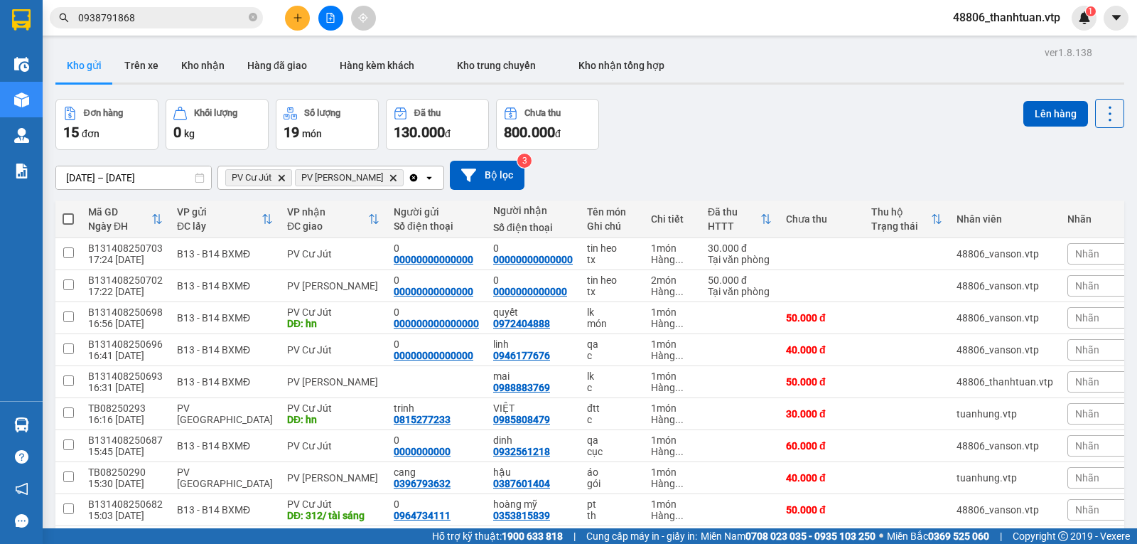
click at [69, 225] on span at bounding box center [68, 218] width 11 height 11
click at [68, 212] on input "checkbox" at bounding box center [68, 212] width 0 height 0
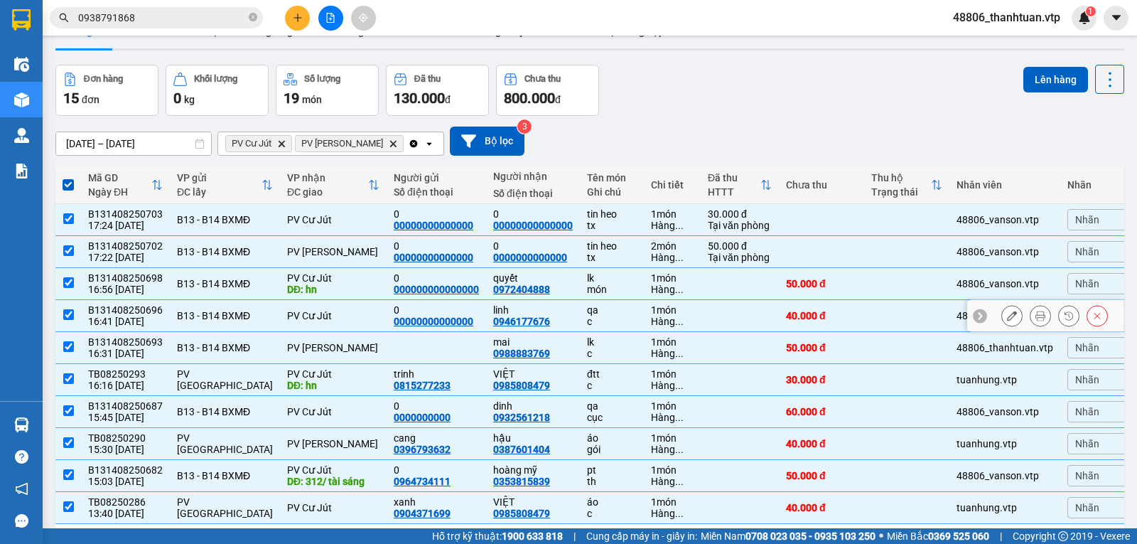
scroll to position [100, 0]
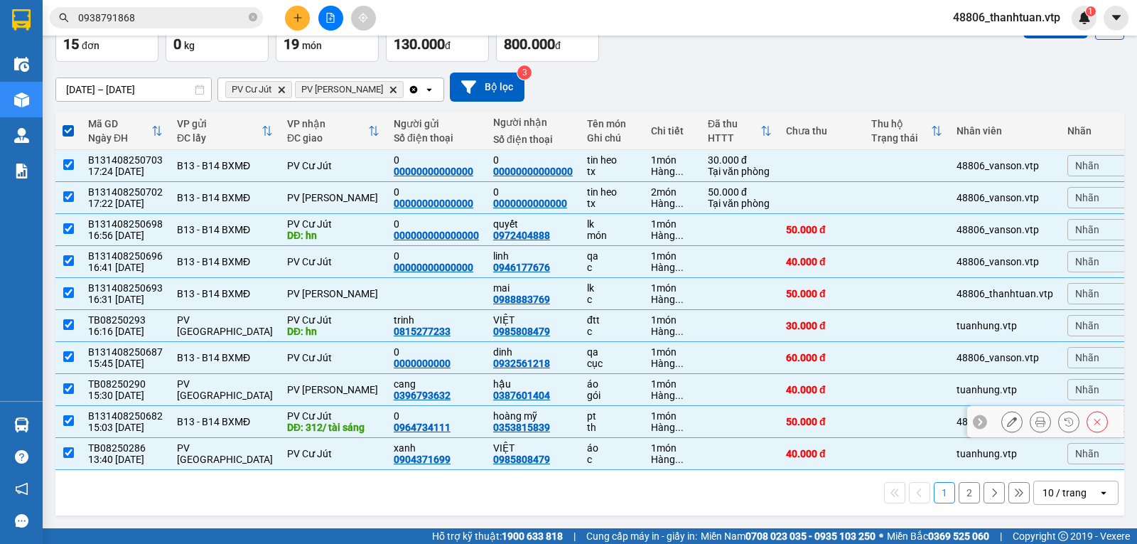
click at [63, 415] on input "checkbox" at bounding box center [68, 420] width 11 height 11
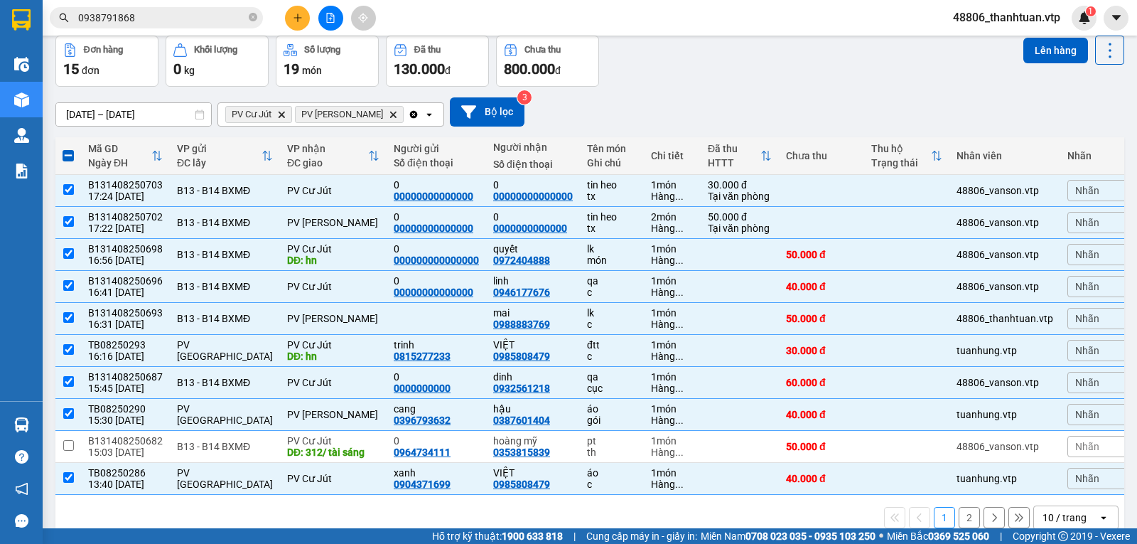
scroll to position [0, 0]
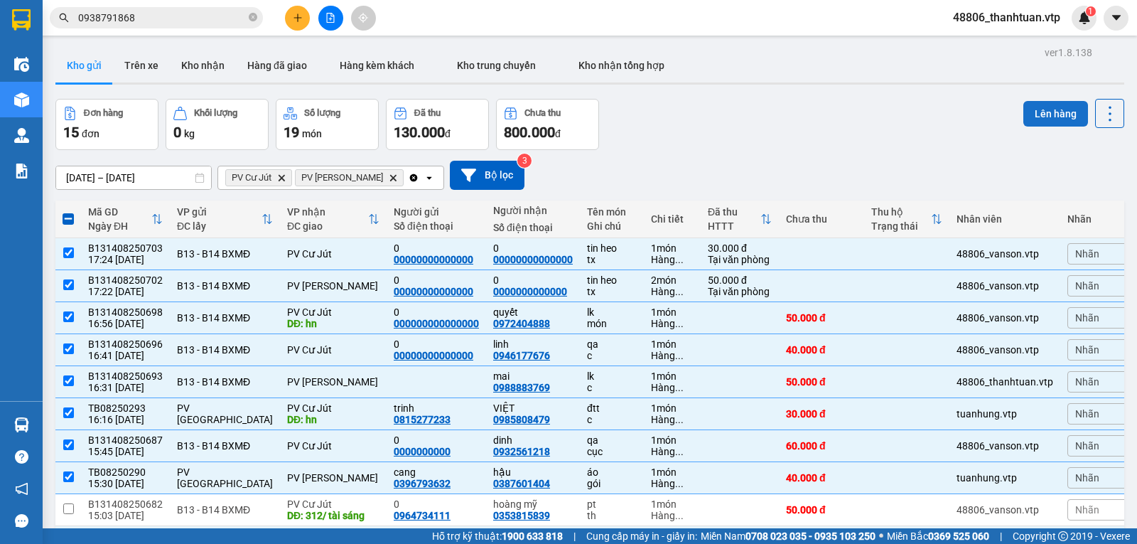
click at [1043, 114] on button "Lên hàng" at bounding box center [1056, 114] width 65 height 26
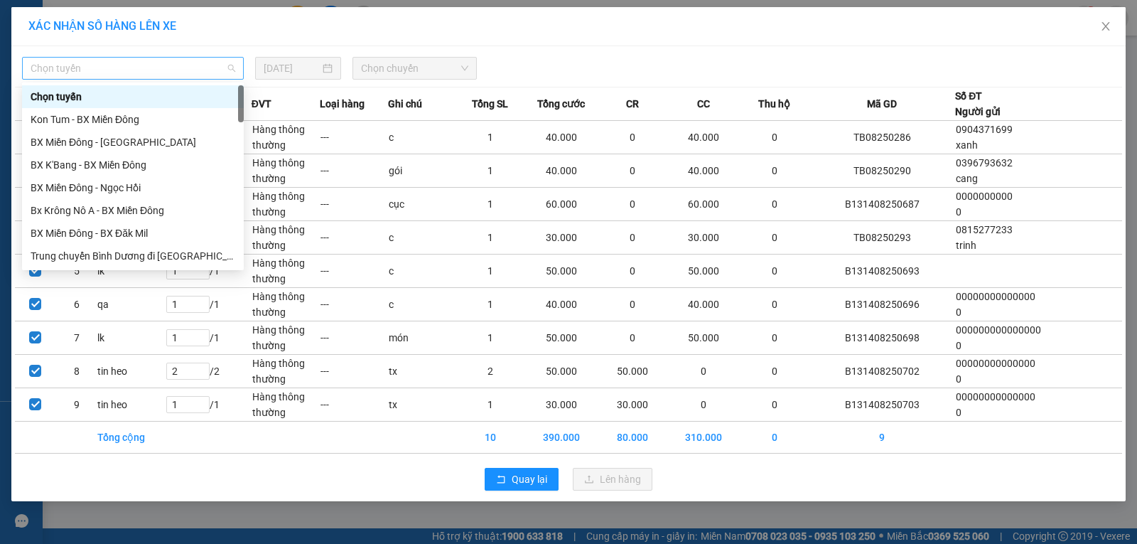
click at [215, 75] on span "Chọn tuyến" at bounding box center [133, 68] width 205 height 21
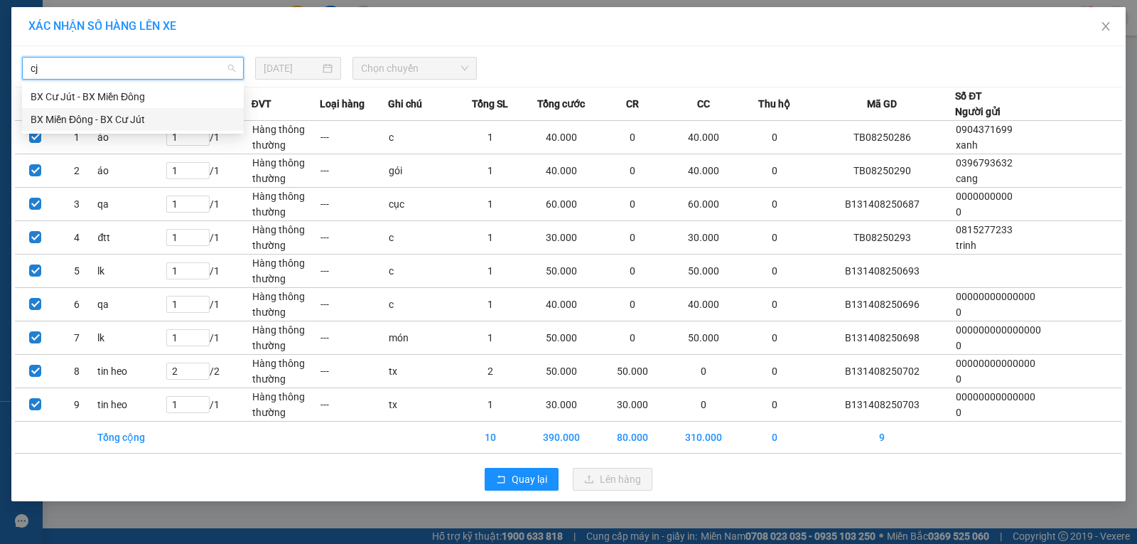
click at [129, 119] on div "BX Miền Đông - BX Cư Jút" at bounding box center [133, 120] width 205 height 16
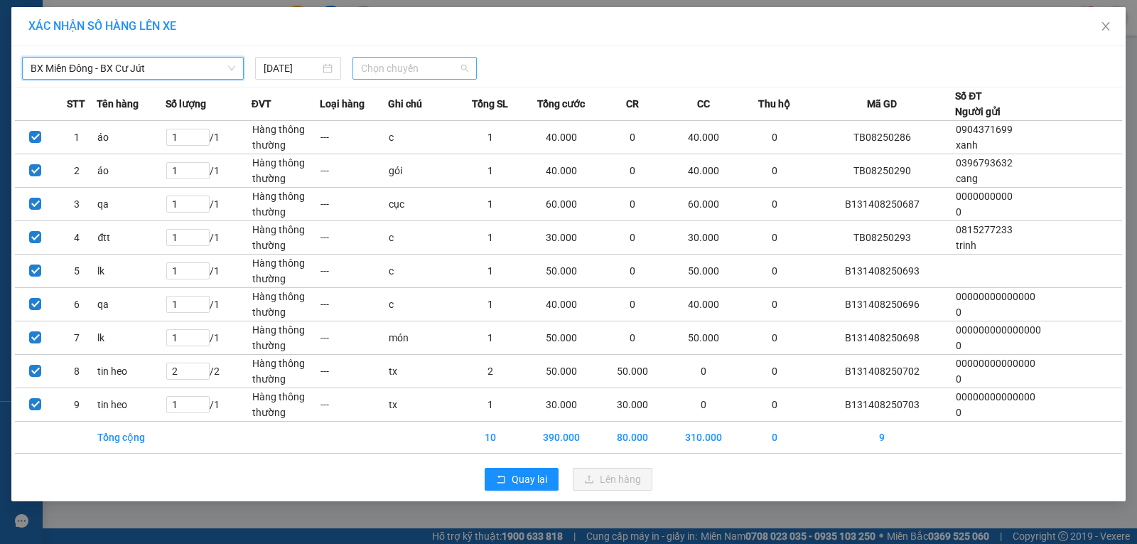
click at [370, 68] on span "Chọn chuyến" at bounding box center [414, 68] width 107 height 21
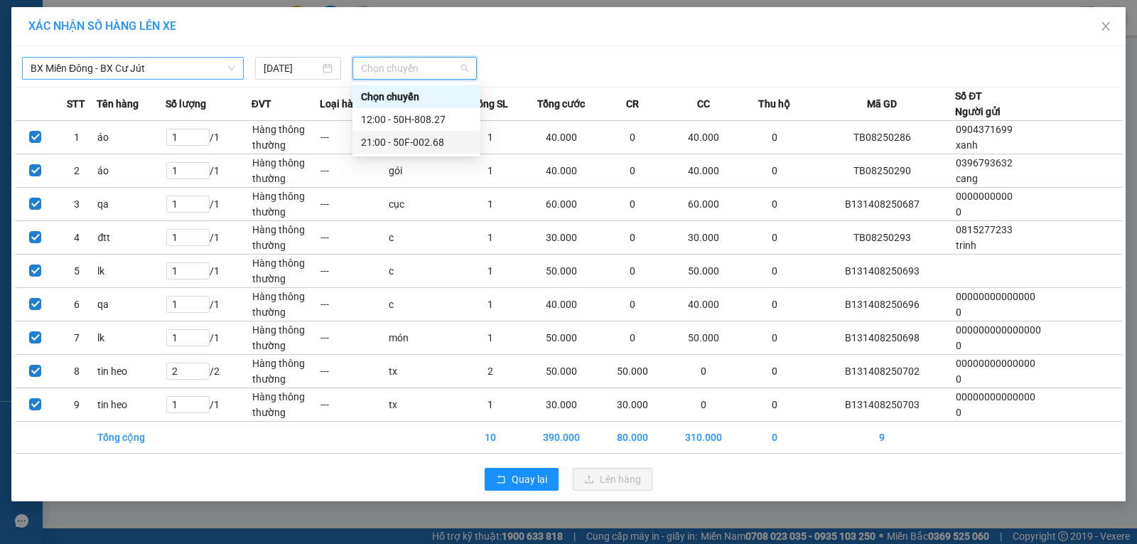
click at [397, 143] on div "21:00 - 50F-002.68" at bounding box center [416, 142] width 111 height 16
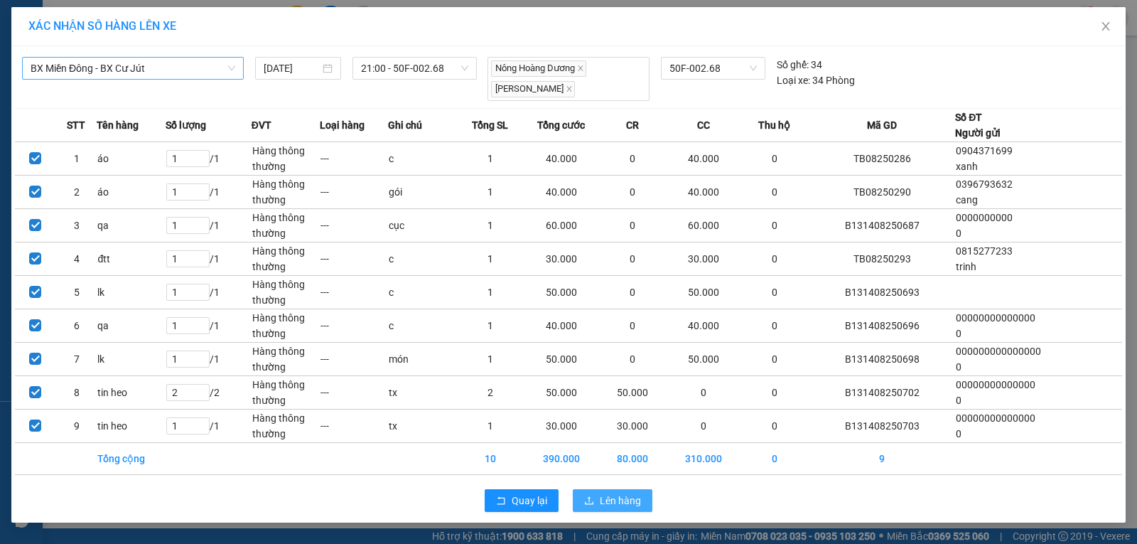
click at [613, 499] on span "Lên hàng" at bounding box center [620, 501] width 41 height 16
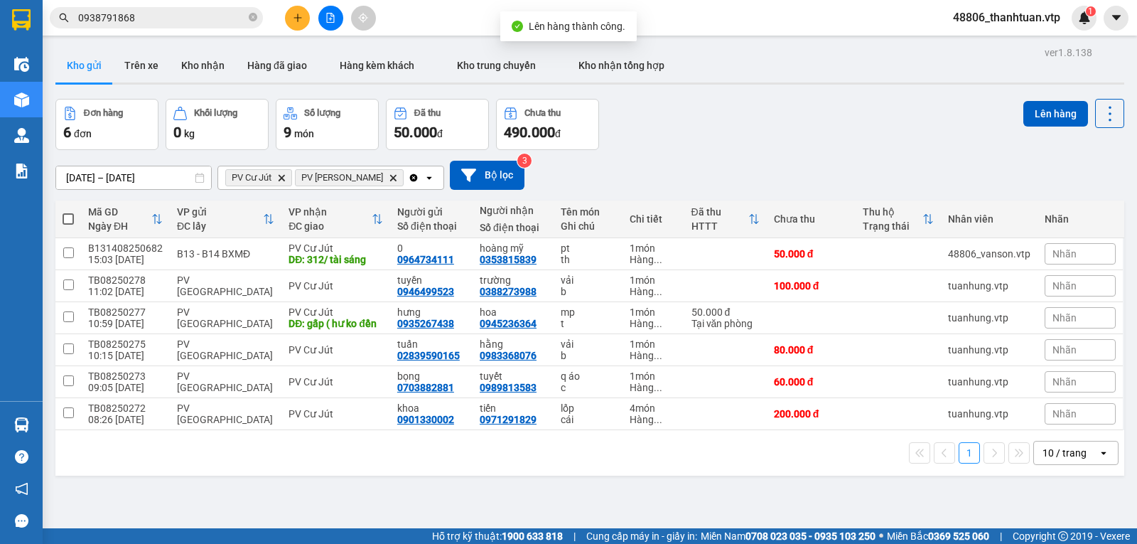
click at [66, 225] on span at bounding box center [68, 218] width 11 height 11
click at [68, 212] on input "checkbox" at bounding box center [68, 212] width 0 height 0
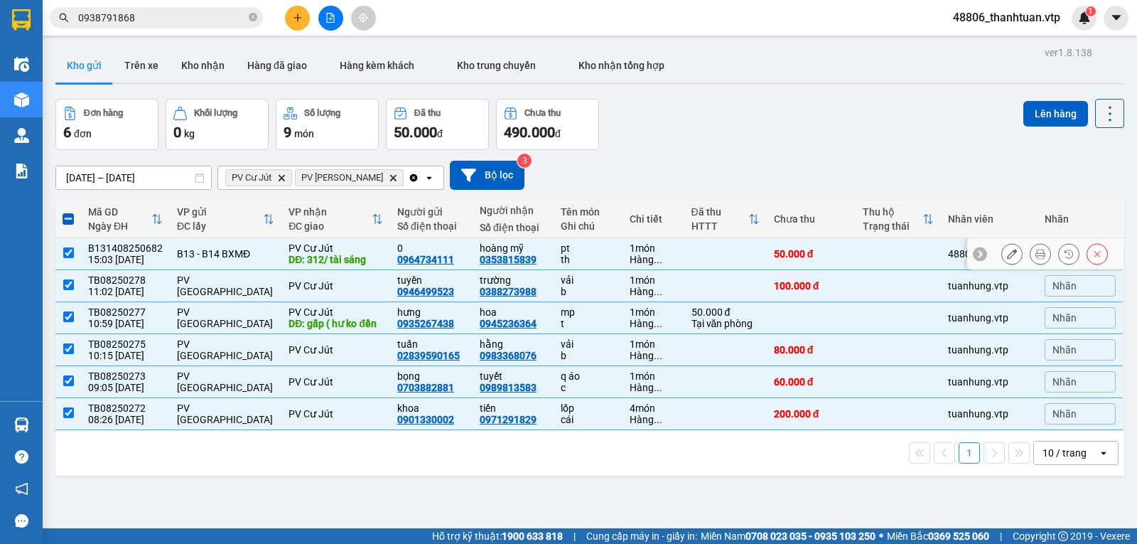
click at [68, 258] on input "checkbox" at bounding box center [68, 252] width 11 height 11
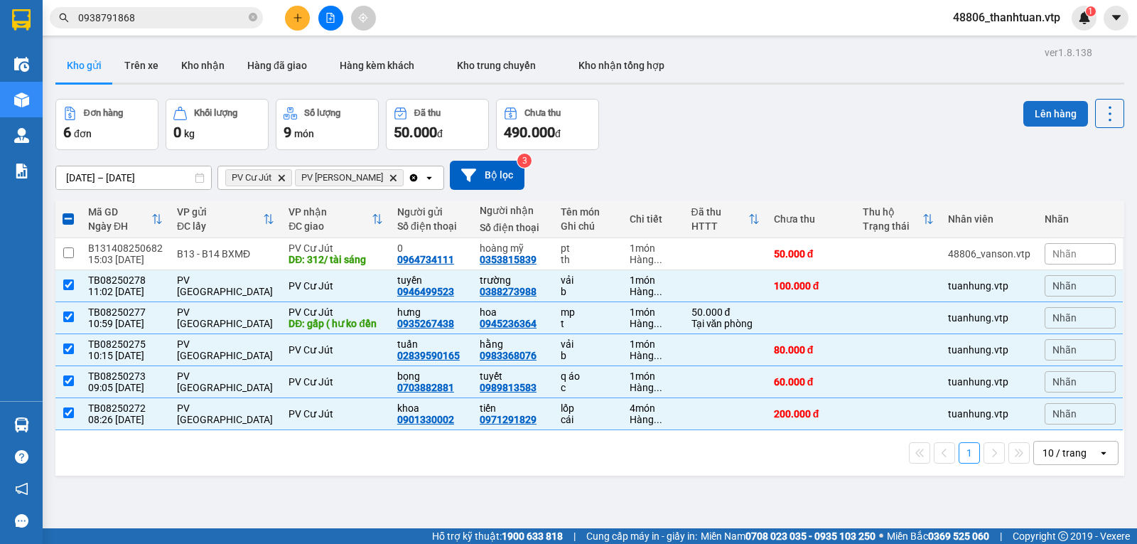
click at [1031, 116] on button "Lên hàng" at bounding box center [1056, 114] width 65 height 26
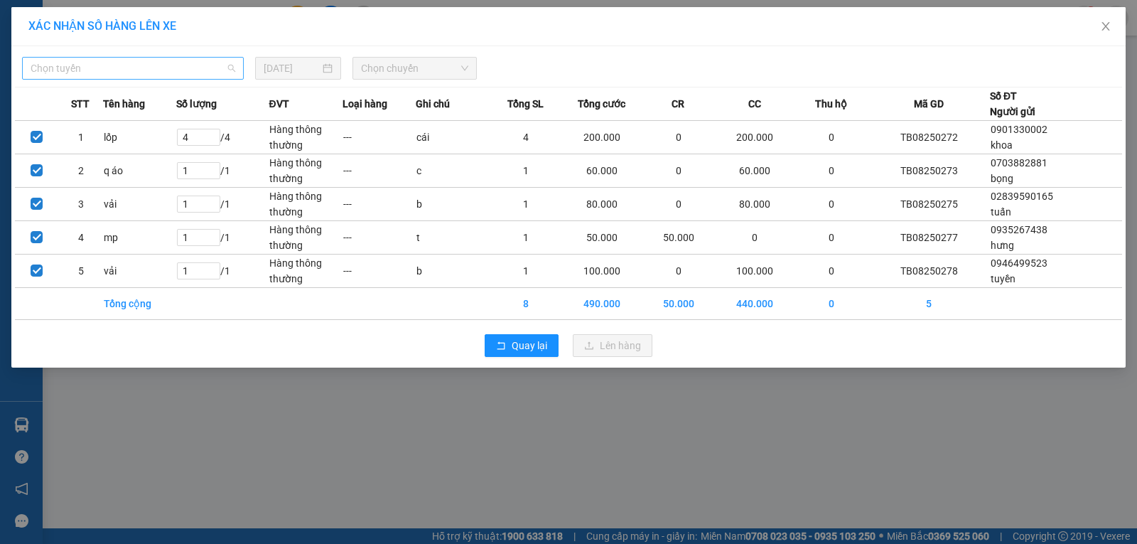
click at [103, 65] on span "Chọn tuyến" at bounding box center [133, 68] width 205 height 21
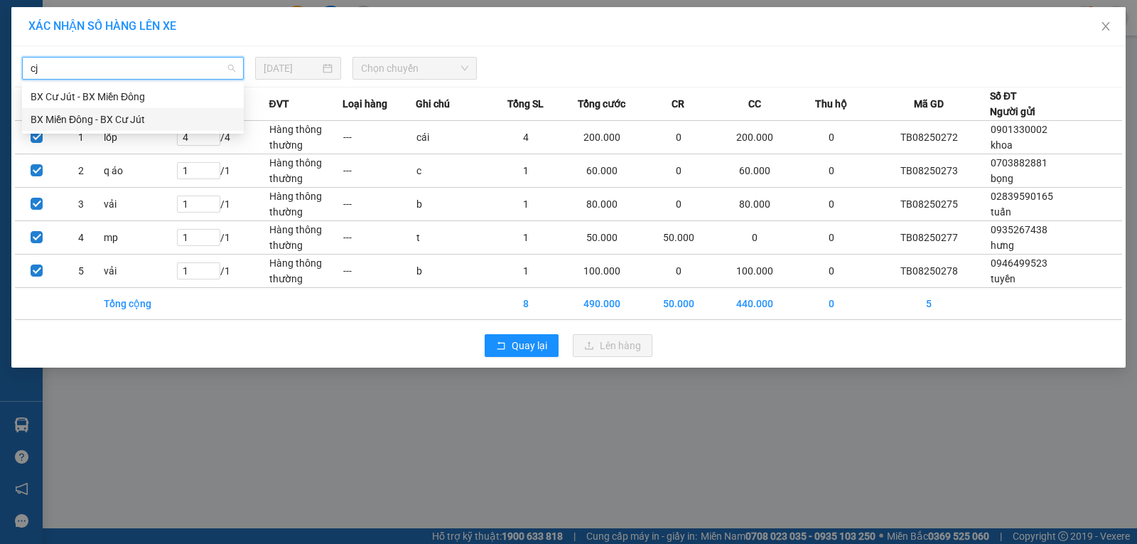
click at [104, 116] on div "BX Miền Đông - BX Cư Jút" at bounding box center [133, 120] width 205 height 16
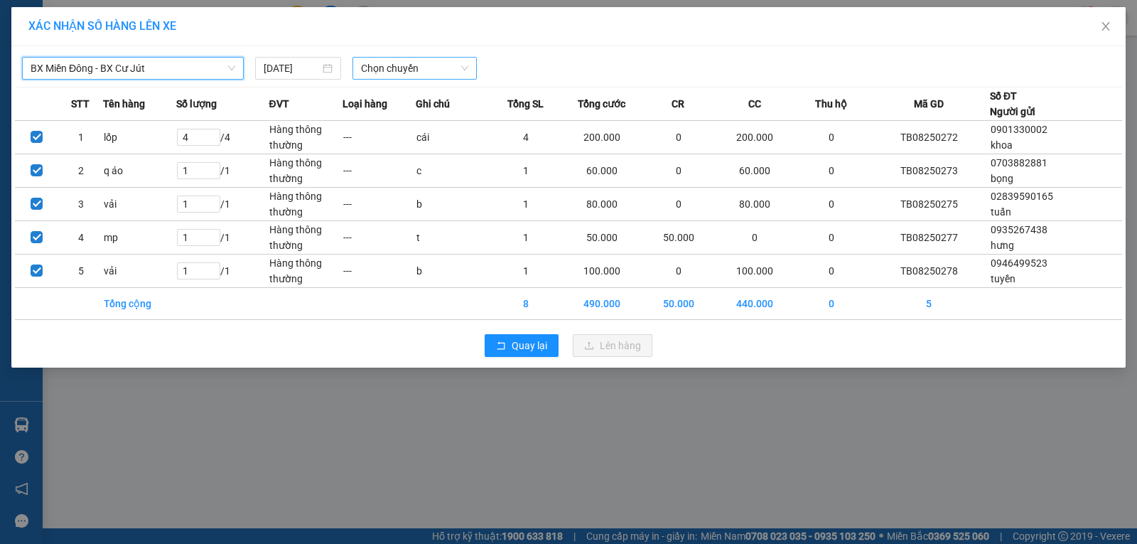
click at [369, 65] on span "Chọn chuyến" at bounding box center [414, 68] width 107 height 21
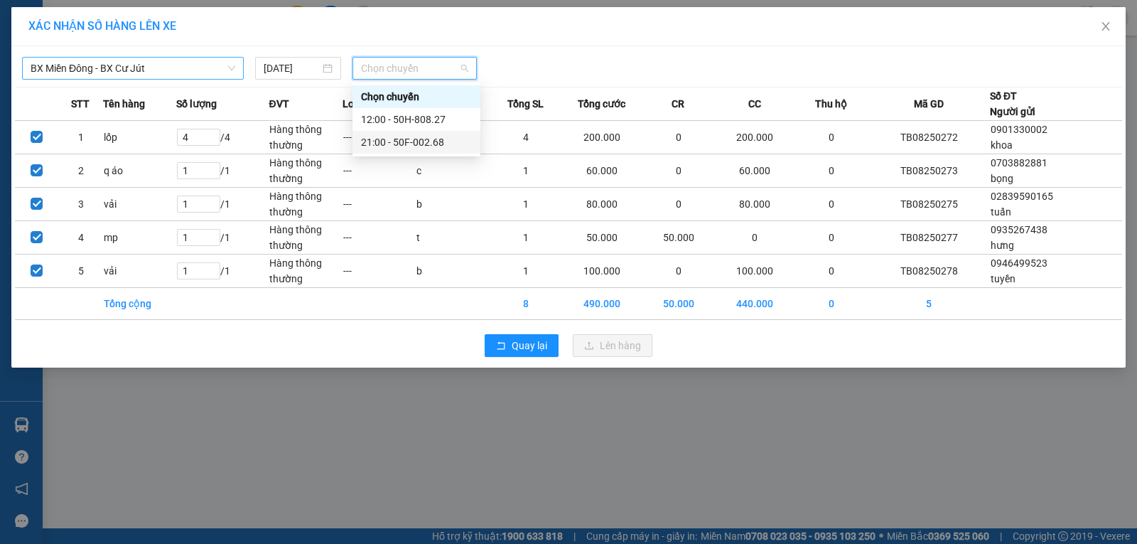
click at [385, 139] on div "21:00 - 50F-002.68" at bounding box center [416, 142] width 111 height 16
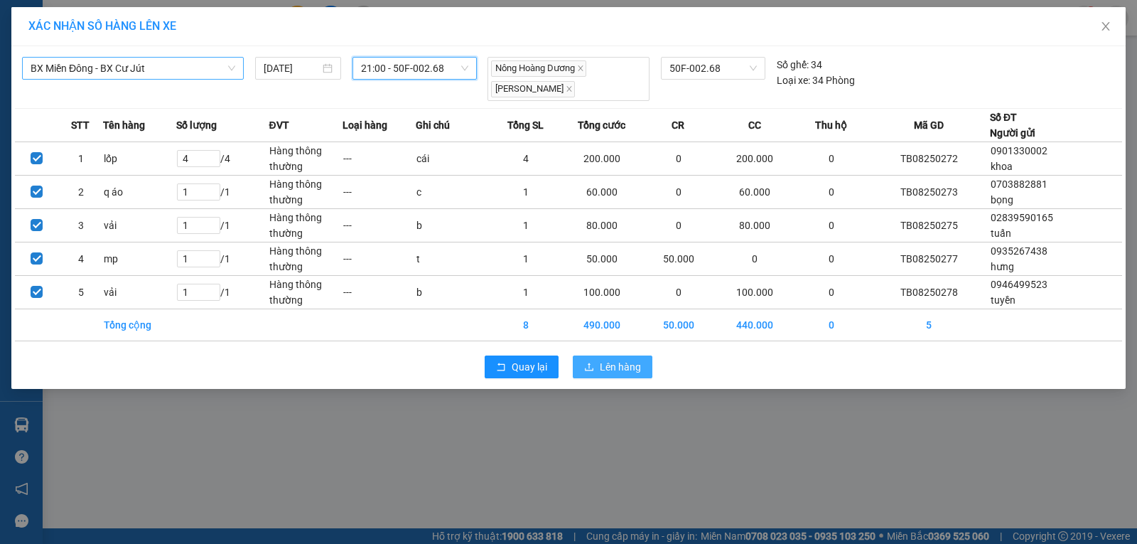
click at [601, 366] on span "Lên hàng" at bounding box center [620, 367] width 41 height 16
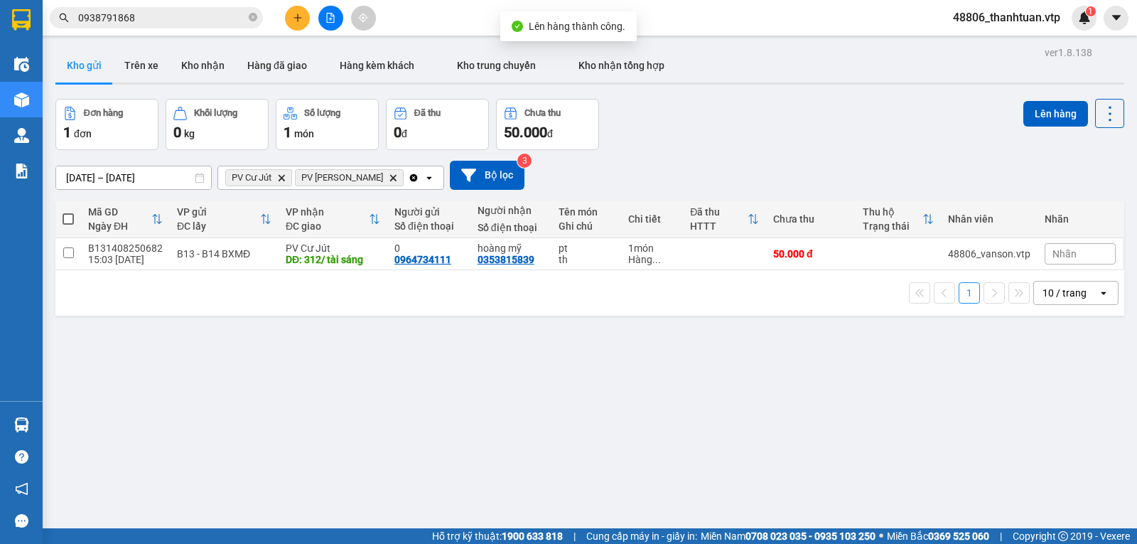
click at [408, 182] on icon "Clear all" at bounding box center [413, 177] width 11 height 11
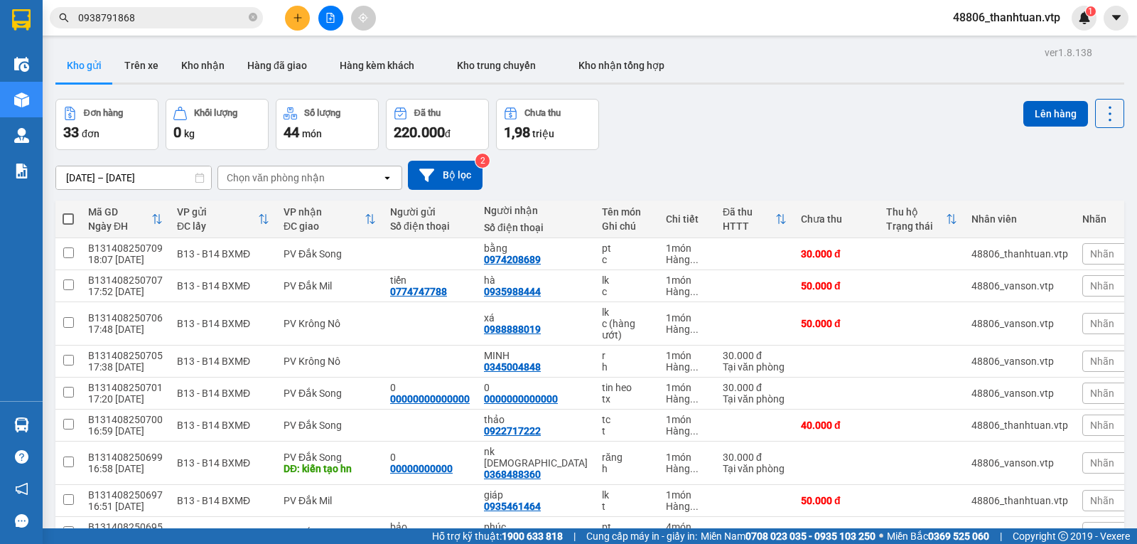
click at [269, 185] on div "Chọn văn phòng nhận" at bounding box center [276, 178] width 98 height 14
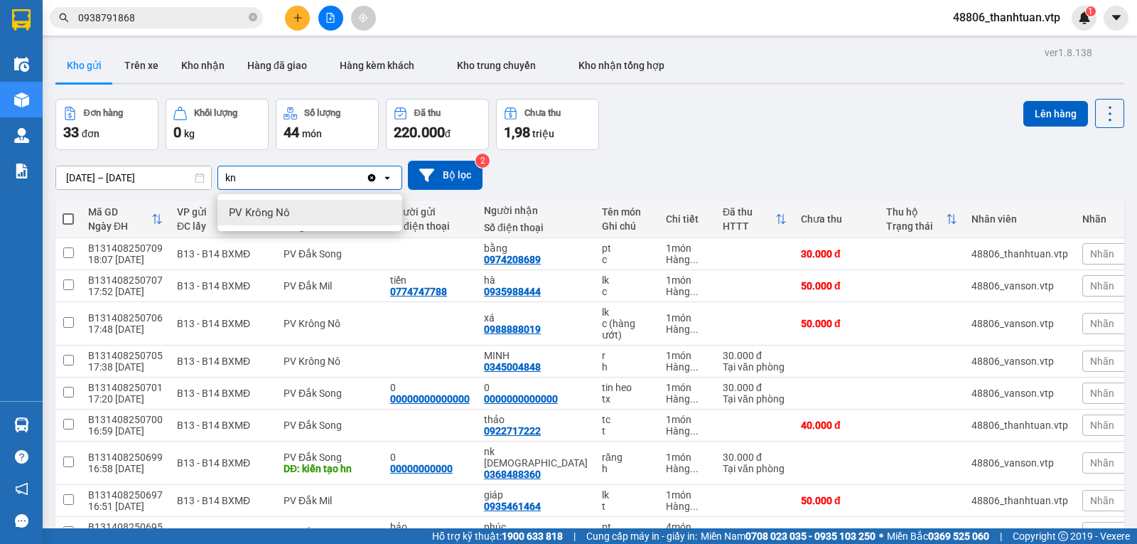
click at [253, 210] on span "PV Krông Nô" at bounding box center [259, 212] width 61 height 14
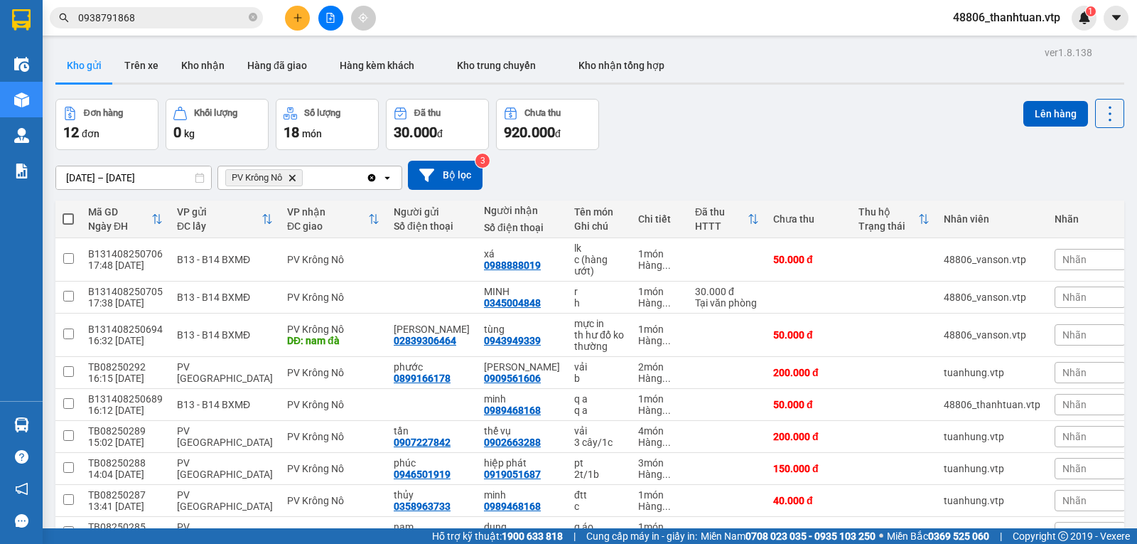
click at [70, 222] on span at bounding box center [68, 218] width 11 height 11
click at [68, 212] on input "checkbox" at bounding box center [68, 212] width 0 height 0
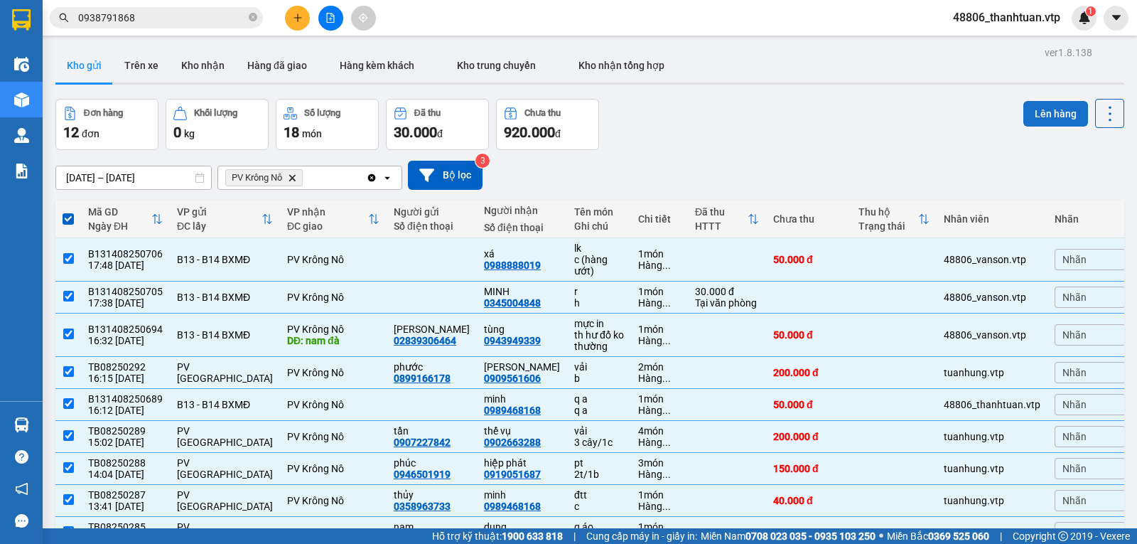
click at [1040, 111] on button "Lên hàng" at bounding box center [1056, 114] width 65 height 26
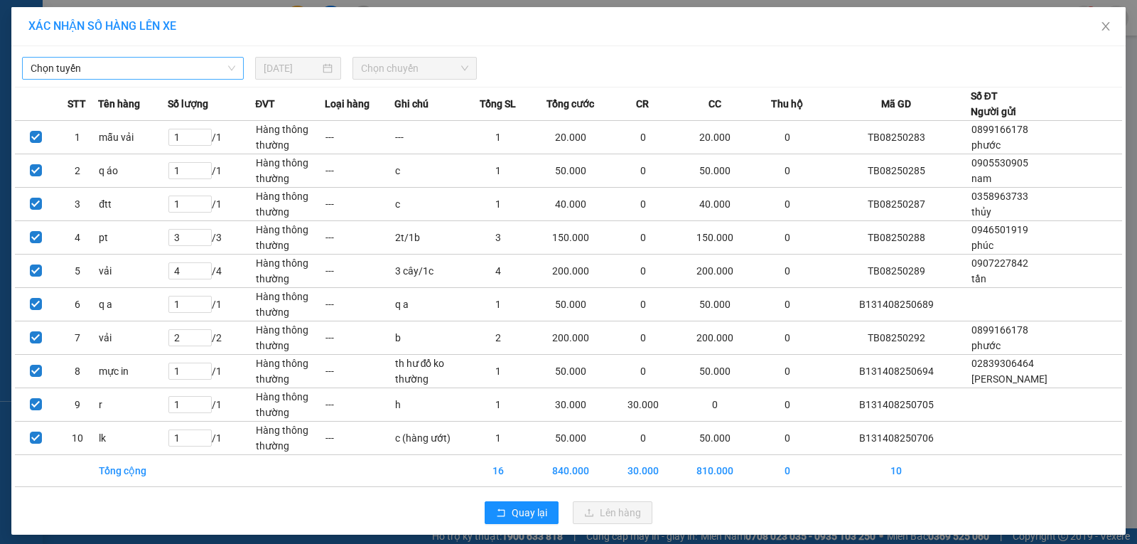
click at [129, 74] on span "Chọn tuyến" at bounding box center [133, 68] width 205 height 21
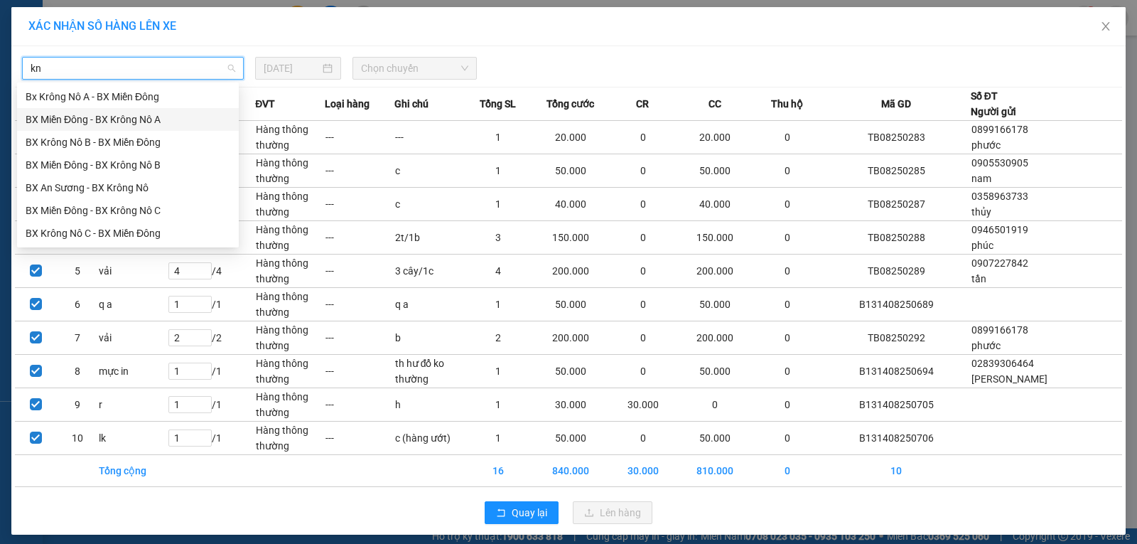
click at [145, 121] on div "BX Miền Đông - BX Krông Nô A" at bounding box center [128, 120] width 205 height 16
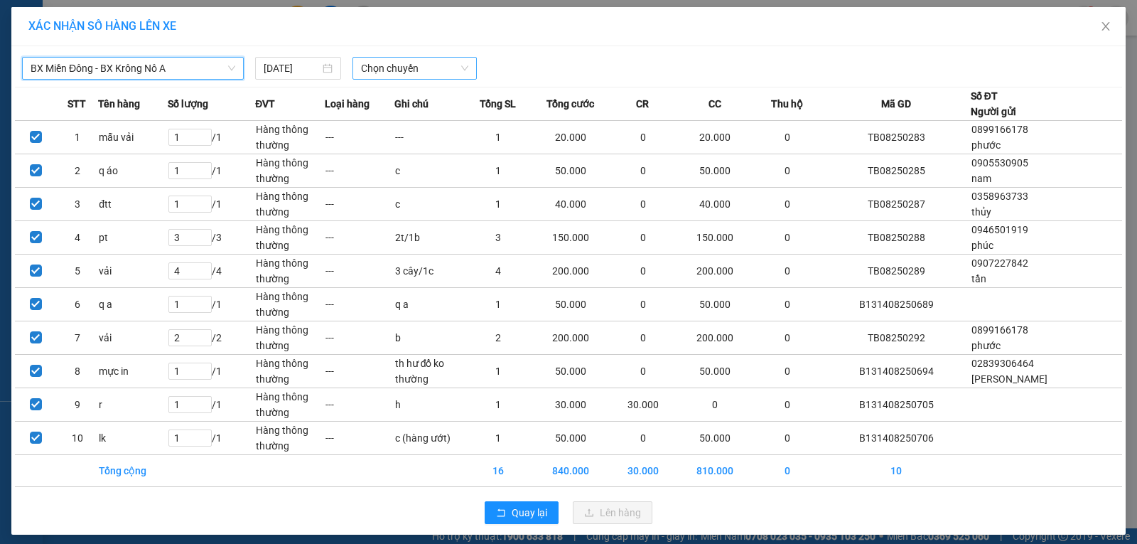
click at [372, 63] on span "Chọn chuyến" at bounding box center [414, 68] width 107 height 21
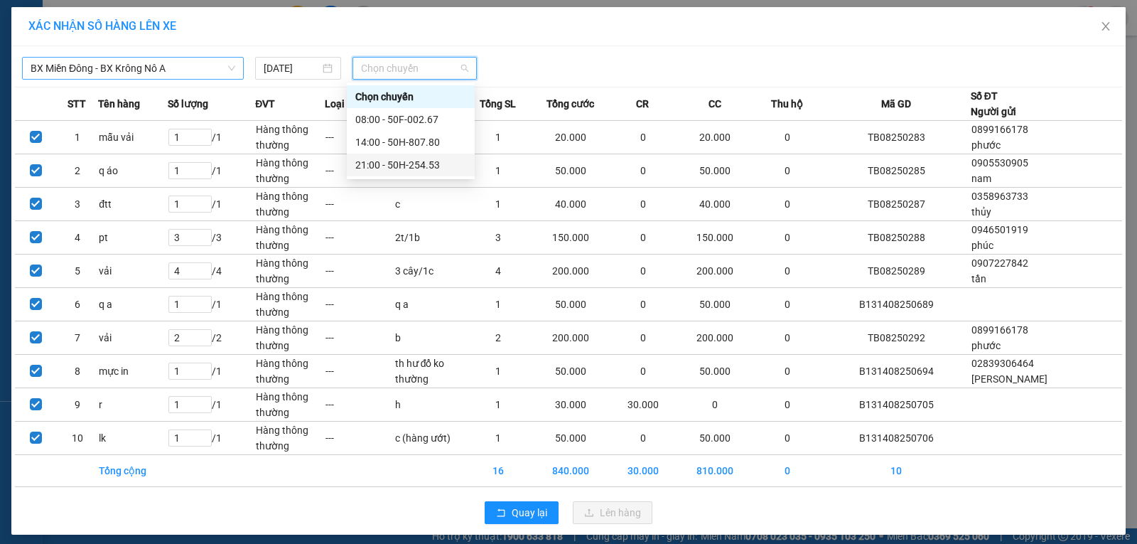
click at [385, 166] on div "21:00 - 50H-254.53" at bounding box center [410, 165] width 111 height 16
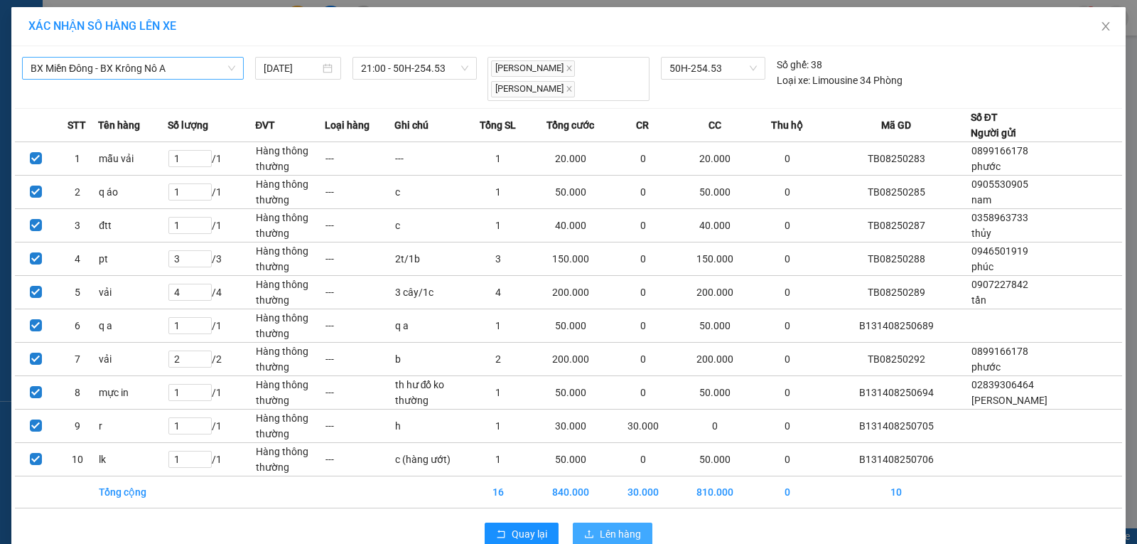
drag, startPoint x: 610, startPoint y: 515, endPoint x: 533, endPoint y: 485, distance: 82.4
click at [610, 526] on span "Lên hàng" at bounding box center [620, 534] width 41 height 16
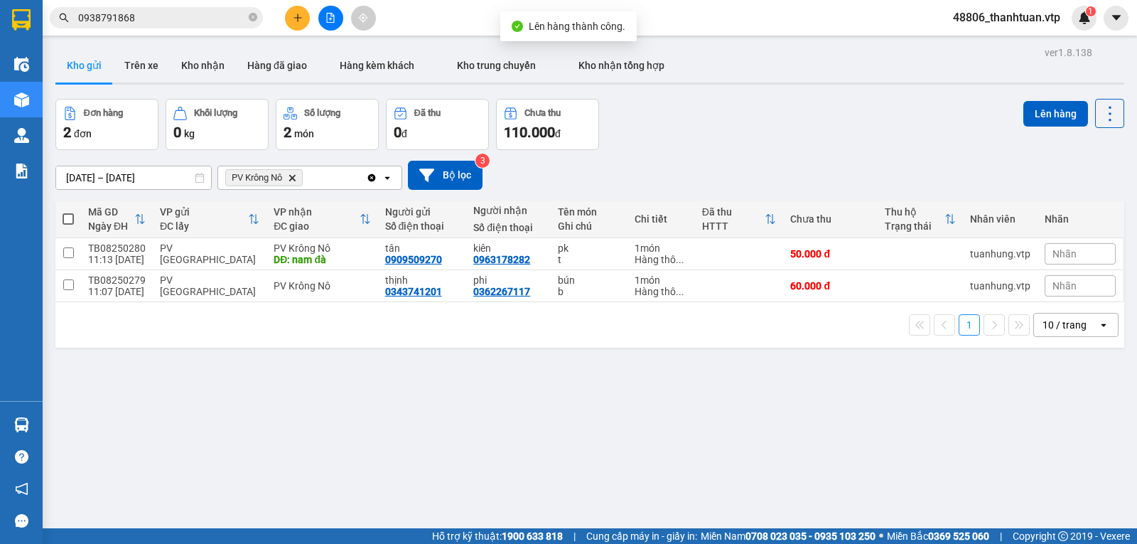
click at [71, 222] on span at bounding box center [68, 218] width 11 height 11
click at [68, 212] on input "checkbox" at bounding box center [68, 212] width 0 height 0
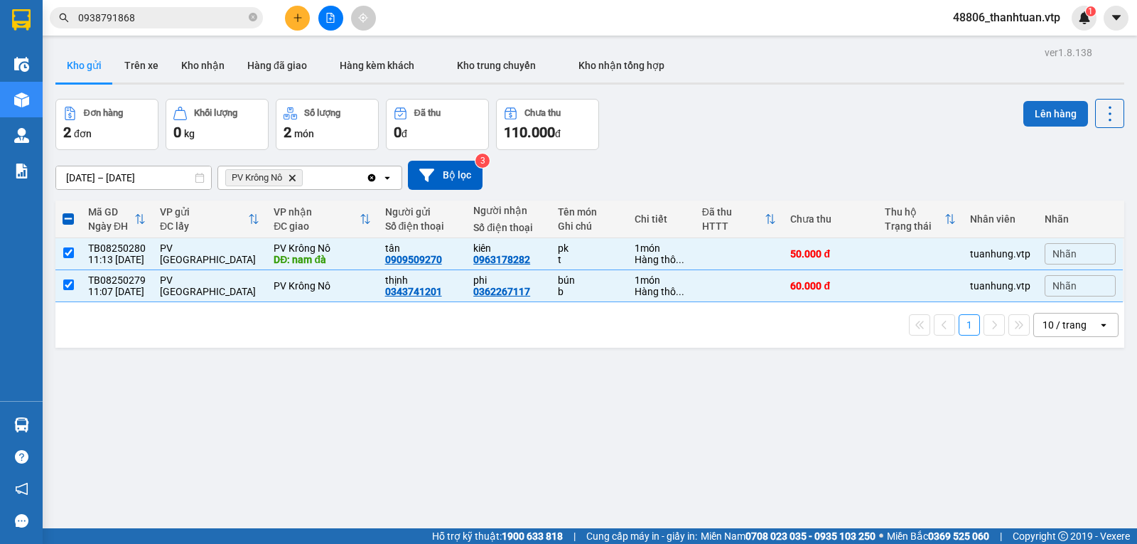
click at [1033, 117] on button "Lên hàng" at bounding box center [1056, 114] width 65 height 26
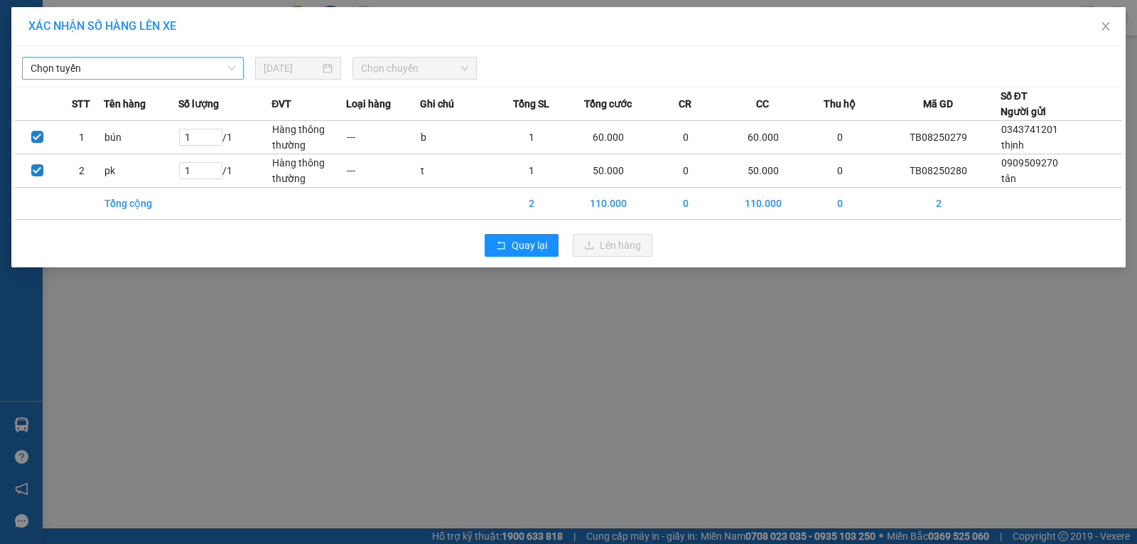
click at [137, 72] on span "Chọn tuyến" at bounding box center [133, 68] width 205 height 21
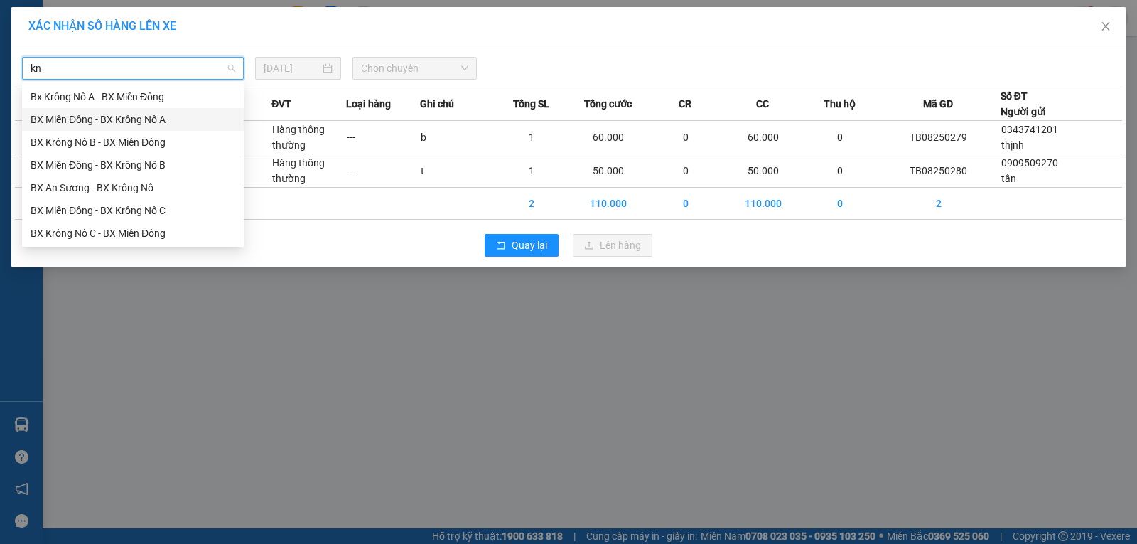
drag, startPoint x: 148, startPoint y: 117, endPoint x: 238, endPoint y: 105, distance: 91.0
click at [149, 117] on div "BX Miền Đông - BX Krông Nô A" at bounding box center [133, 120] width 205 height 16
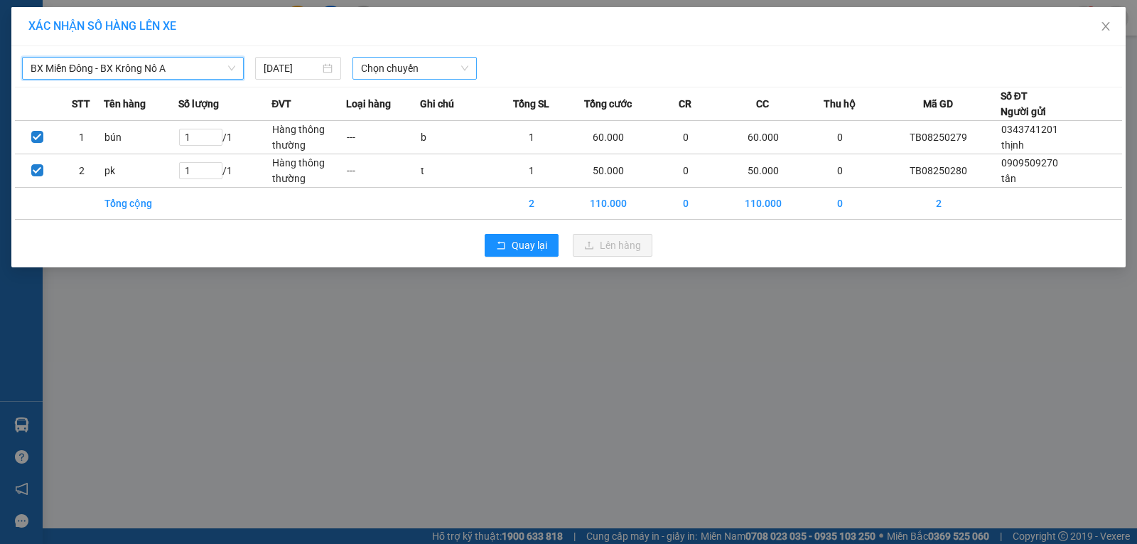
click at [365, 71] on span "Chọn chuyến" at bounding box center [414, 68] width 107 height 21
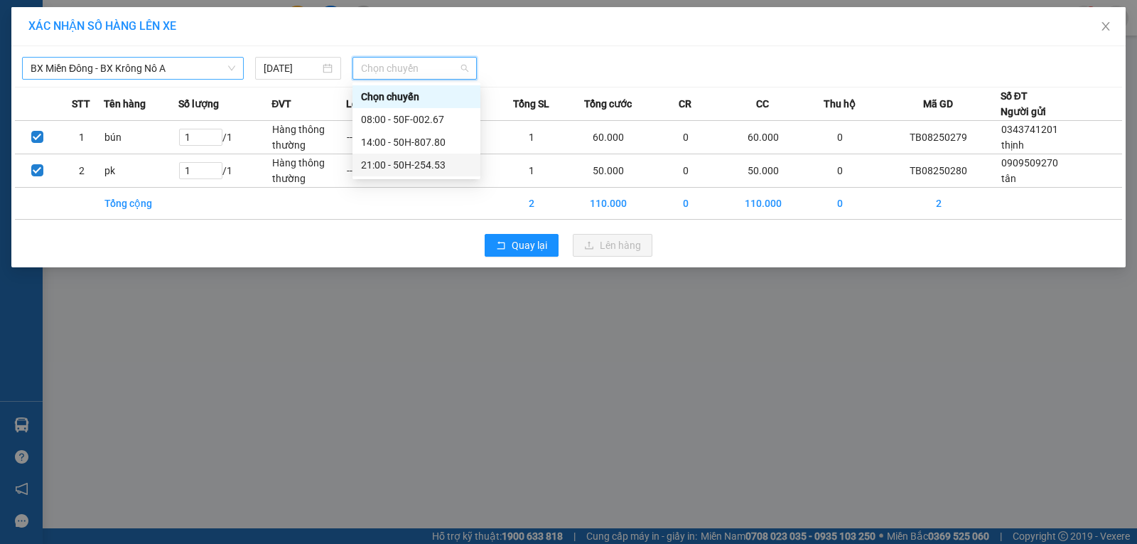
click at [381, 166] on div "21:00 - 50H-254.53" at bounding box center [416, 165] width 111 height 16
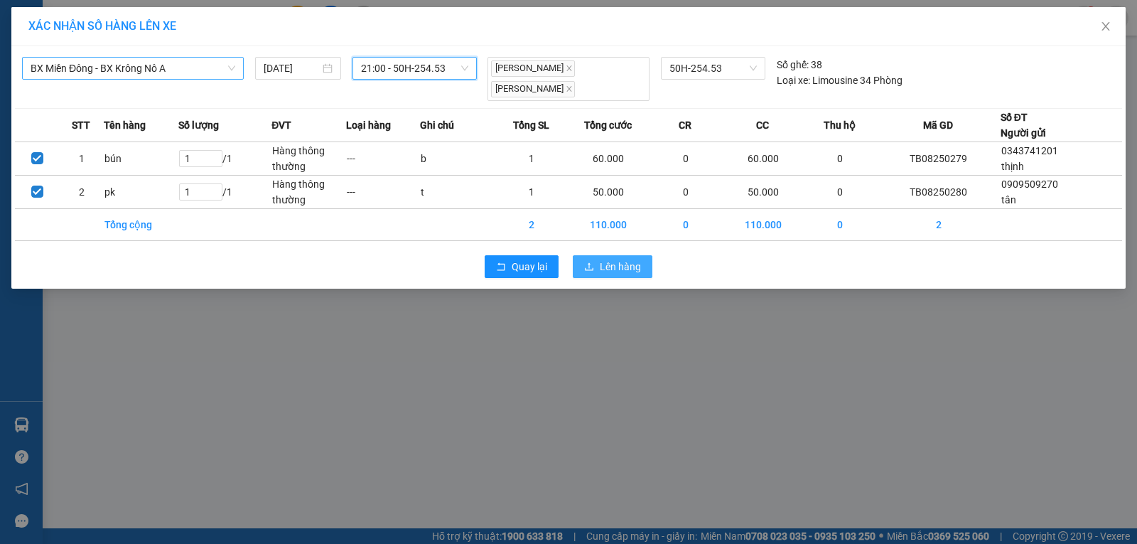
click at [623, 259] on span "Lên hàng" at bounding box center [620, 267] width 41 height 16
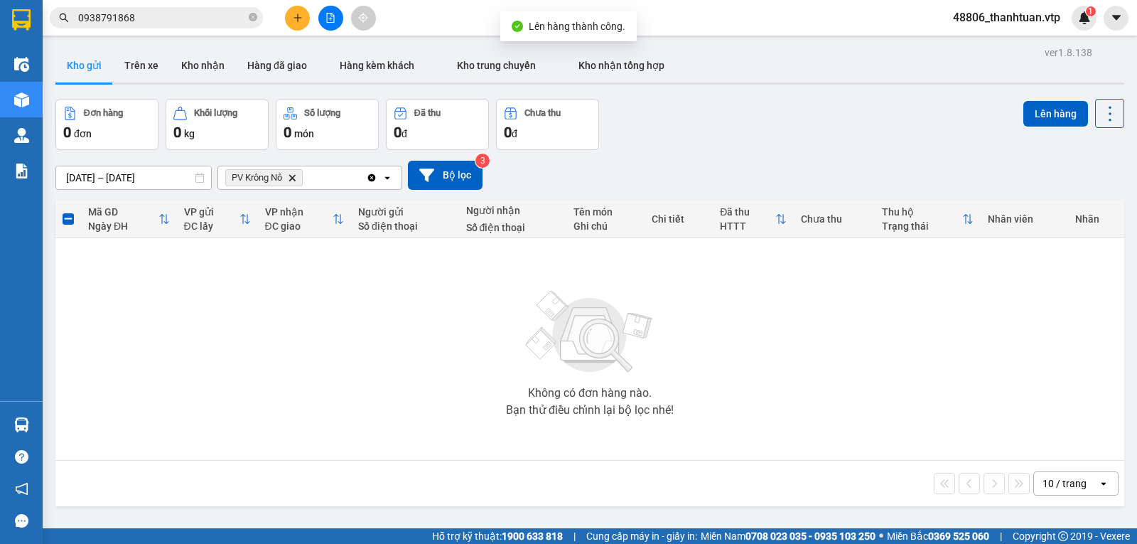
click at [293, 182] on icon "Delete" at bounding box center [292, 177] width 9 height 9
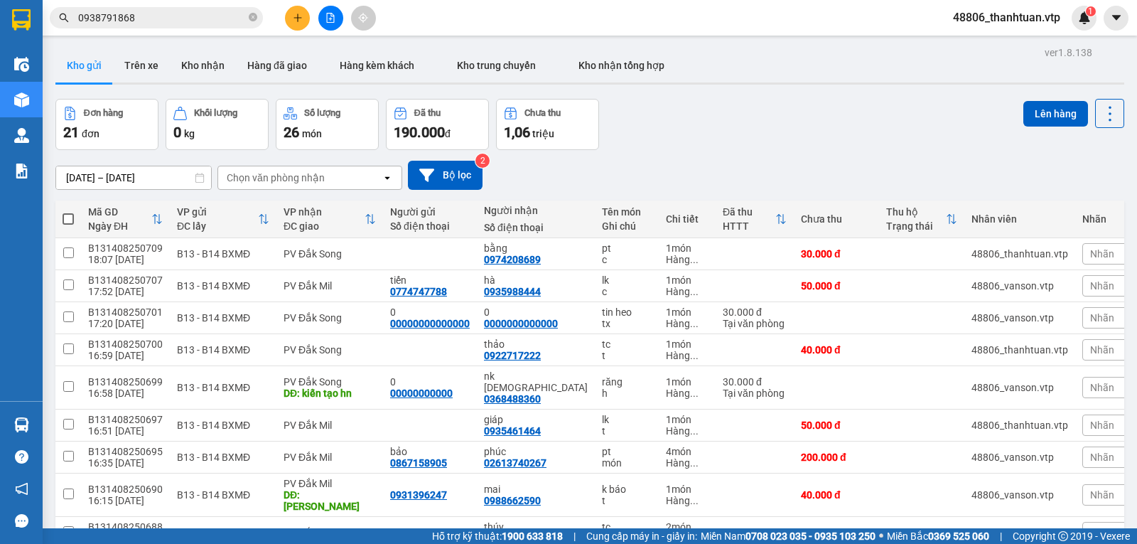
click at [251, 181] on div "Chọn văn phòng nhận" at bounding box center [276, 178] width 98 height 14
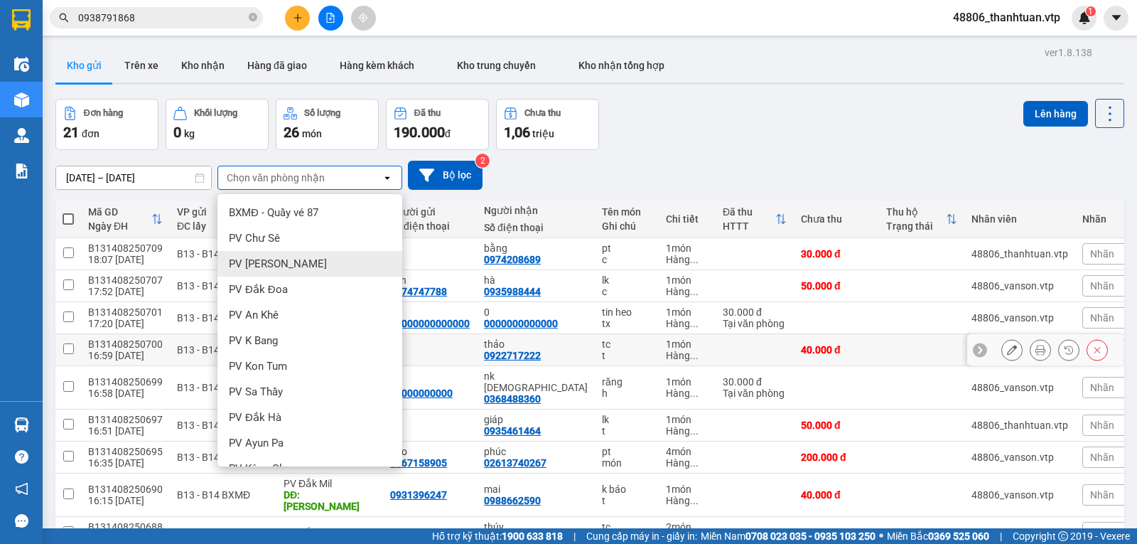
click at [120, 350] on div "B131408250700" at bounding box center [125, 343] width 75 height 11
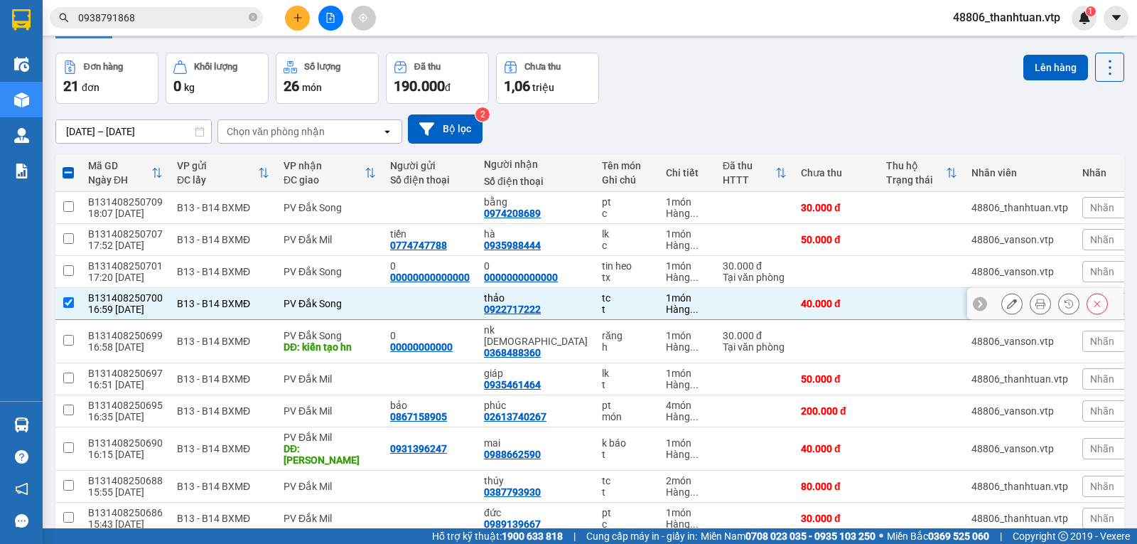
scroll to position [71, 0]
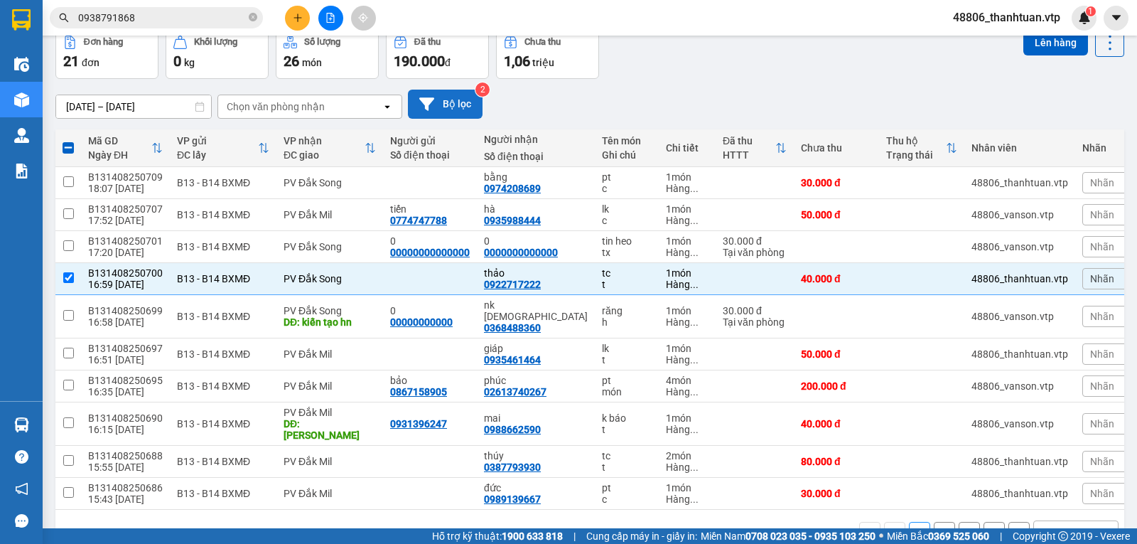
click at [466, 107] on button "Bộ lọc" at bounding box center [445, 104] width 75 height 29
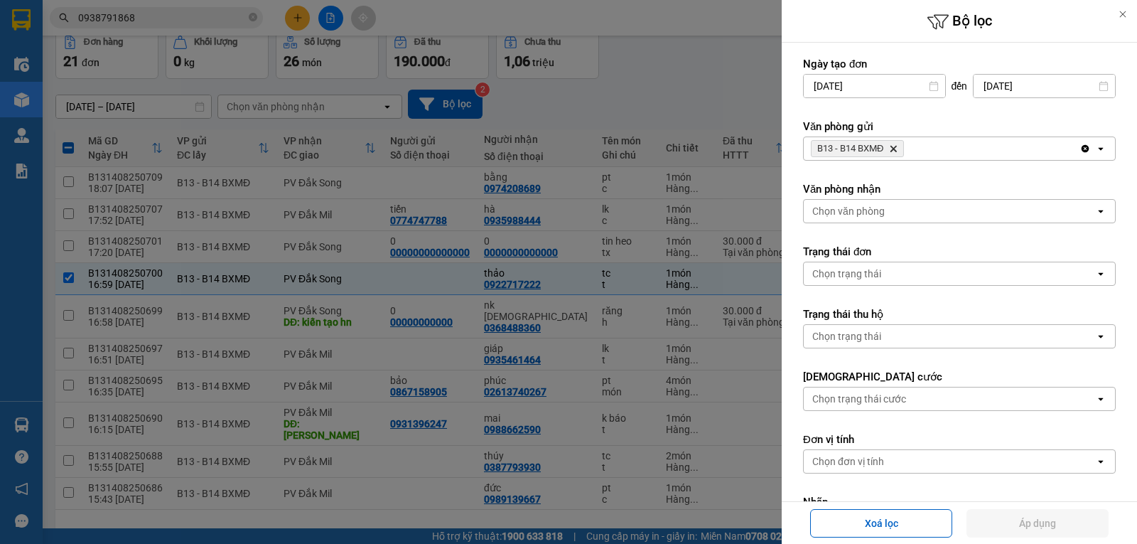
click at [910, 209] on div "Chọn văn phòng" at bounding box center [949, 211] width 291 height 23
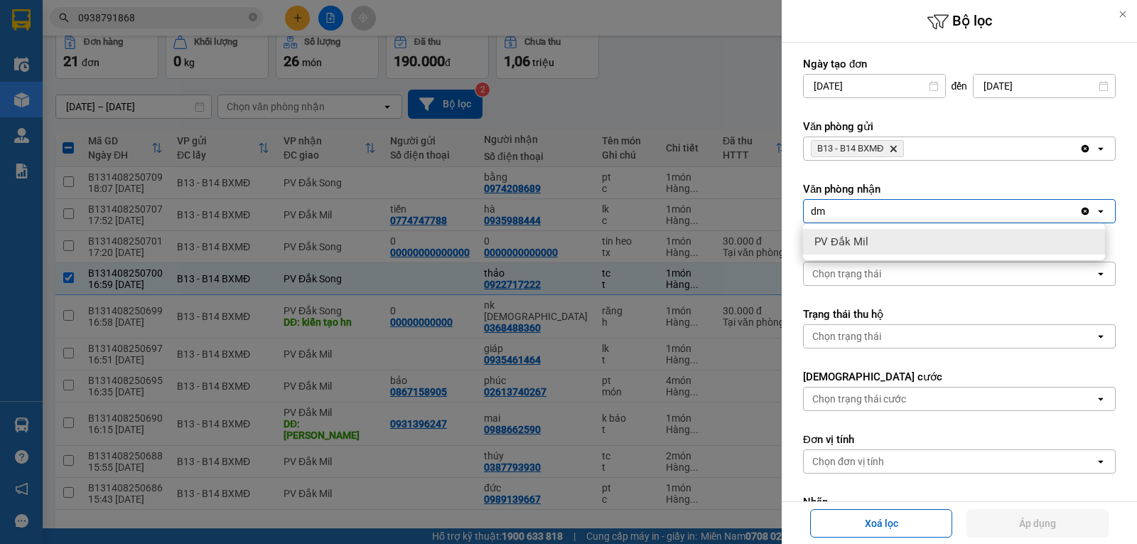
click at [842, 245] on span "PV Đắk Mil" at bounding box center [842, 242] width 54 height 14
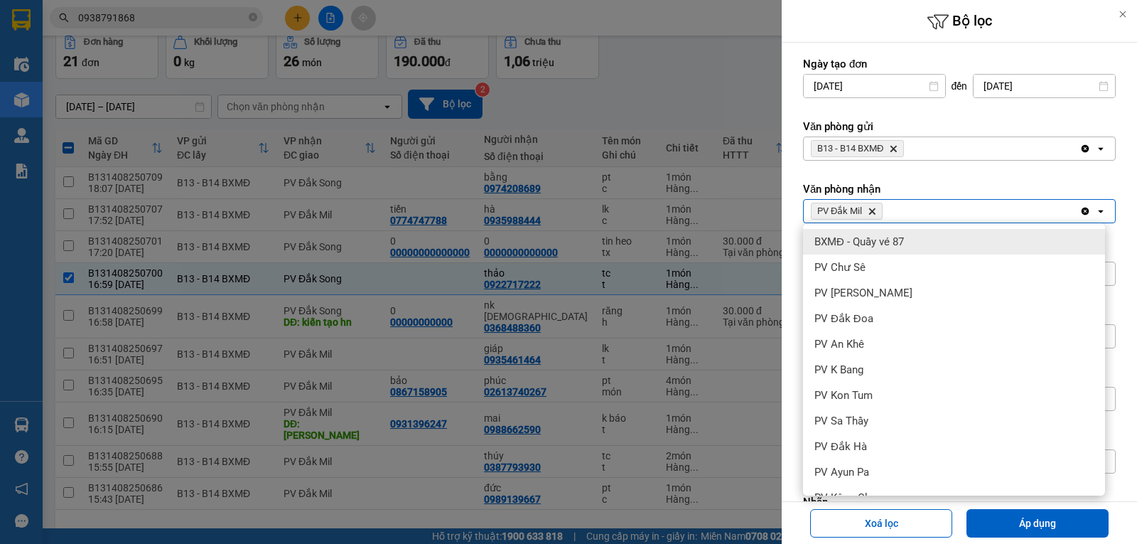
click at [915, 210] on div "PV Đắk Mil Delete" at bounding box center [942, 211] width 276 height 23
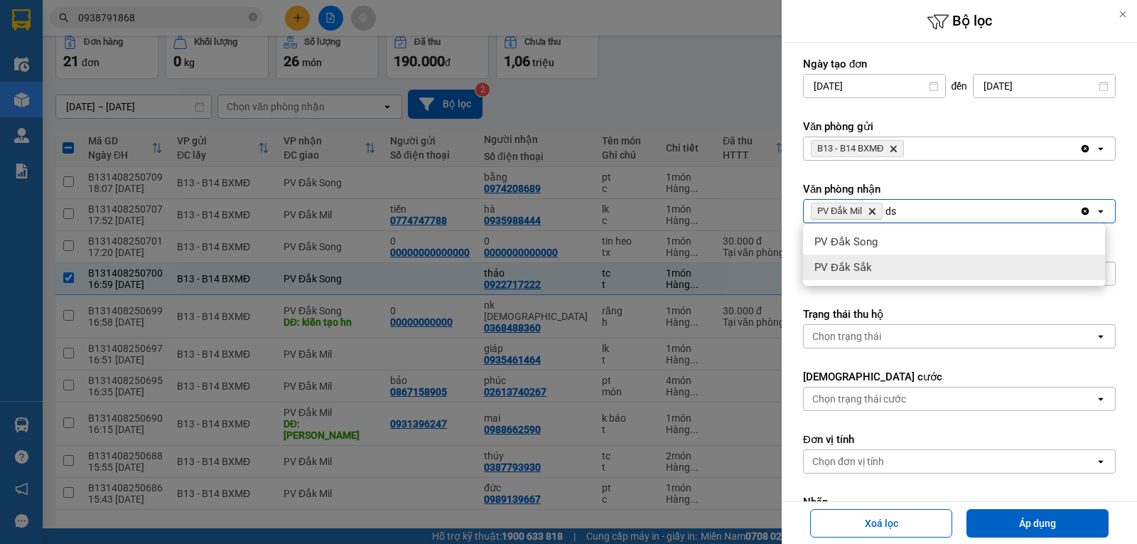
click at [874, 267] on div "PV Đắk Sắk" at bounding box center [954, 267] width 302 height 26
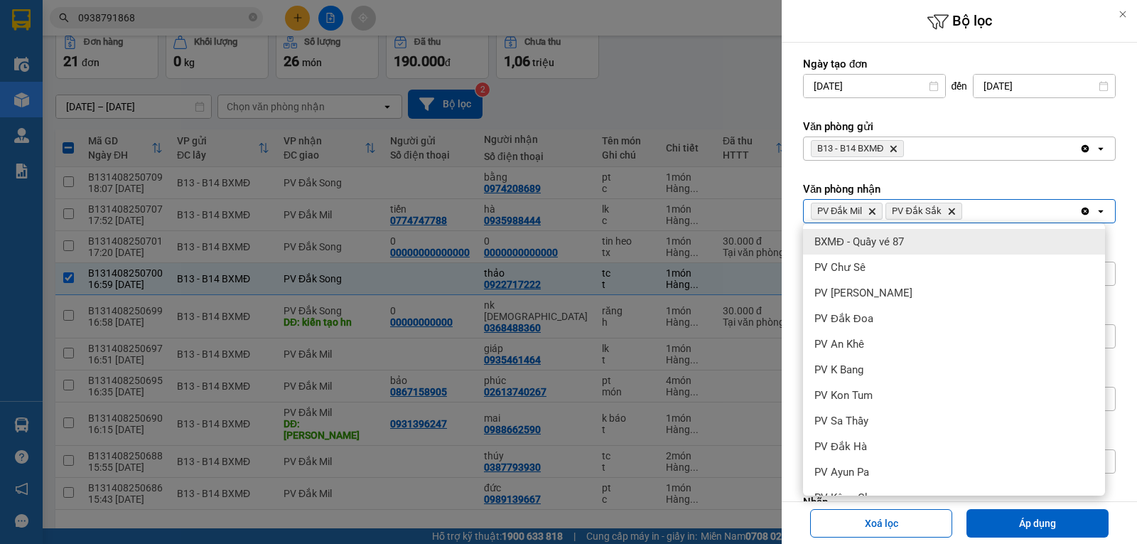
click at [968, 215] on div "PV Đắk Mil Delete PV Đắk Sắk Delete" at bounding box center [942, 211] width 276 height 23
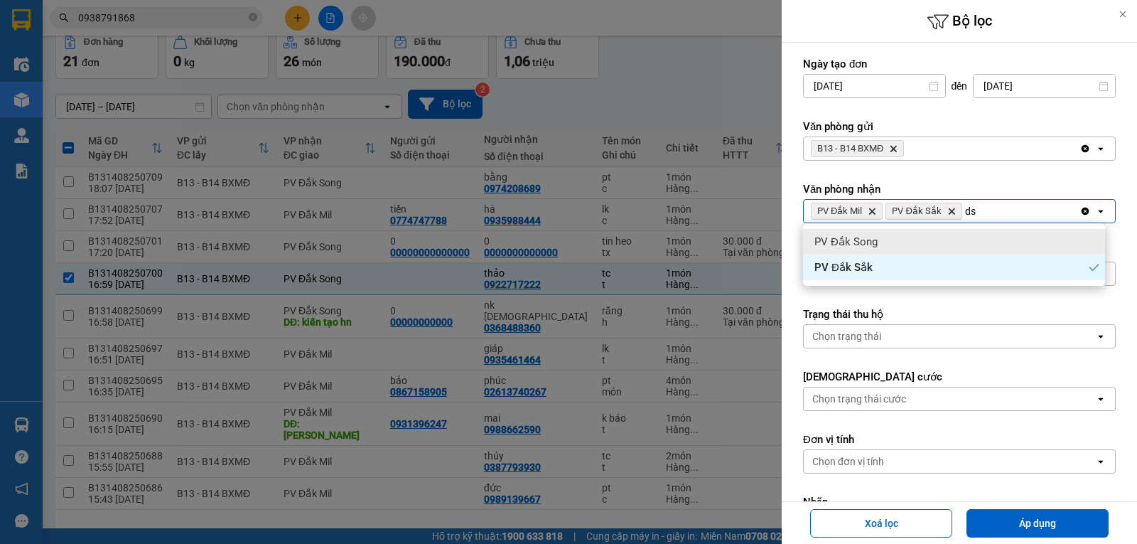
click at [847, 245] on span "PV Đắk Song" at bounding box center [846, 242] width 63 height 14
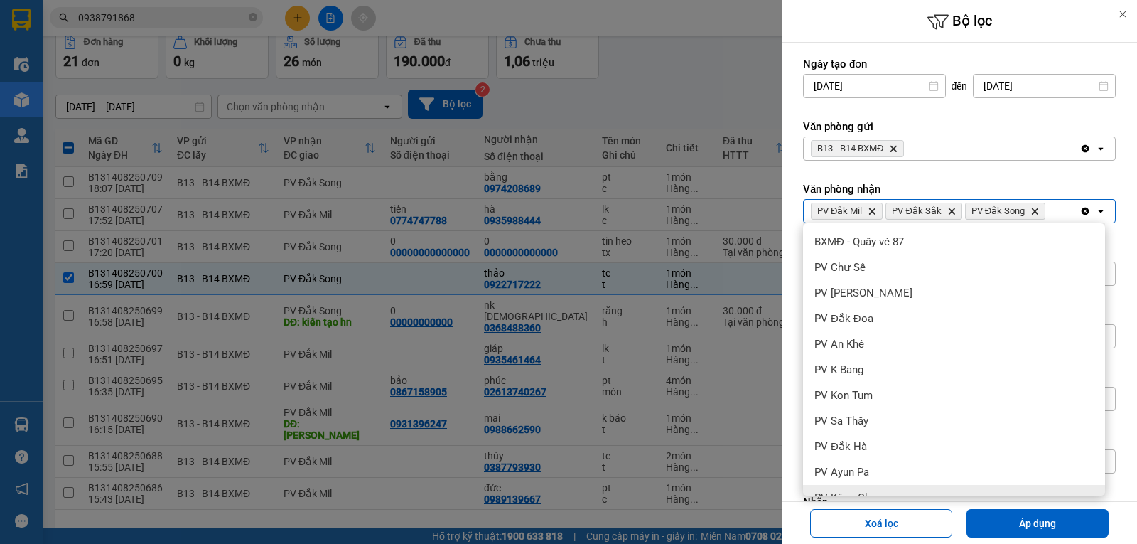
drag, startPoint x: 1019, startPoint y: 517, endPoint x: 873, endPoint y: 479, distance: 150.7
click at [1017, 518] on button "Áp dụng" at bounding box center [1038, 523] width 142 height 28
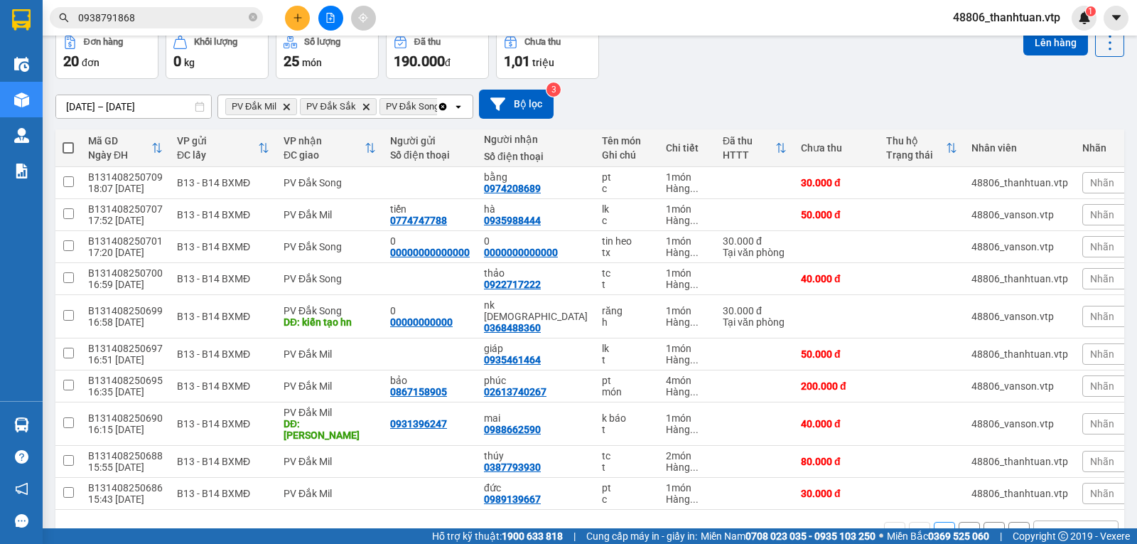
click at [66, 151] on span at bounding box center [68, 147] width 11 height 11
click at [68, 141] on input "checkbox" at bounding box center [68, 141] width 0 height 0
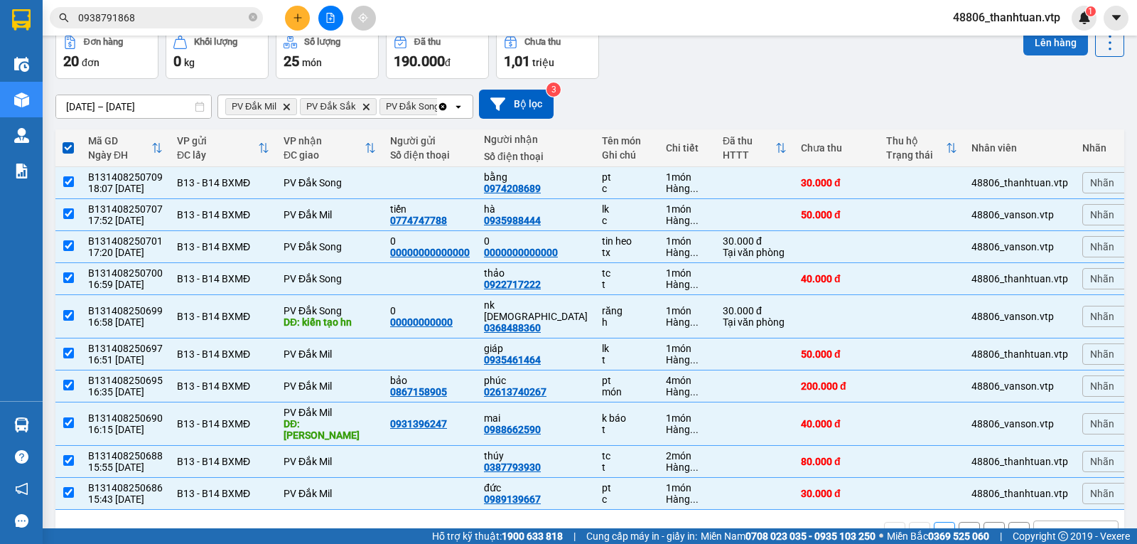
click at [1029, 47] on button "Lên hàng" at bounding box center [1056, 43] width 65 height 26
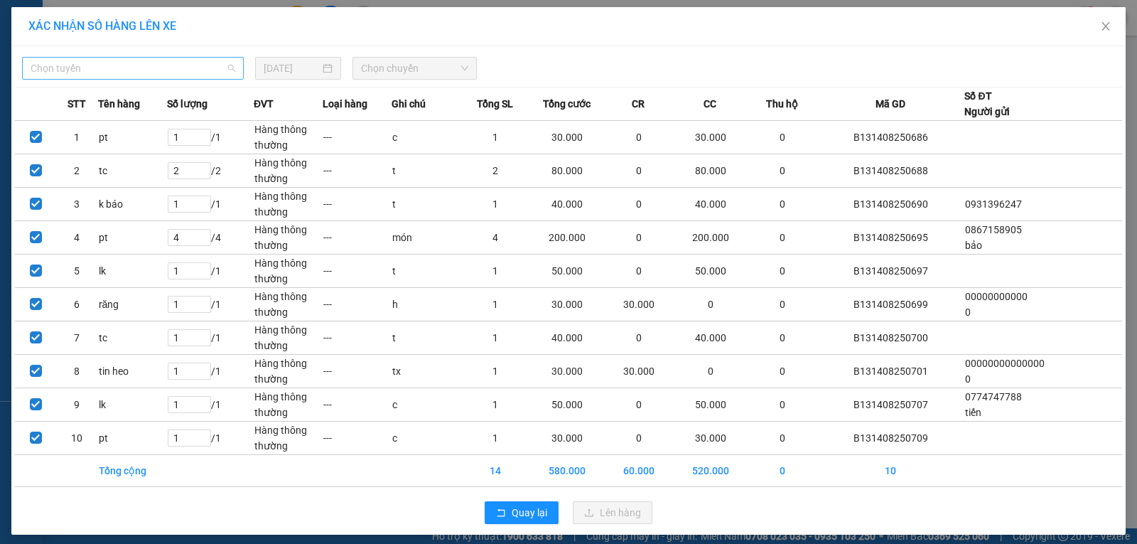
click at [143, 71] on span "Chọn tuyến" at bounding box center [133, 68] width 205 height 21
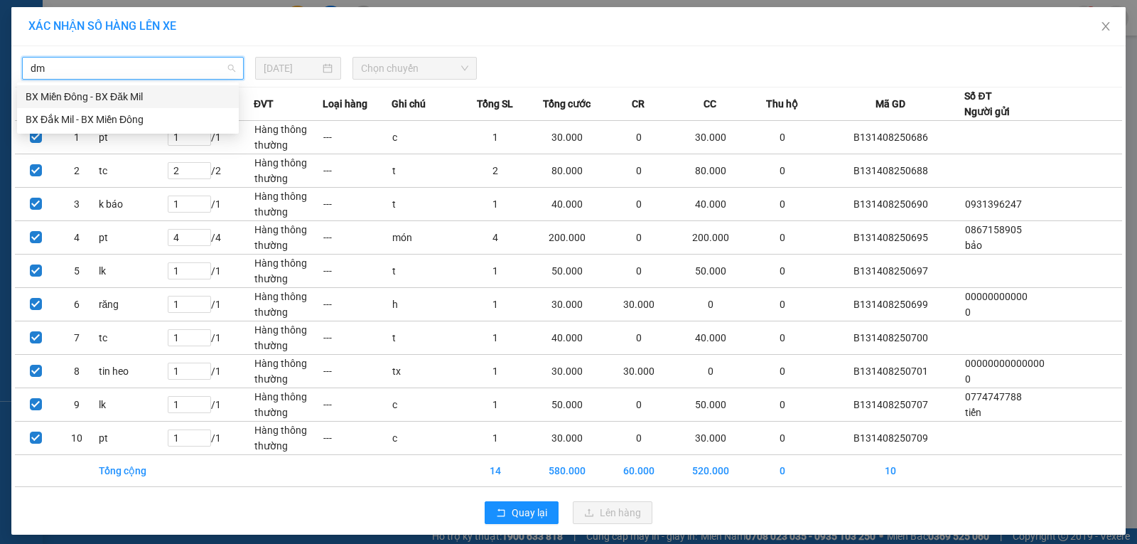
click at [140, 100] on div "BX Miền Đông - BX Đăk Mil" at bounding box center [128, 97] width 205 height 16
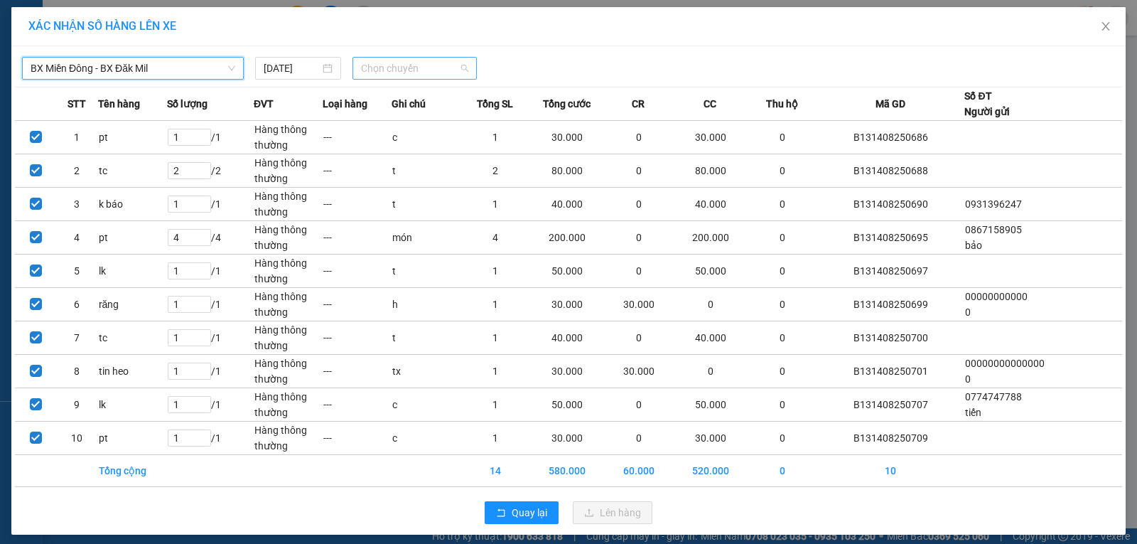
click at [379, 70] on span "Chọn chuyến" at bounding box center [414, 68] width 107 height 21
click at [370, 122] on div "21:00 - 51B-170.00" at bounding box center [410, 120] width 111 height 16
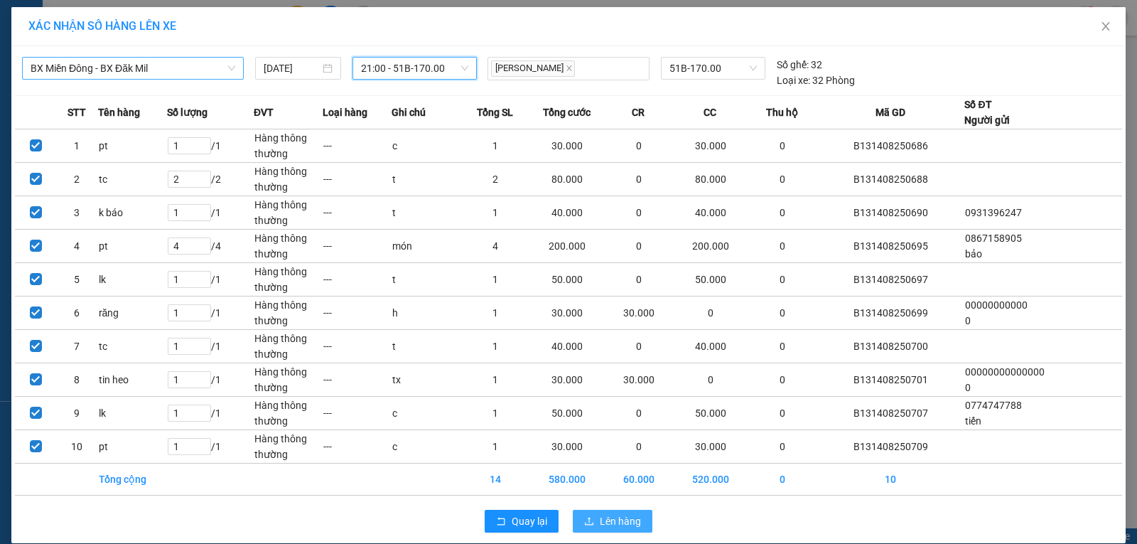
click at [628, 520] on span "Lên hàng" at bounding box center [620, 521] width 41 height 16
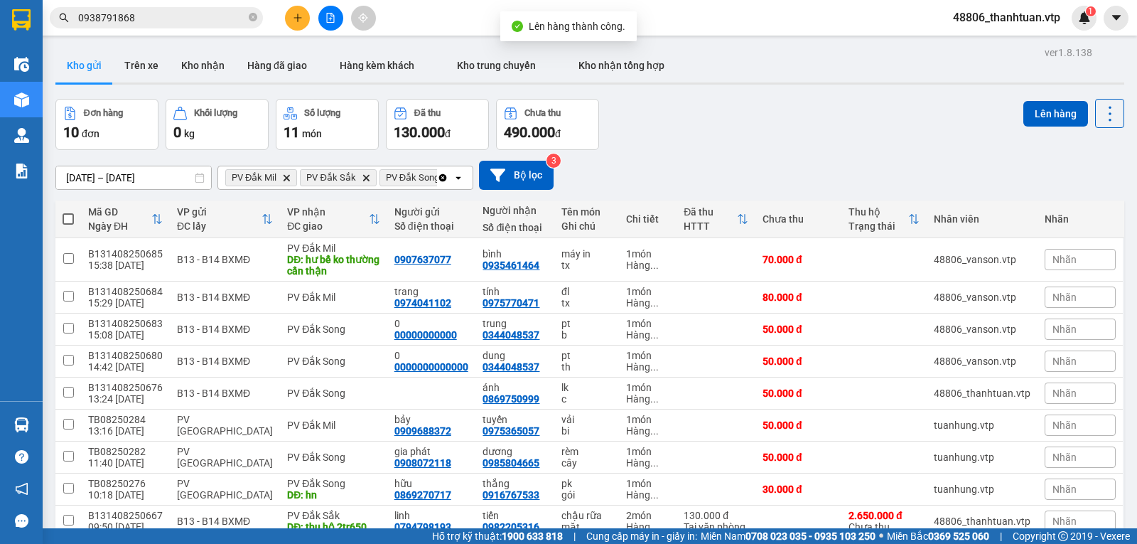
click at [73, 225] on span at bounding box center [68, 218] width 11 height 11
click at [68, 212] on input "checkbox" at bounding box center [68, 212] width 0 height 0
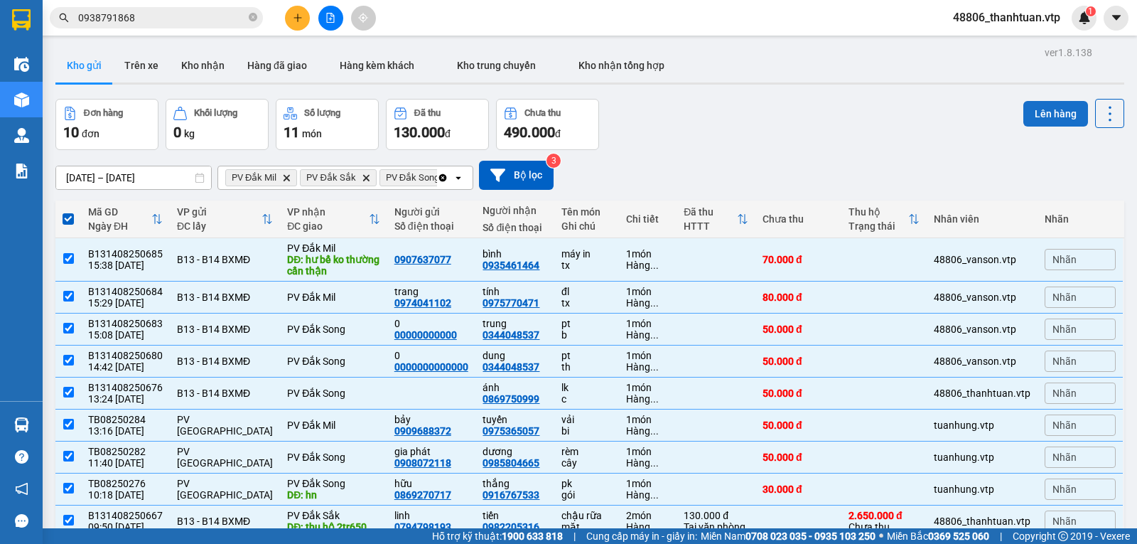
click at [1026, 116] on button "Lên hàng" at bounding box center [1056, 114] width 65 height 26
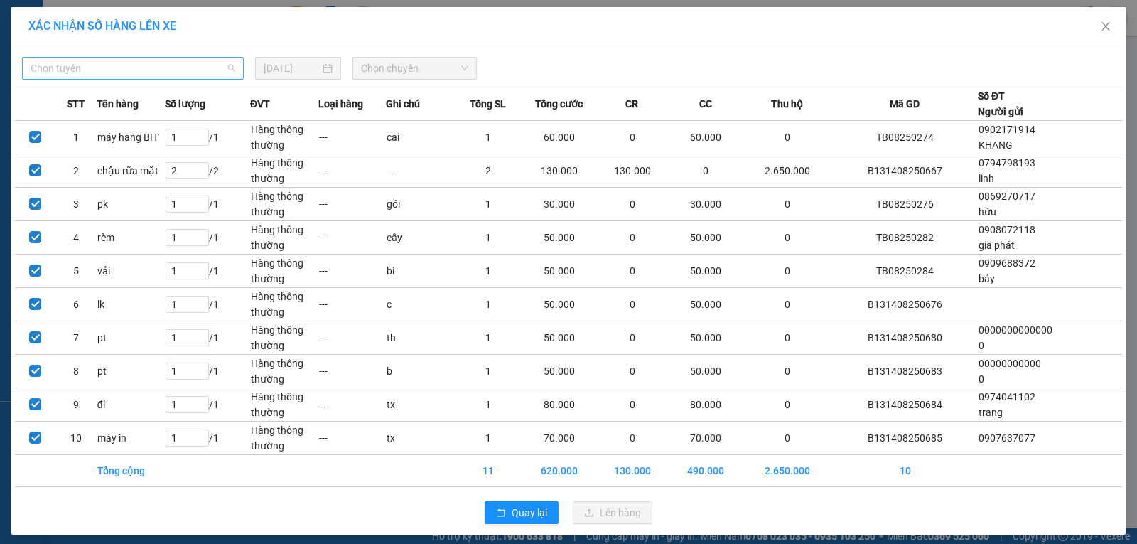
click at [117, 73] on span "Chọn tuyến" at bounding box center [133, 68] width 205 height 21
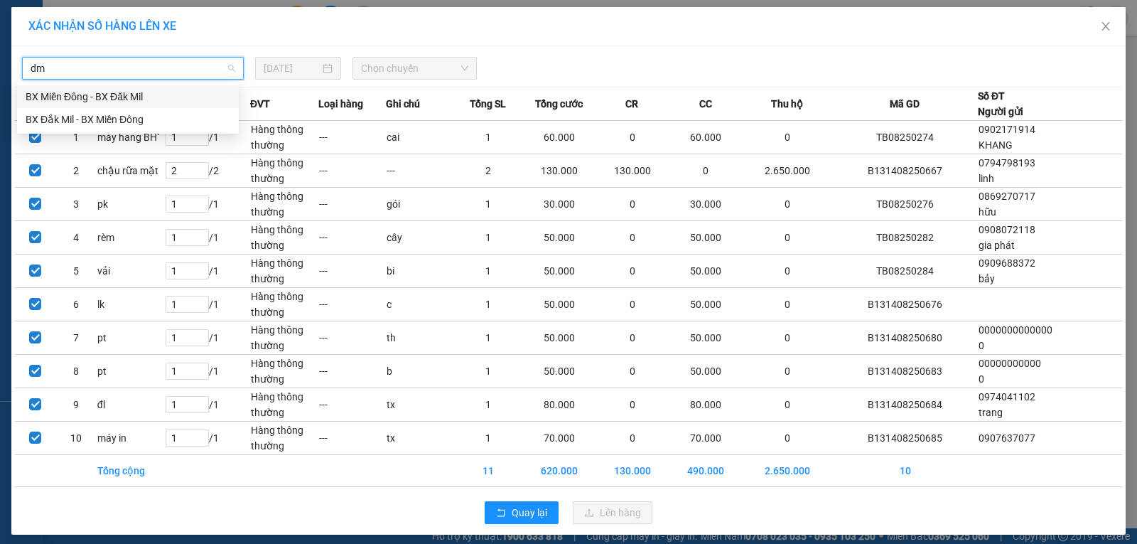
click at [132, 97] on div "BX Miền Đông - BX Đăk Mil" at bounding box center [128, 97] width 205 height 16
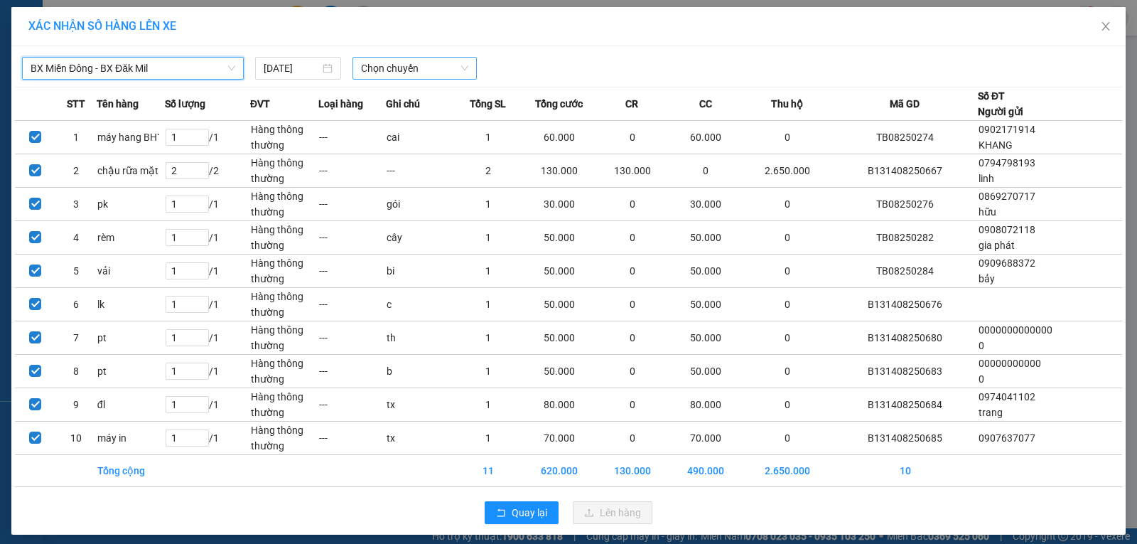
click at [397, 72] on span "Chọn chuyến" at bounding box center [414, 68] width 107 height 21
click at [387, 120] on div "21:00 - 51B-170.00" at bounding box center [410, 120] width 111 height 16
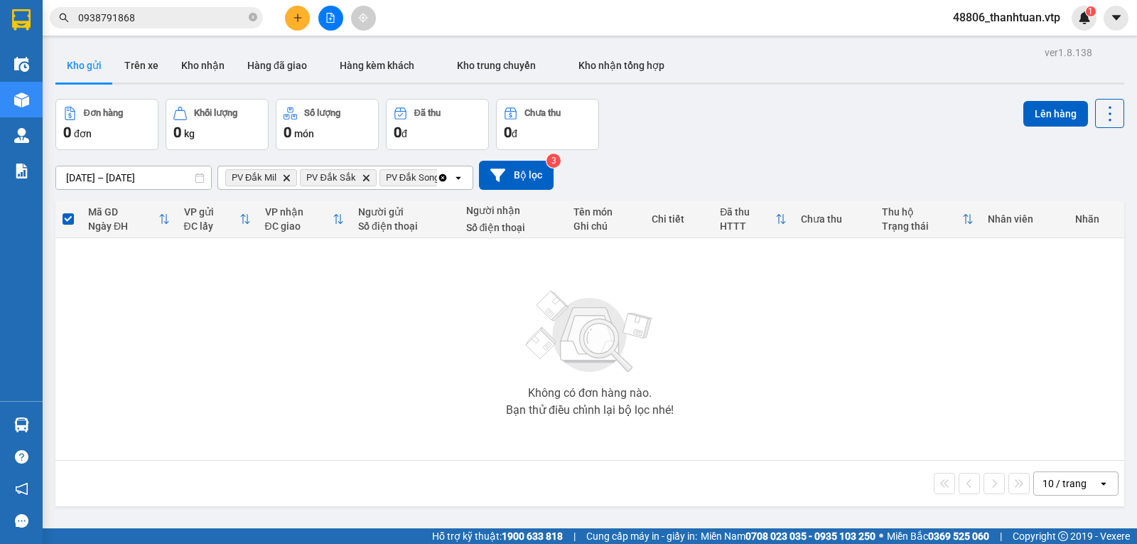
click at [441, 181] on icon "Clear all" at bounding box center [443, 177] width 8 height 8
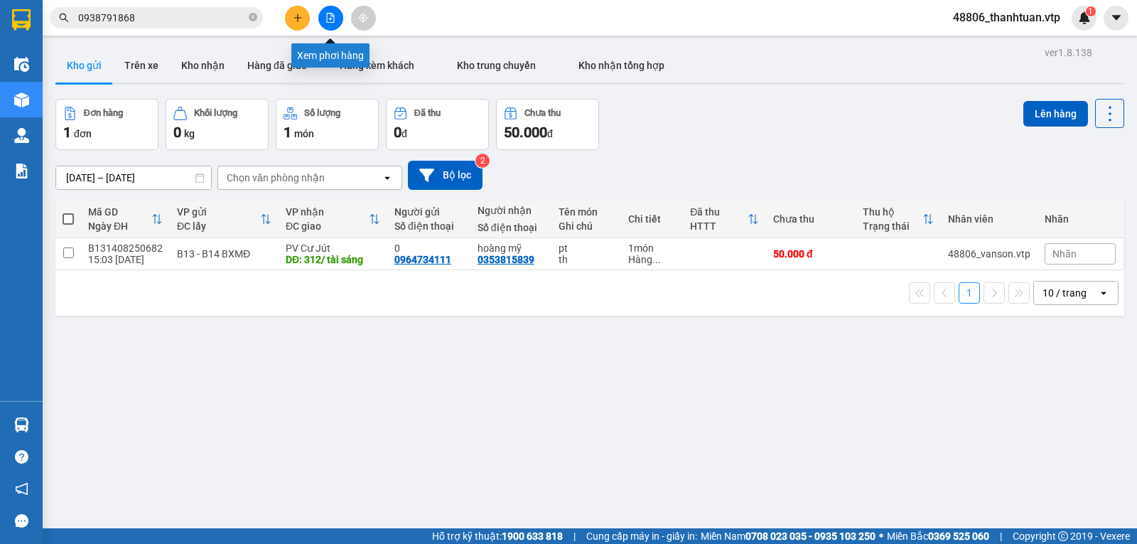
click at [323, 22] on button at bounding box center [330, 18] width 25 height 25
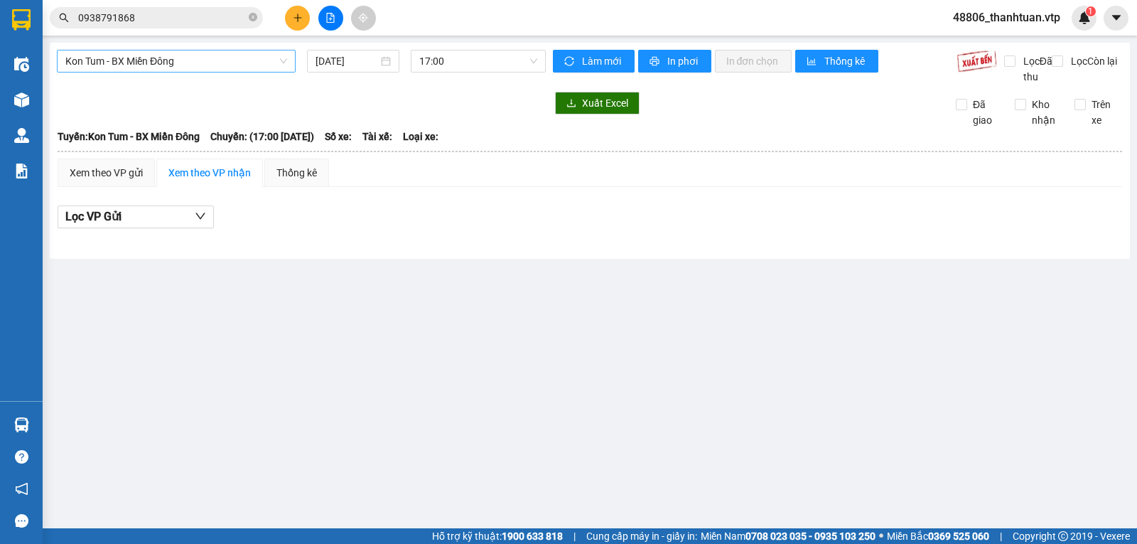
click at [235, 65] on span "Kon Tum - BX Miền Đông" at bounding box center [176, 60] width 222 height 21
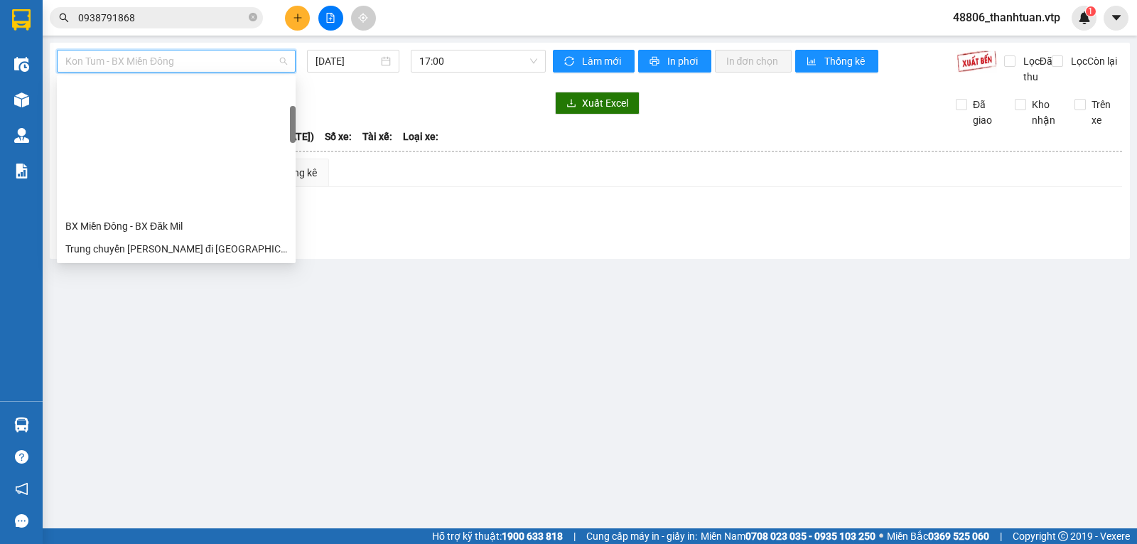
scroll to position [142, 0]
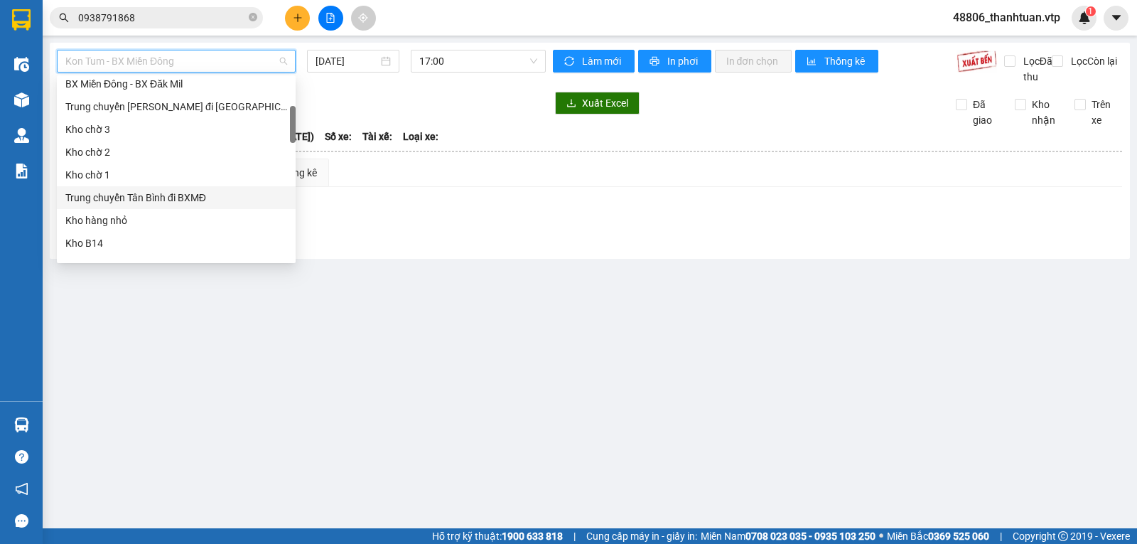
click at [141, 199] on div "Trung chuyển Tân Bình đi BXMĐ" at bounding box center [176, 198] width 222 height 16
type input "[DATE]"
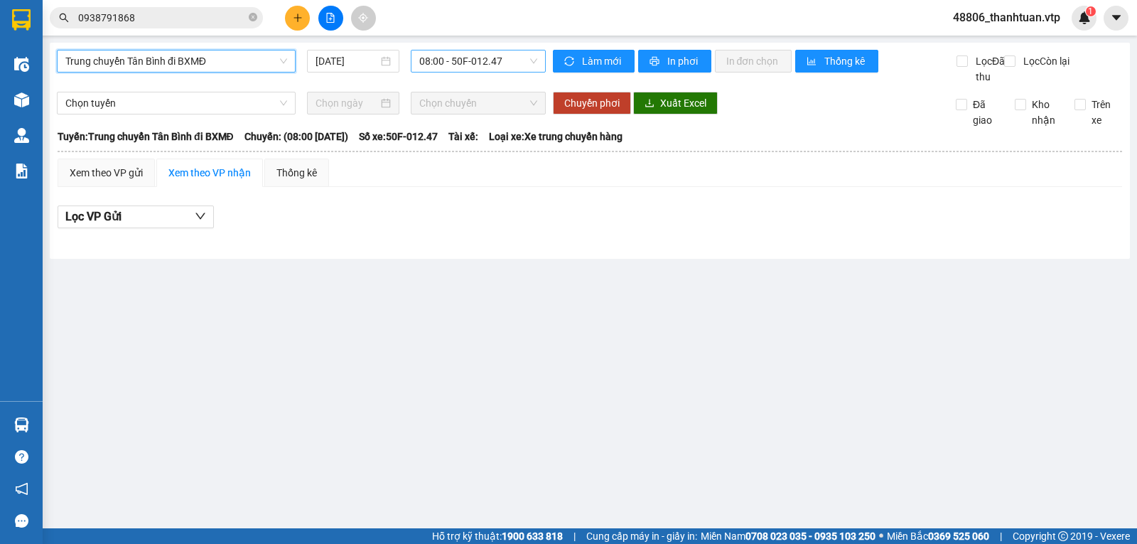
drag, startPoint x: 463, startPoint y: 63, endPoint x: 456, endPoint y: 73, distance: 11.8
click at [461, 65] on span "08:00 - 50F-012.47" at bounding box center [477, 60] width 117 height 21
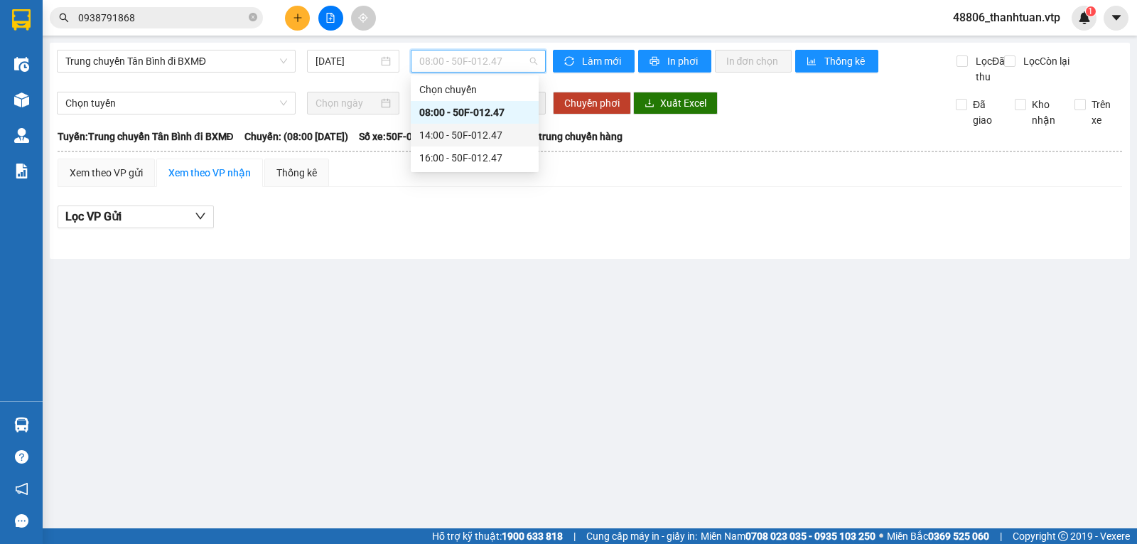
click at [446, 131] on div "14:00 - 50F-012.47" at bounding box center [474, 135] width 111 height 16
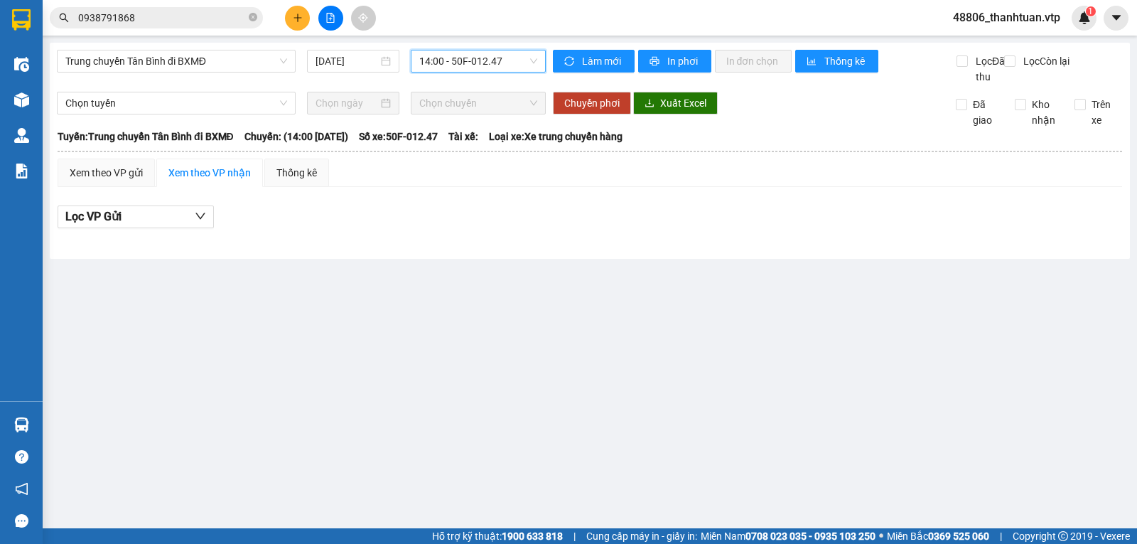
click at [458, 64] on span "14:00 - 50F-012.47" at bounding box center [477, 60] width 117 height 21
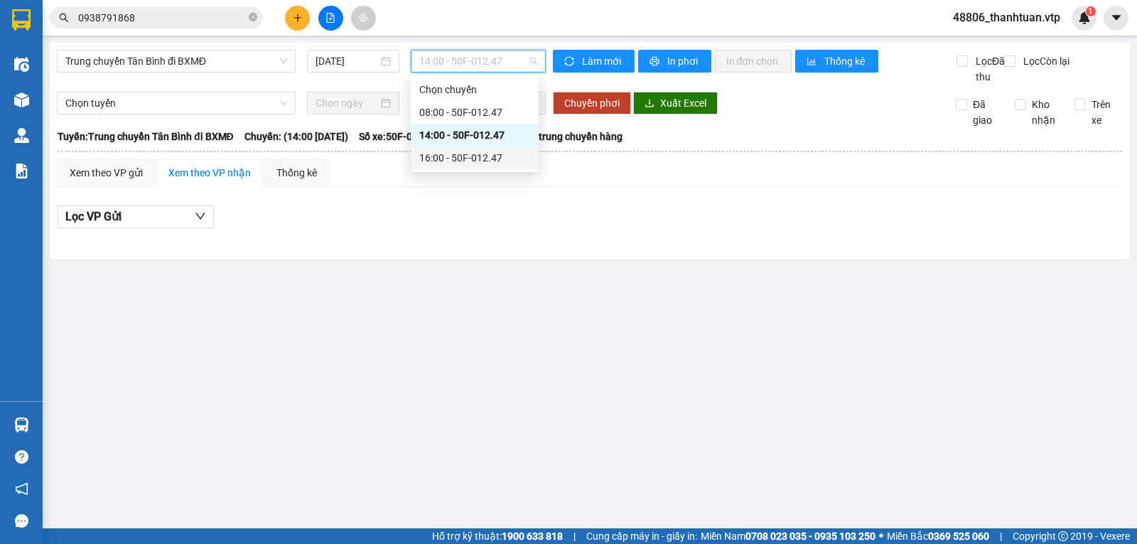
click at [440, 158] on div "16:00 - 50F-012.47" at bounding box center [474, 158] width 111 height 16
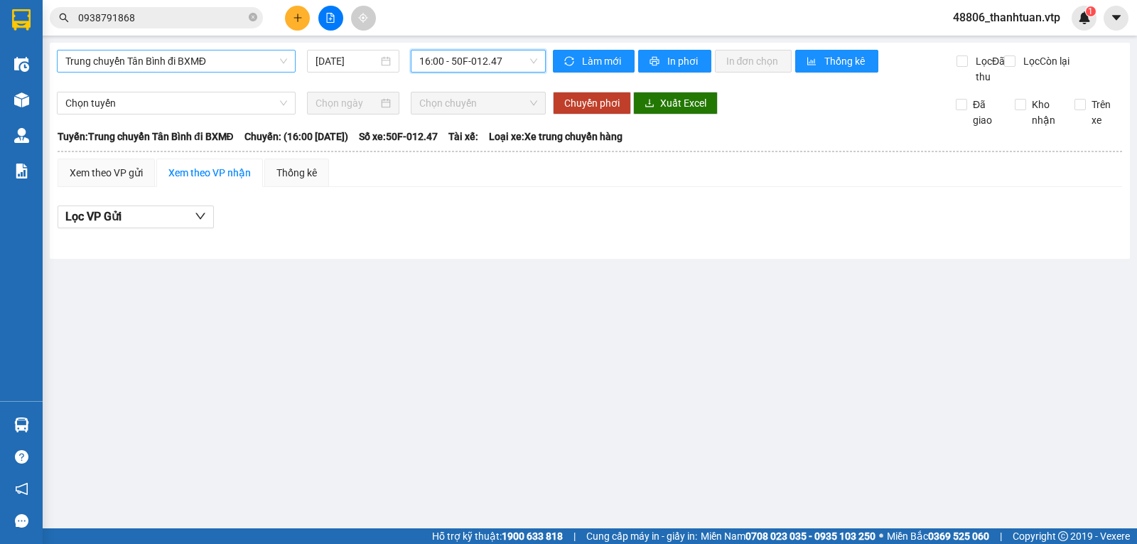
click at [237, 60] on span "Trung chuyển Tân Bình đi BXMĐ" at bounding box center [176, 60] width 222 height 21
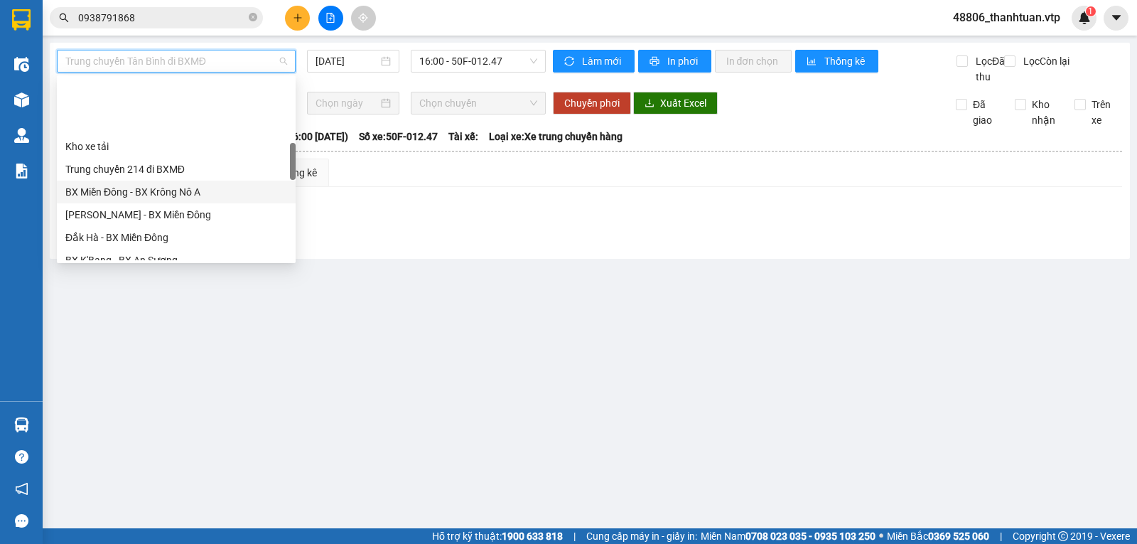
scroll to position [355, 0]
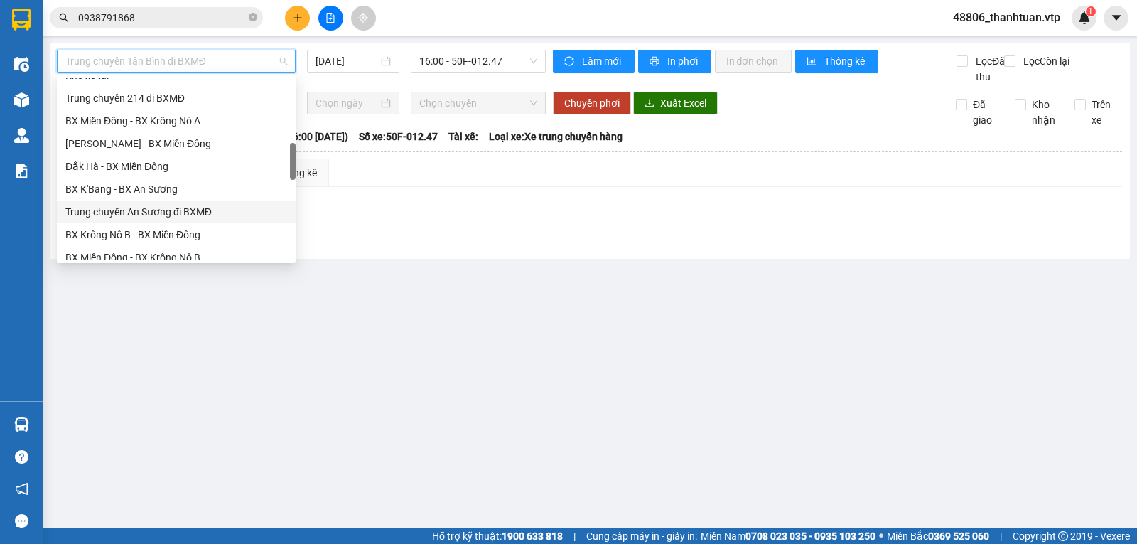
click at [115, 211] on div "Trung chuyển An Sương đi BXMĐ" at bounding box center [176, 212] width 222 height 16
type input "14/08/2025"
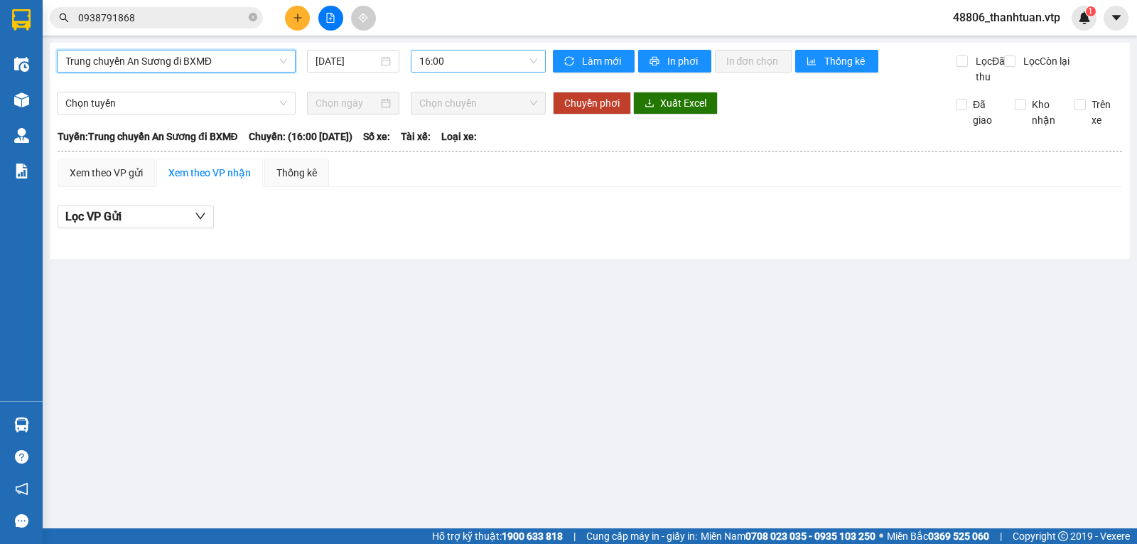
click at [444, 64] on span "16:00" at bounding box center [477, 60] width 117 height 21
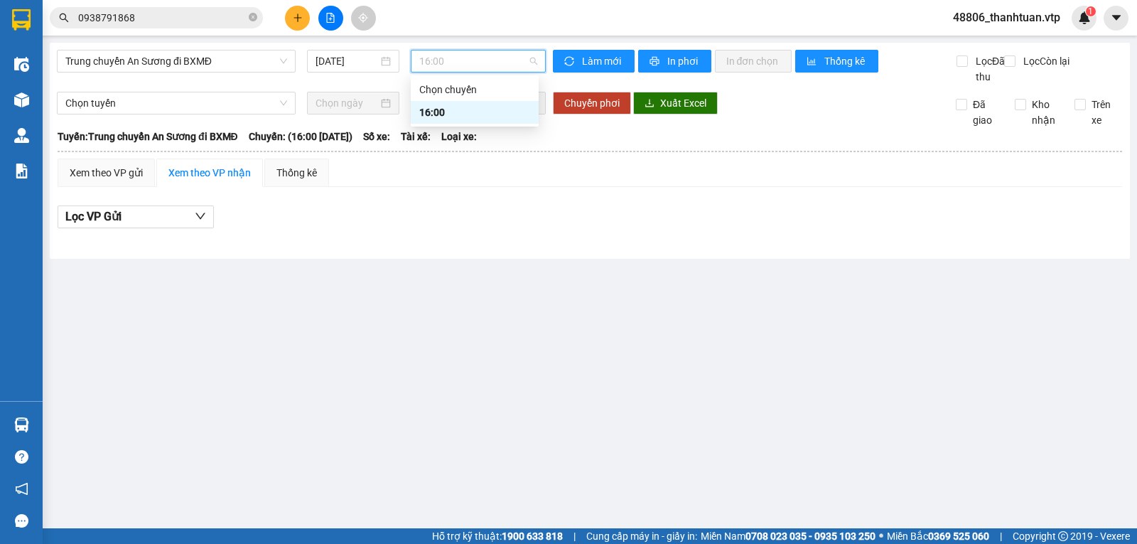
drag, startPoint x: 425, startPoint y: 111, endPoint x: 365, endPoint y: 127, distance: 61.9
click at [425, 112] on div "16:00" at bounding box center [474, 112] width 111 height 16
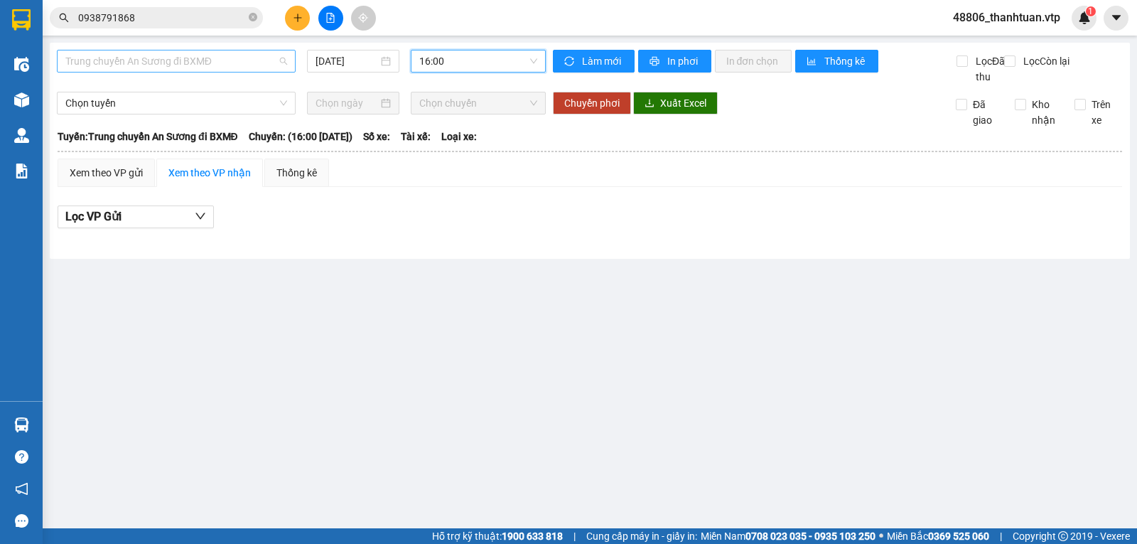
click at [206, 62] on span "Trung chuyển An Sương đi BXMĐ" at bounding box center [176, 60] width 222 height 21
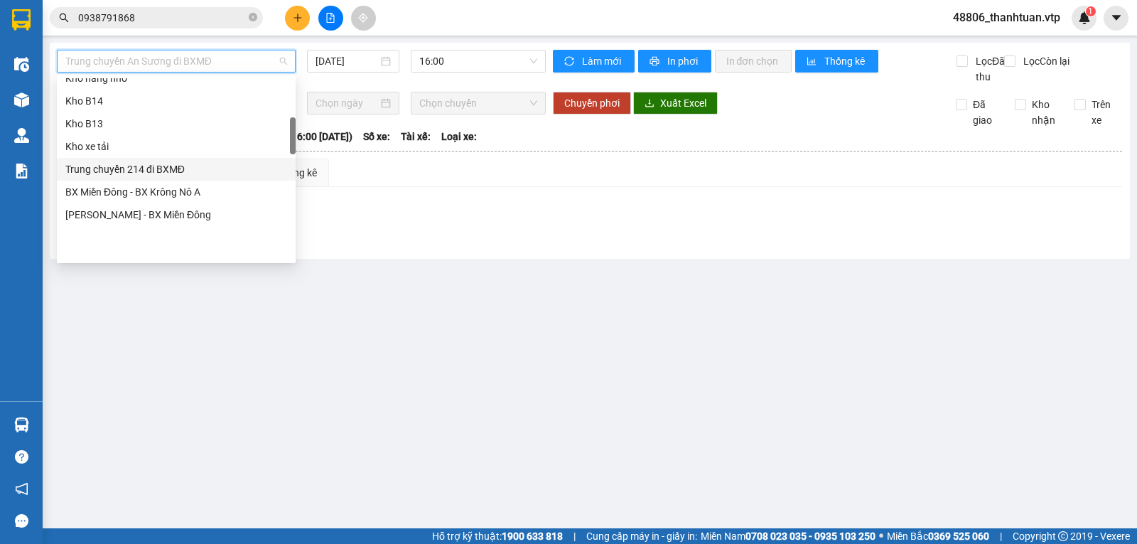
scroll to position [213, 0]
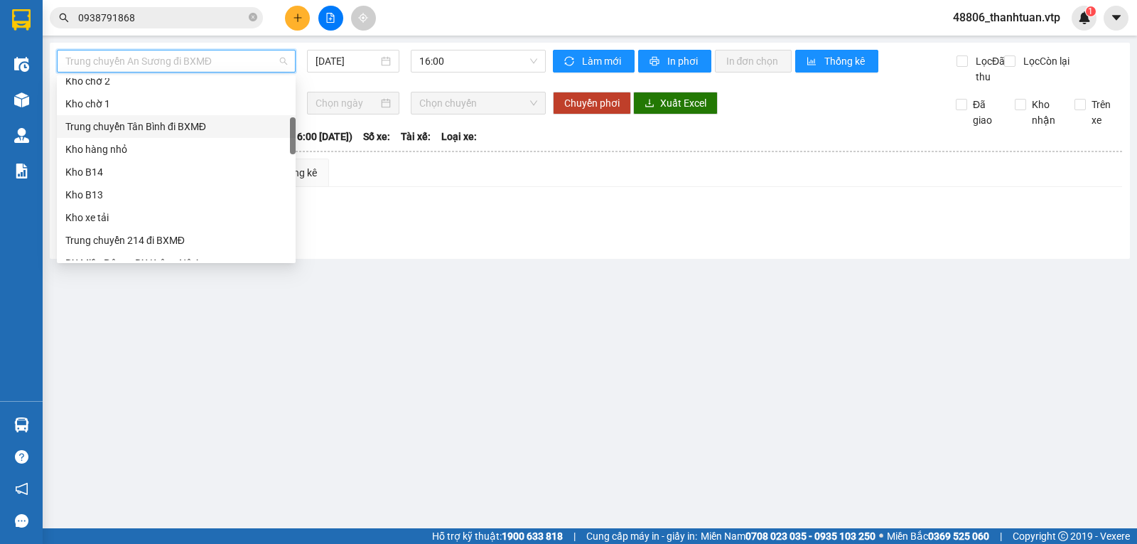
click at [164, 124] on div "Trung chuyển Tân Bình đi BXMĐ" at bounding box center [176, 127] width 222 height 16
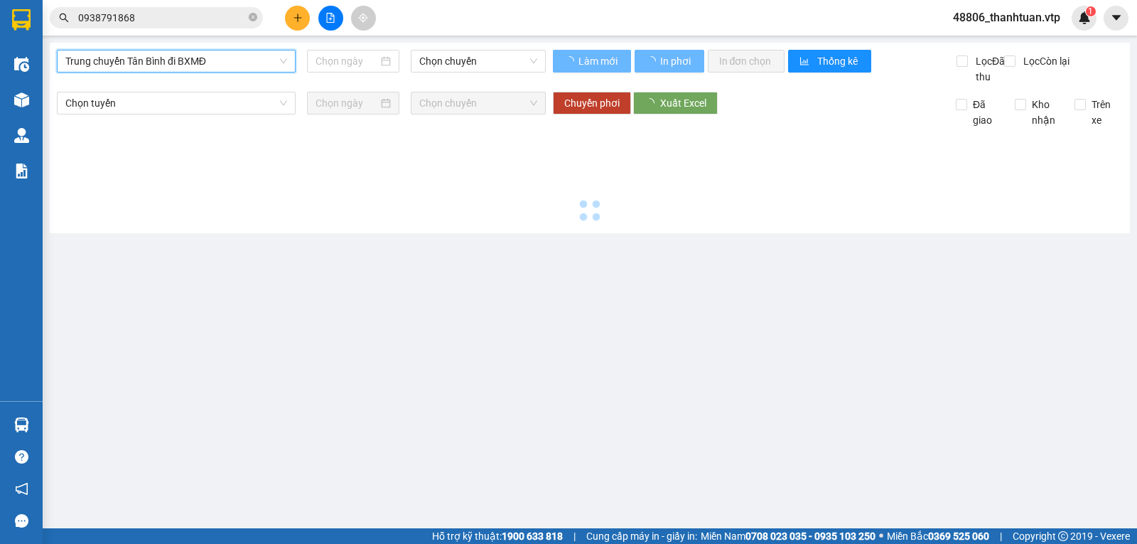
type input "14/08/2025"
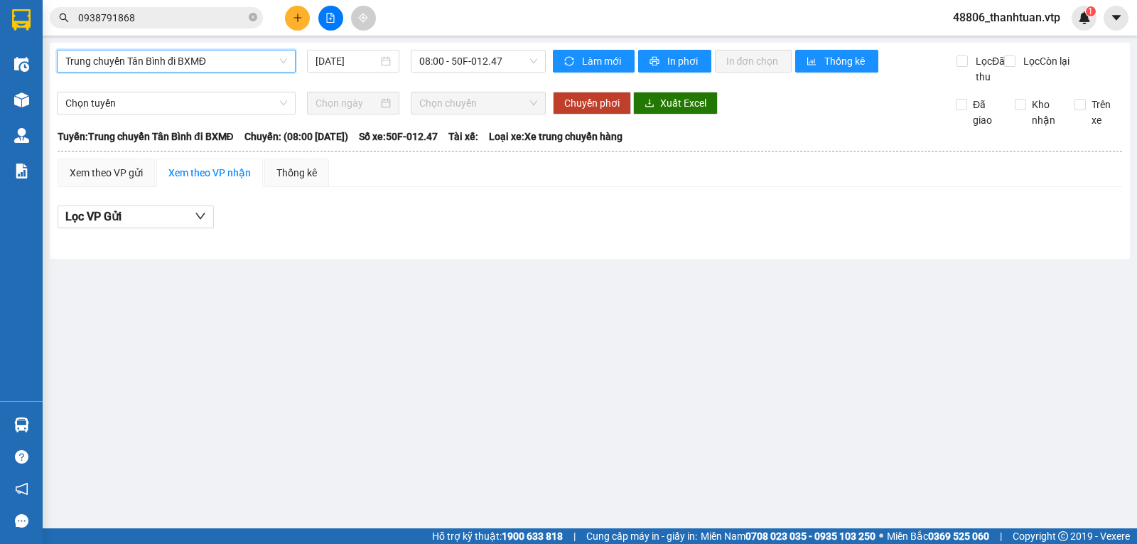
click at [244, 62] on span "Trung chuyển Tân Bình đi BXMĐ" at bounding box center [176, 60] width 222 height 21
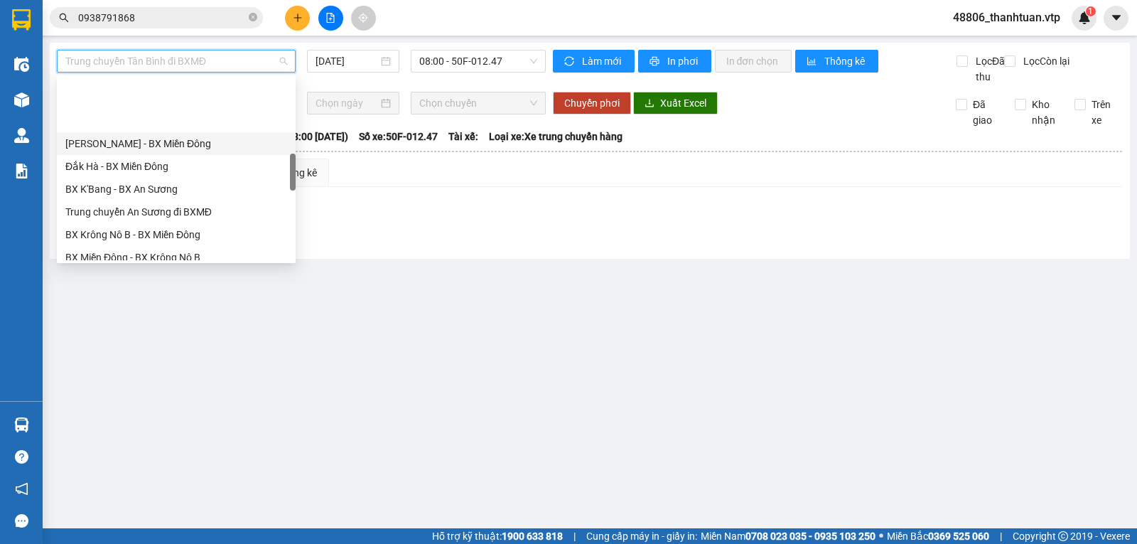
scroll to position [426, 0]
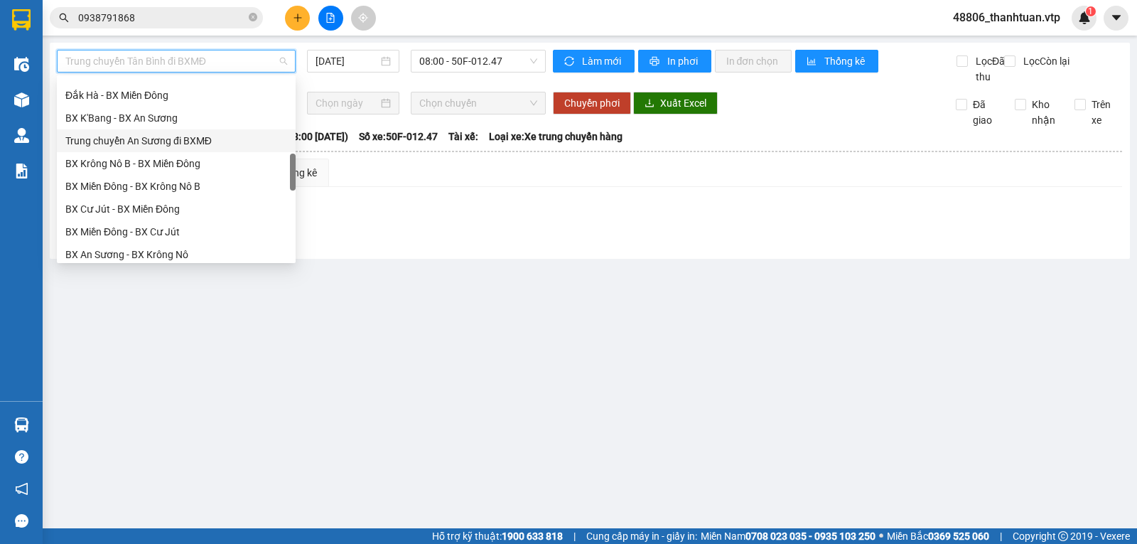
click at [152, 141] on div "Trung chuyển An Sương đi BXMĐ" at bounding box center [176, 141] width 222 height 16
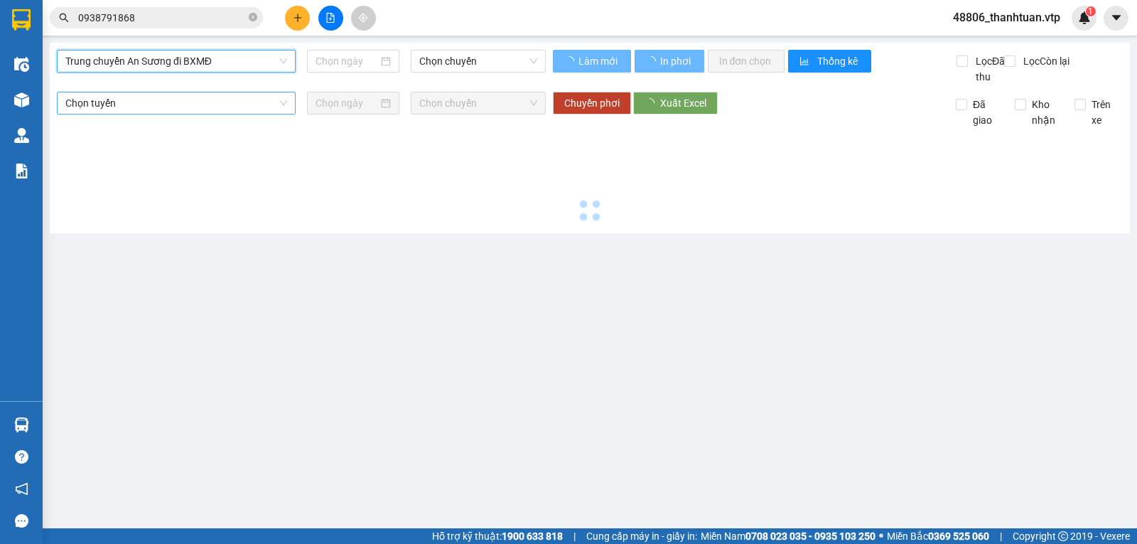
type input "14/08/2025"
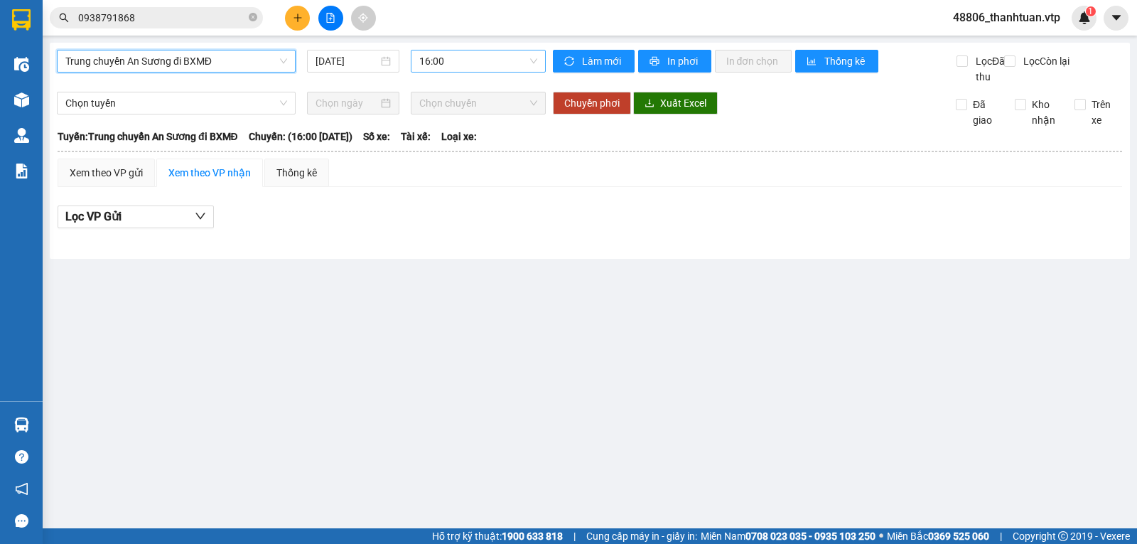
click at [434, 60] on span "16:00" at bounding box center [477, 60] width 117 height 21
click at [245, 62] on span "Trung chuyển An Sương đi BXMĐ" at bounding box center [176, 60] width 222 height 21
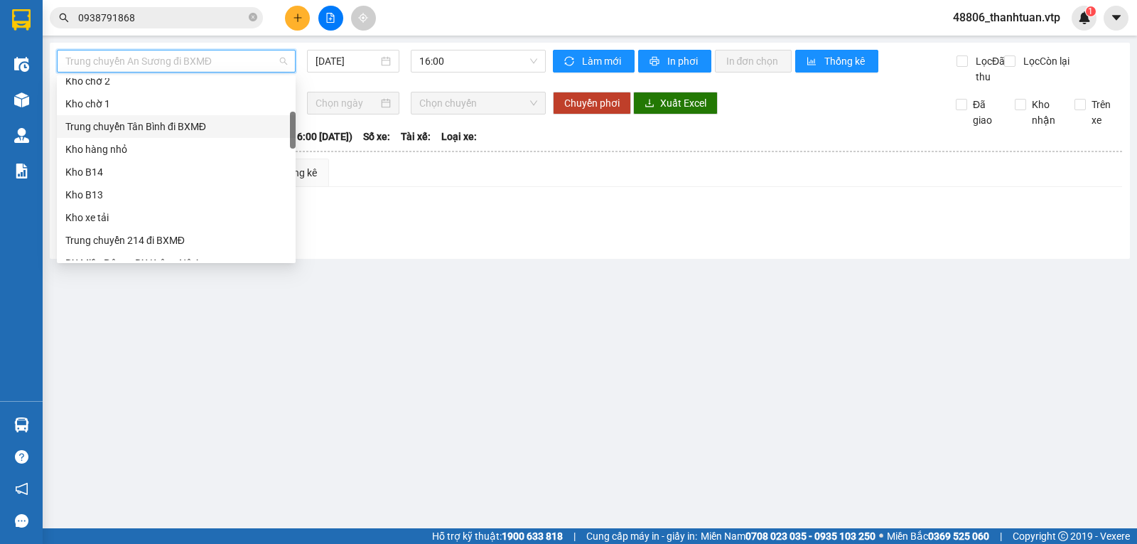
scroll to position [142, 0]
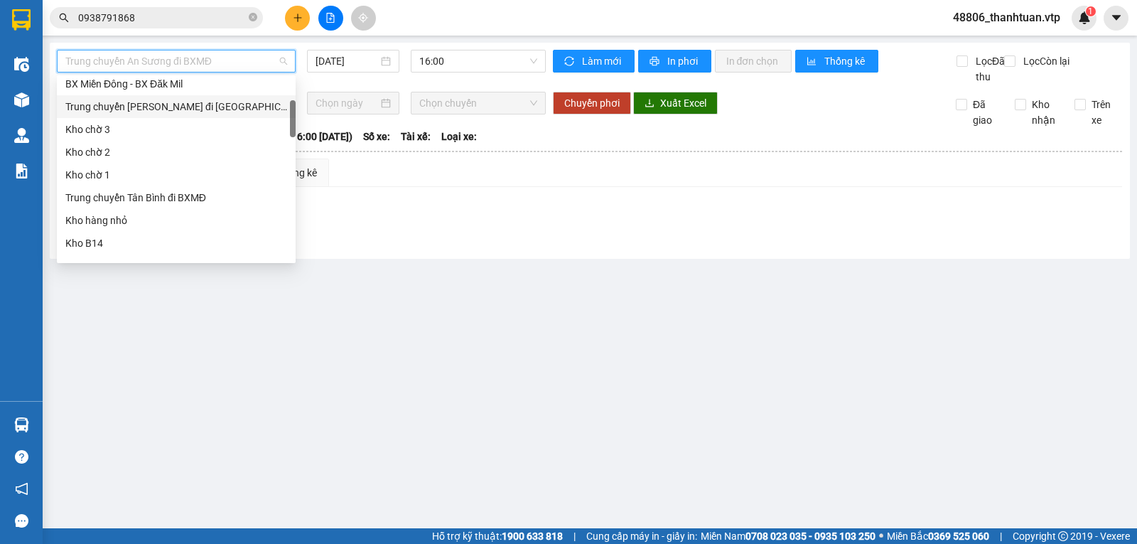
click at [175, 107] on div "Trung chuyển Bình Dương đi BXMĐ" at bounding box center [176, 107] width 222 height 16
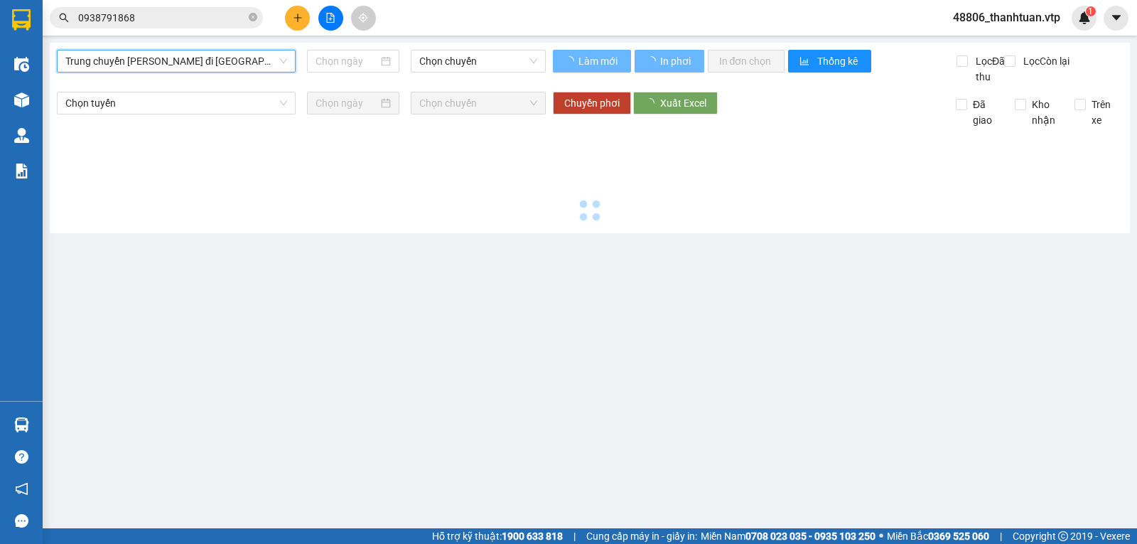
type input "14/08/2025"
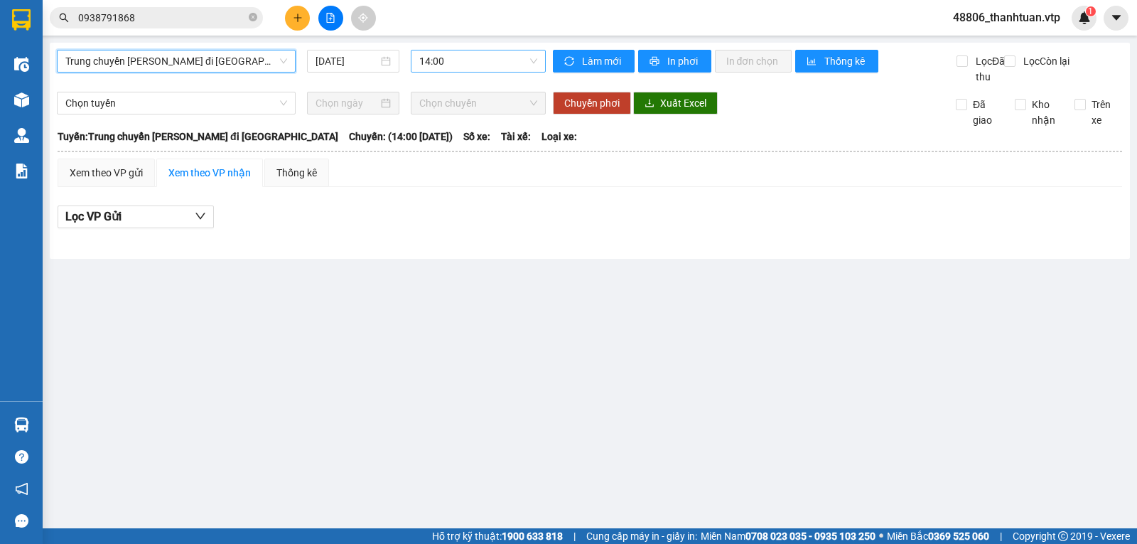
click at [441, 63] on span "14:00" at bounding box center [477, 60] width 117 height 21
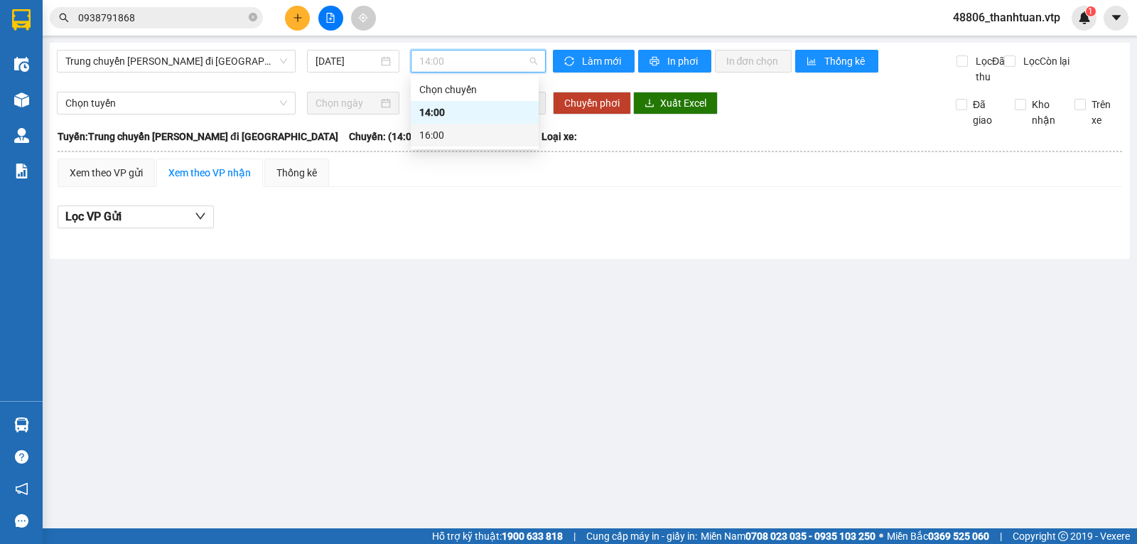
click at [437, 131] on div "16:00" at bounding box center [474, 135] width 111 height 16
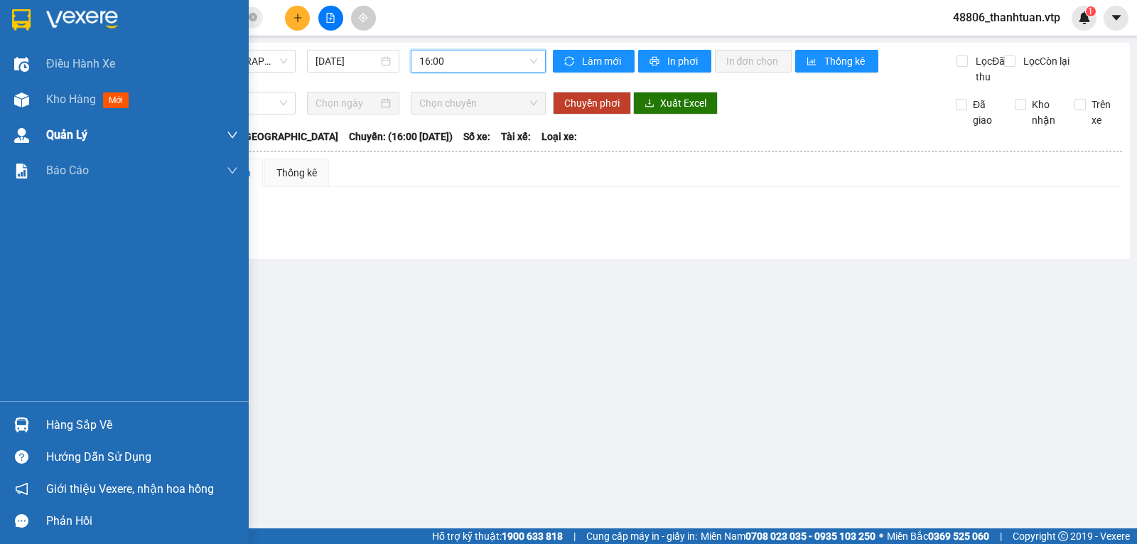
click at [82, 96] on span "Kho hàng" at bounding box center [71, 99] width 50 height 14
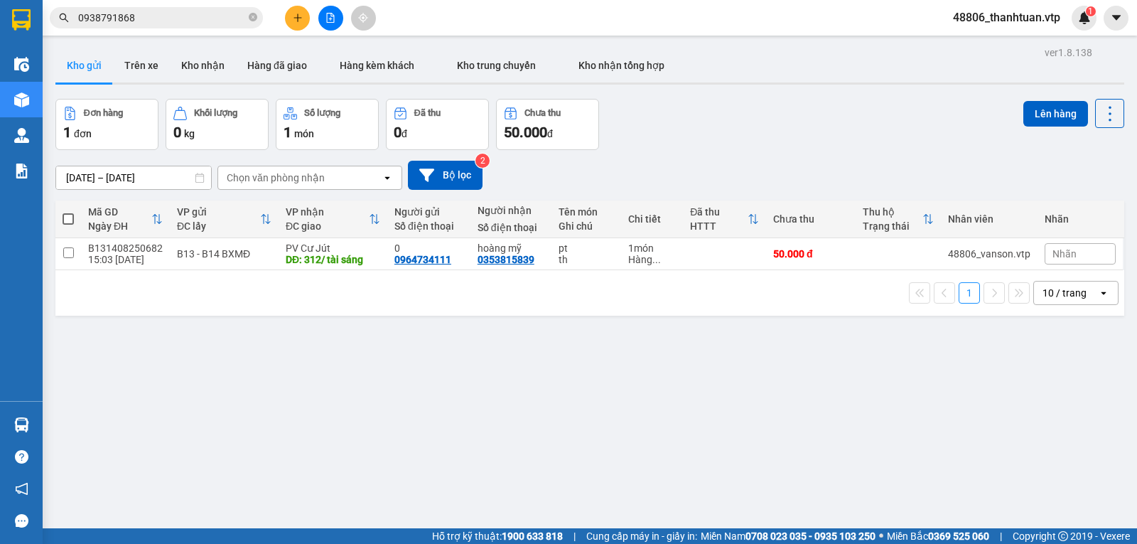
click at [1029, 18] on span "48806_thanhtuan.vtp" at bounding box center [1007, 18] width 130 height 18
click at [997, 47] on span "Đăng xuất" at bounding box center [1013, 44] width 100 height 16
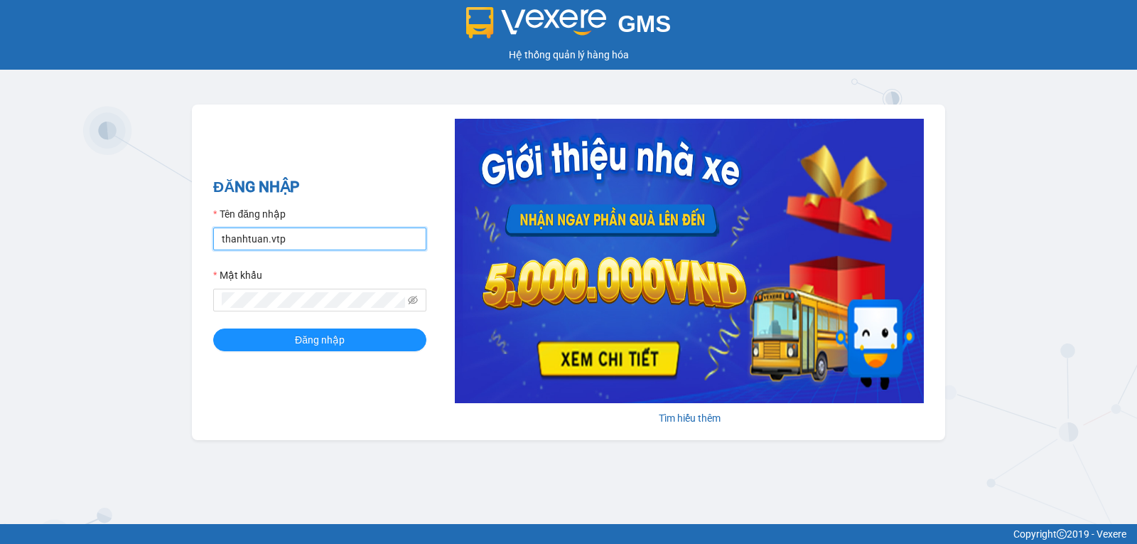
drag, startPoint x: 297, startPoint y: 248, endPoint x: 316, endPoint y: 263, distance: 23.8
click at [297, 248] on input "thanhtuan.vtp" at bounding box center [319, 238] width 213 height 23
type input "vanson.vtp"
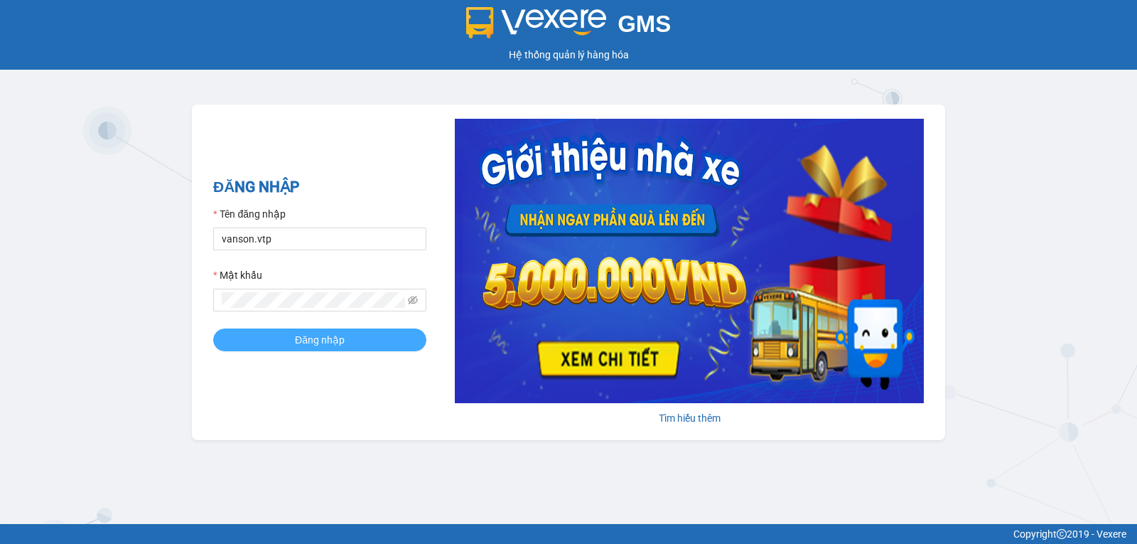
click at [371, 346] on button "Đăng nhập" at bounding box center [319, 339] width 213 height 23
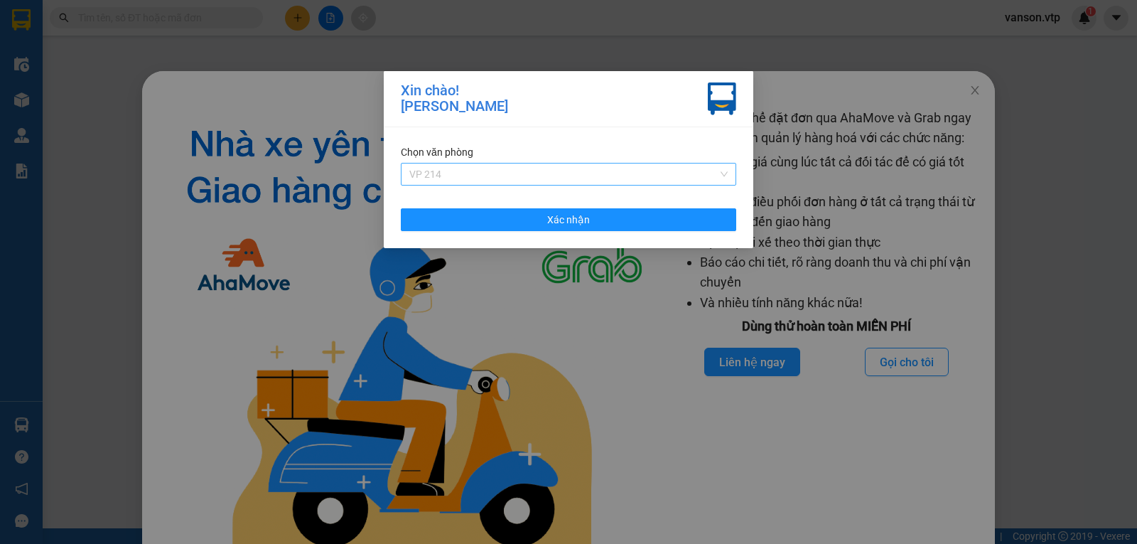
click at [589, 178] on span "VP 214" at bounding box center [568, 173] width 318 height 21
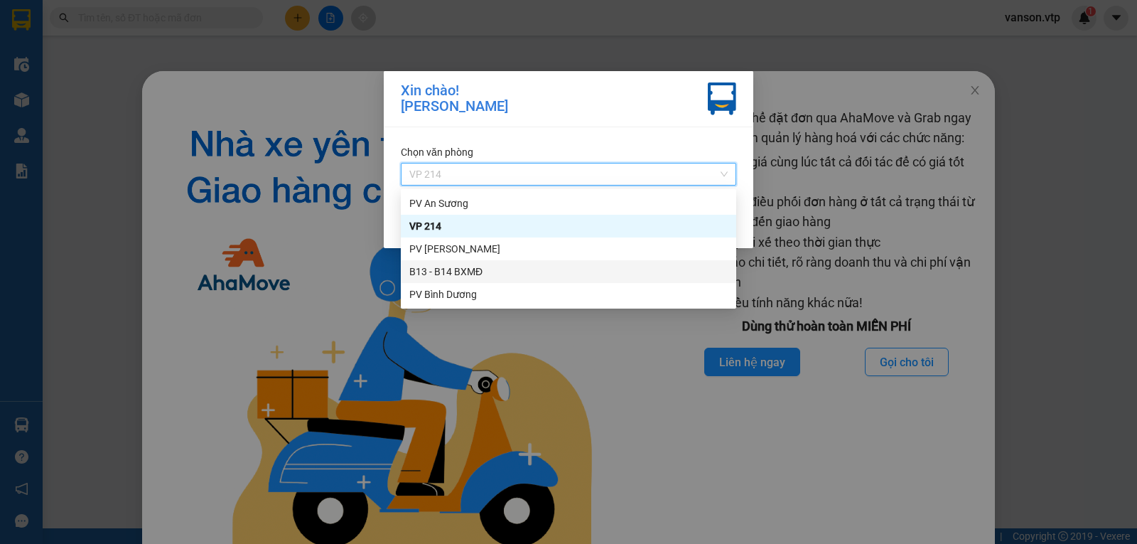
click at [434, 274] on div "B13 - B14 BXMĐ" at bounding box center [568, 272] width 318 height 16
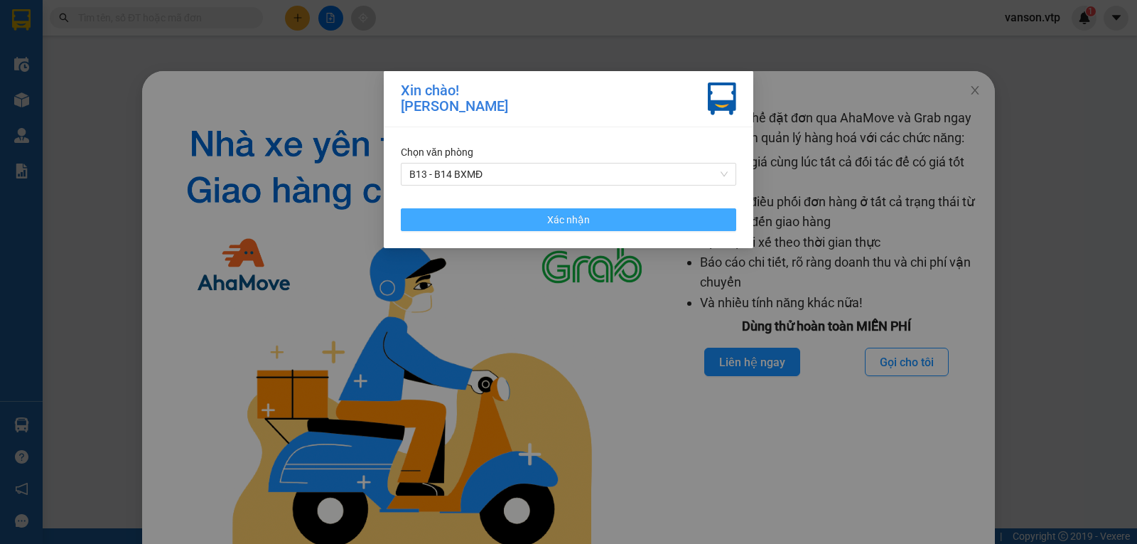
click at [625, 221] on button "Xác nhận" at bounding box center [568, 219] width 335 height 23
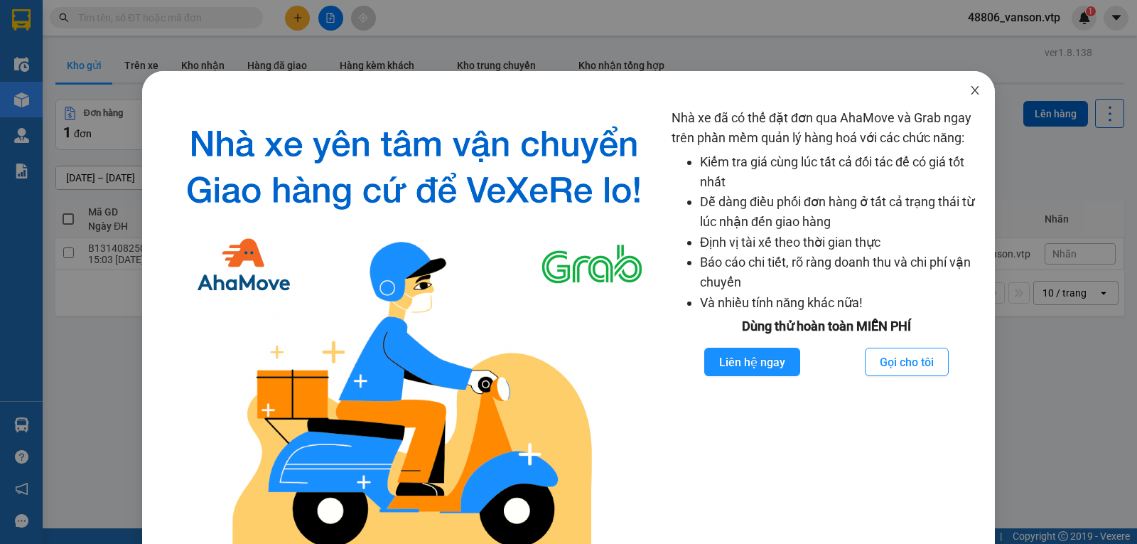
click at [970, 92] on icon "close" at bounding box center [975, 90] width 11 height 11
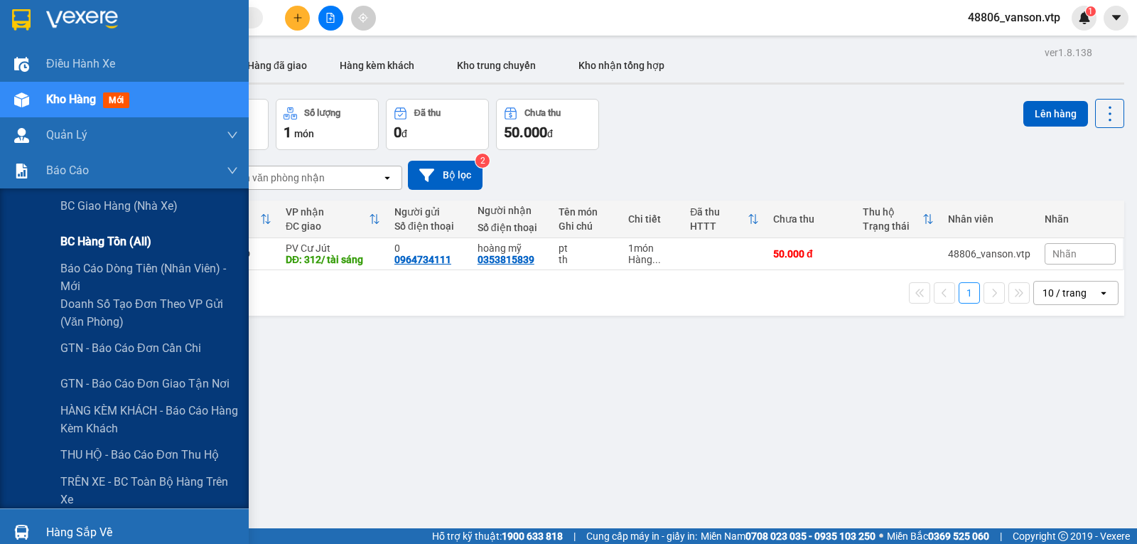
click at [63, 247] on span "BC hàng tồn (all)" at bounding box center [105, 241] width 91 height 18
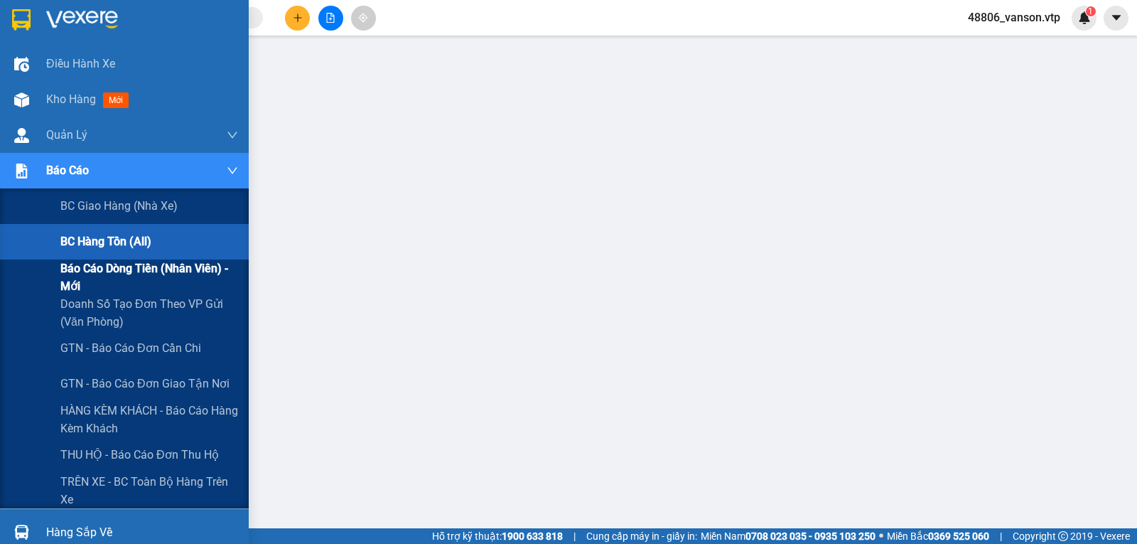
click at [70, 279] on span "Báo cáo dòng tiền (nhân viên) - mới" at bounding box center [149, 277] width 178 height 36
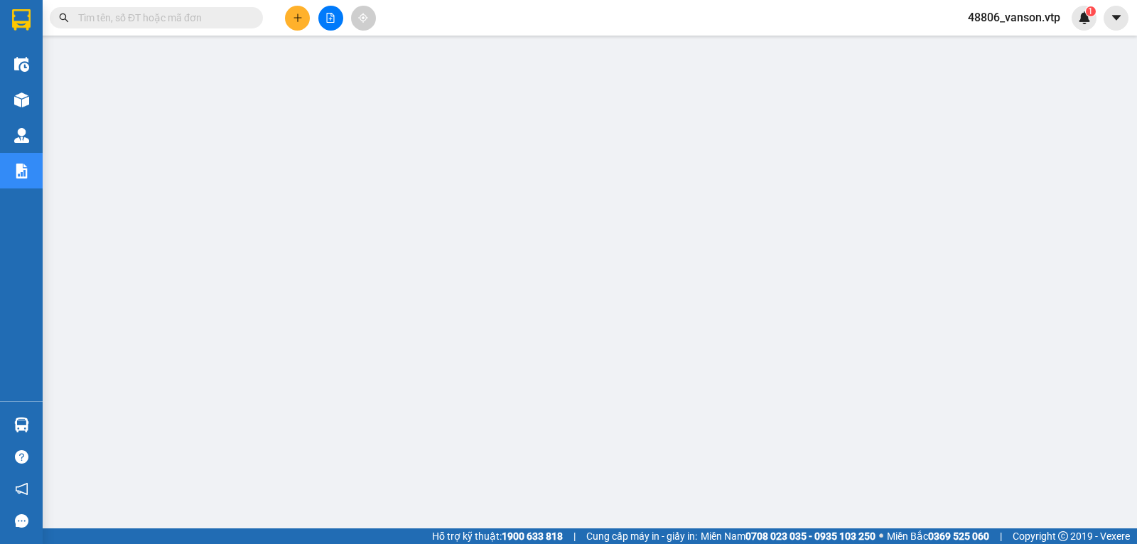
drag, startPoint x: 1033, startPoint y: 15, endPoint x: 999, endPoint y: 26, distance: 35.3
click at [1033, 16] on span "48806_vanson.vtp" at bounding box center [1014, 18] width 115 height 18
click at [995, 43] on span "Đăng xuất" at bounding box center [1021, 44] width 84 height 16
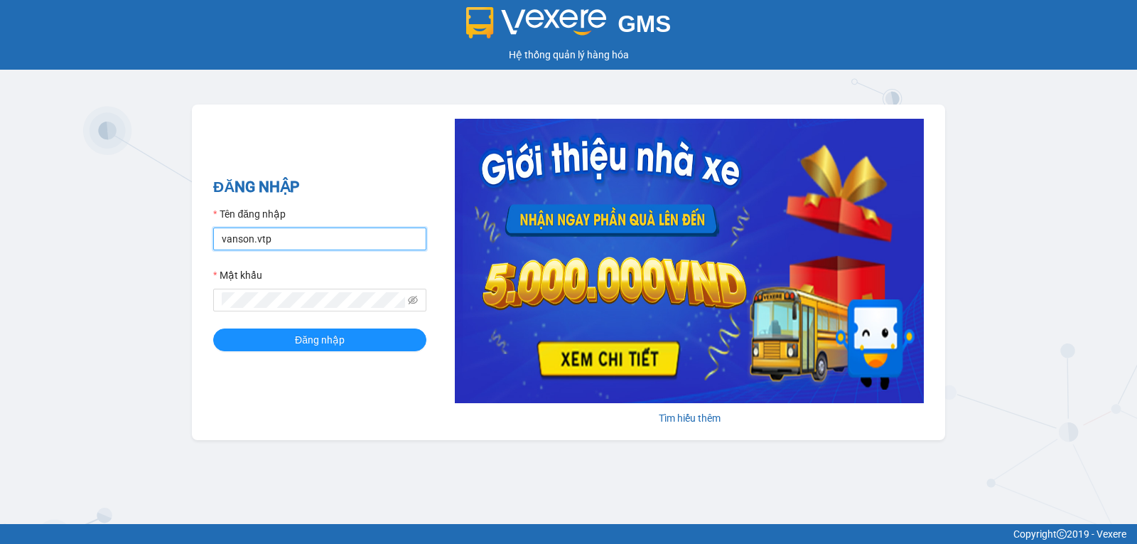
click at [300, 250] on input "vanson.vtp" at bounding box center [319, 238] width 213 height 23
type input "thanhtuan.vtp"
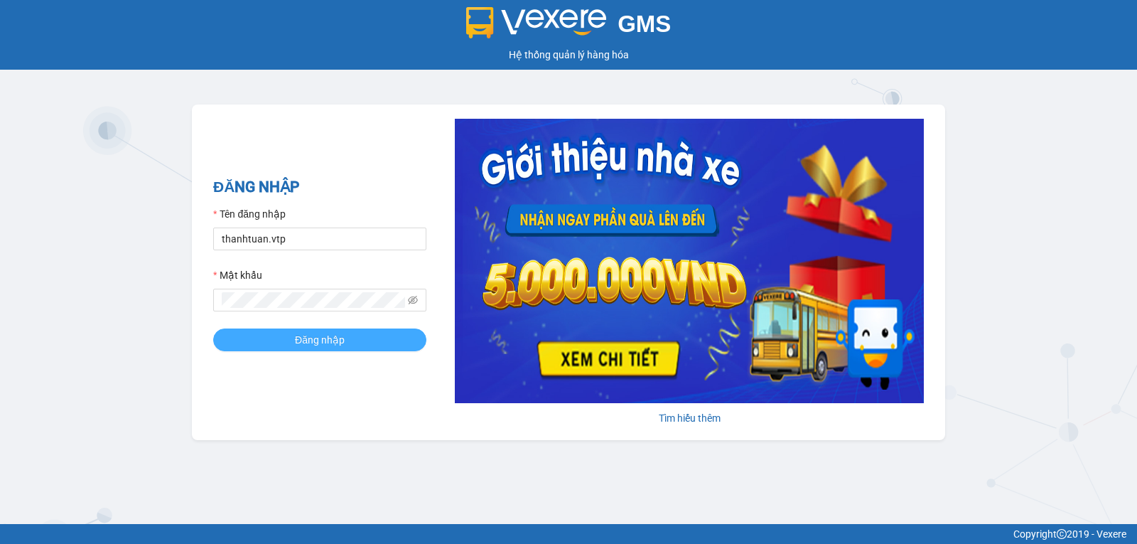
click at [326, 339] on span "Đăng nhập" at bounding box center [320, 340] width 50 height 16
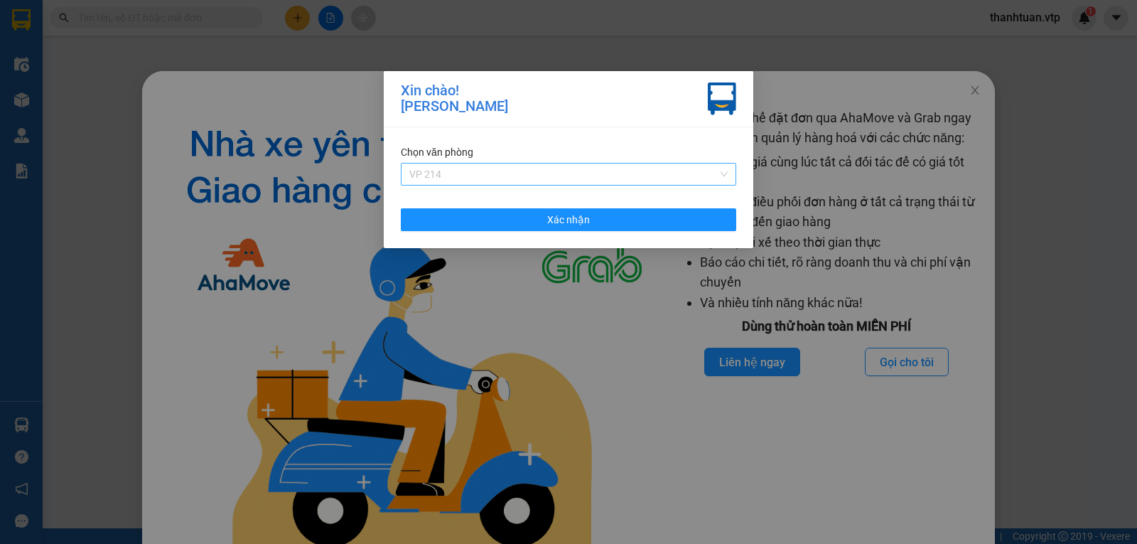
click at [555, 172] on span "VP 214" at bounding box center [568, 173] width 318 height 21
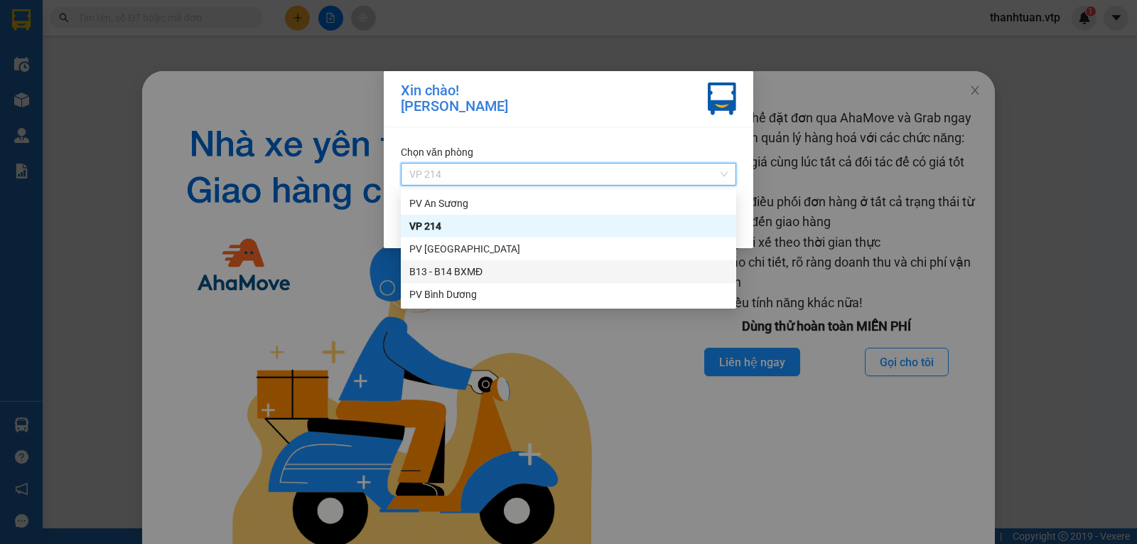
click at [437, 275] on div "B13 - B14 BXMĐ" at bounding box center [568, 272] width 318 height 16
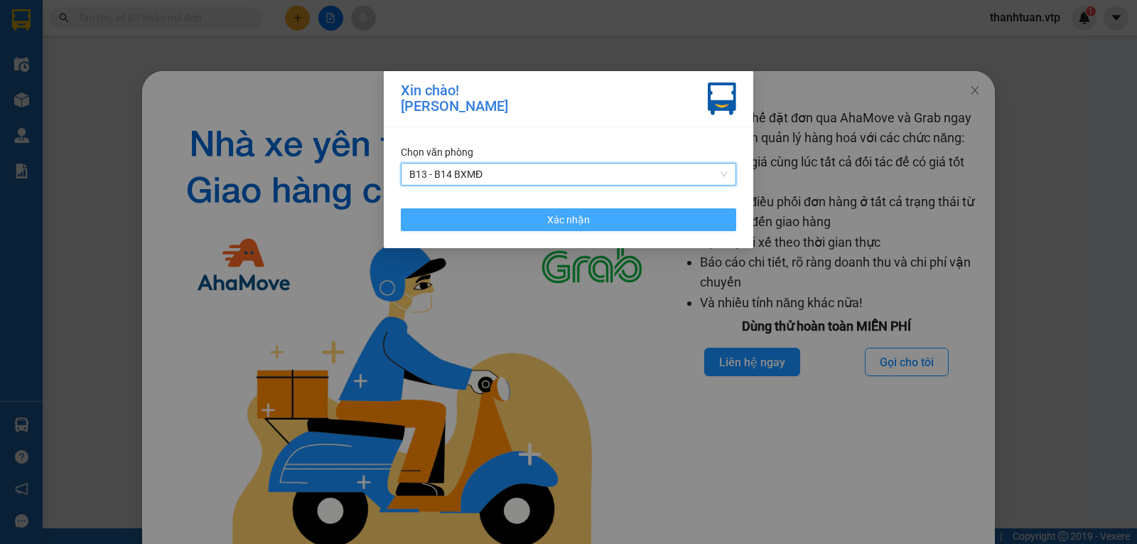
click at [618, 230] on button "Xác nhận" at bounding box center [568, 219] width 335 height 23
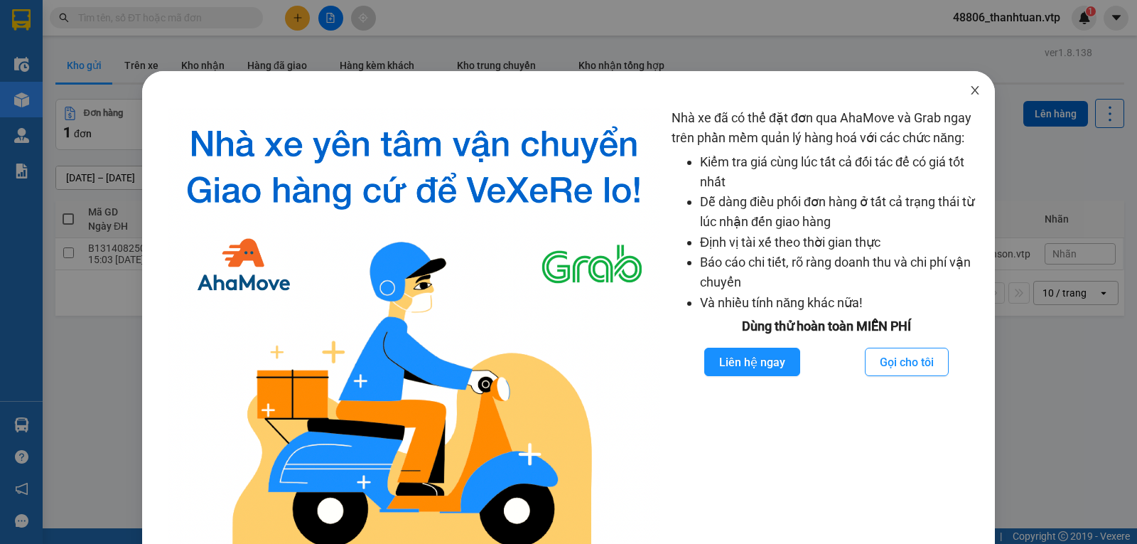
click at [970, 88] on icon "close" at bounding box center [975, 90] width 11 height 11
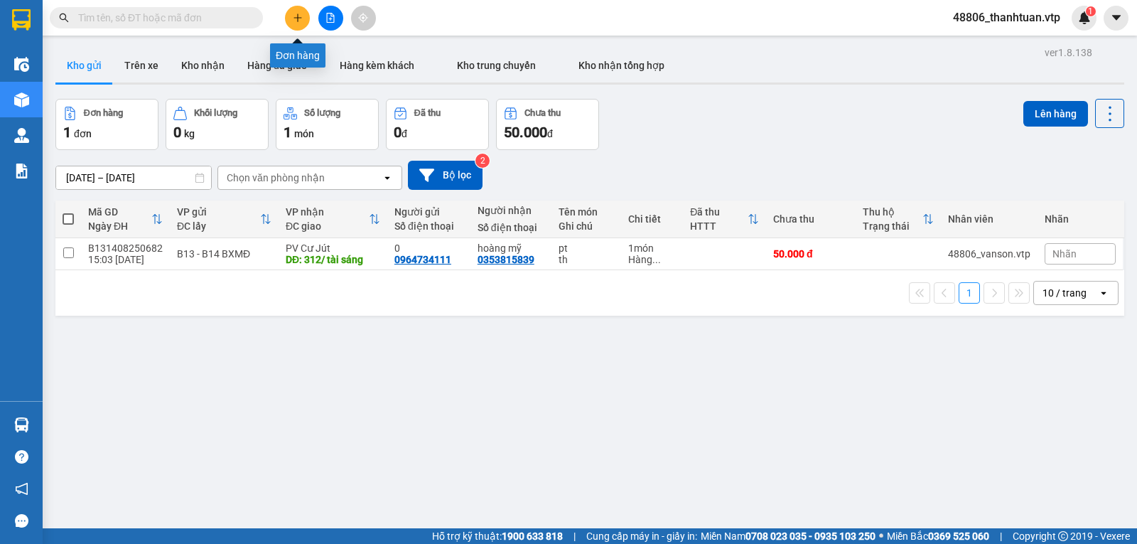
click at [301, 21] on icon "plus" at bounding box center [298, 18] width 10 height 10
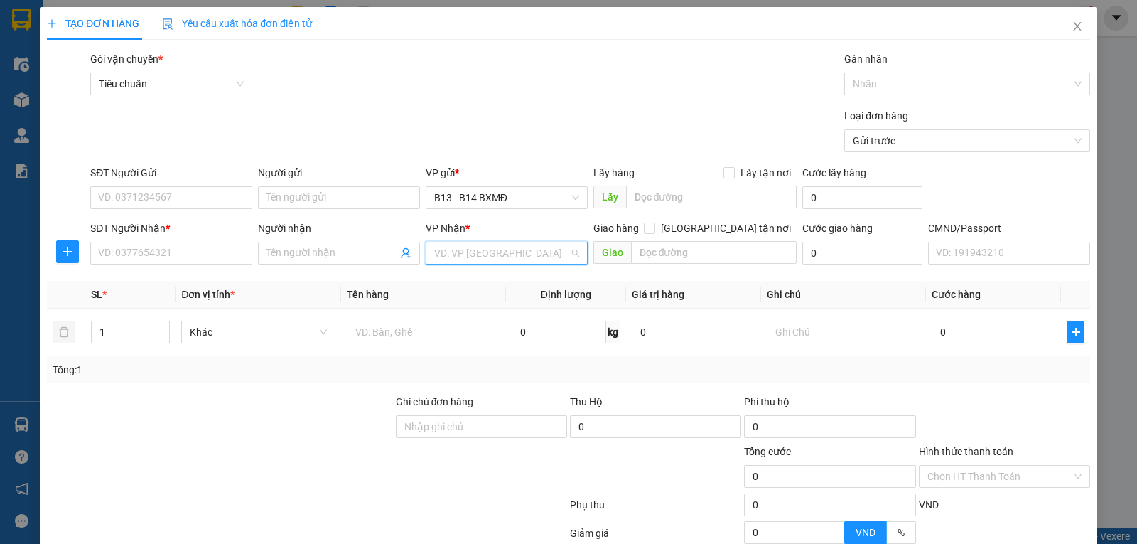
click at [491, 254] on input "search" at bounding box center [501, 252] width 135 height 21
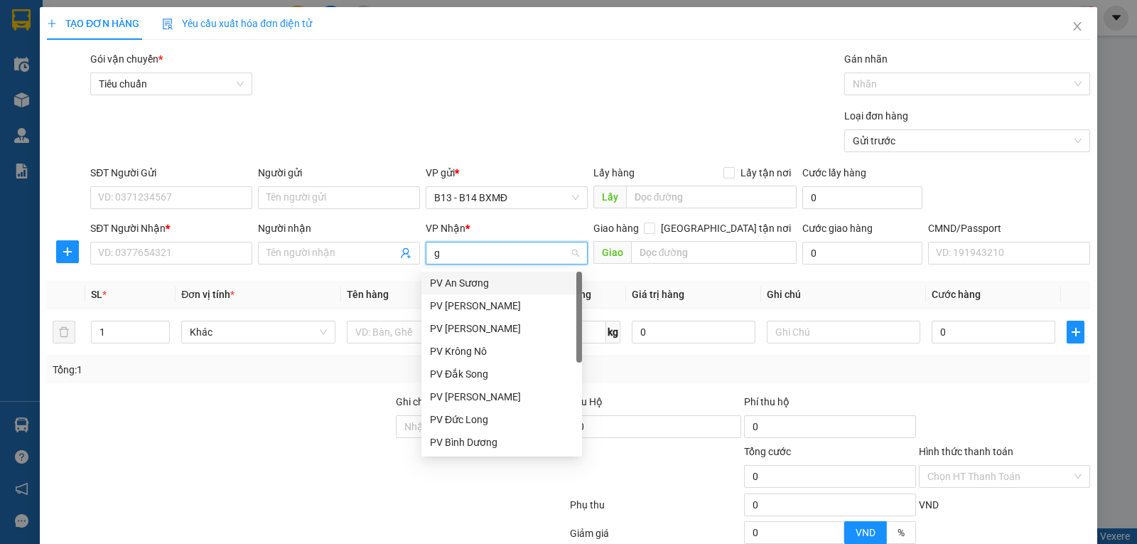
type input "gn"
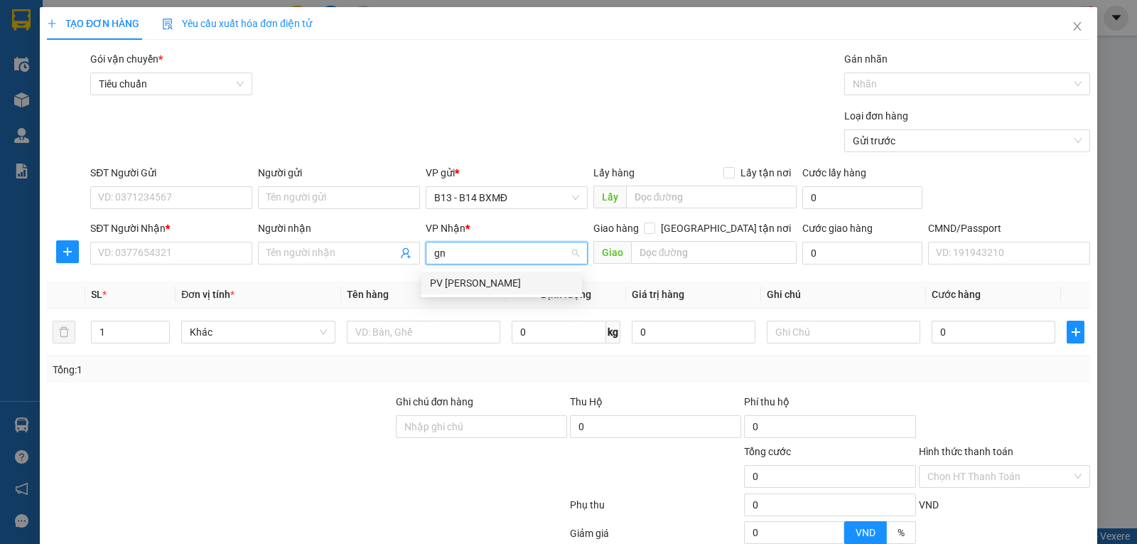
drag, startPoint x: 453, startPoint y: 284, endPoint x: 364, endPoint y: 279, distance: 89.0
click at [439, 284] on div "PV Gia Nghĩa" at bounding box center [502, 283] width 144 height 16
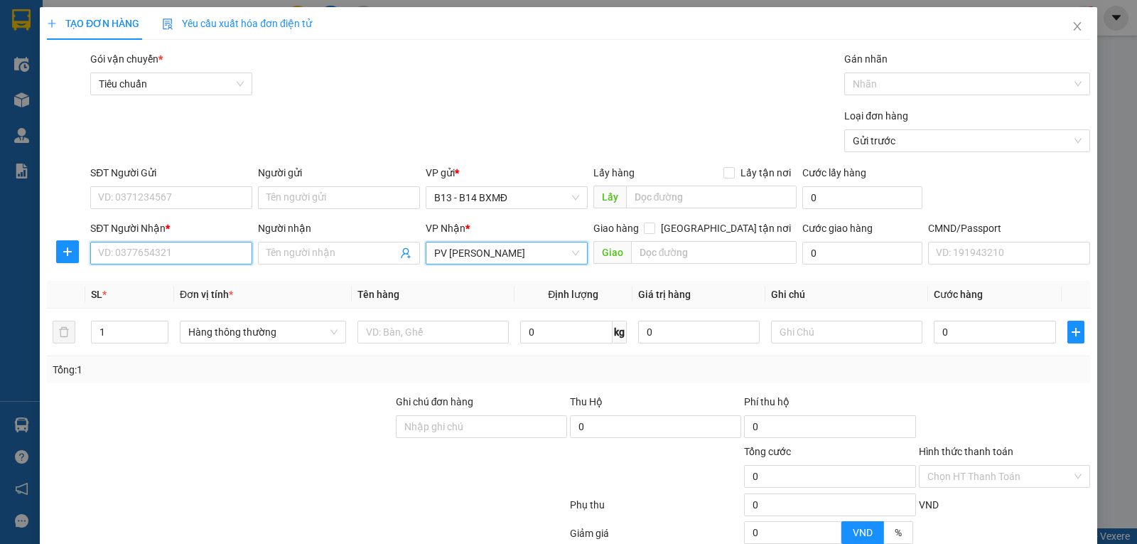
click at [213, 259] on input "SĐT Người Nhận *" at bounding box center [171, 253] width 162 height 23
type input "kim cuong"
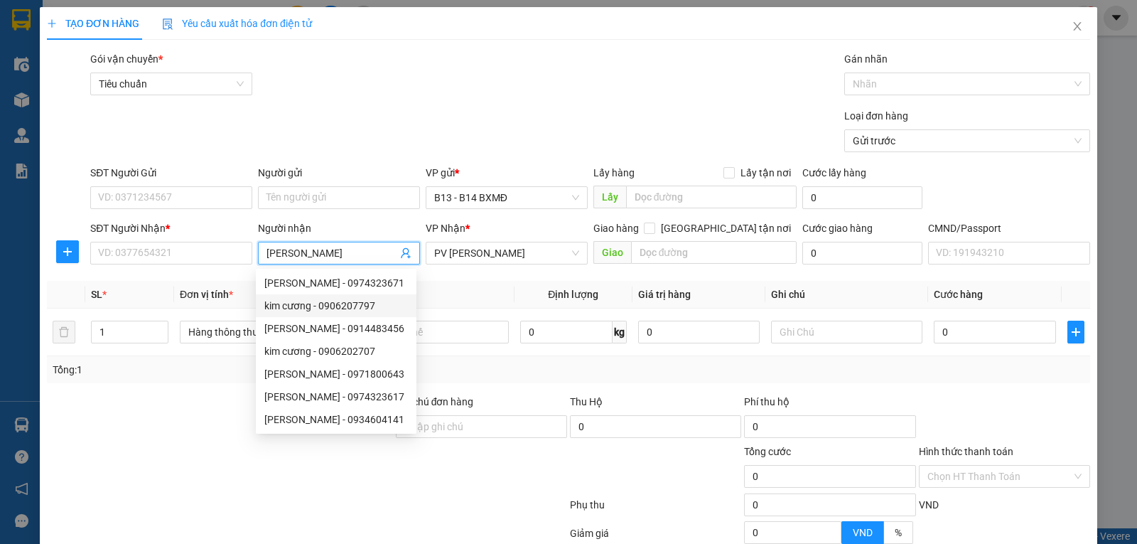
click at [367, 306] on div "kim cương - 0906207797" at bounding box center [336, 306] width 144 height 16
type input "0906207797"
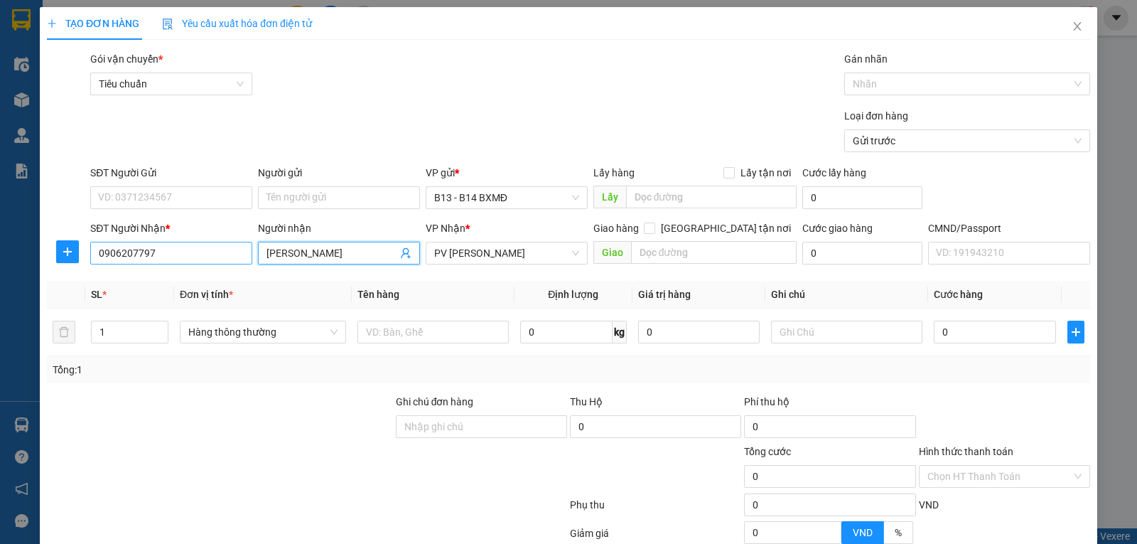
type input "kim cương"
drag, startPoint x: 141, startPoint y: 259, endPoint x: 0, endPoint y: 263, distance: 141.5
click at [0, 262] on div "TẠO ĐƠN HÀNG Yêu cầu xuất hóa đơn điện tử Transit Pickup Surcharge Ids Transit …" at bounding box center [568, 272] width 1137 height 544
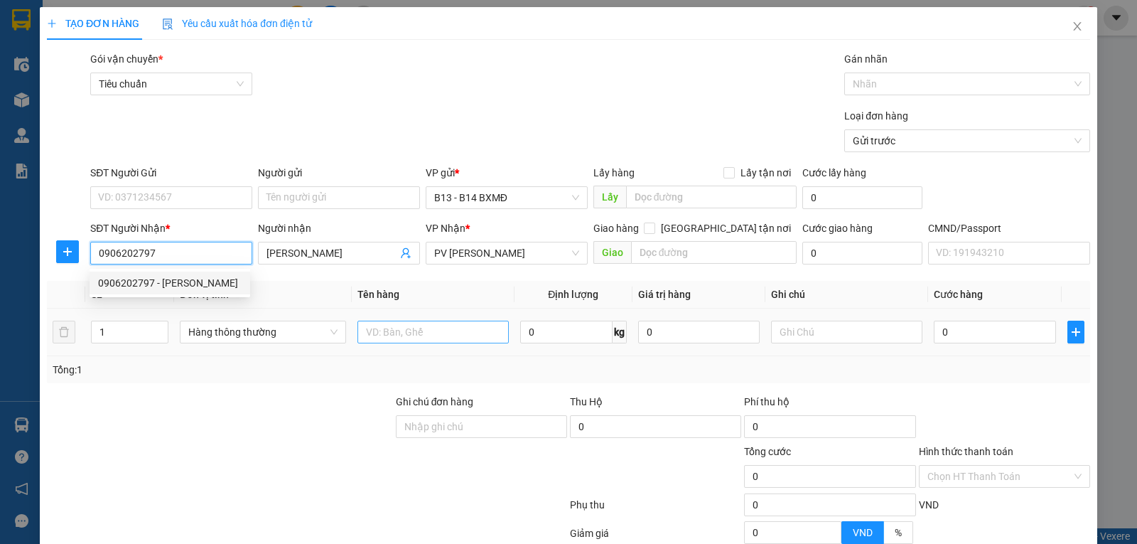
type input "0906202797"
click at [421, 326] on input "text" at bounding box center [433, 332] width 151 height 23
type input "răng"
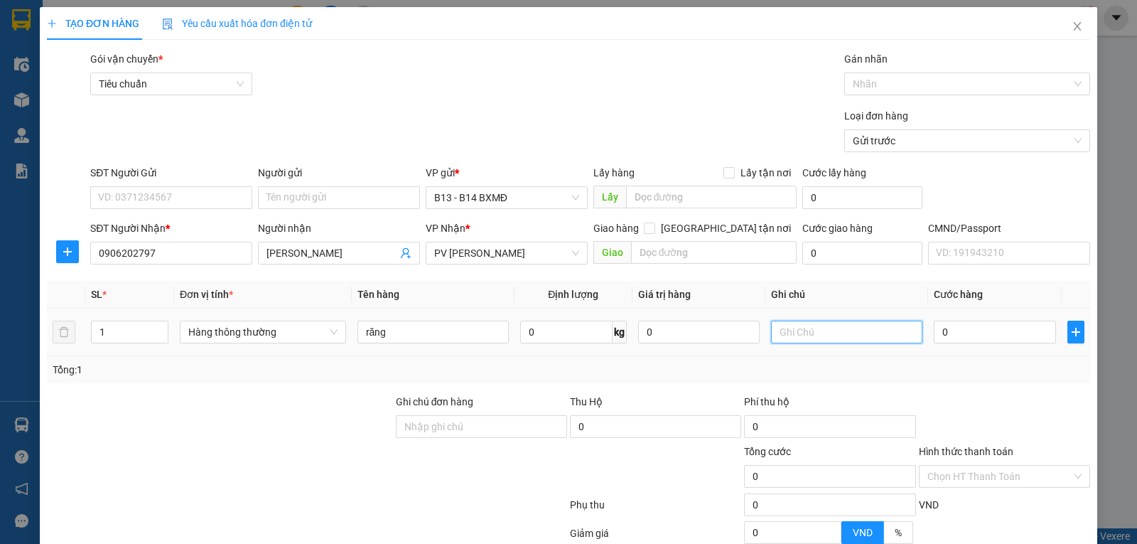
click at [843, 341] on input "text" at bounding box center [846, 332] width 151 height 23
type input "h"
type input "00.003"
type input "3"
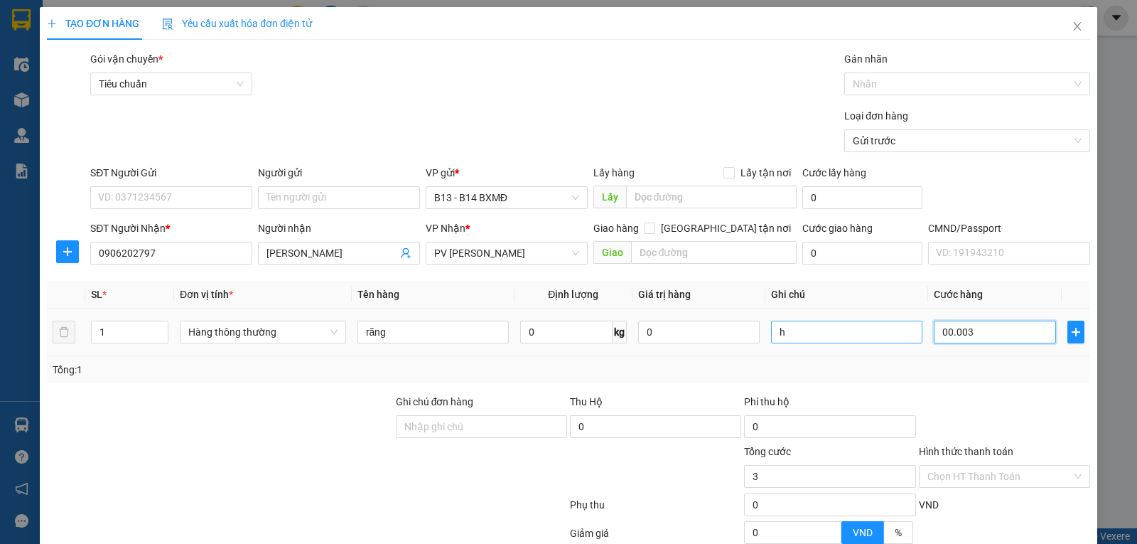
type input "000.030"
type input "30"
type input "0.000.300"
type input "300"
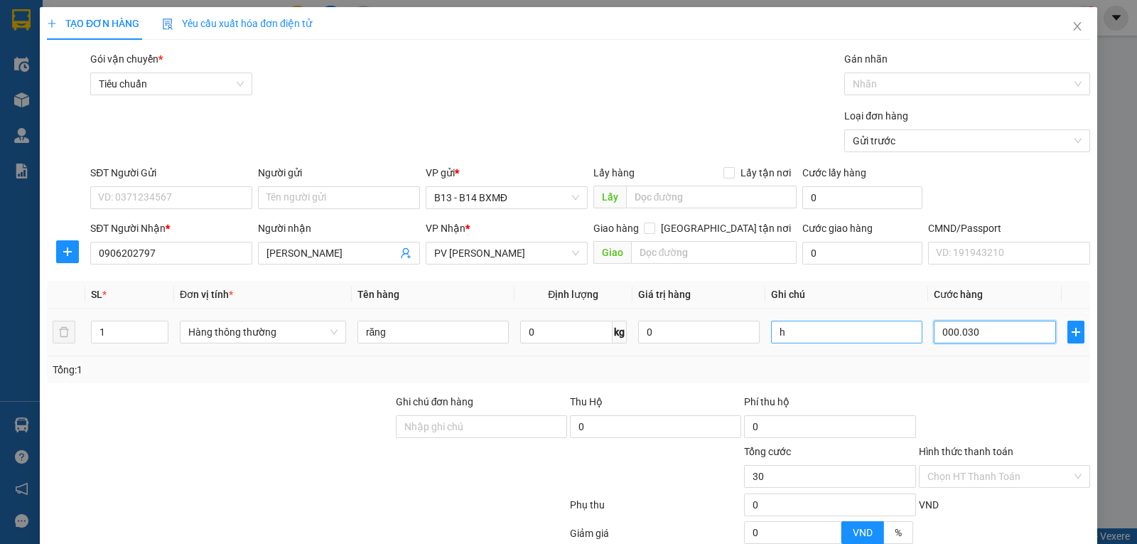
type input "300"
type input "00.003.000"
type input "3.000"
type input "000.030.000"
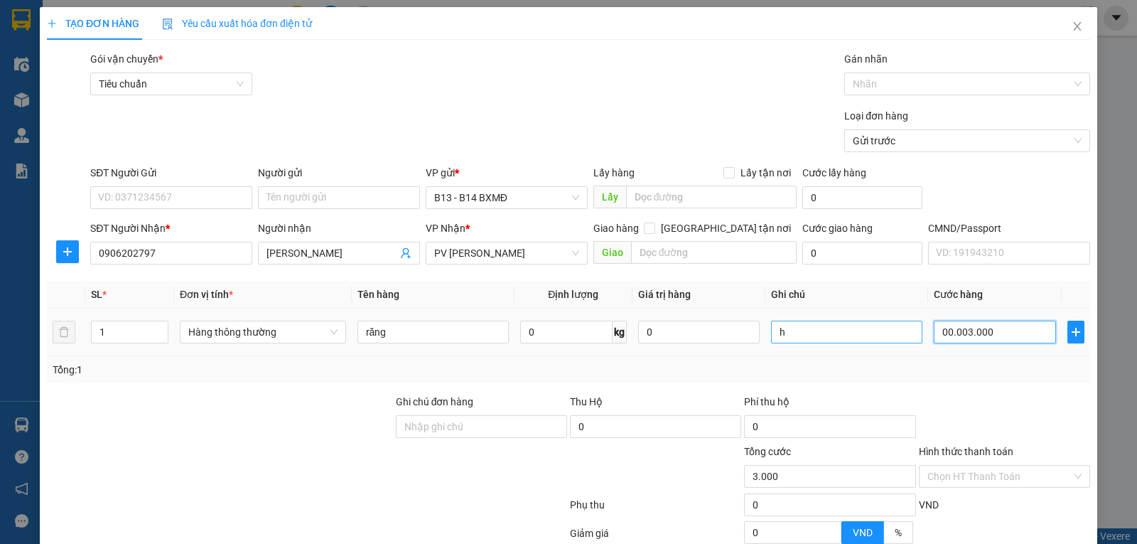
type input "30.000"
click at [978, 472] on input "Hình thức thanh toán" at bounding box center [1000, 476] width 144 height 21
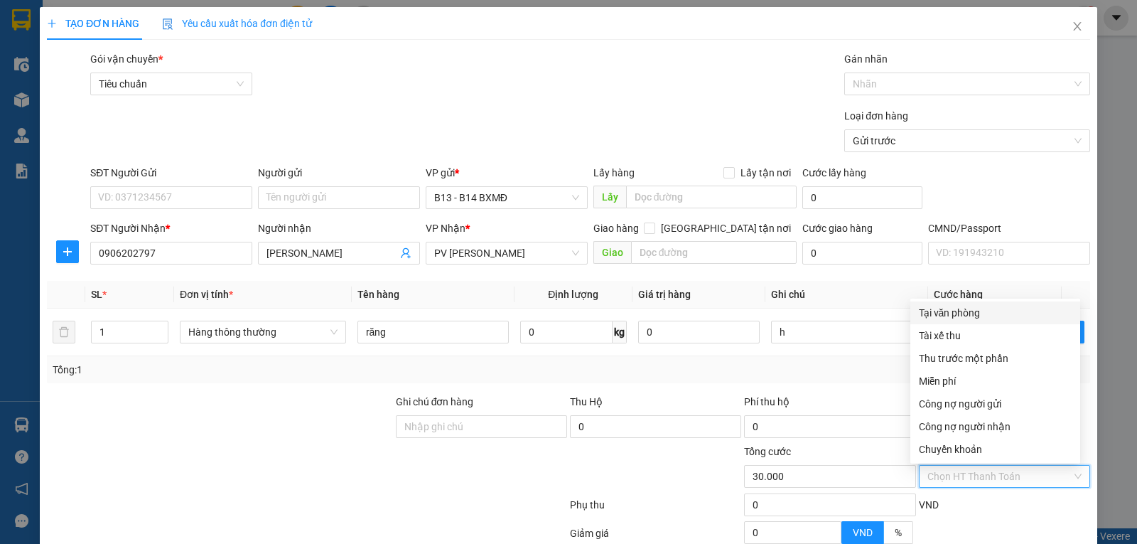
click at [944, 313] on div "Tại văn phòng" at bounding box center [995, 313] width 153 height 16
type input "0"
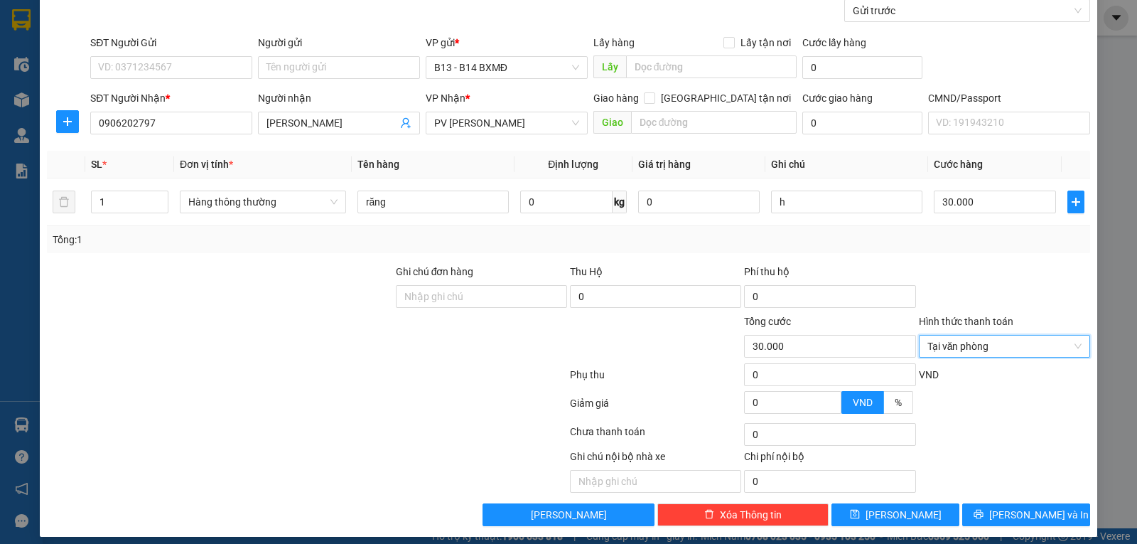
scroll to position [142, 0]
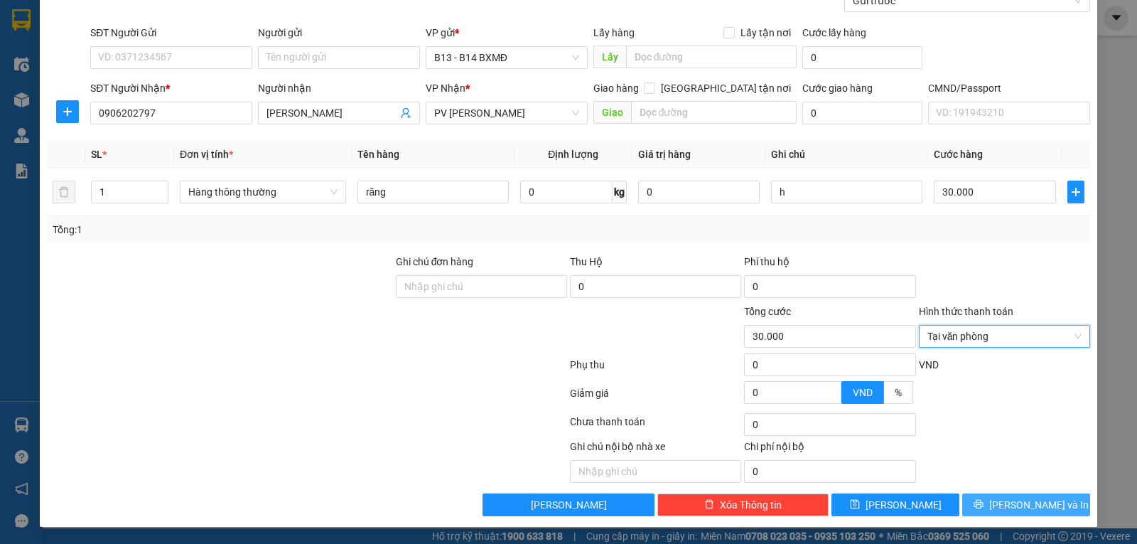
drag, startPoint x: 1009, startPoint y: 505, endPoint x: 966, endPoint y: 498, distance: 43.2
click at [1009, 505] on span "Lưu và In" at bounding box center [1039, 505] width 100 height 16
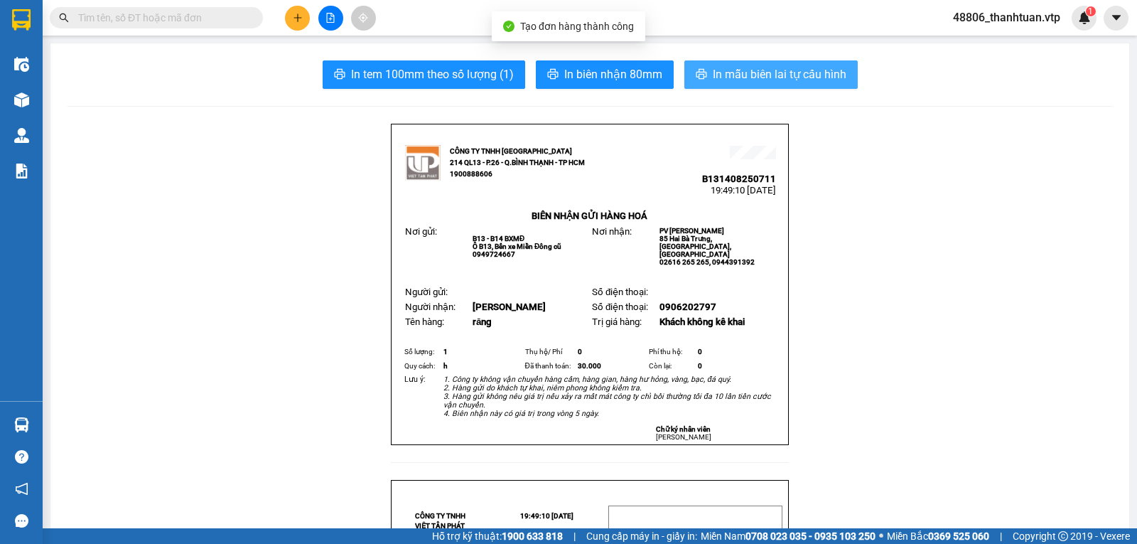
click at [704, 80] on button "In mẫu biên lai tự cấu hình" at bounding box center [770, 74] width 173 height 28
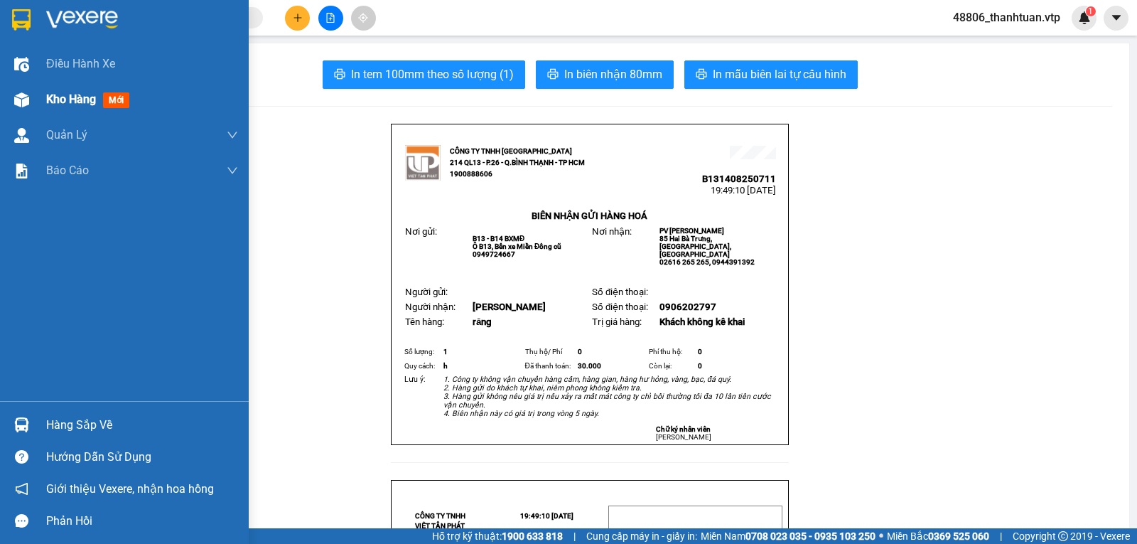
click at [71, 102] on span "Kho hàng" at bounding box center [71, 99] width 50 height 14
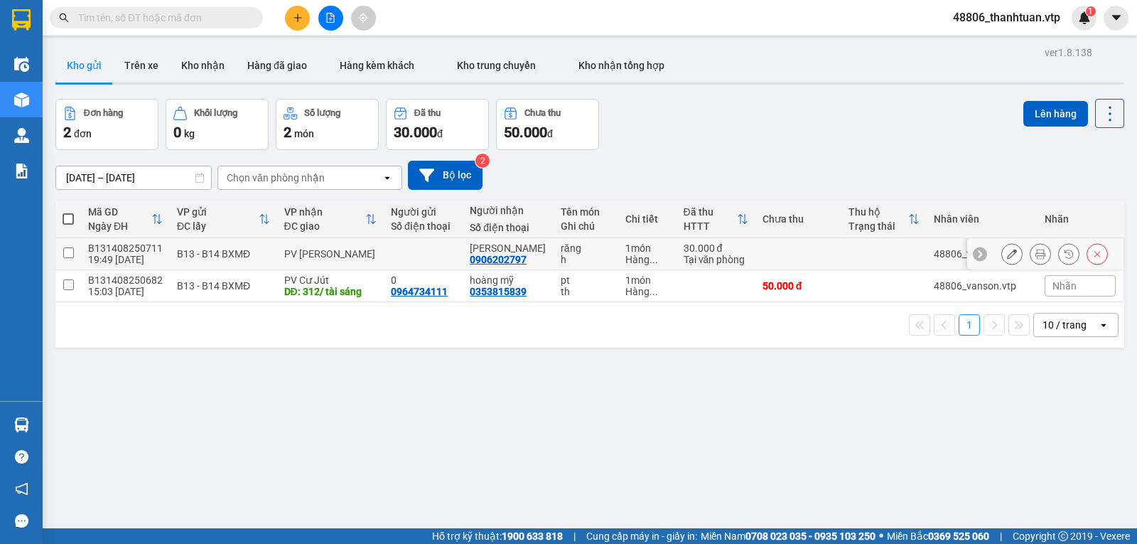
click at [69, 258] on input "checkbox" at bounding box center [68, 252] width 11 height 11
checkbox input "true"
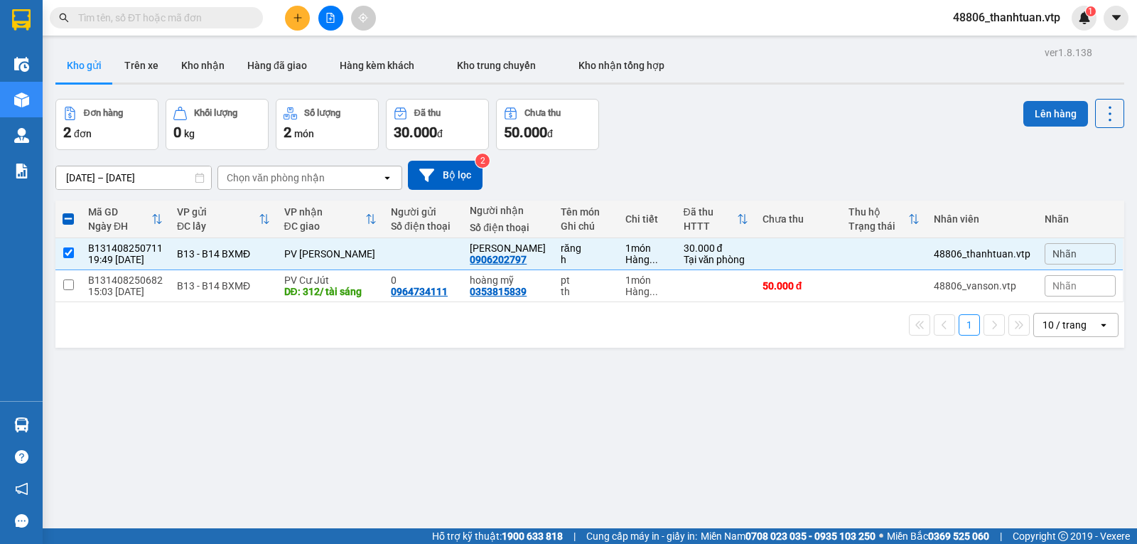
click at [1025, 119] on button "Lên hàng" at bounding box center [1056, 114] width 65 height 26
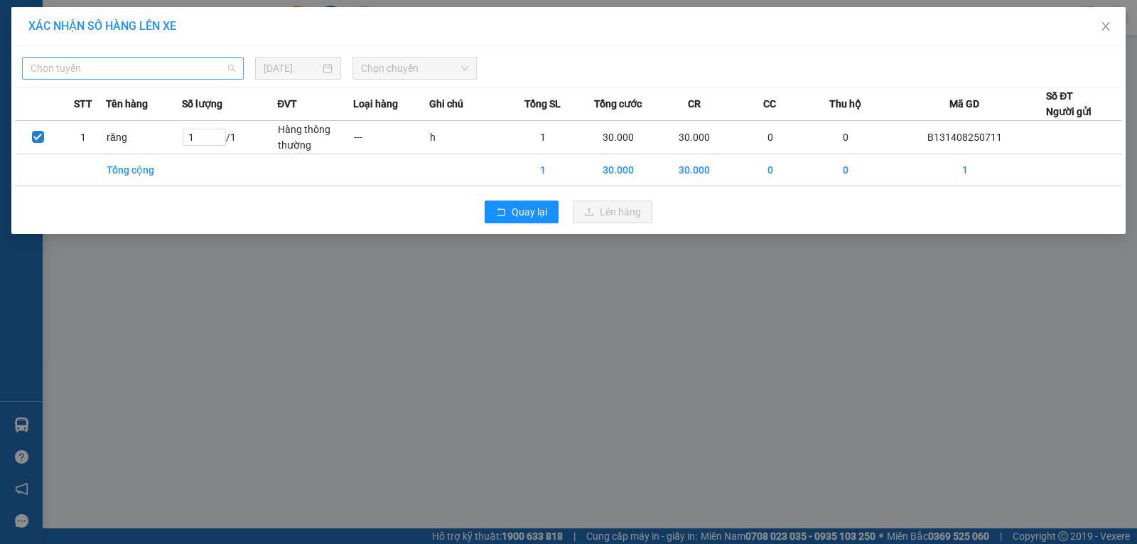
click at [169, 69] on span "Chọn tuyến" at bounding box center [133, 68] width 205 height 21
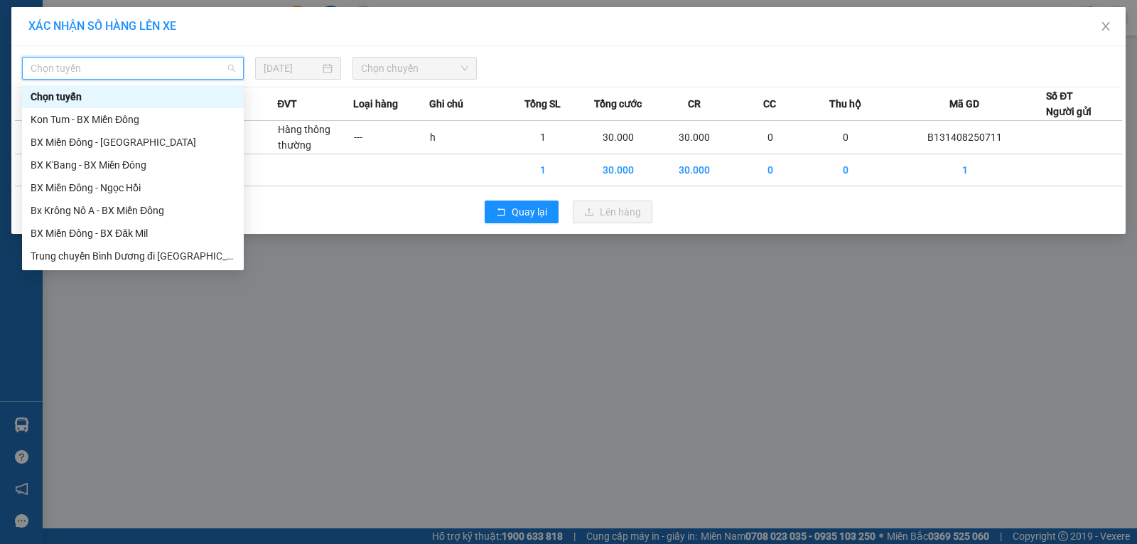
type input "c"
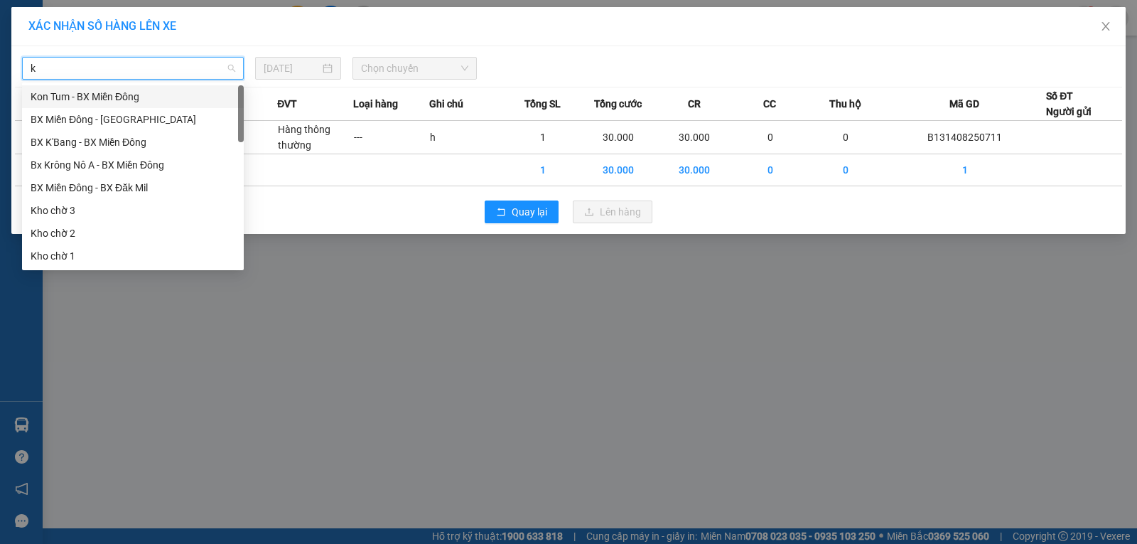
type input "kn"
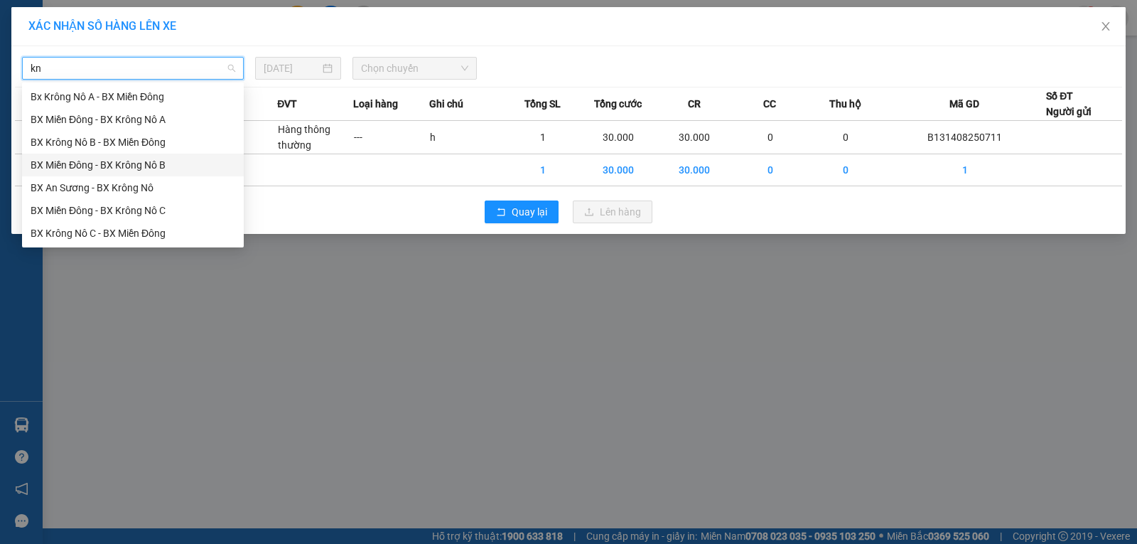
click at [171, 167] on div "BX Miền Đông - BX Krông Nô B" at bounding box center [133, 165] width 205 height 16
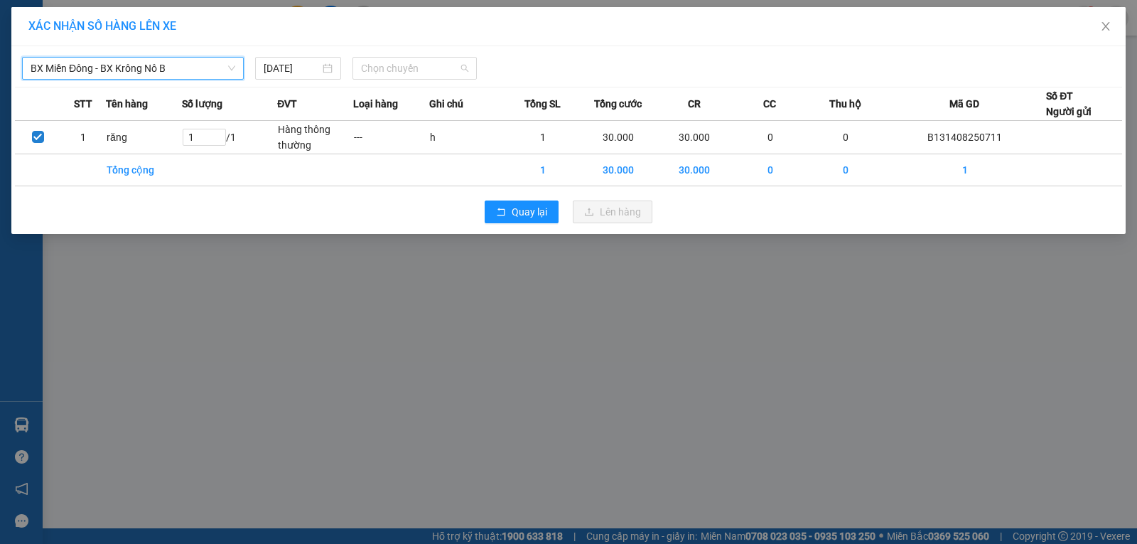
drag, startPoint x: 366, startPoint y: 68, endPoint x: 353, endPoint y: 91, distance: 26.7
click at [365, 68] on span "Chọn chuyến" at bounding box center [414, 68] width 107 height 21
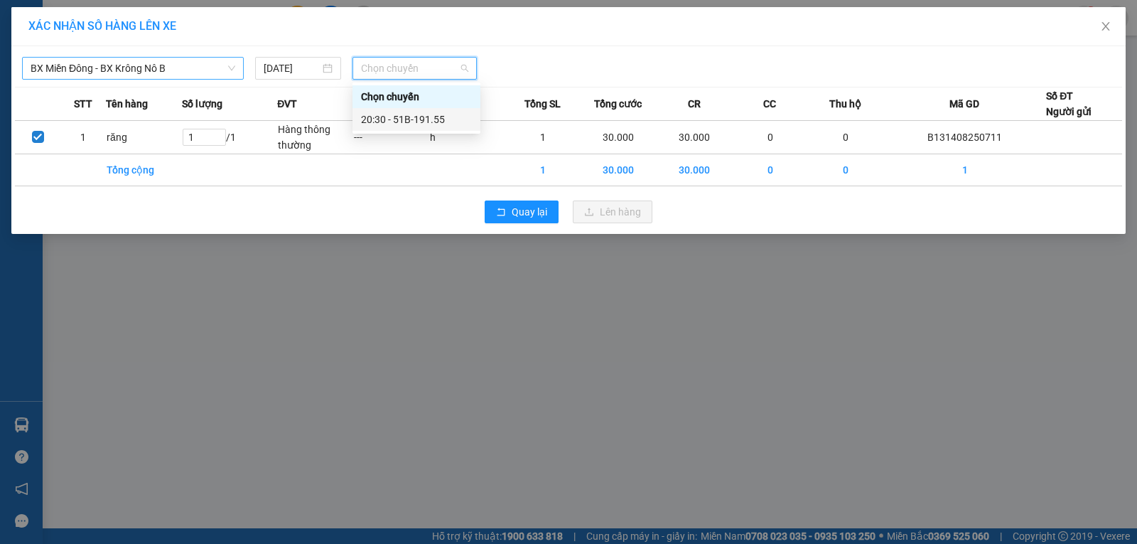
click at [376, 120] on div "20:30 - 51B-191.55" at bounding box center [416, 120] width 111 height 16
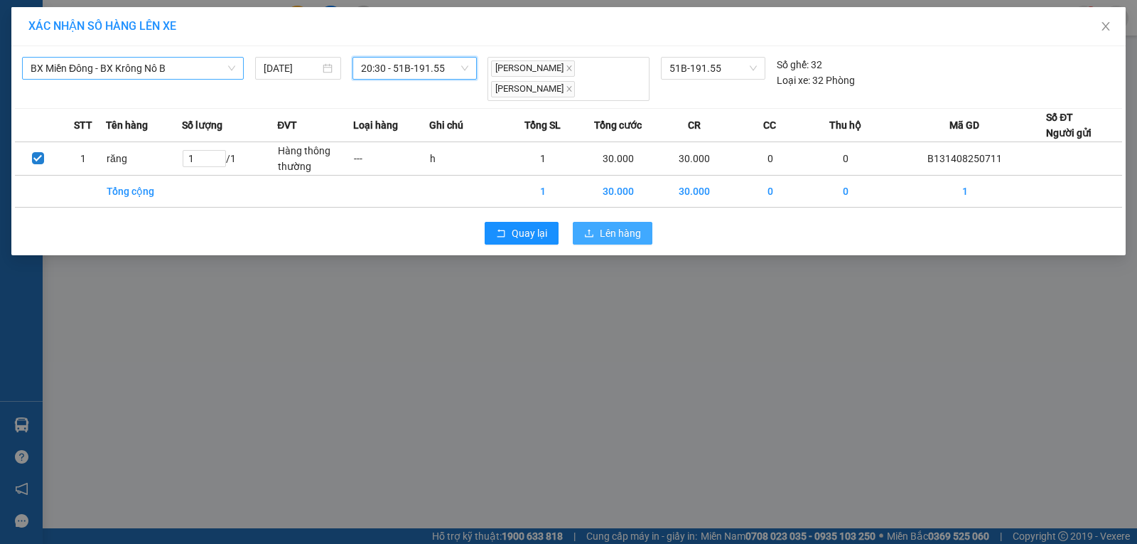
click at [623, 225] on span "Lên hàng" at bounding box center [620, 233] width 41 height 16
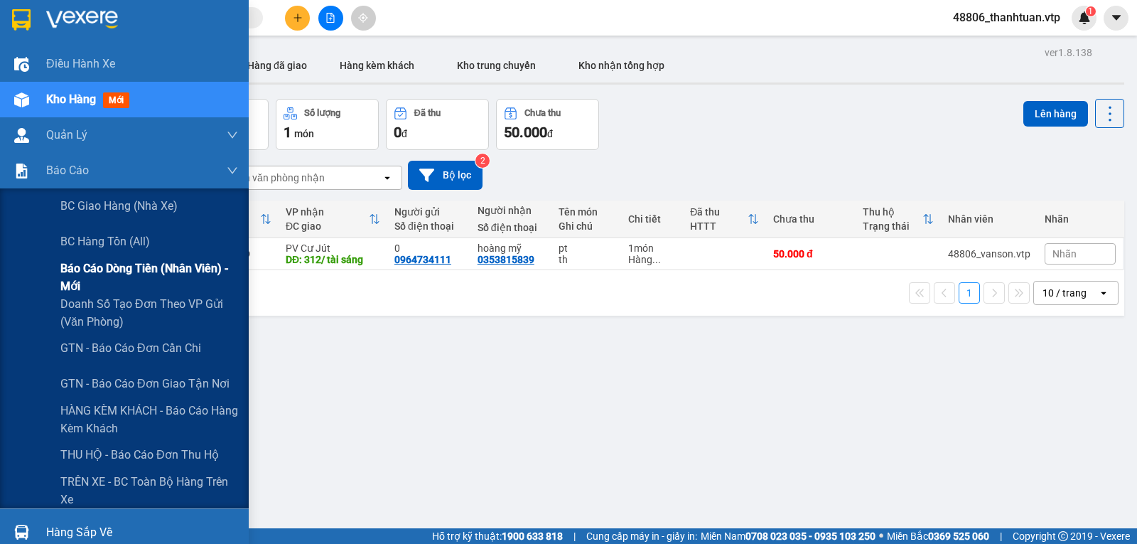
click at [95, 276] on span "Báo cáo dòng tiền (nhân viên) - mới" at bounding box center [149, 277] width 178 height 36
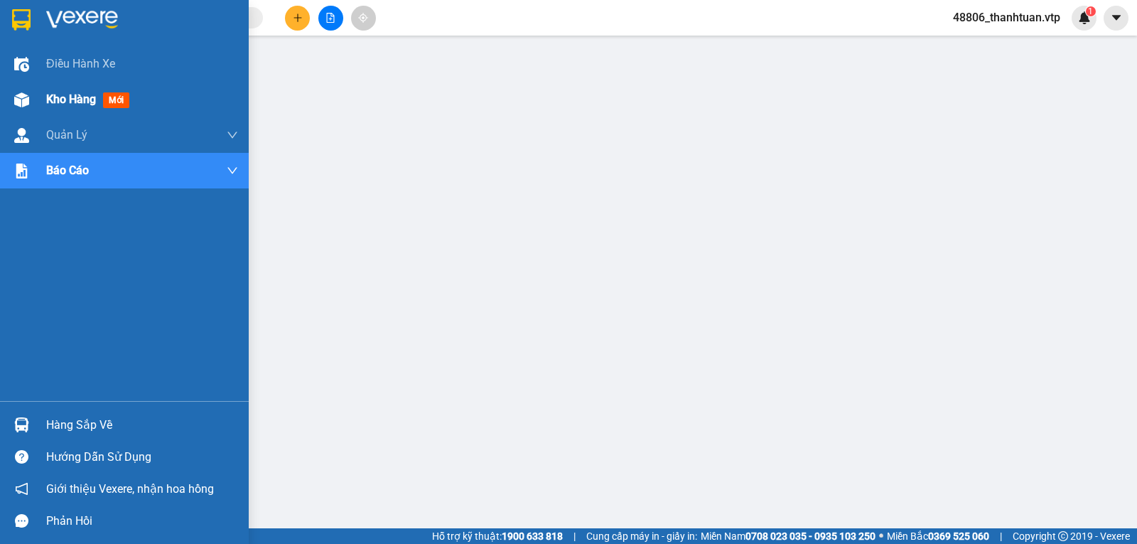
click at [61, 97] on span "Kho hàng" at bounding box center [71, 99] width 50 height 14
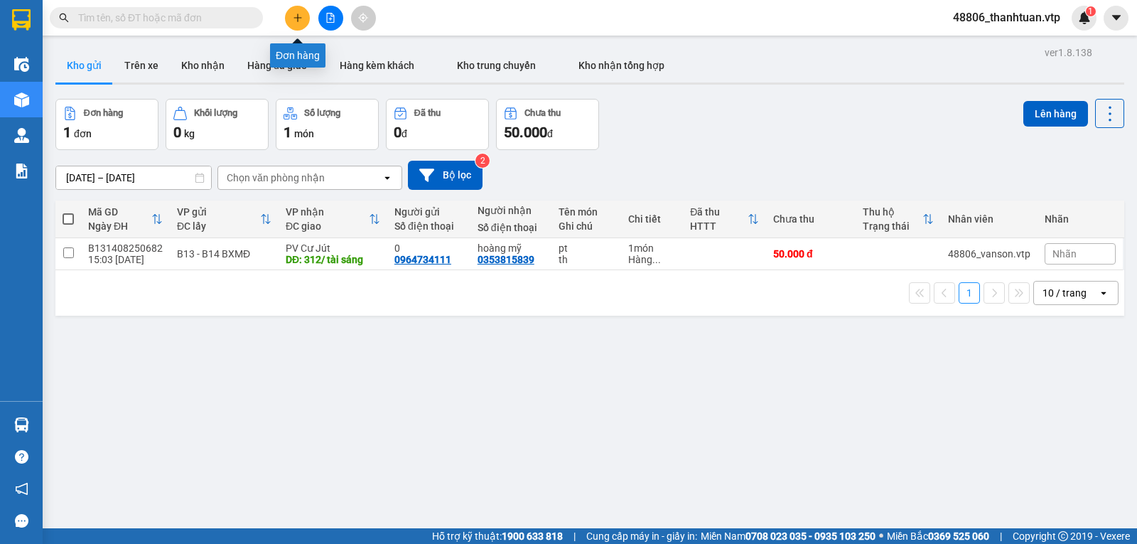
click at [302, 18] on icon "plus" at bounding box center [298, 18] width 10 height 10
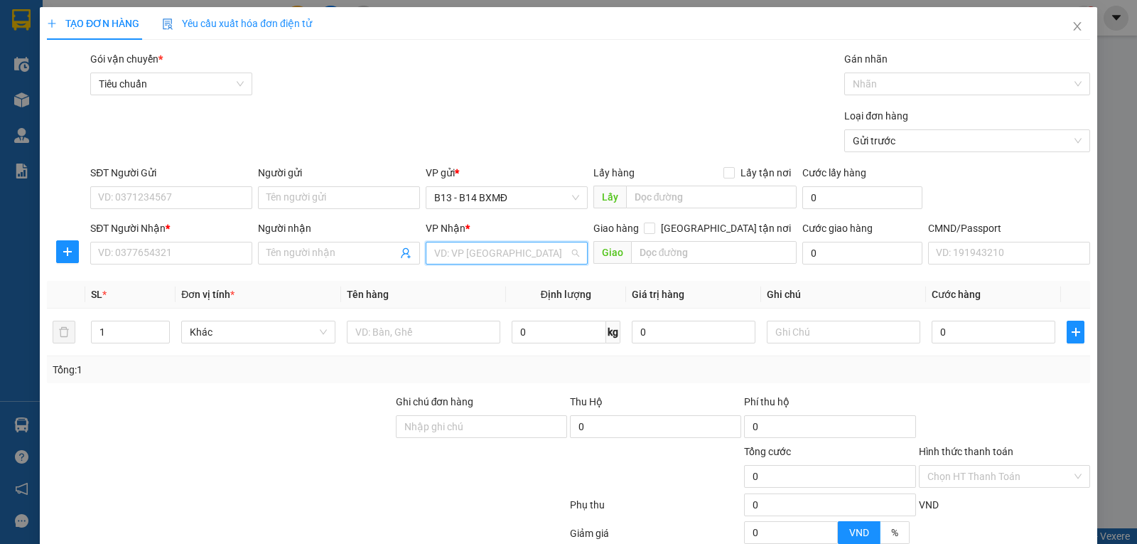
click at [459, 255] on input "search" at bounding box center [501, 252] width 135 height 21
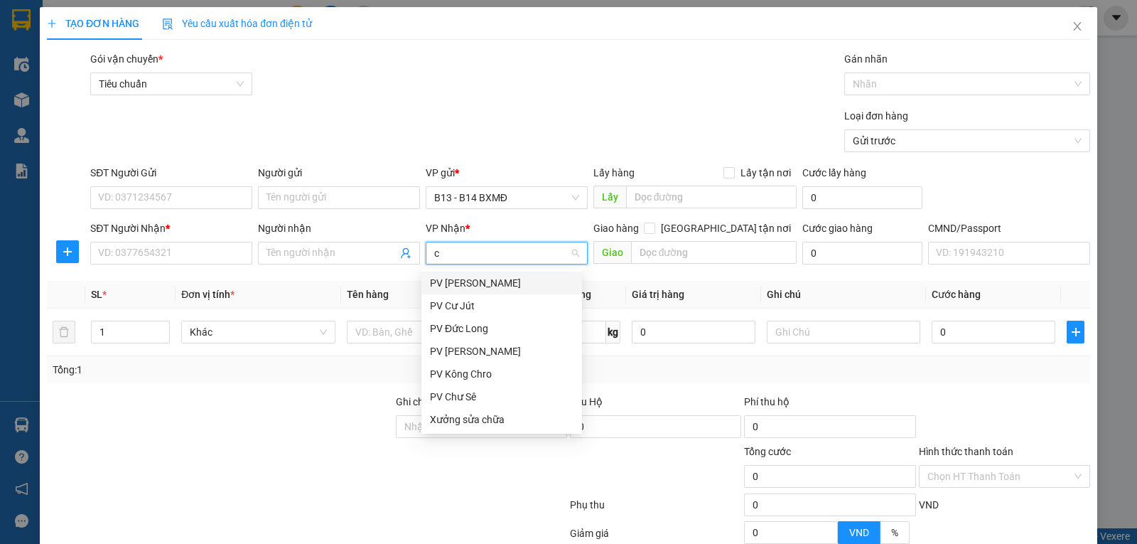
type input "cj"
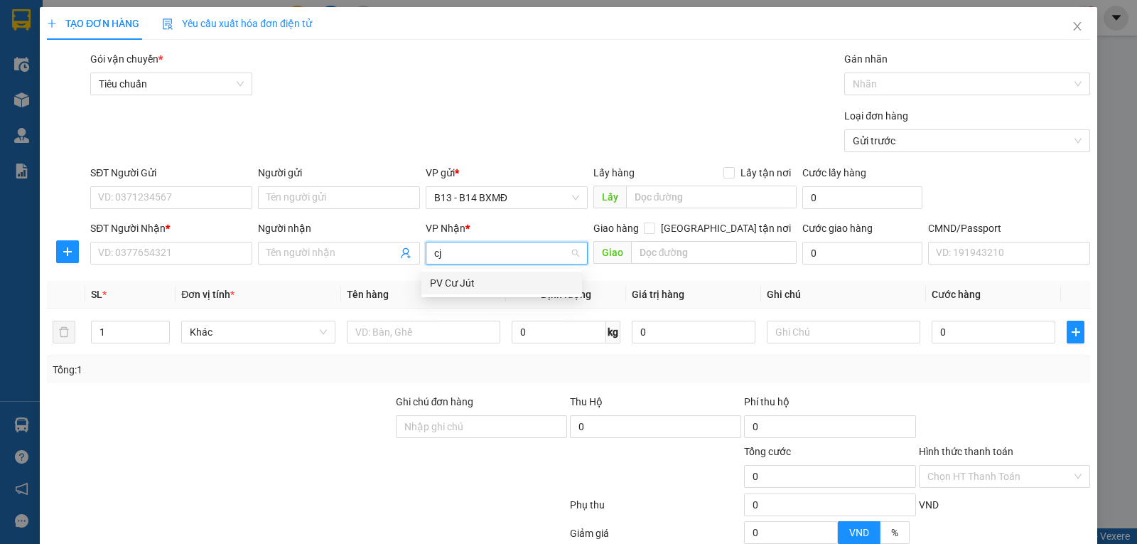
click at [463, 285] on div "PV Cư Jút" at bounding box center [502, 283] width 144 height 16
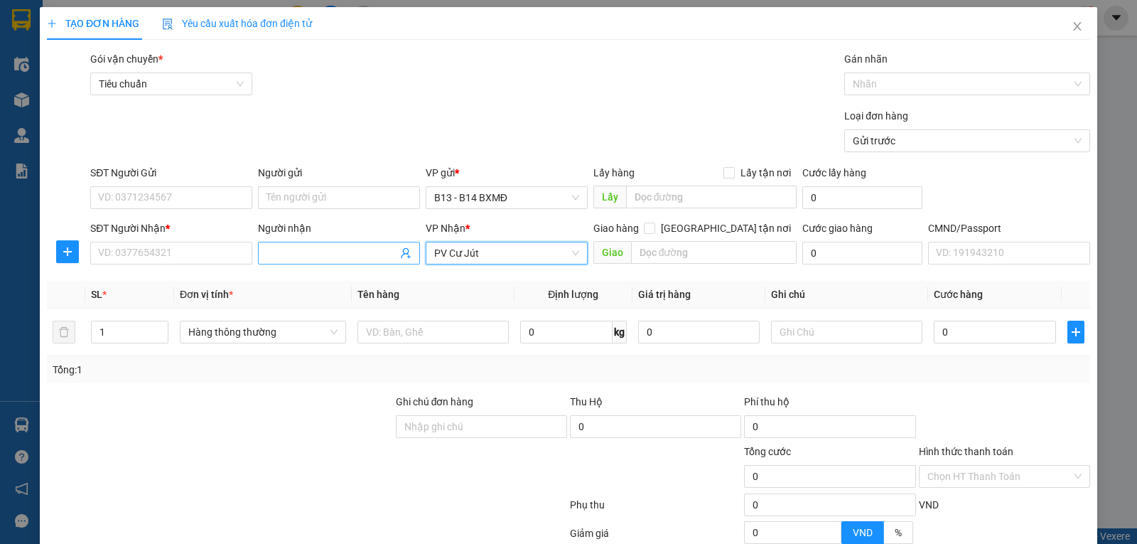
click at [336, 254] on input "Người nhận" at bounding box center [332, 253] width 131 height 16
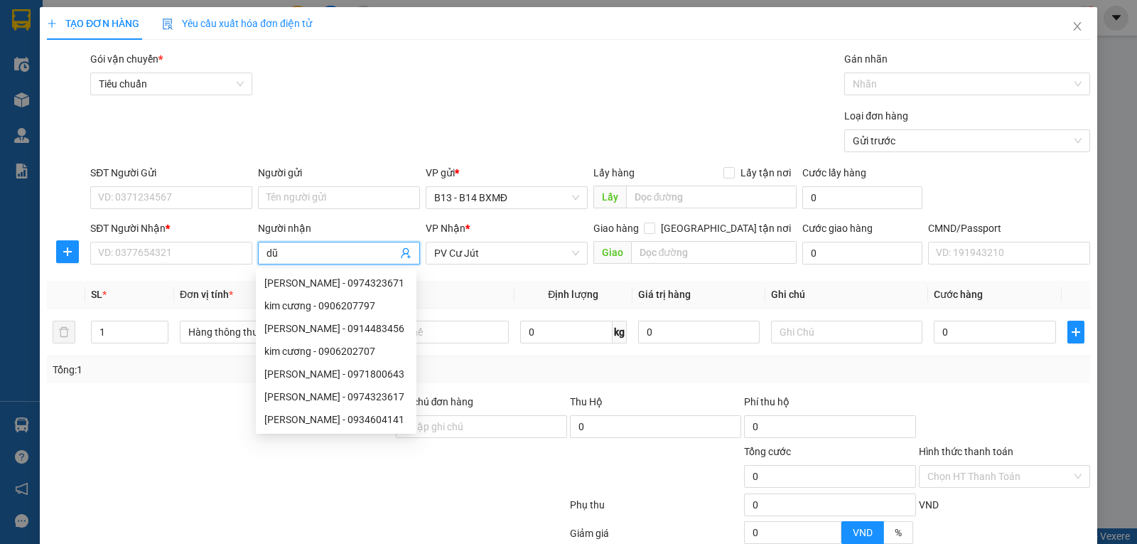
type input "dũ"
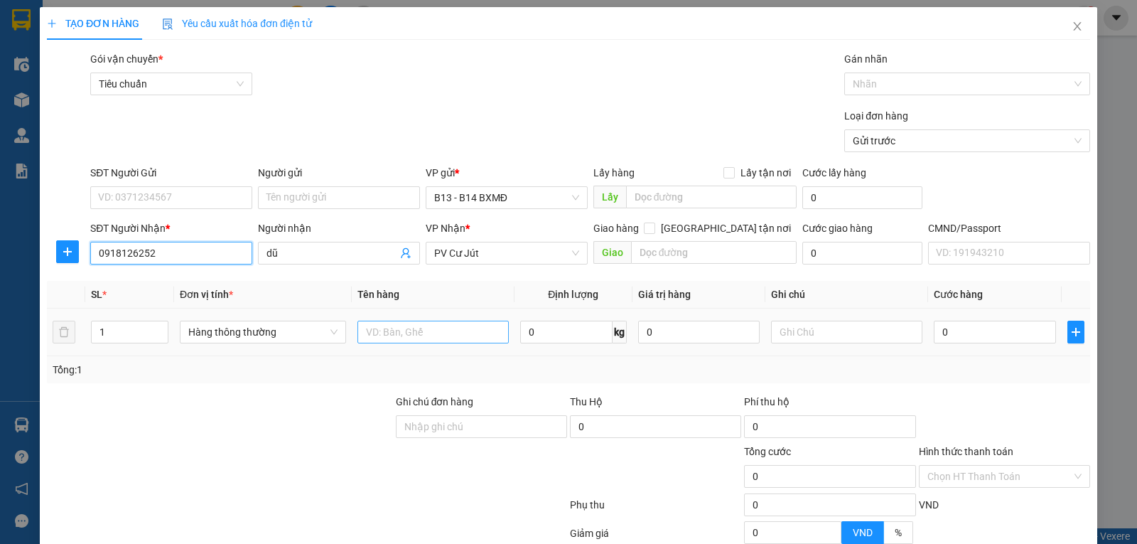
type input "0918126252"
click at [407, 326] on input "text" at bounding box center [433, 332] width 151 height 23
type input "d"
type input "đồ điện"
type input "t"
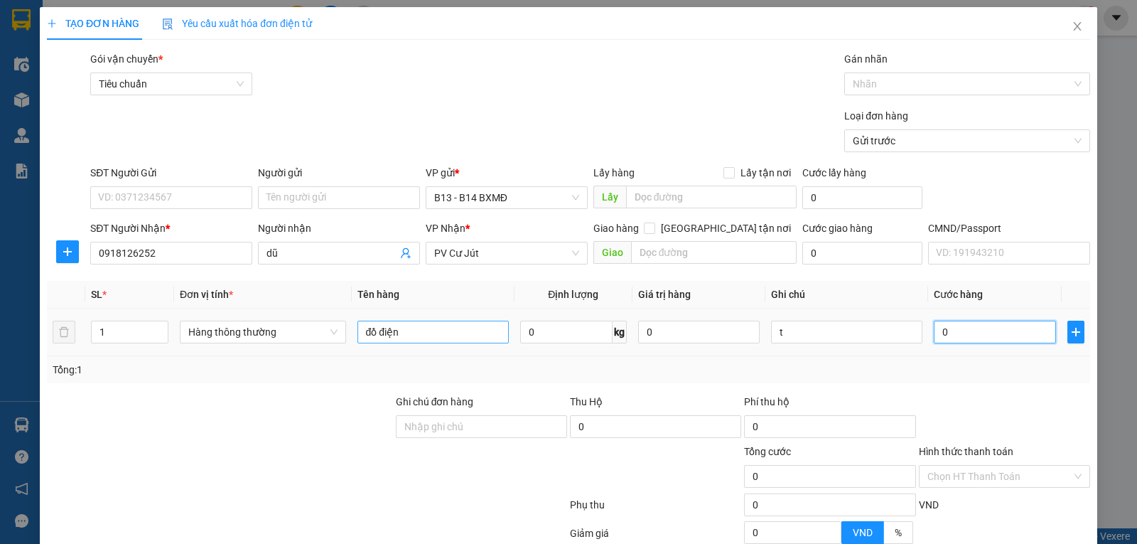
type input "5"
type input "50"
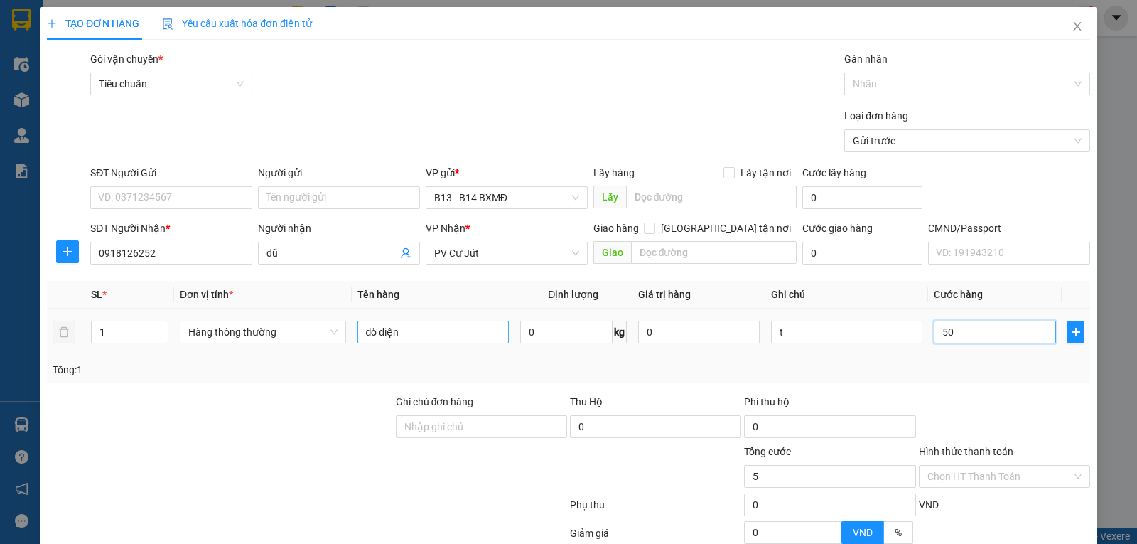
type input "50"
type input "500"
type input "5.000"
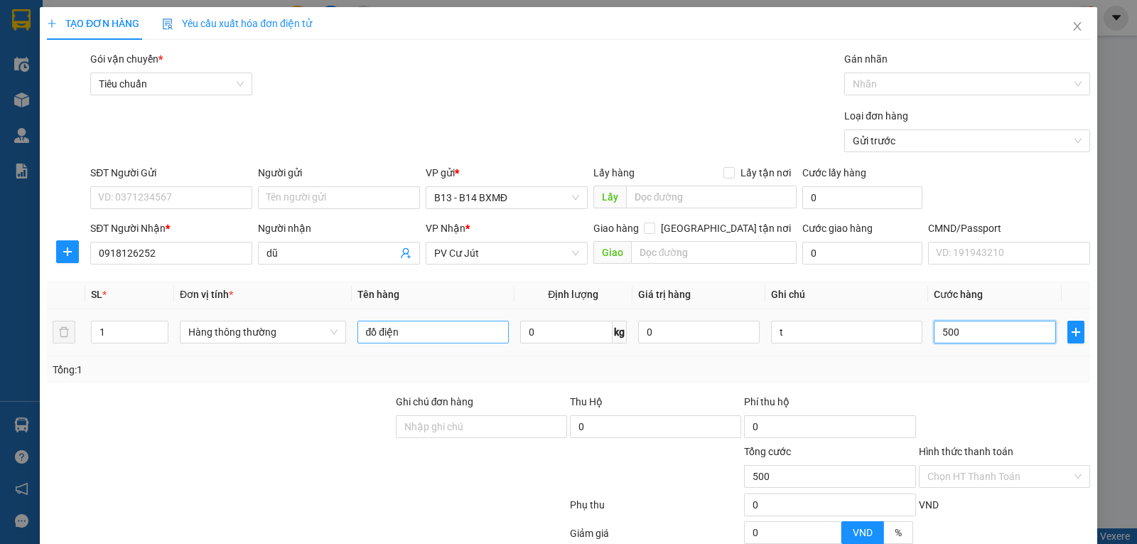
type input "5.000"
type input "50.000"
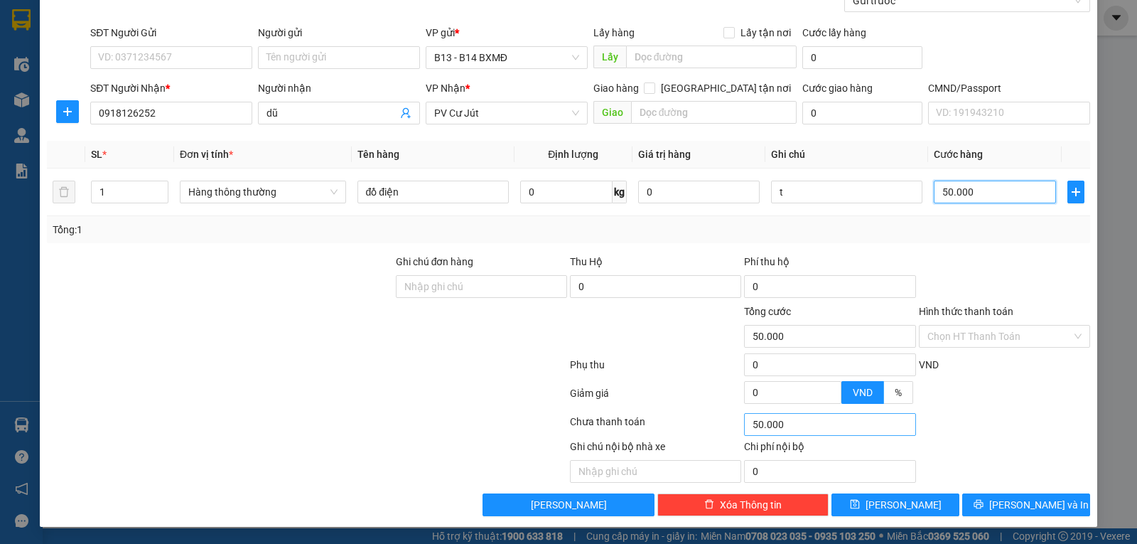
scroll to position [143, 0]
type input "50.000"
drag, startPoint x: 992, startPoint y: 495, endPoint x: 945, endPoint y: 492, distance: 47.8
click at [993, 497] on button "Lưu và In" at bounding box center [1026, 504] width 128 height 23
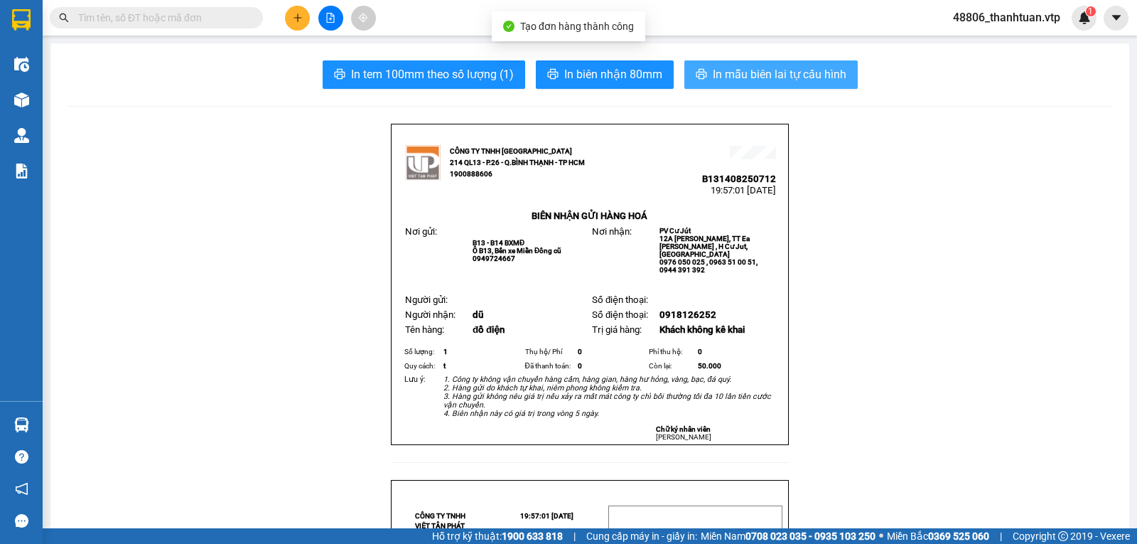
click at [780, 73] on span "In mẫu biên lai tự cấu hình" at bounding box center [780, 74] width 134 height 18
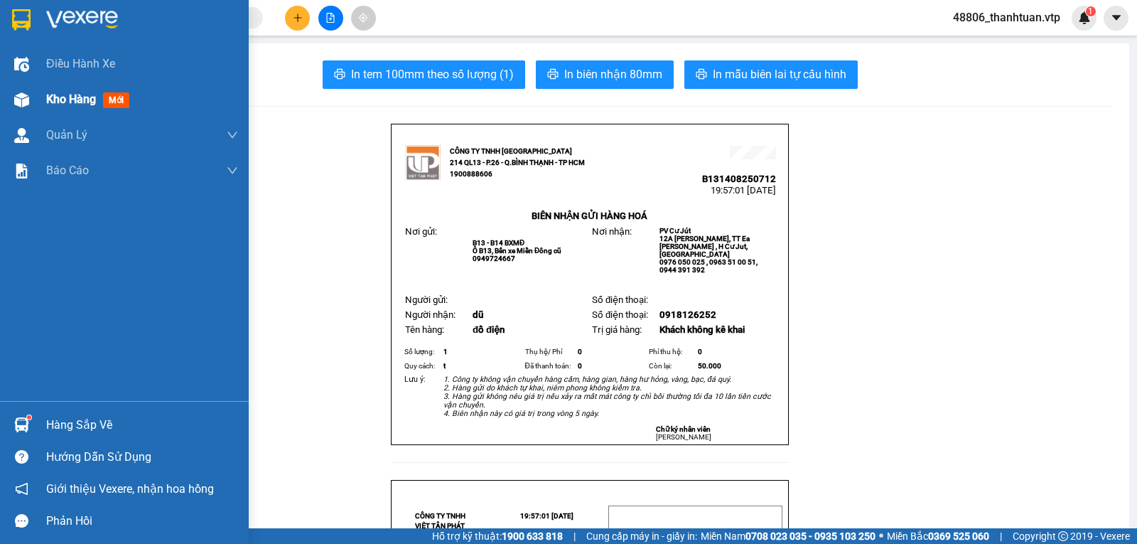
click at [58, 97] on span "Kho hàng" at bounding box center [71, 99] width 50 height 14
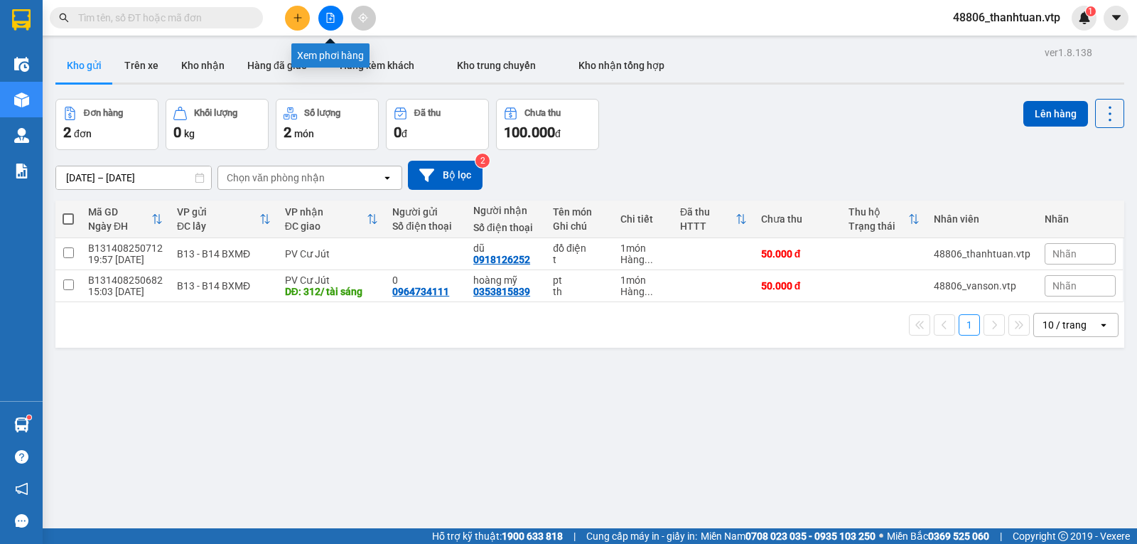
click at [335, 20] on icon "file-add" at bounding box center [331, 18] width 10 height 10
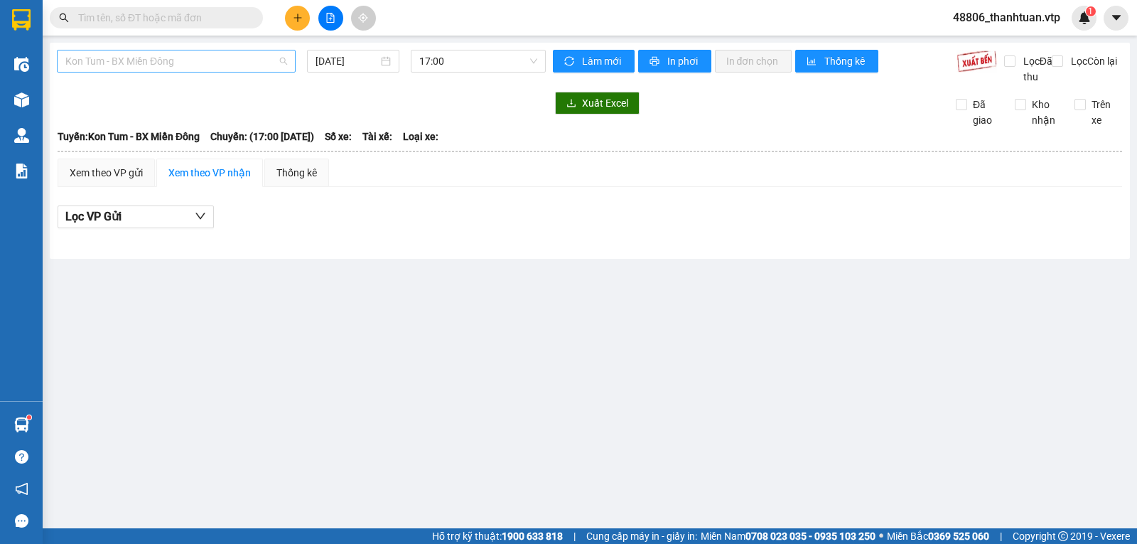
click at [215, 62] on span "Kon Tum - BX Miền Đông" at bounding box center [176, 60] width 222 height 21
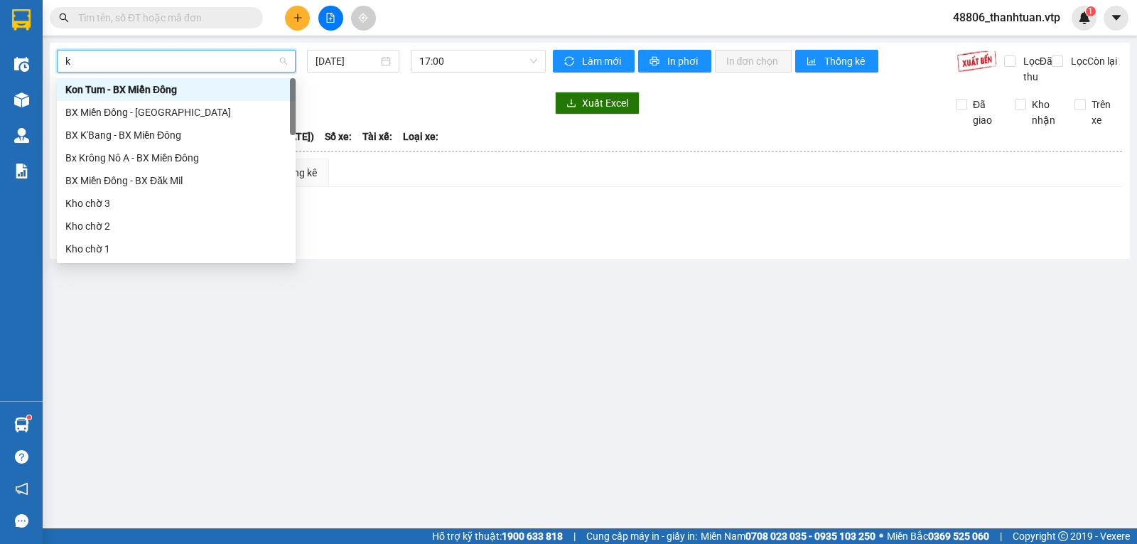
type input "kn"
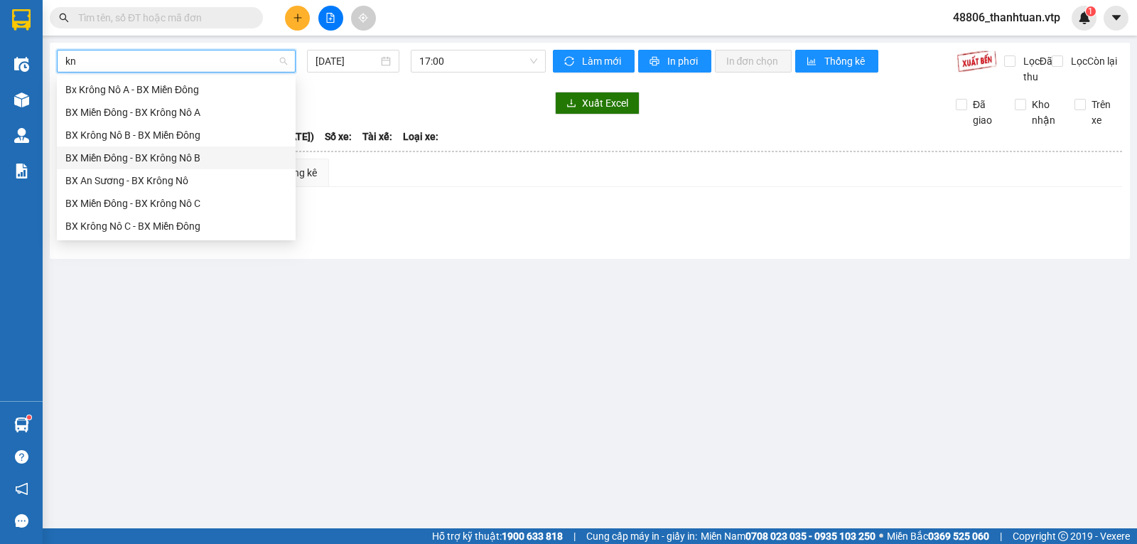
click at [201, 161] on div "BX Miền Đông - BX Krông Nô B" at bounding box center [176, 158] width 222 height 16
type input "14/08/2025"
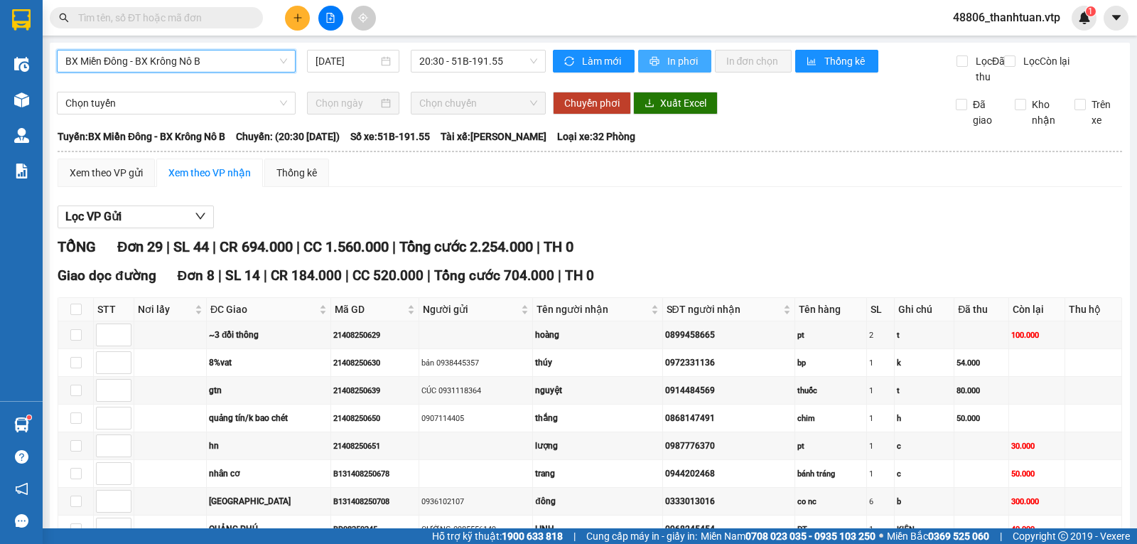
click at [672, 65] on span "In phơi" at bounding box center [683, 61] width 33 height 16
click at [675, 65] on span "In phơi" at bounding box center [683, 61] width 33 height 16
click at [190, 63] on span "BX Miền Đông - BX Krông Nô B" at bounding box center [176, 60] width 222 height 21
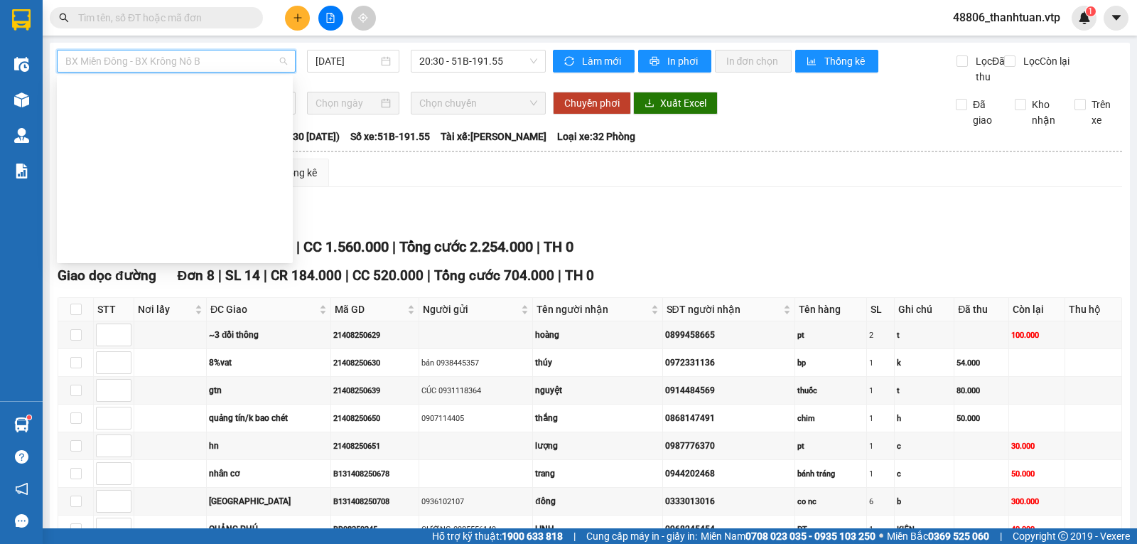
click at [440, 85] on div "BX Miền Đông - BX Krông Nô B 14/08/2025 20:30 - 51B-191.55" at bounding box center [301, 67] width 489 height 35
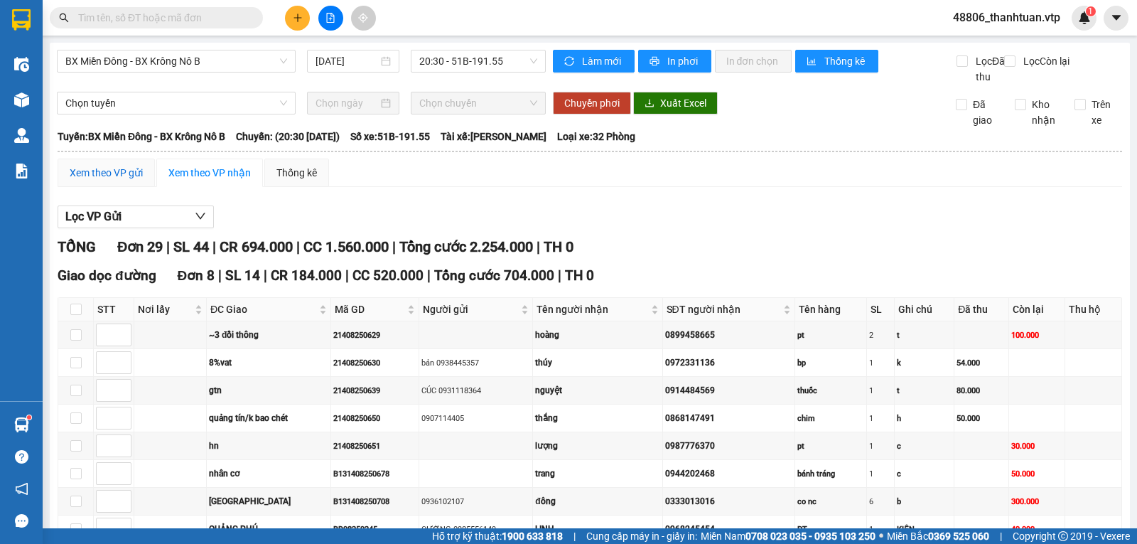
click at [115, 181] on div "Xem theo VP gửi" at bounding box center [106, 173] width 73 height 16
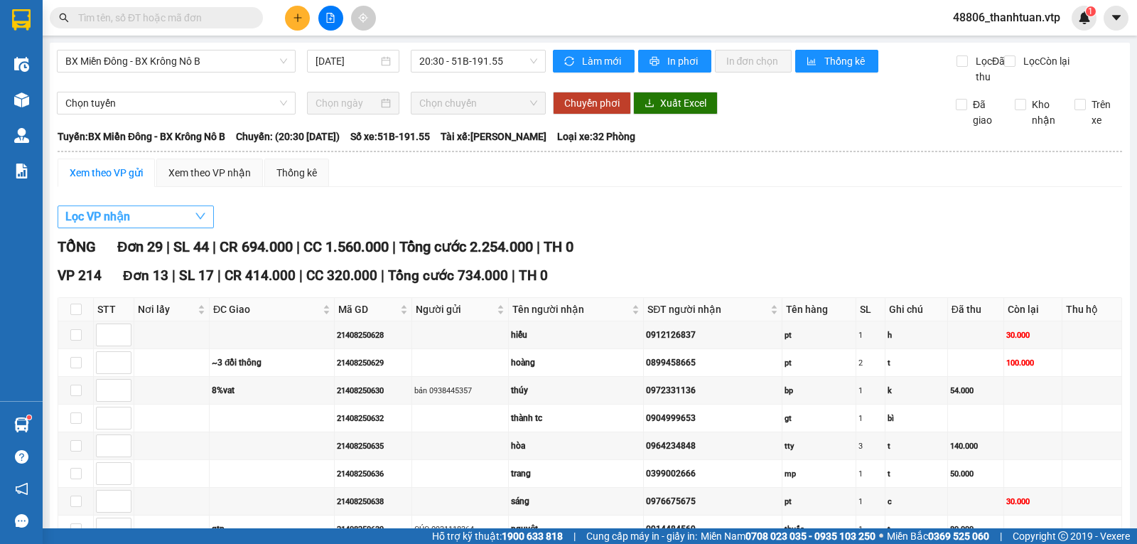
click at [105, 225] on span "Lọc VP nhận" at bounding box center [97, 217] width 65 height 18
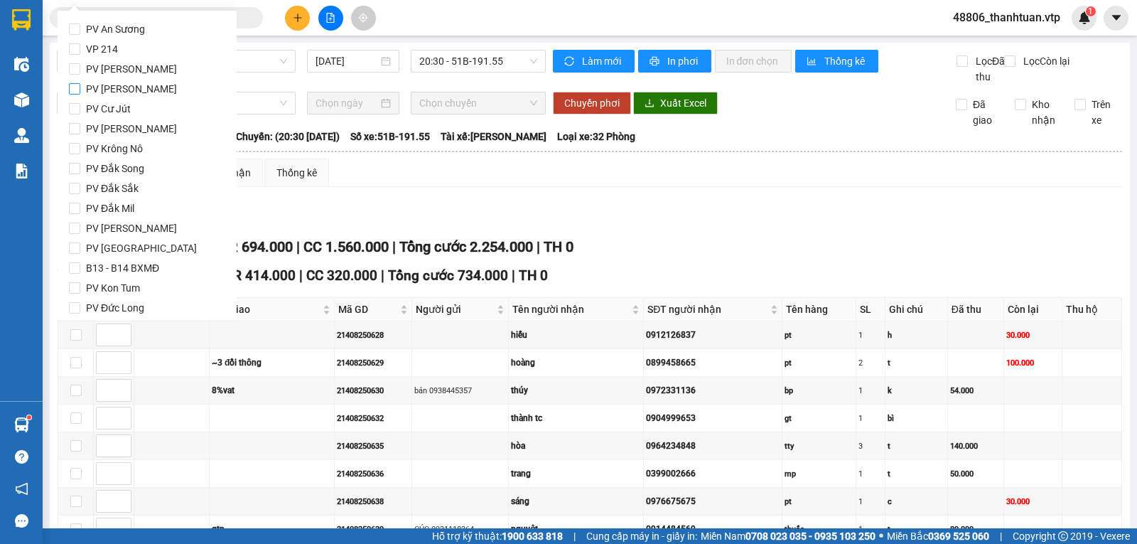
click at [73, 87] on input "PV Đức Xuyên" at bounding box center [74, 88] width 11 height 11
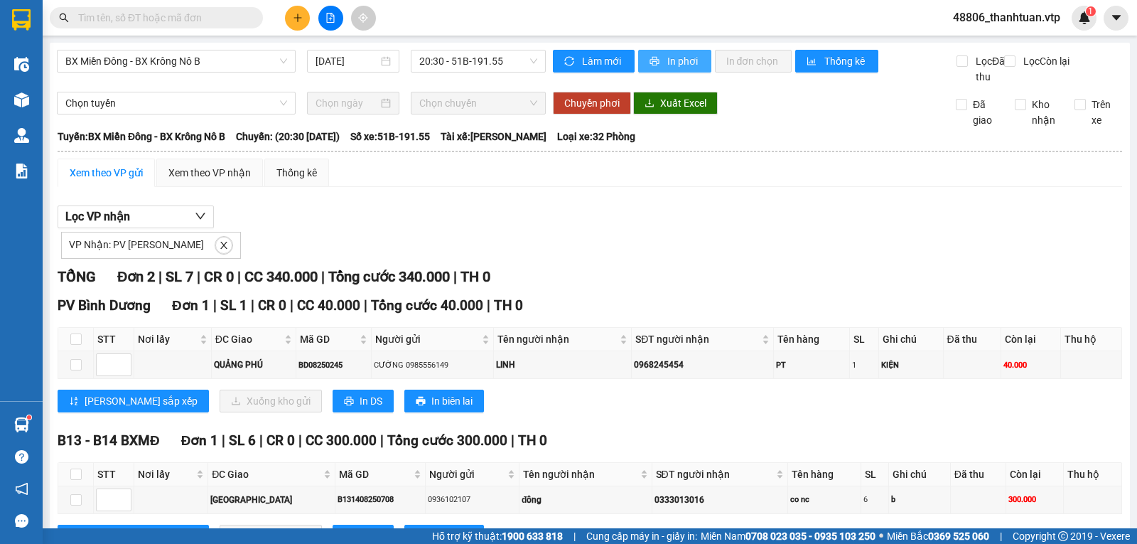
click at [667, 55] on span "In phơi" at bounding box center [683, 61] width 33 height 16
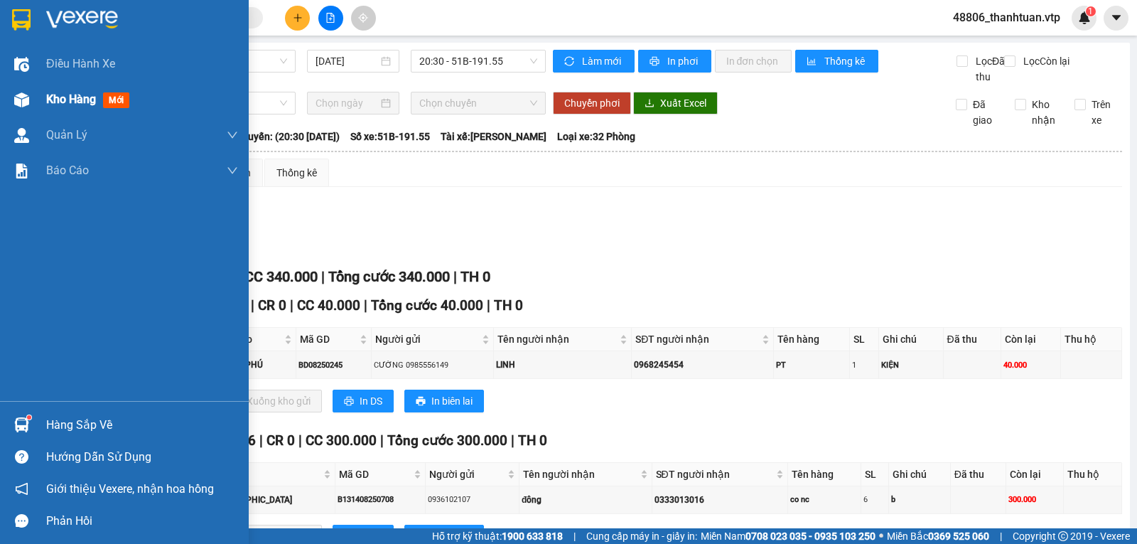
click at [52, 102] on span "Kho hàng" at bounding box center [71, 99] width 50 height 14
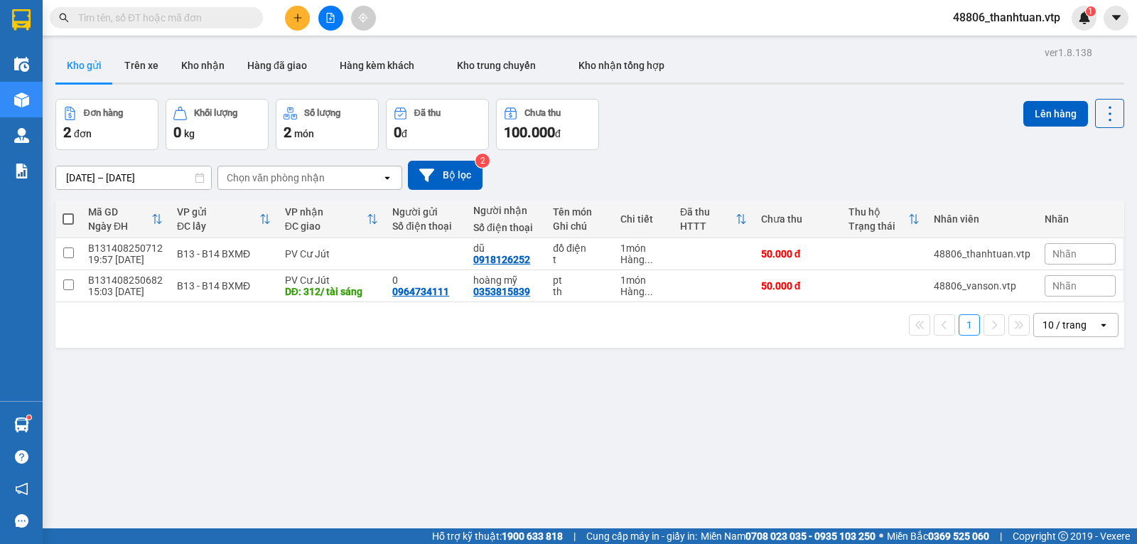
click at [331, 18] on icon "file-add" at bounding box center [331, 18] width 8 height 10
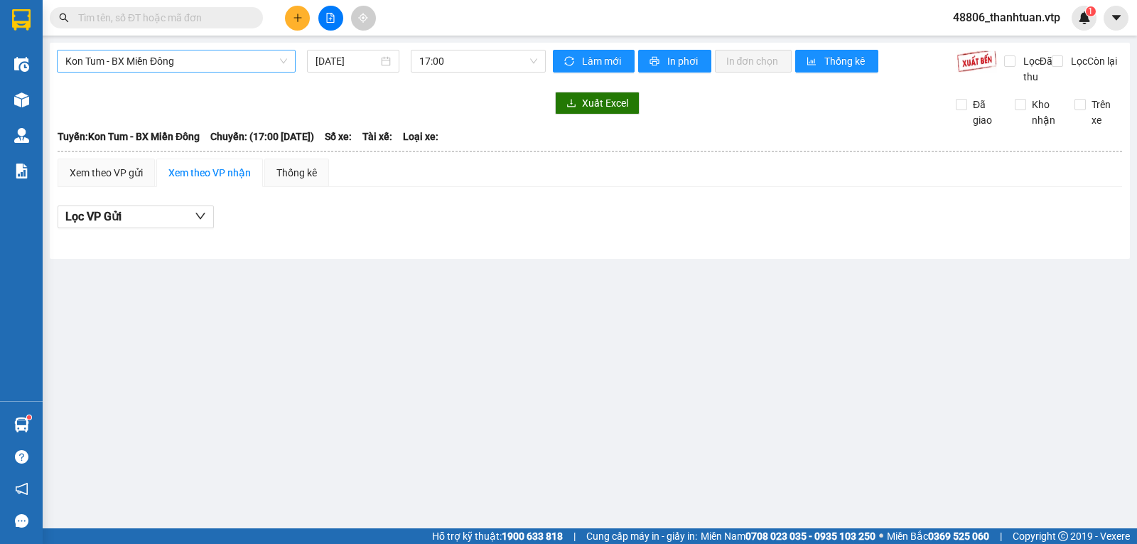
click at [235, 68] on span "Kon Tum - BX Miền Đông" at bounding box center [176, 60] width 222 height 21
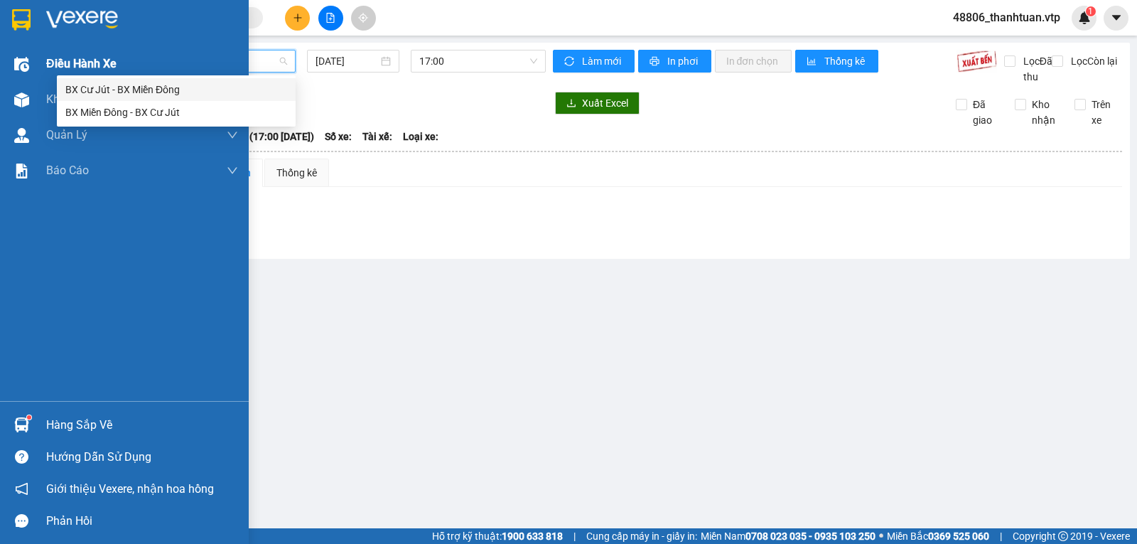
drag, startPoint x: 220, startPoint y: 67, endPoint x: 0, endPoint y: 77, distance: 220.6
click at [0, 77] on section "Kết quả tìm kiếm ( 0 ) Bộ lọc No Data 48806_thanhtuan.vtp 1 Điều hành xe Kho hà…" at bounding box center [568, 272] width 1137 height 544
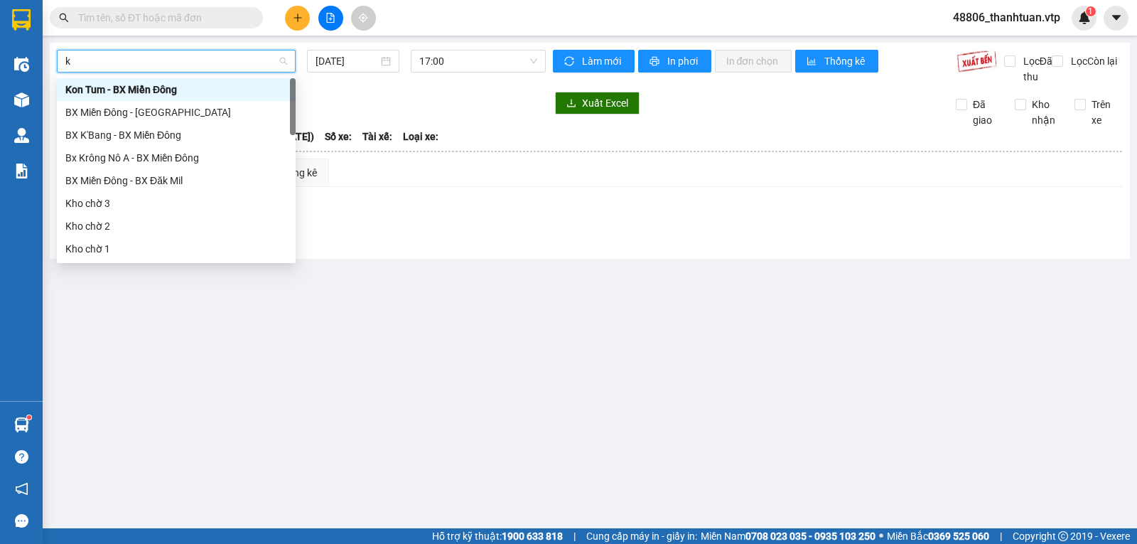
type input "kn"
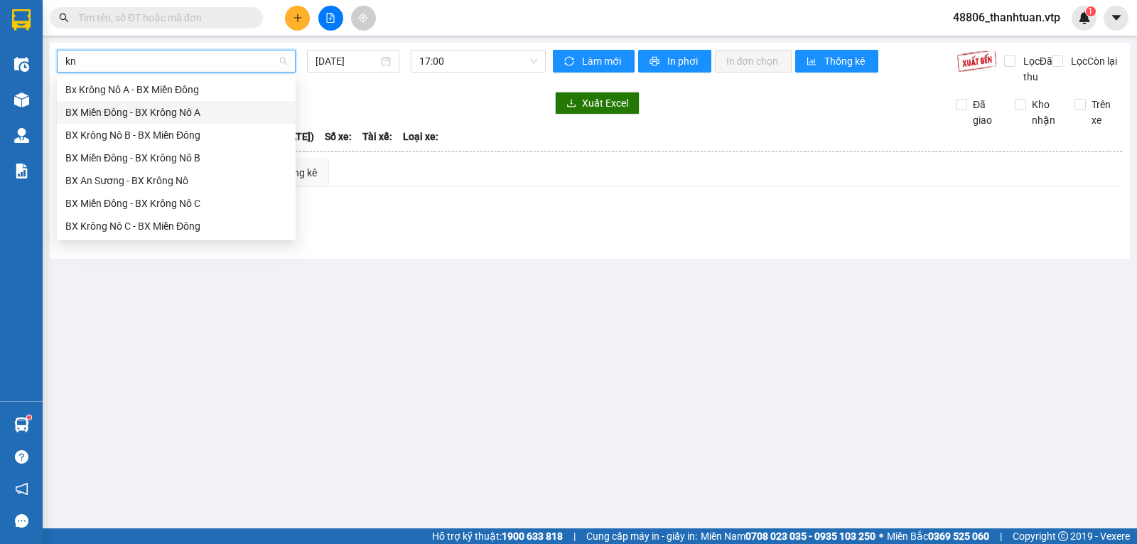
click at [230, 112] on div "BX Miền Đông - BX Krông Nô A" at bounding box center [176, 112] width 222 height 16
type input "14/08/2025"
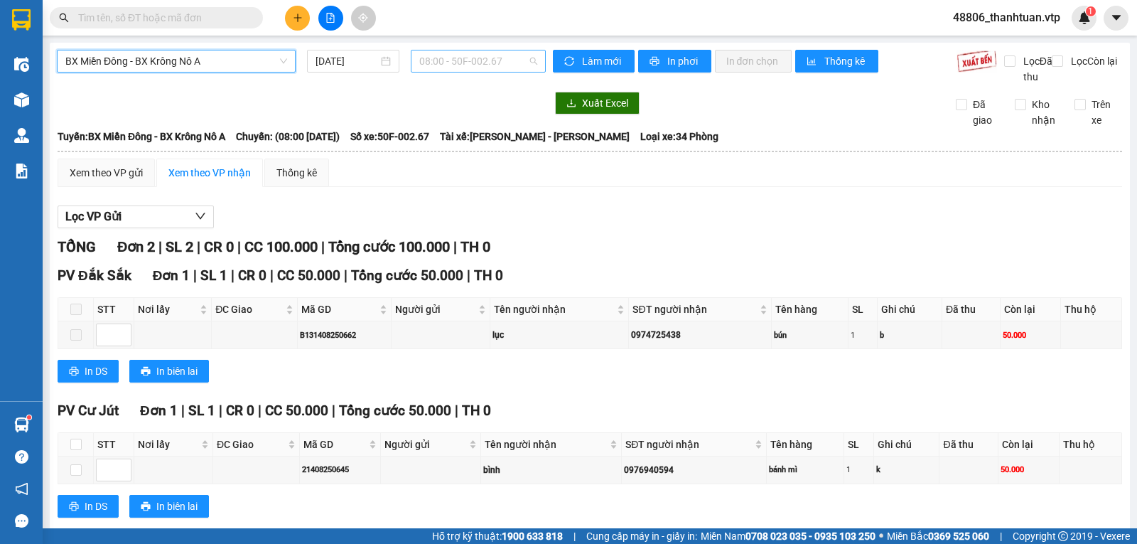
click at [462, 62] on span "08:00 - 50F-002.67" at bounding box center [477, 60] width 117 height 21
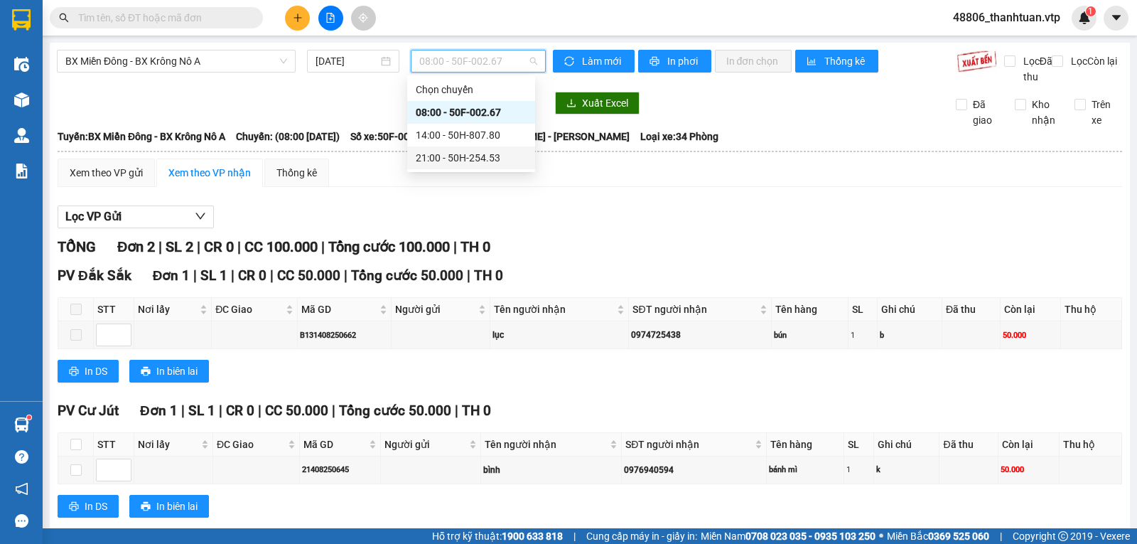
click at [434, 158] on div "21:00 - 50H-254.53" at bounding box center [471, 158] width 111 height 16
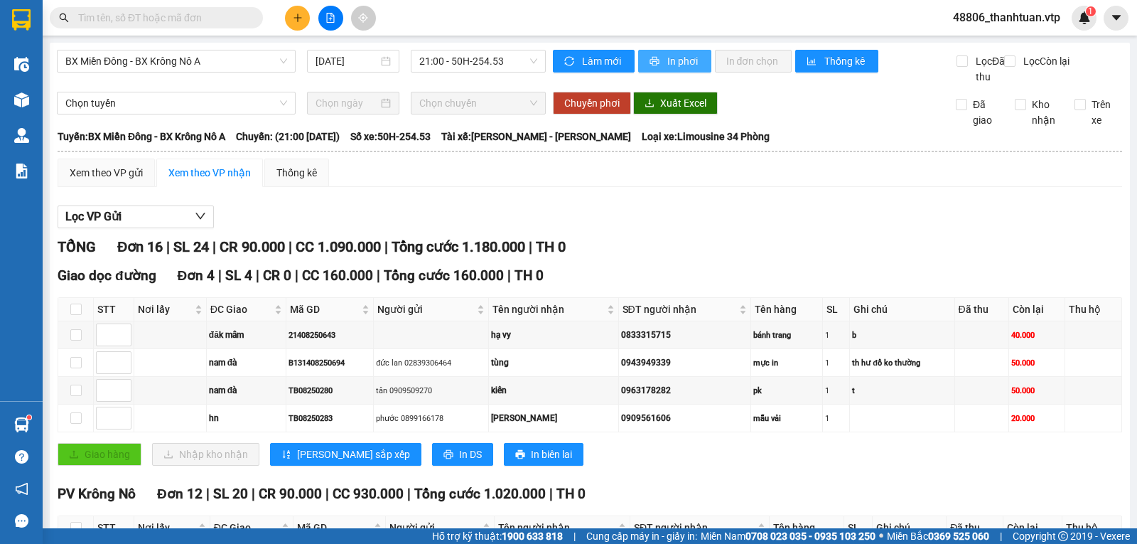
click at [667, 63] on span "In phơi" at bounding box center [683, 61] width 33 height 16
click at [191, 60] on span "BX Miền Đông - BX Krông Nô A" at bounding box center [176, 60] width 222 height 21
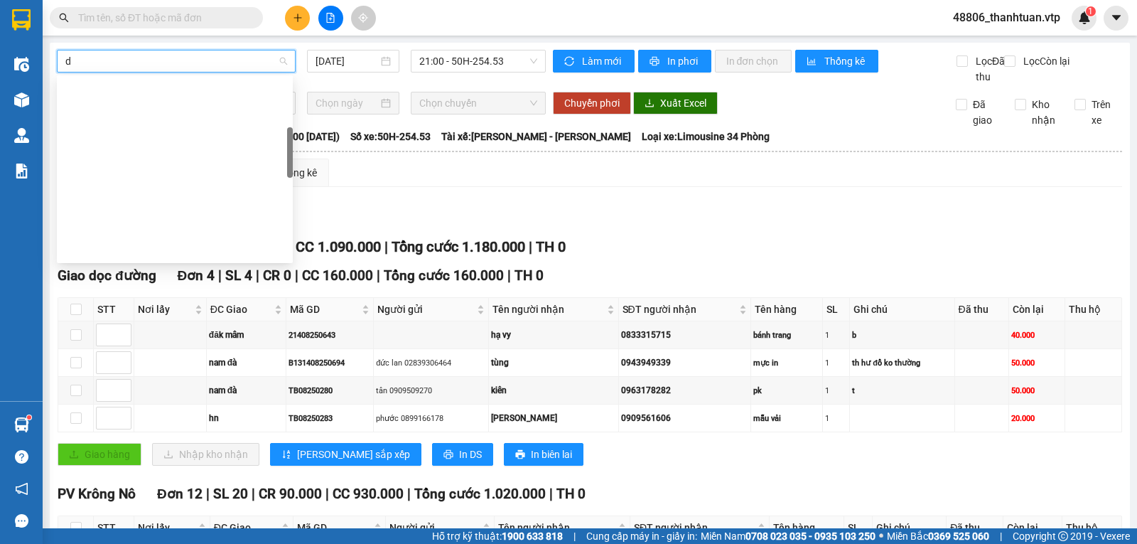
type input "dm"
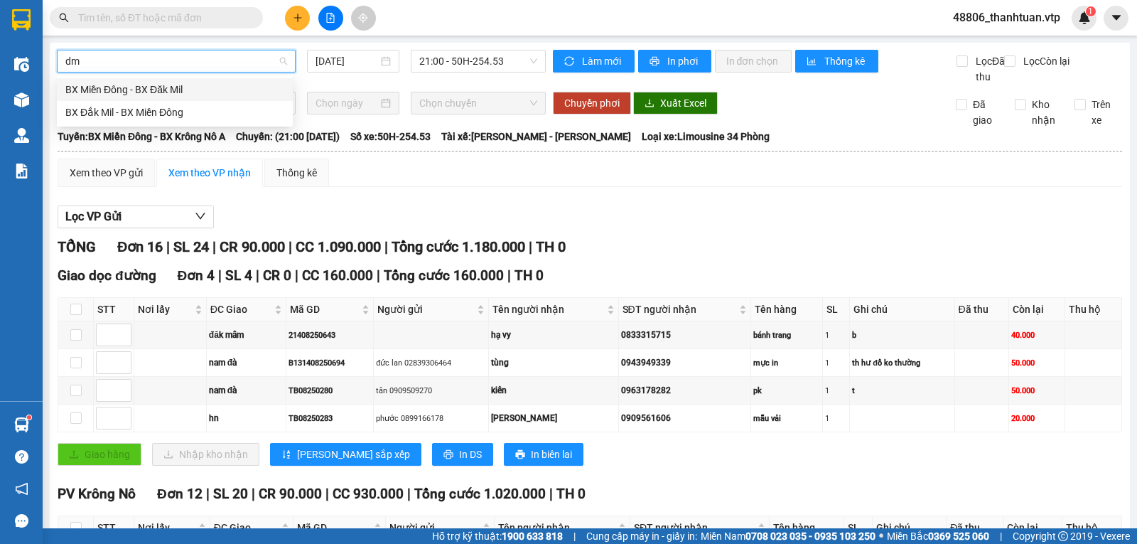
click at [179, 85] on div "BX Miền Đông - BX Đăk Mil" at bounding box center [174, 90] width 219 height 16
type input "14/08/2025"
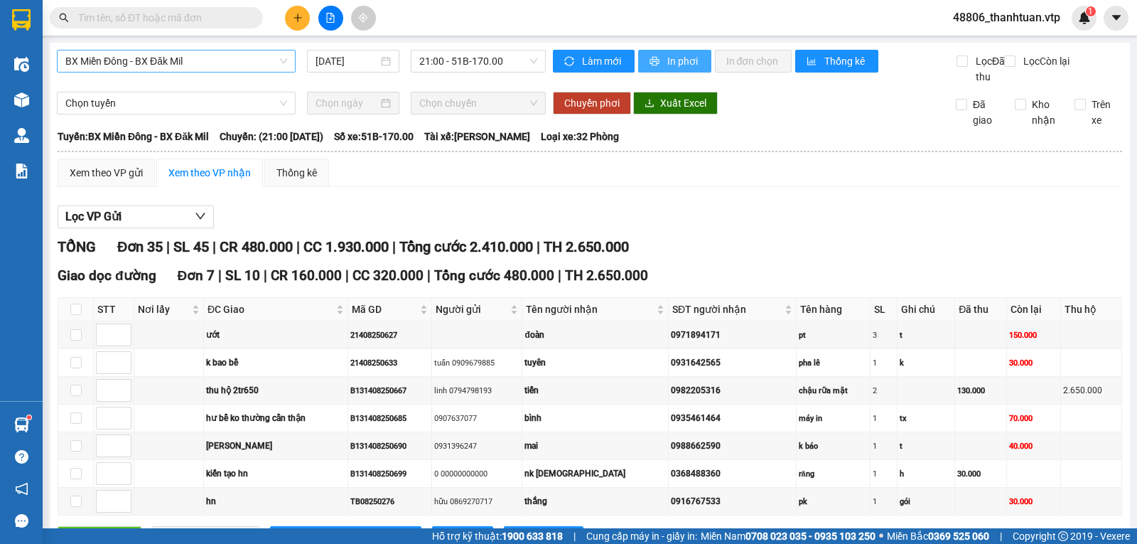
drag, startPoint x: 667, startPoint y: 58, endPoint x: 643, endPoint y: 60, distance: 24.2
click at [667, 58] on span "In phơi" at bounding box center [683, 61] width 33 height 16
click at [657, 61] on button "In phơi" at bounding box center [674, 61] width 73 height 23
click at [112, 181] on div "Xem theo VP gửi" at bounding box center [106, 173] width 73 height 16
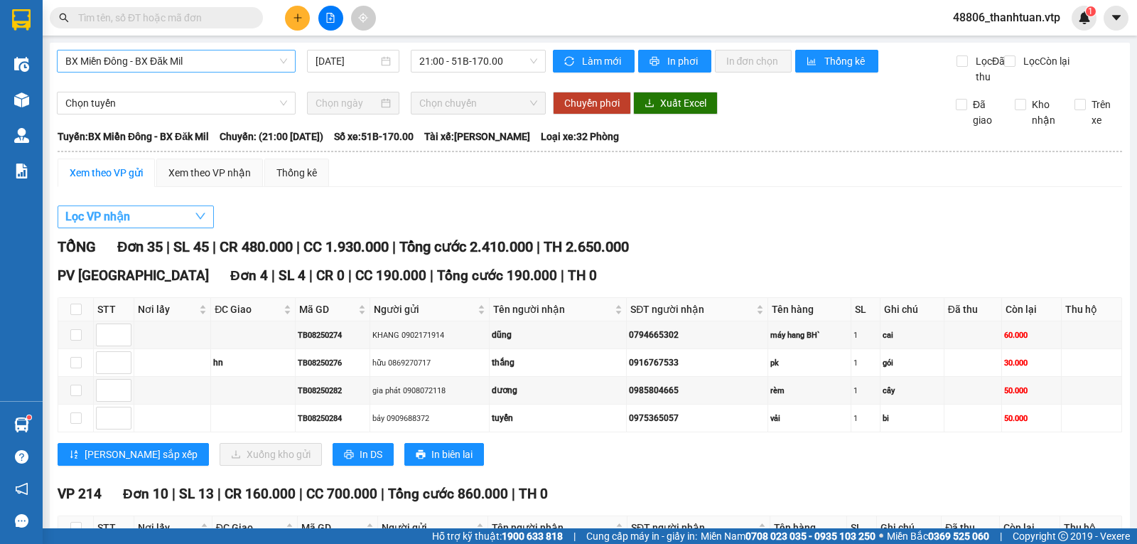
click at [126, 225] on span "Lọc VP nhận" at bounding box center [97, 217] width 65 height 18
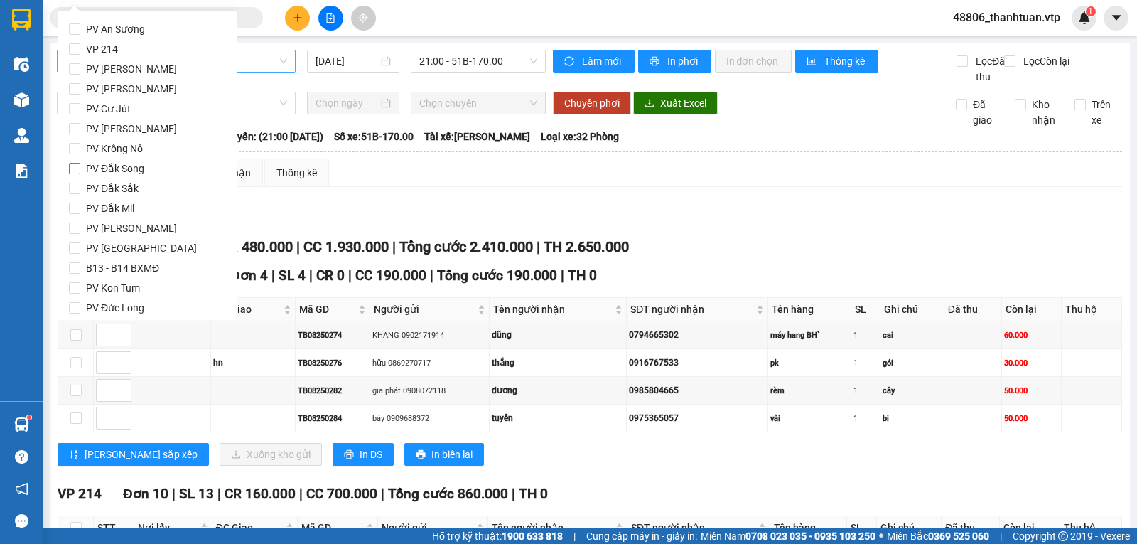
click at [78, 170] on input "PV Đắk Song" at bounding box center [74, 168] width 11 height 11
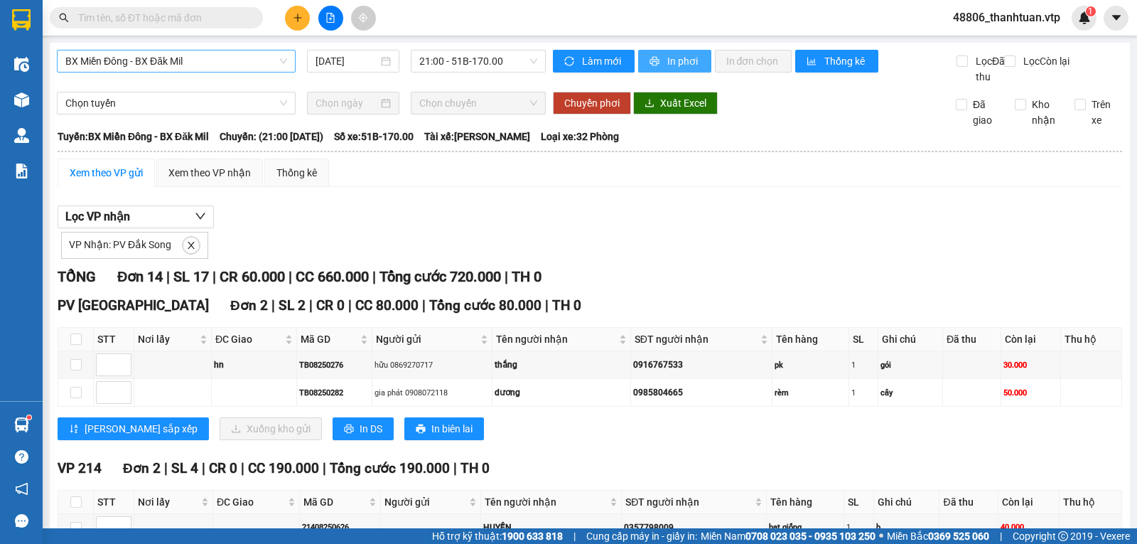
click at [683, 65] on span "In phơi" at bounding box center [683, 61] width 33 height 16
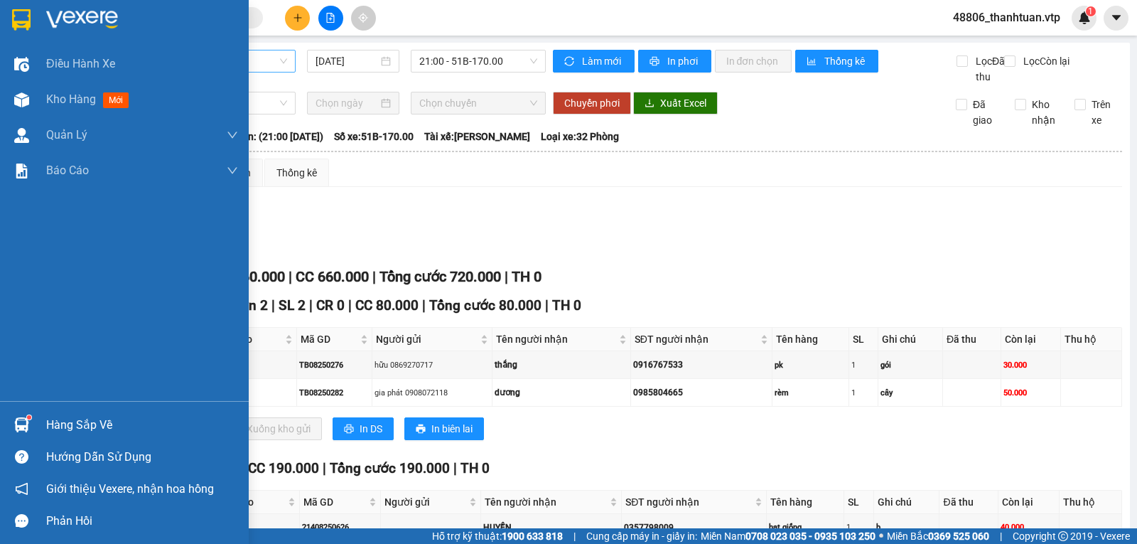
click at [53, 99] on span "Kho hàng" at bounding box center [71, 99] width 50 height 14
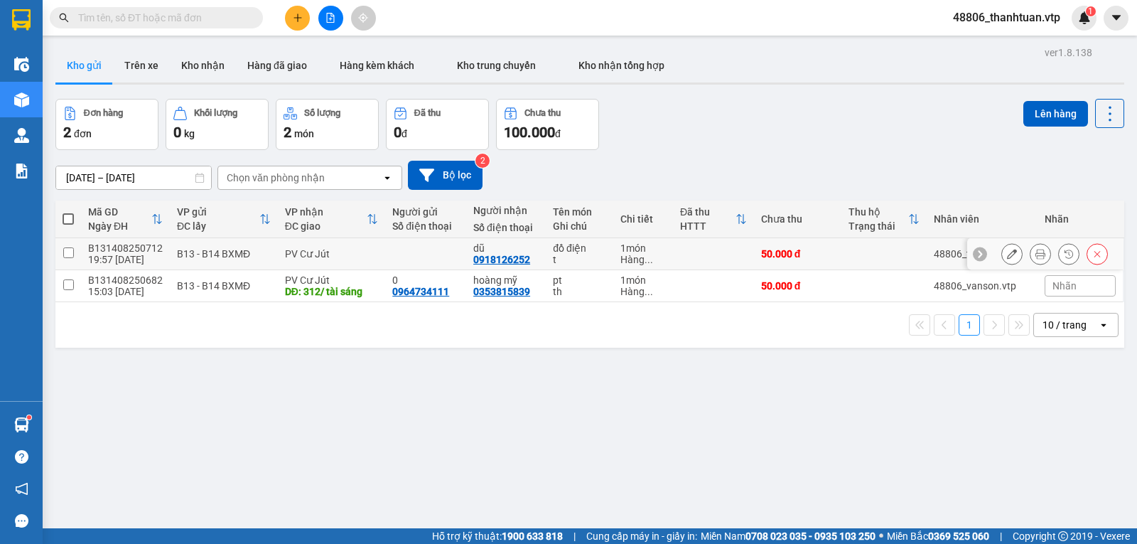
click at [68, 258] on input "checkbox" at bounding box center [68, 252] width 11 height 11
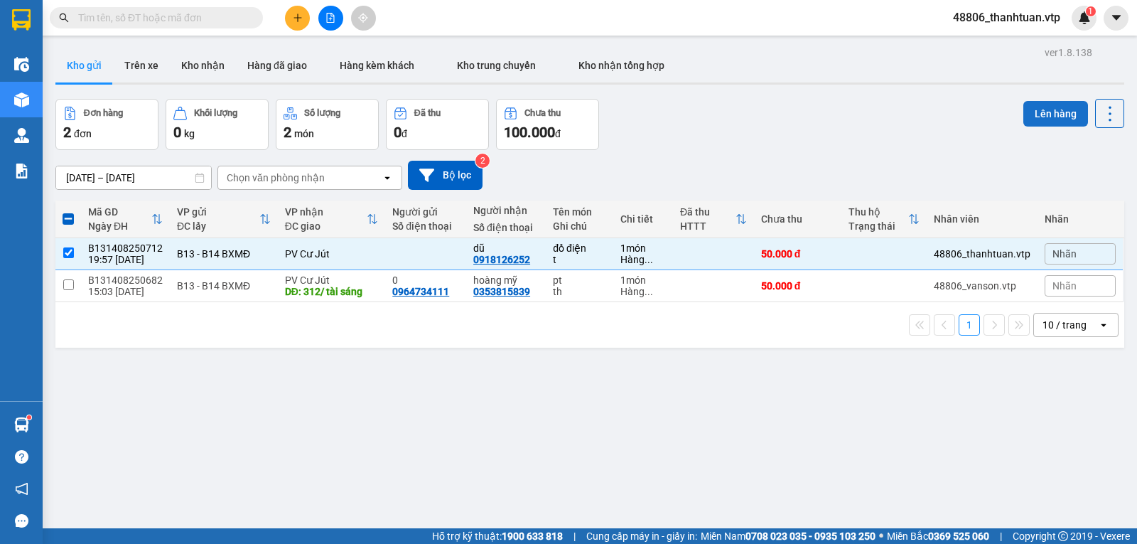
click at [1051, 113] on button "Lên hàng" at bounding box center [1056, 114] width 65 height 26
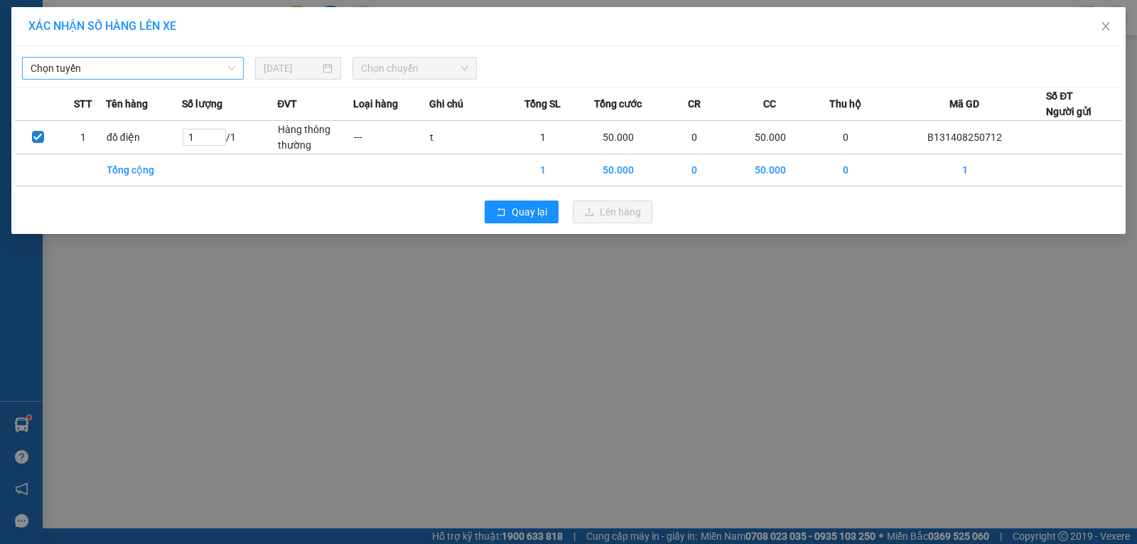
click at [198, 72] on span "Chọn tuyến" at bounding box center [133, 68] width 205 height 21
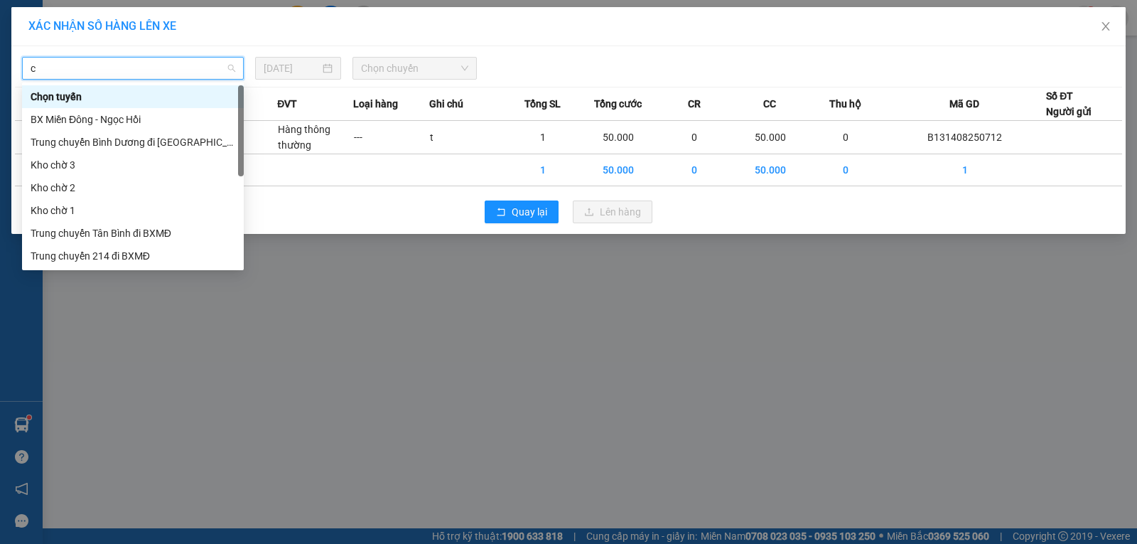
type input "cj"
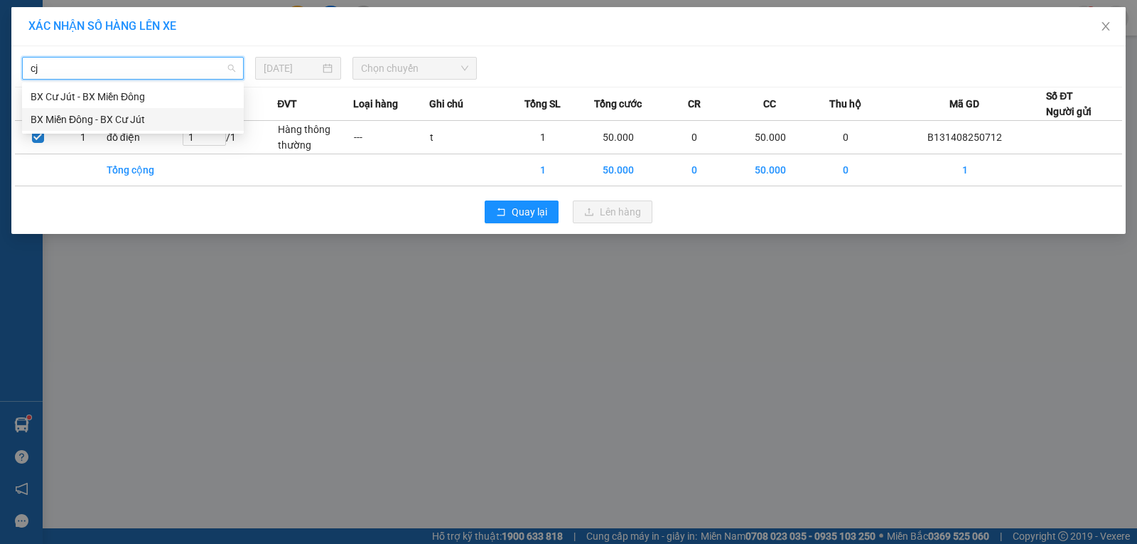
click at [109, 118] on div "BX Miền Đông - BX Cư Jút" at bounding box center [133, 120] width 205 height 16
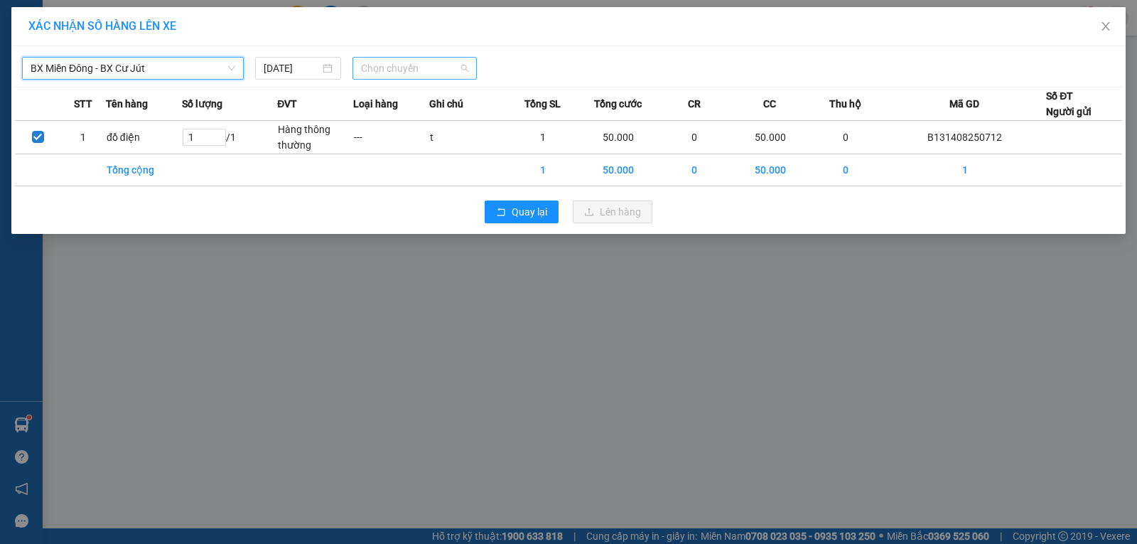
click at [380, 68] on span "Chọn chuyến" at bounding box center [414, 68] width 107 height 21
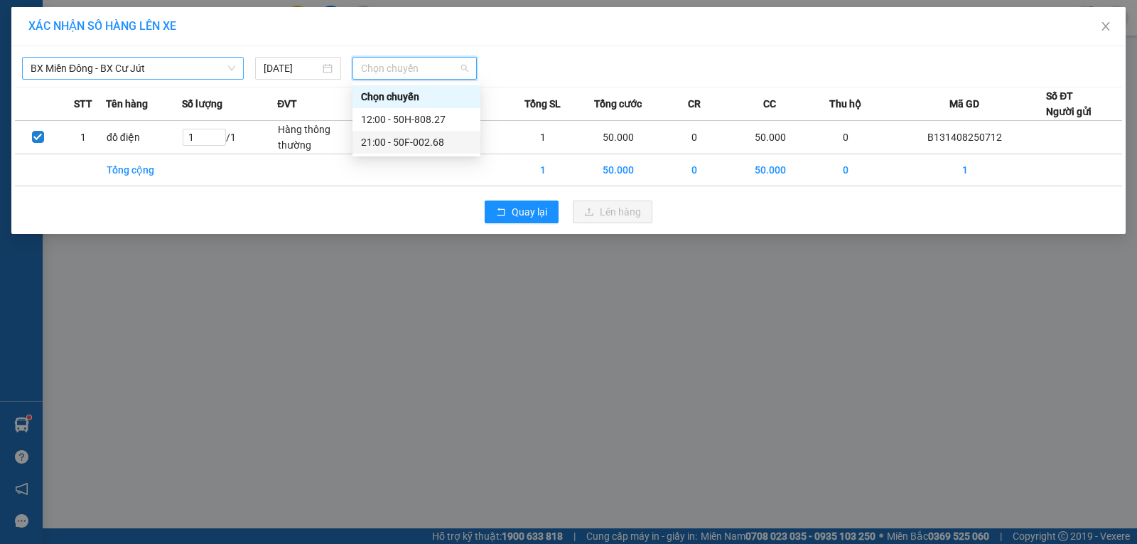
click at [399, 142] on div "21:00 - 50F-002.68" at bounding box center [416, 142] width 111 height 16
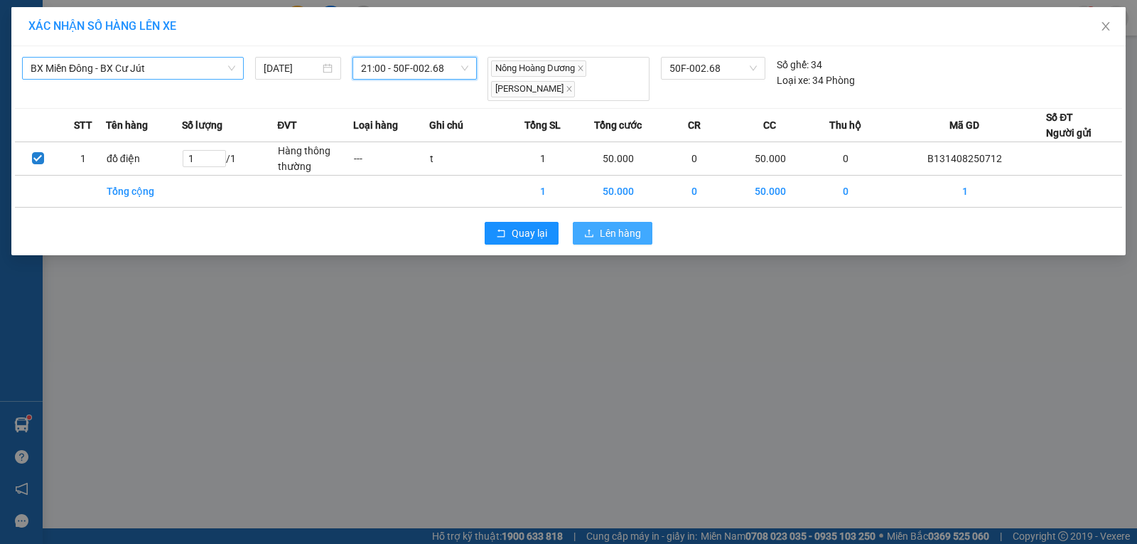
click at [599, 232] on button "Lên hàng" at bounding box center [613, 233] width 80 height 23
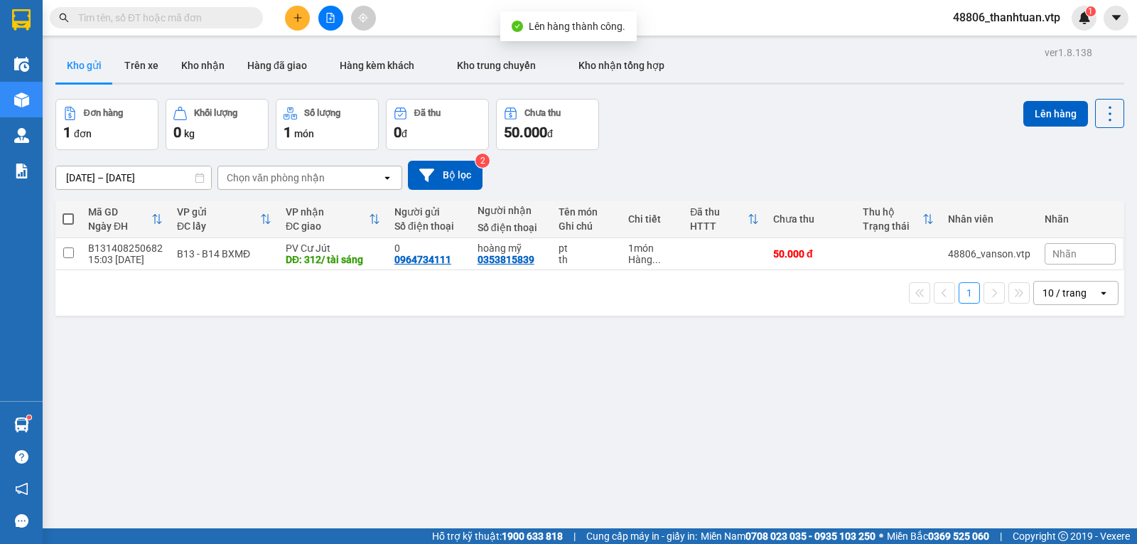
click at [331, 26] on button at bounding box center [330, 18] width 25 height 25
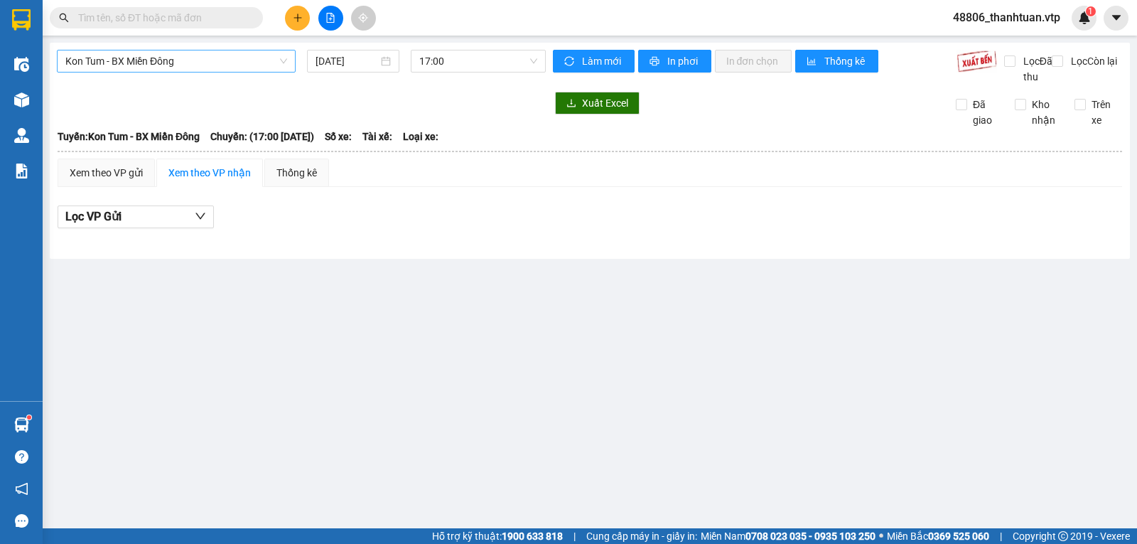
click at [200, 58] on span "Kon Tum - BX Miền Đông" at bounding box center [176, 60] width 222 height 21
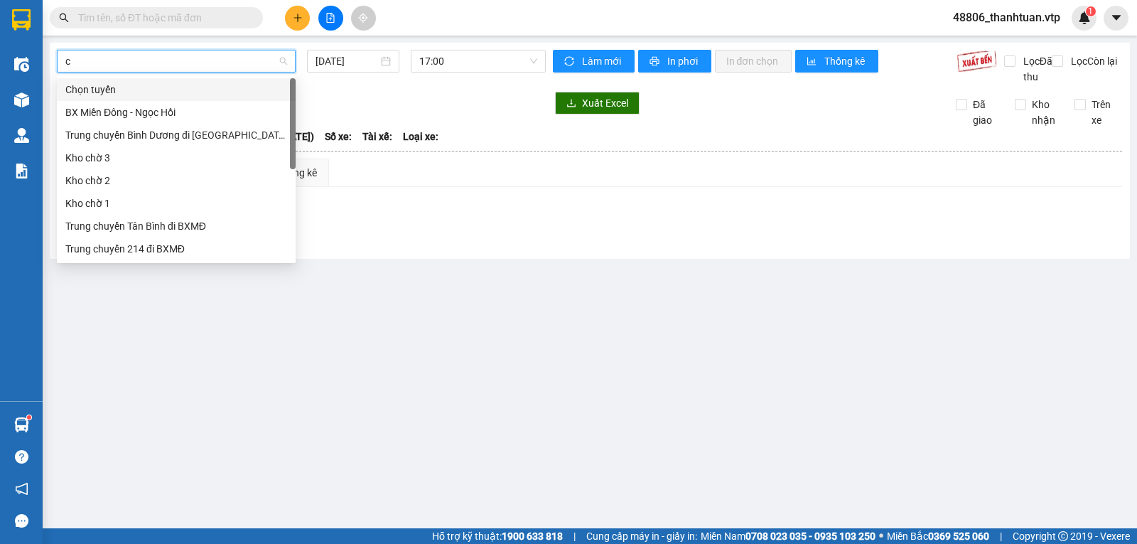
type input "cj"
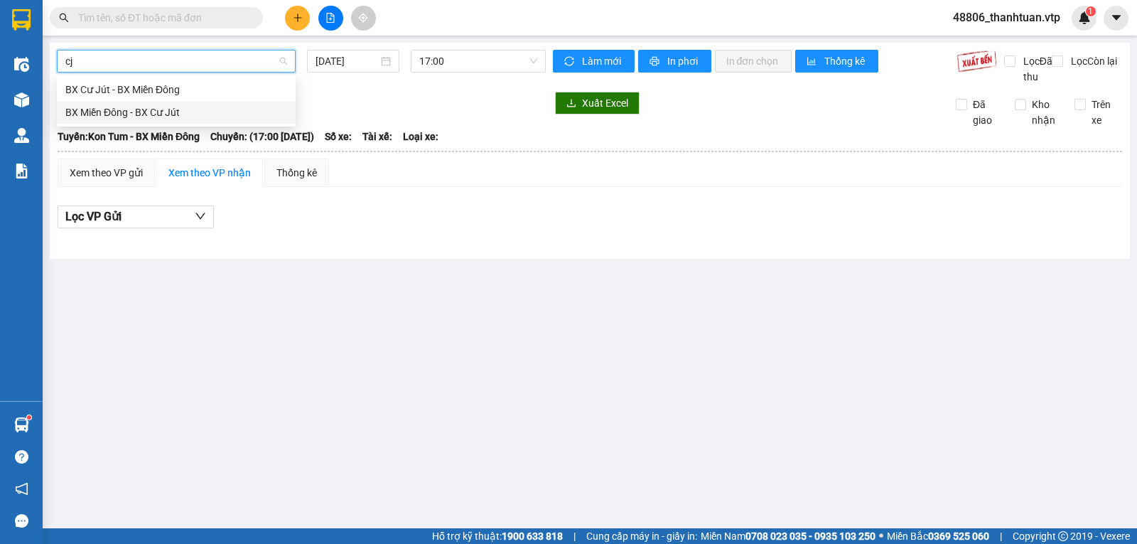
click at [172, 109] on div "BX Miền Đông - BX Cư Jút" at bounding box center [176, 112] width 222 height 16
type input "14/08/2025"
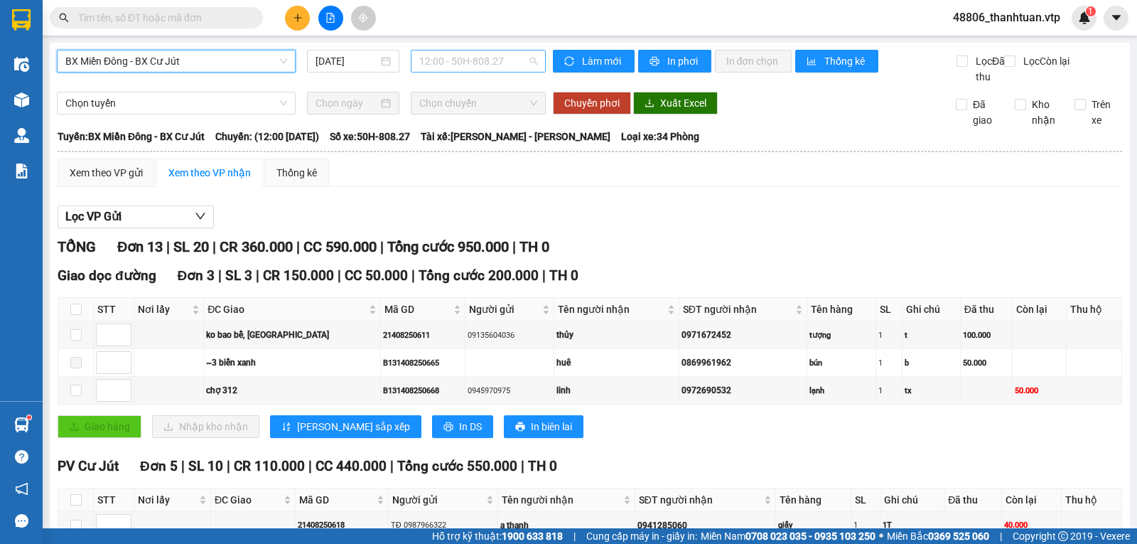
click at [466, 66] on span "12:00 - 50H-808.27" at bounding box center [477, 60] width 117 height 21
click at [458, 134] on div "21:00 - 50F-002.68" at bounding box center [471, 135] width 111 height 16
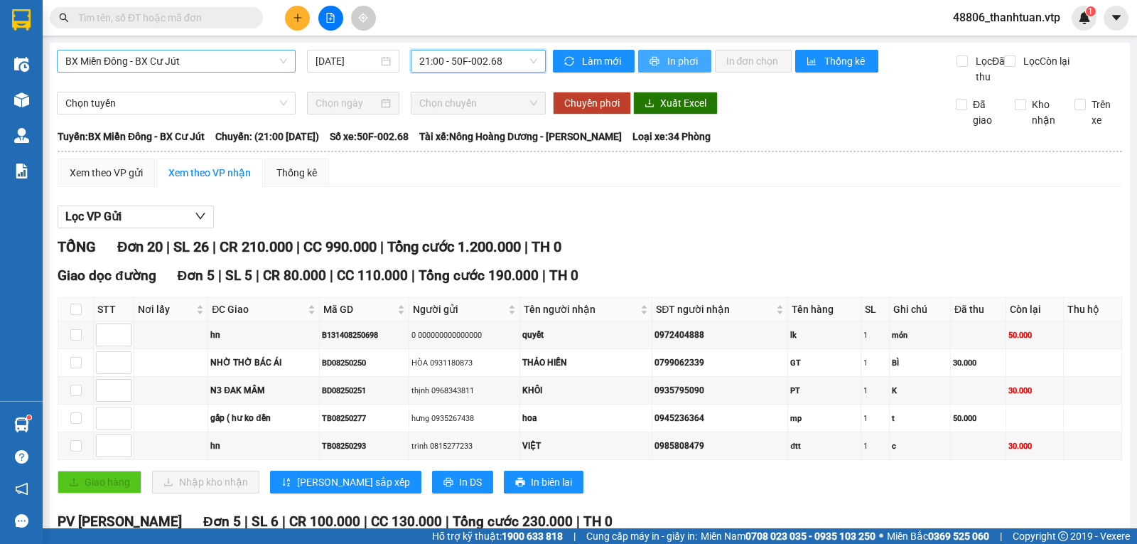
click at [667, 60] on span "In phơi" at bounding box center [683, 61] width 33 height 16
click at [655, 60] on span "printer" at bounding box center [656, 61] width 12 height 11
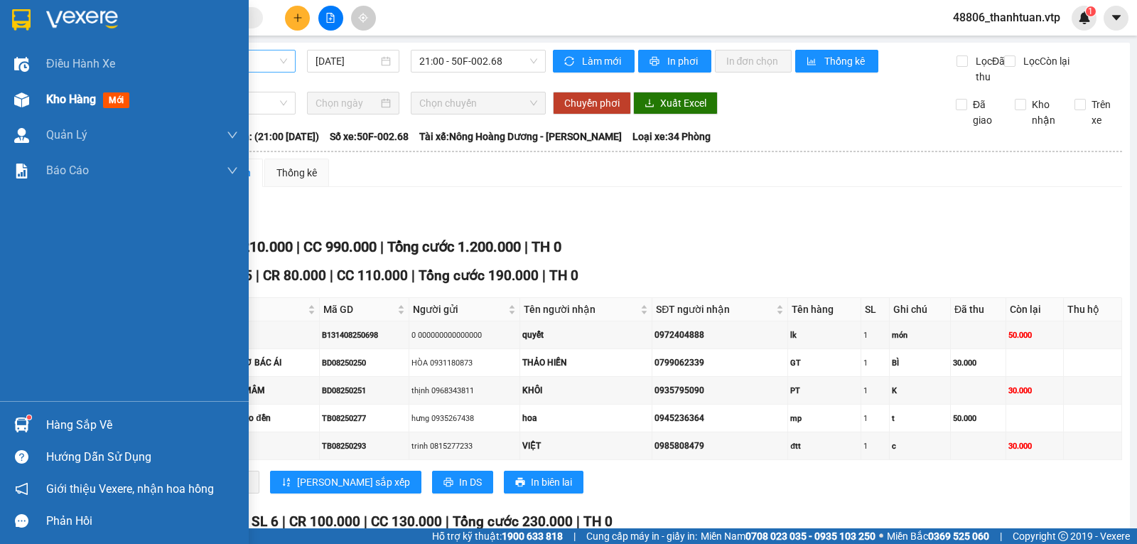
click at [83, 90] on div "Kho hàng mới" at bounding box center [142, 100] width 192 height 36
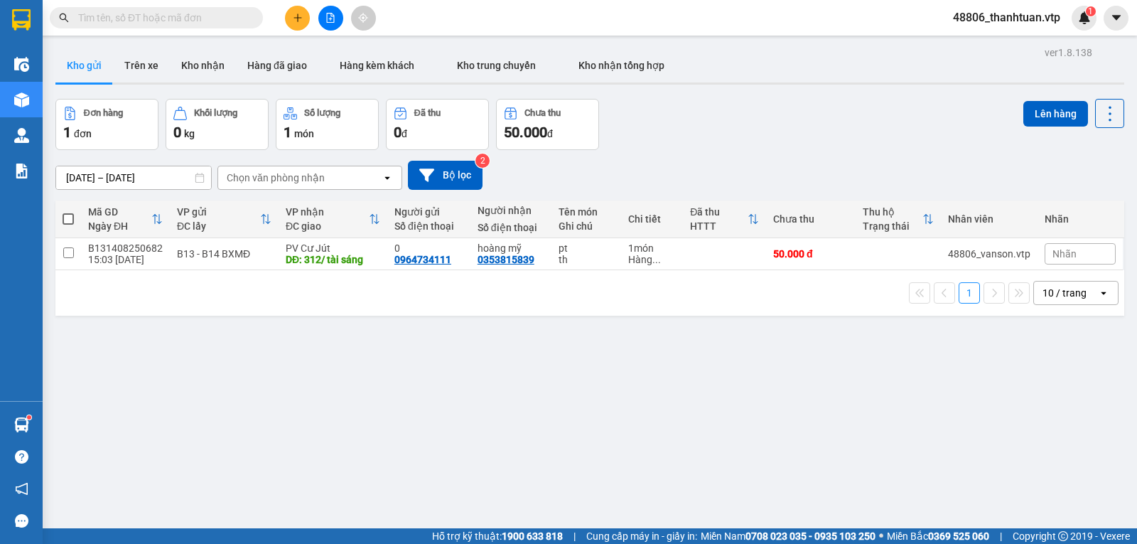
click at [1047, 16] on span "48806_thanhtuan.vtp" at bounding box center [1007, 18] width 130 height 18
click at [992, 43] on span "Đăng xuất" at bounding box center [1013, 44] width 100 height 16
